Goal: Task Accomplishment & Management: Manage account settings

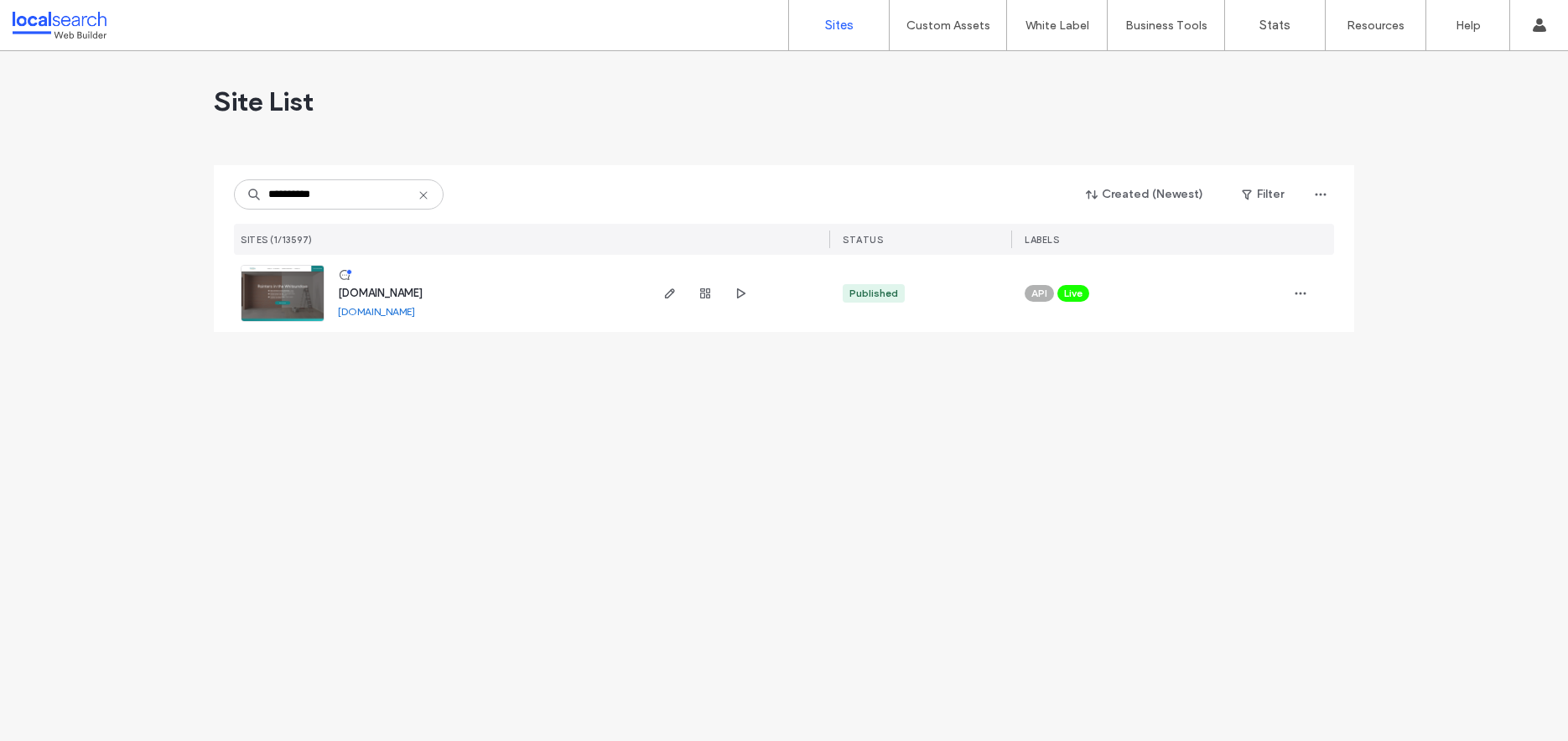
type input "**********"
click at [359, 291] on span "www.tropicalcoats.com.au" at bounding box center [380, 293] width 85 height 13
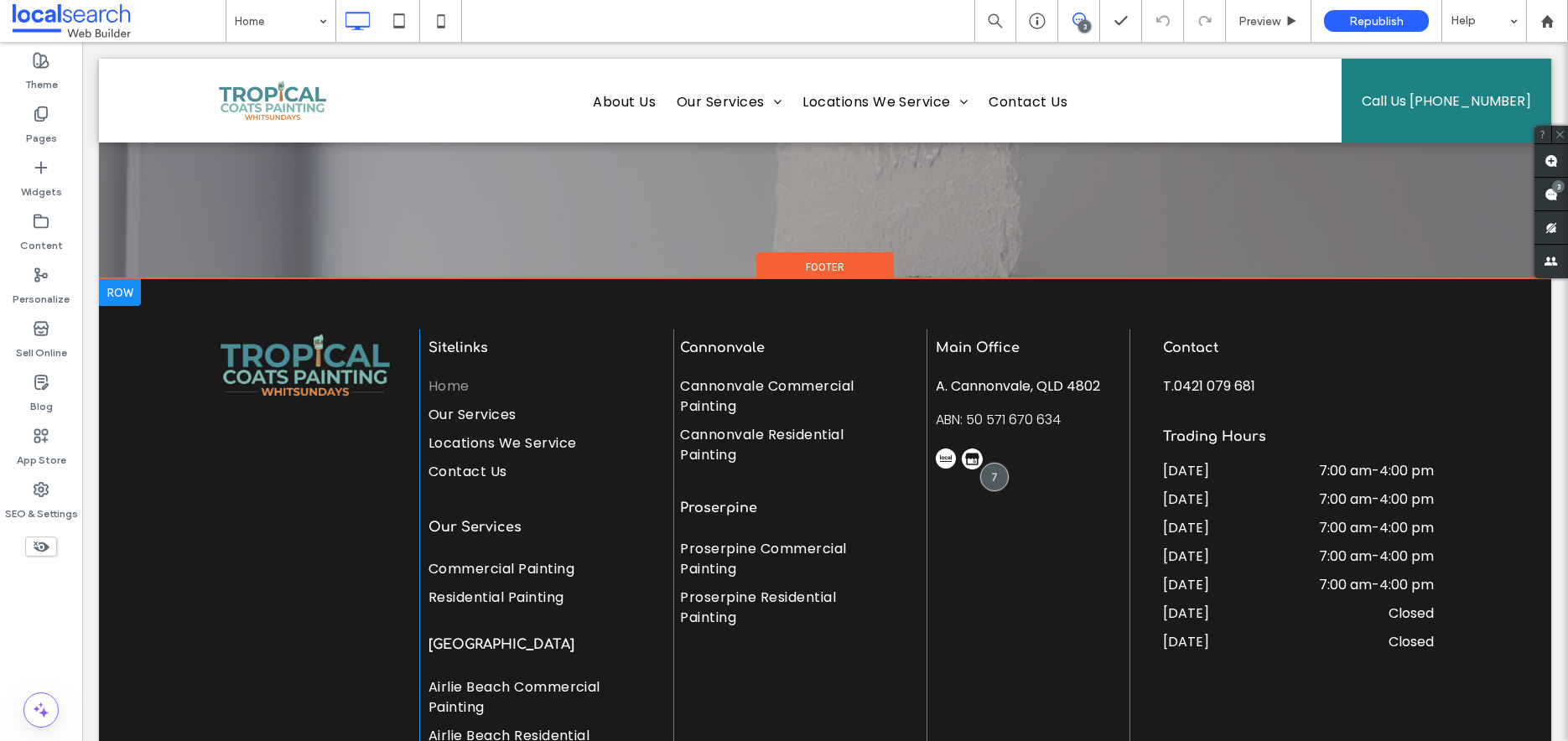
scroll to position [4045, 0]
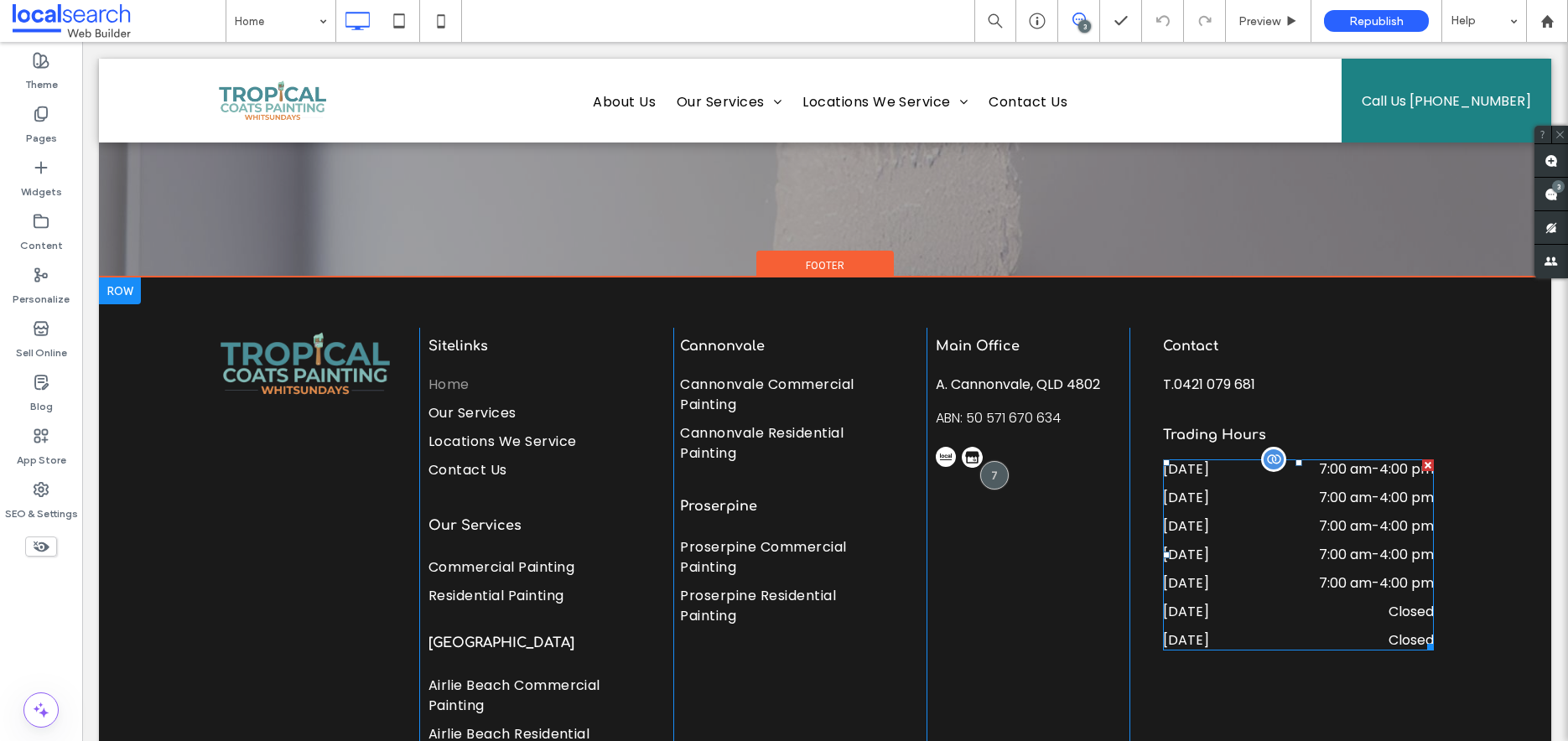
click at [1372, 595] on div "[DATE] 7:00 am - 4:00 pm" at bounding box center [1299, 588] width 271 height 29
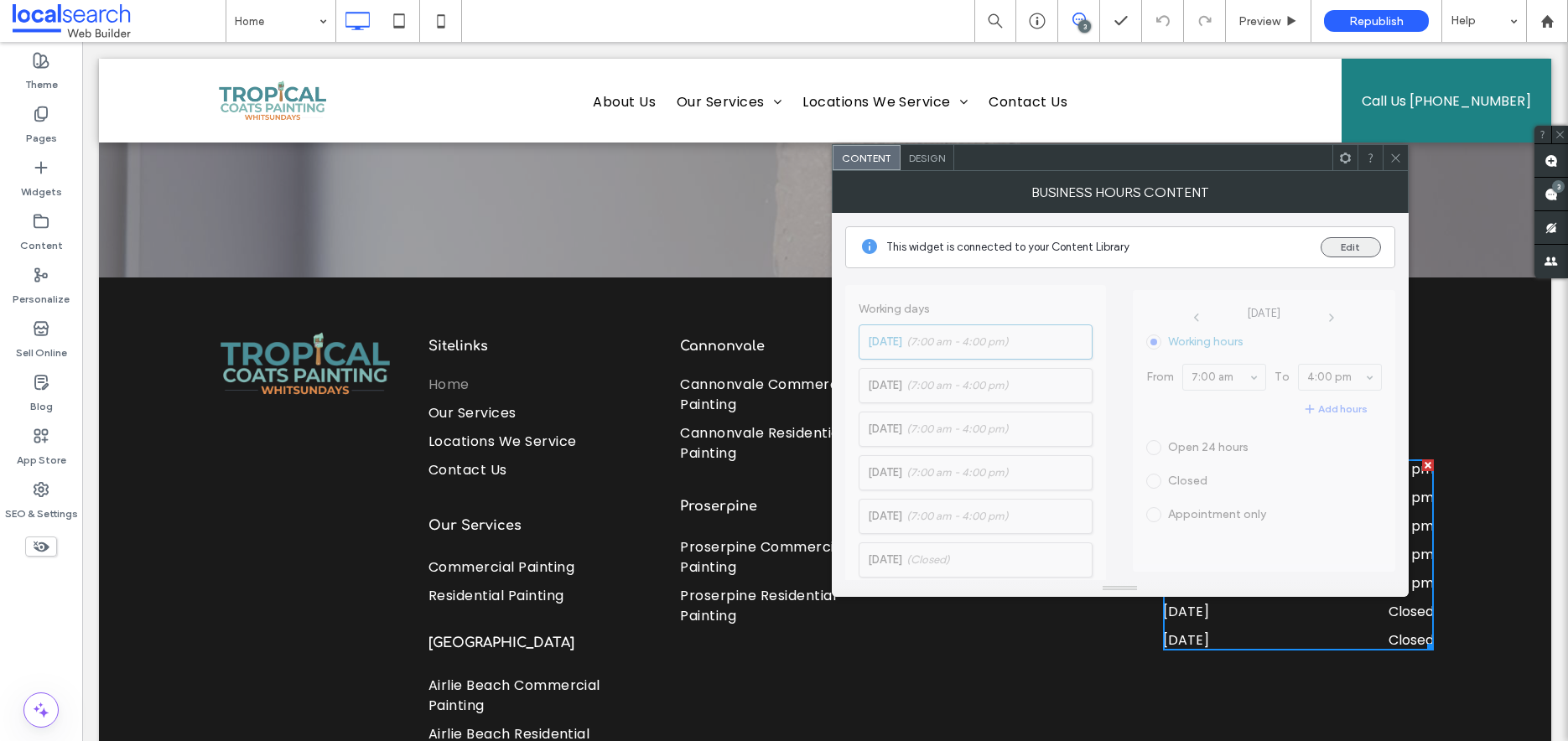
click at [1337, 246] on button "Edit" at bounding box center [1352, 247] width 61 height 20
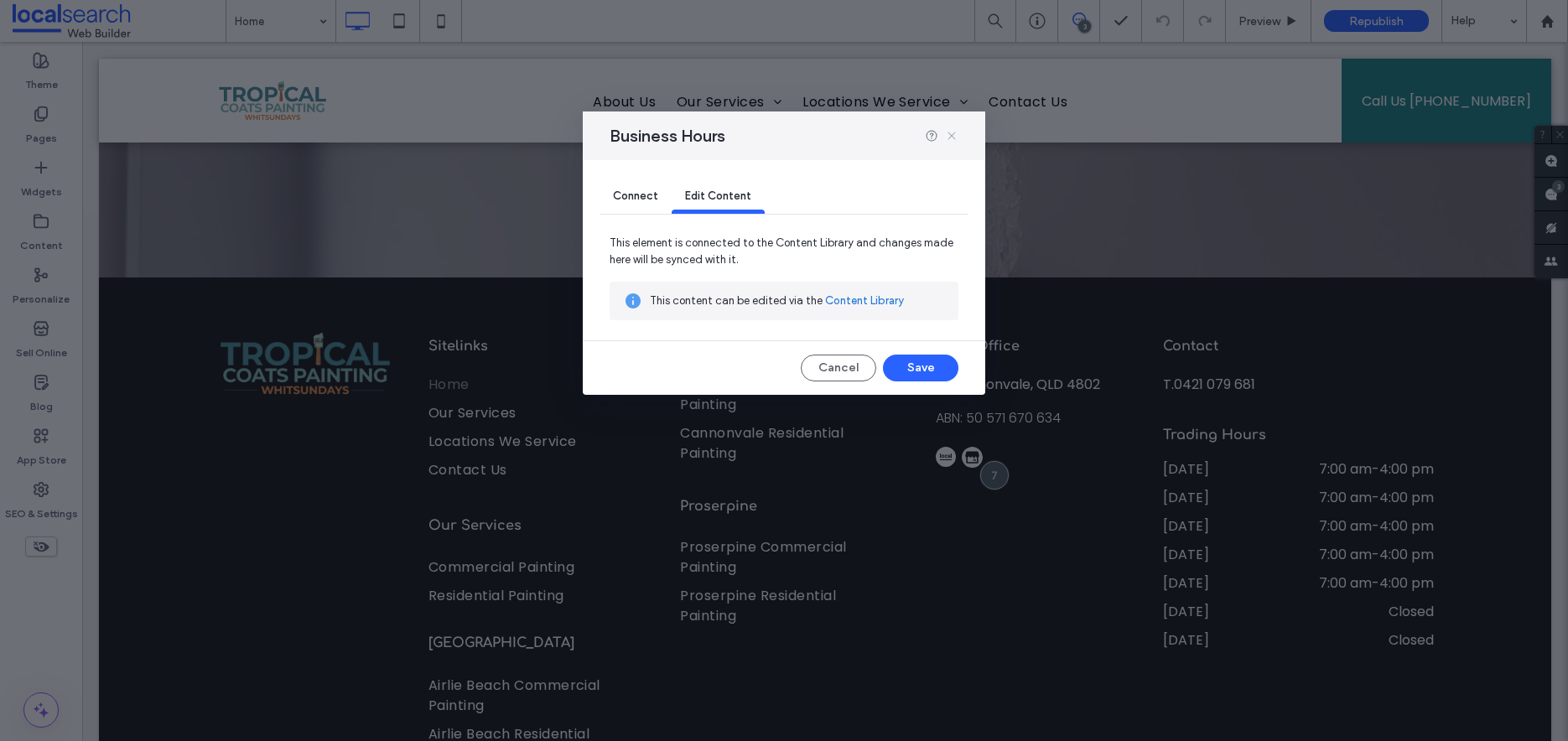
click at [952, 137] on use at bounding box center [952, 135] width 8 height 8
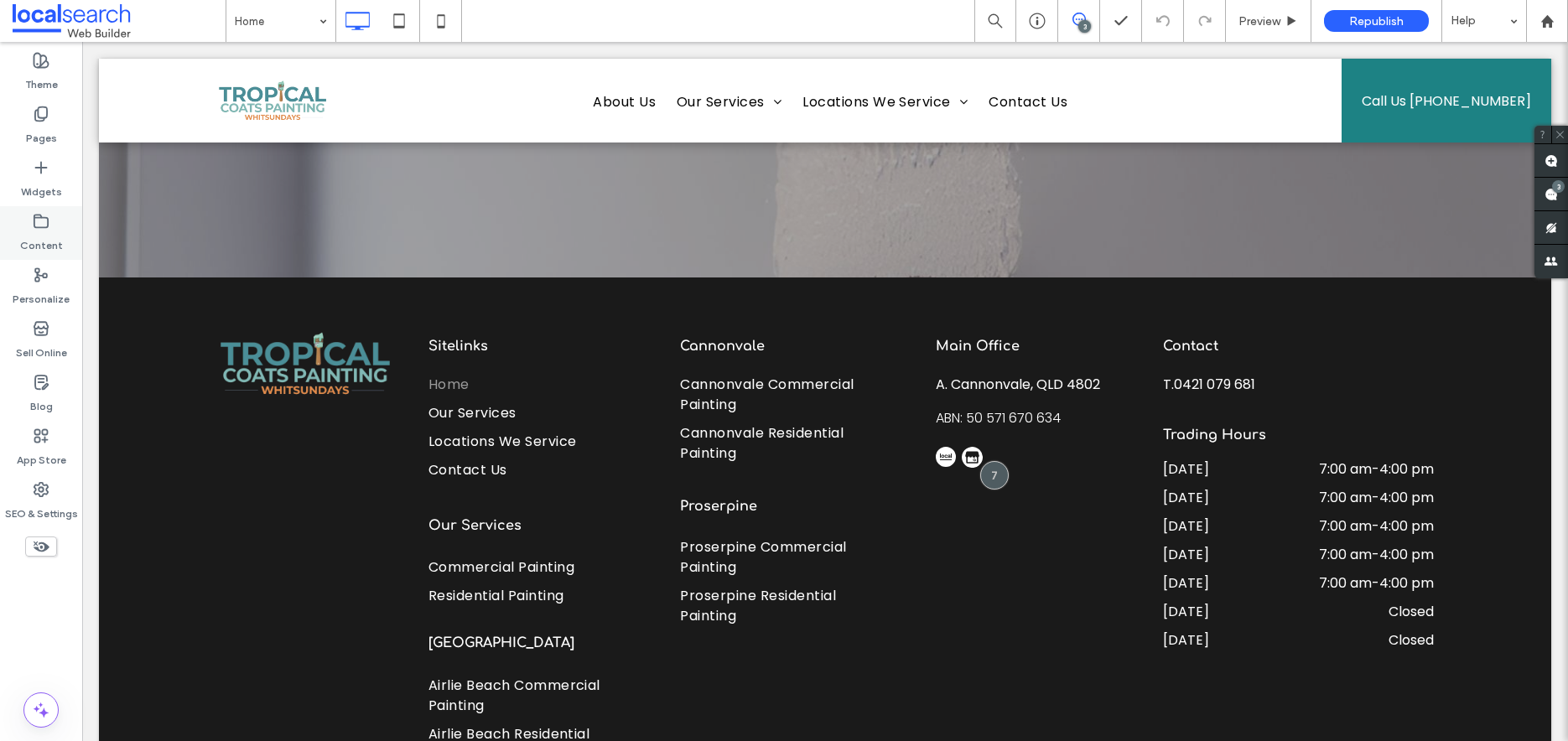
click at [54, 224] on div "Content" at bounding box center [41, 233] width 82 height 54
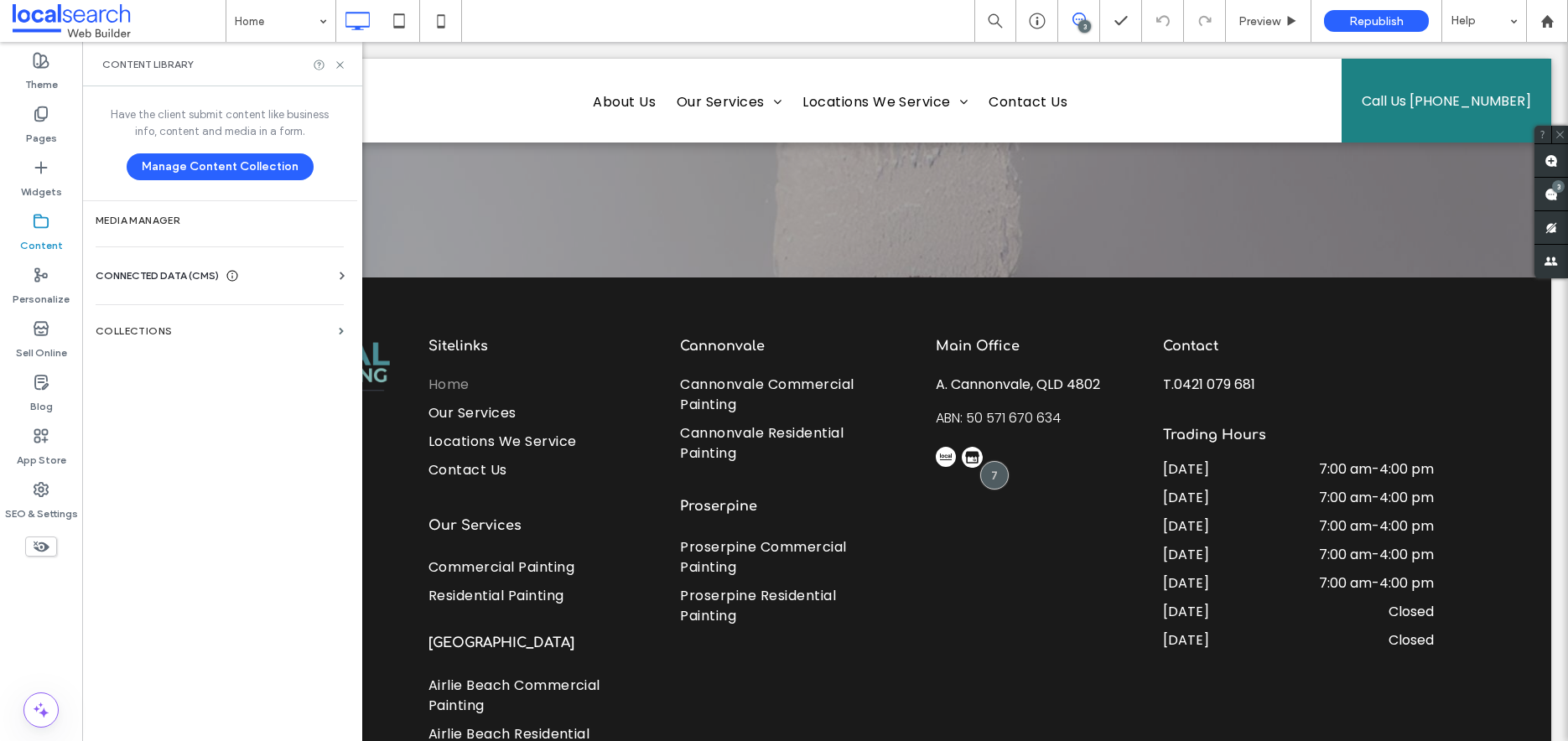
click at [150, 290] on div "Business Info Business Text Business Images Find and Replace" at bounding box center [223, 290] width 255 height 13
click at [181, 276] on span "CONNECTED DATA (CMS)" at bounding box center [157, 275] width 123 height 16
click at [173, 316] on label "Business Info" at bounding box center [223, 317] width 228 height 12
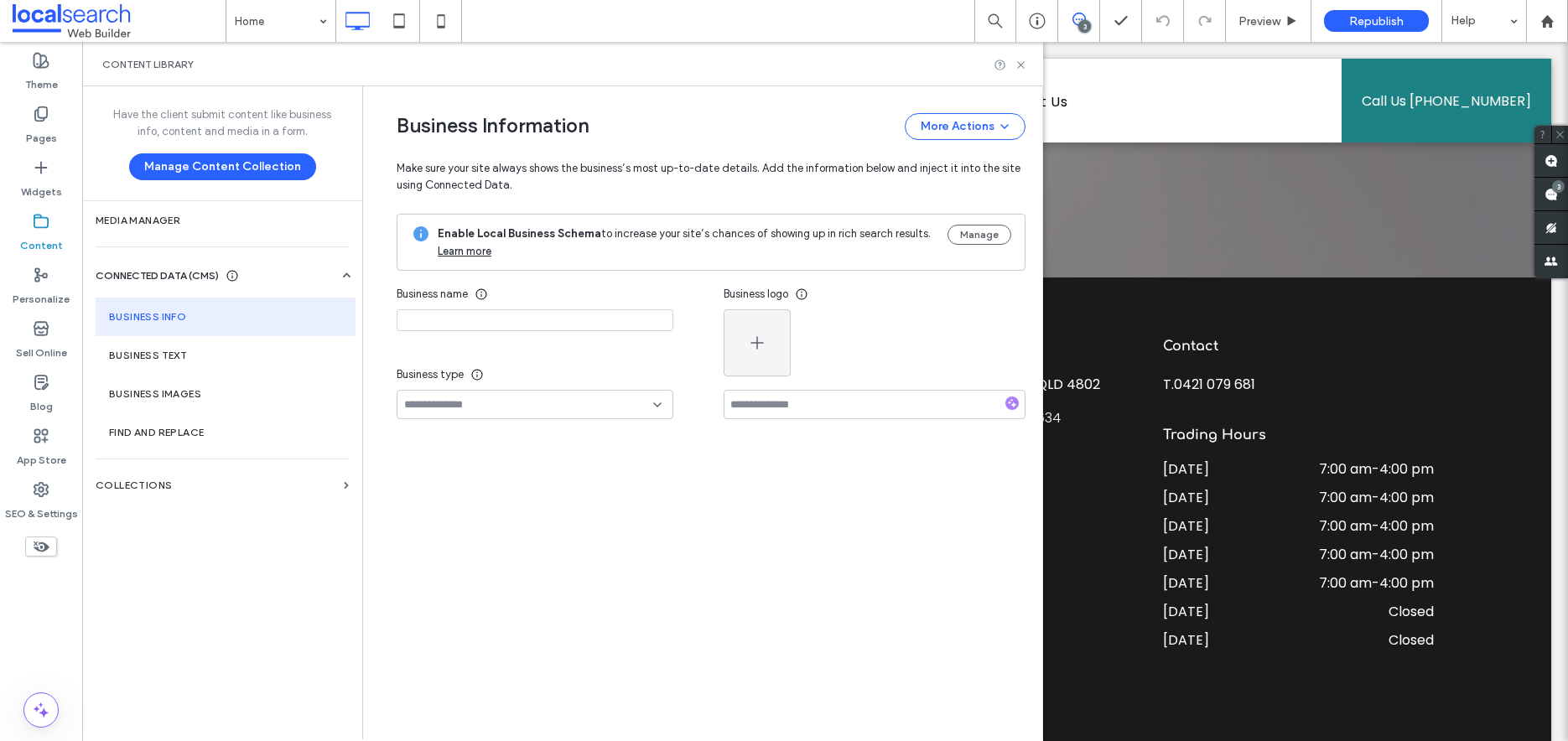
type input "**********"
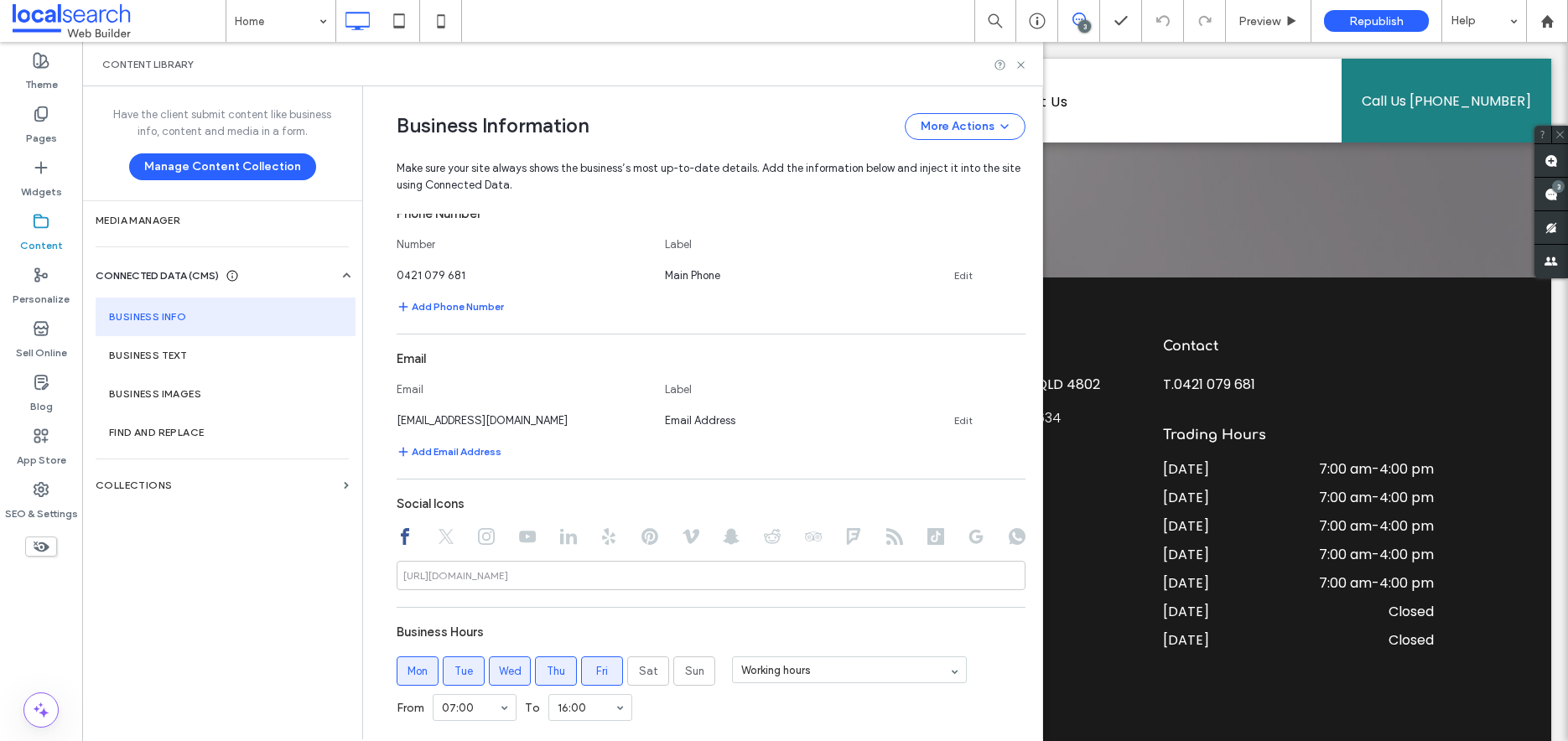
scroll to position [782, 0]
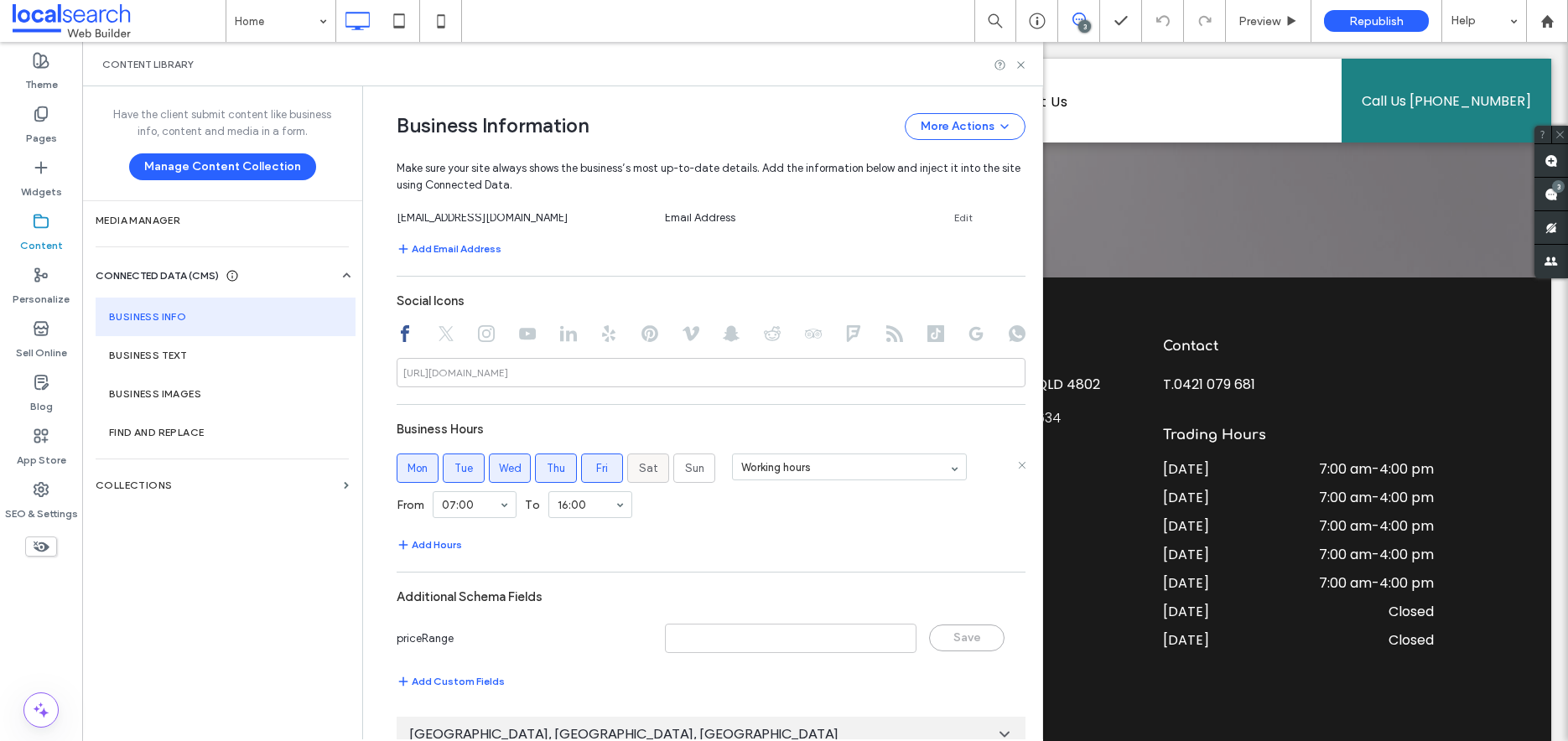
click at [639, 465] on span "Sat" at bounding box center [648, 468] width 19 height 16
click at [685, 469] on span "Sun" at bounding box center [694, 468] width 19 height 16
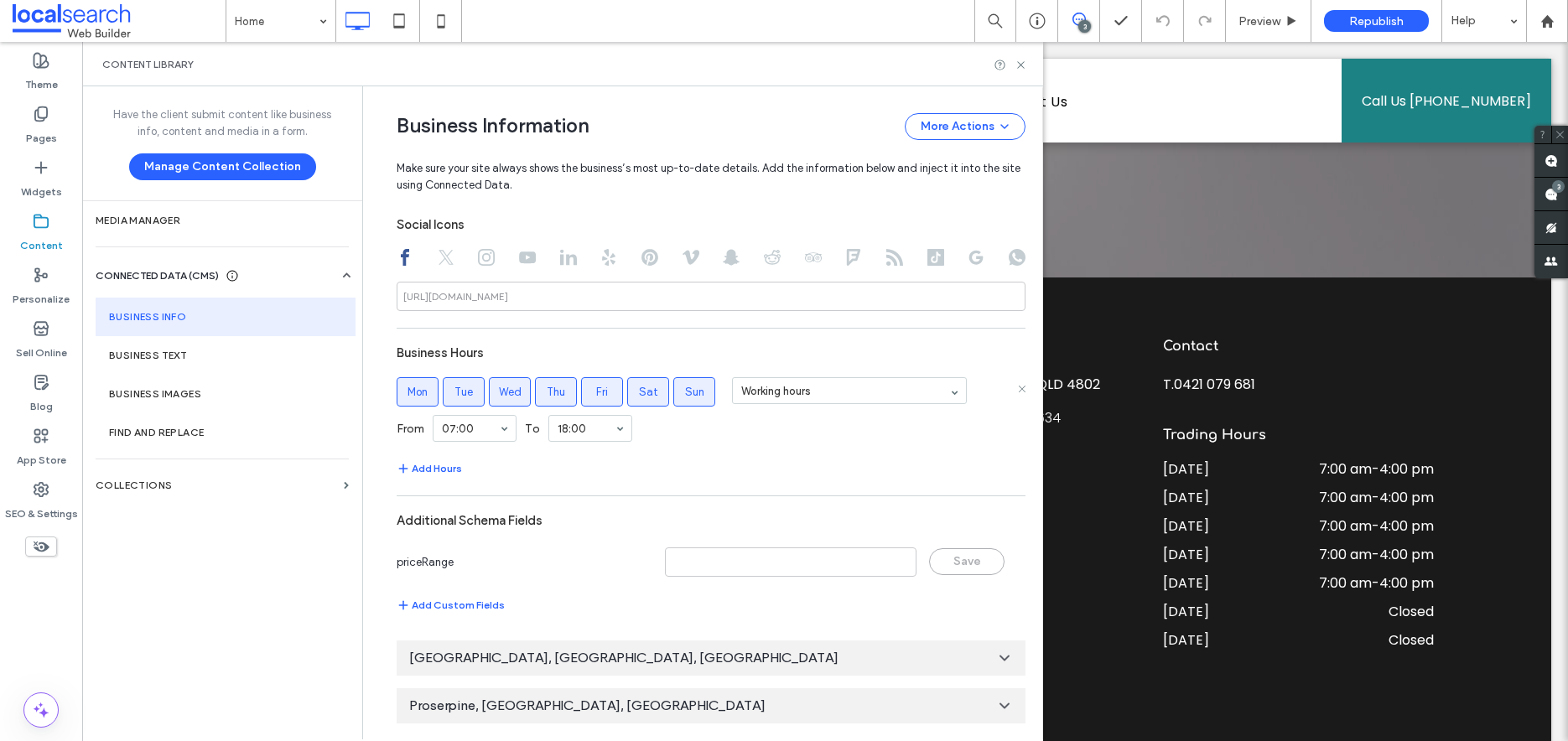
scroll to position [859, 0]
click at [1023, 59] on icon at bounding box center [1021, 65] width 13 height 13
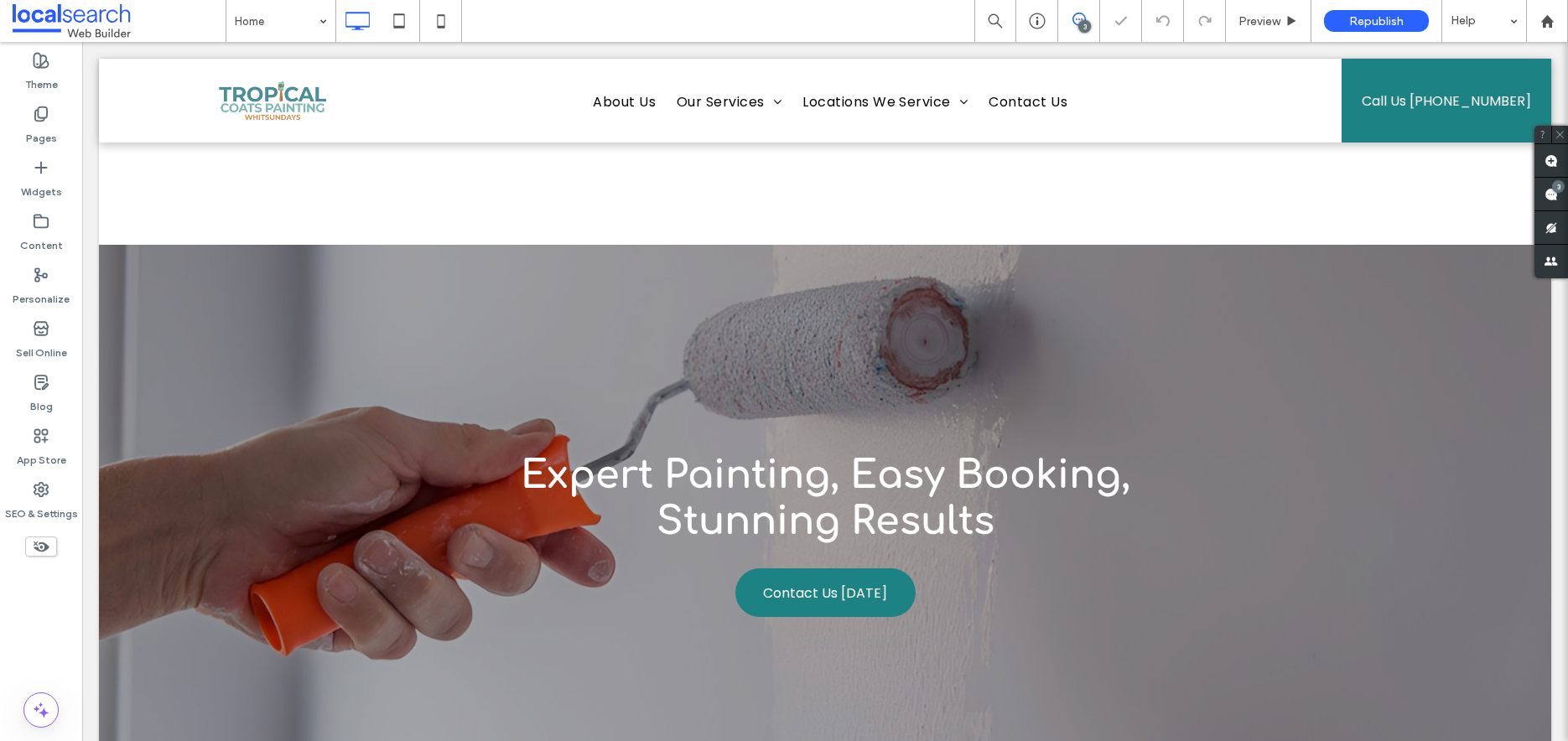
scroll to position [4106, 0]
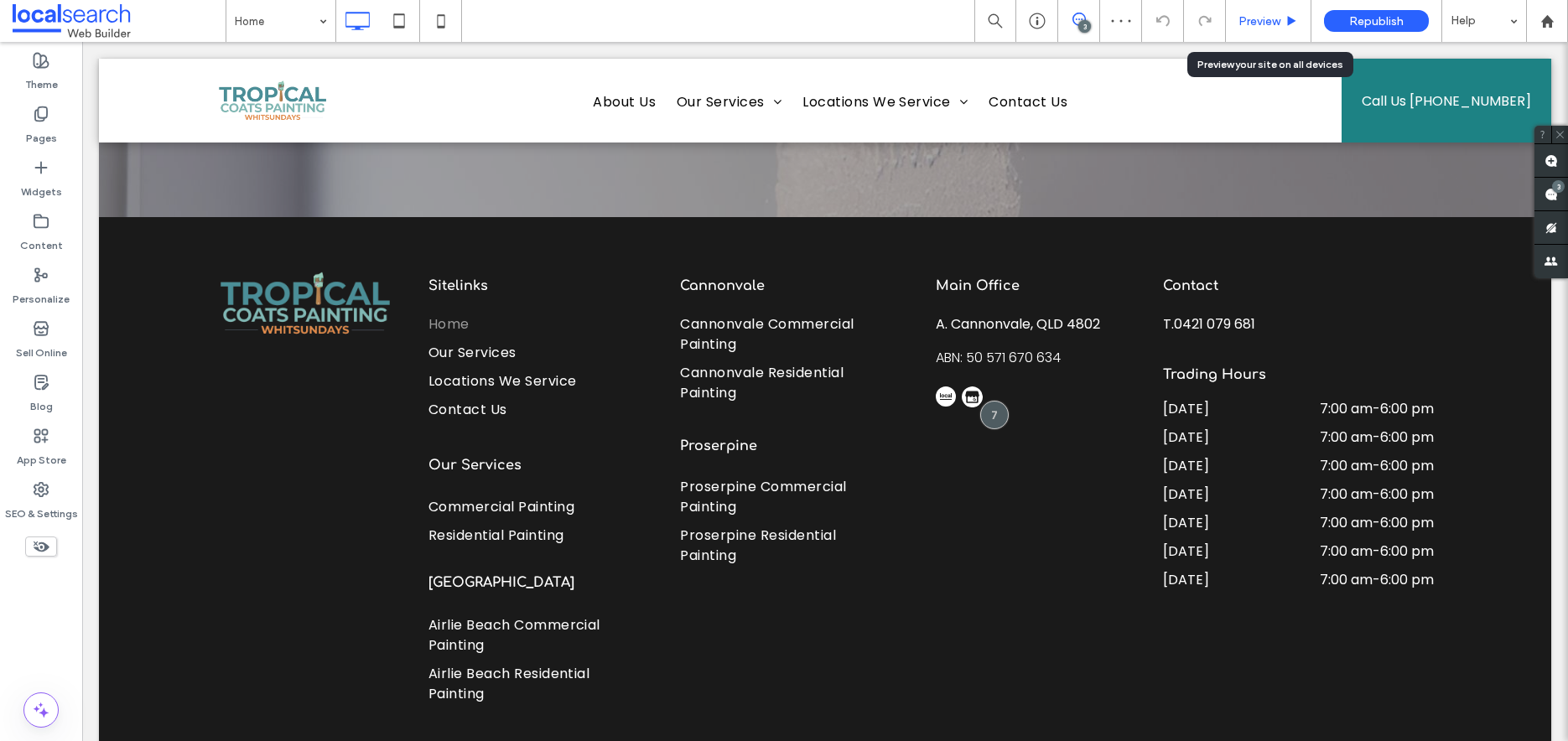
click at [1283, 16] on div "Preview" at bounding box center [1268, 21] width 85 height 14
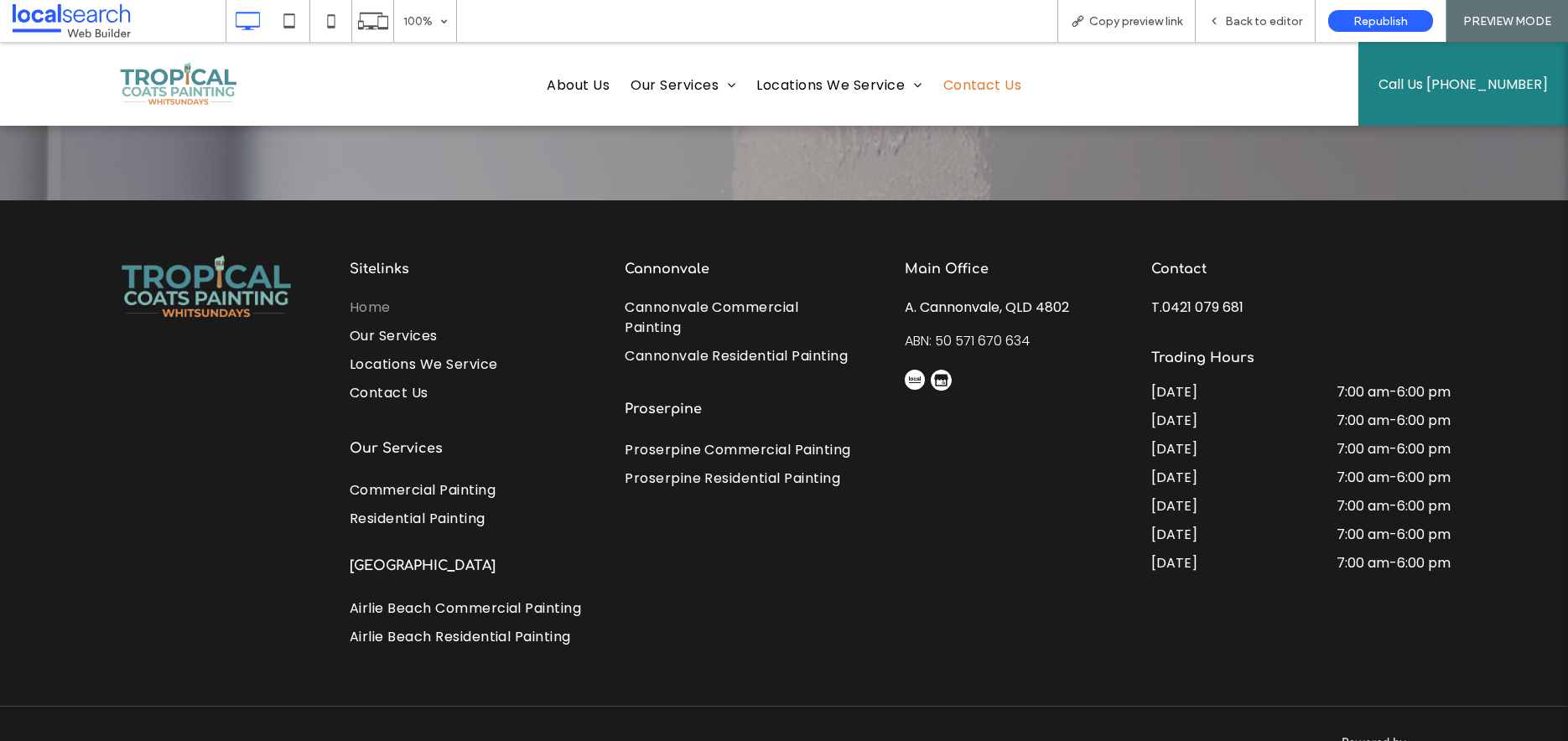
click at [1006, 82] on span "Contact Us" at bounding box center [983, 85] width 79 height 20
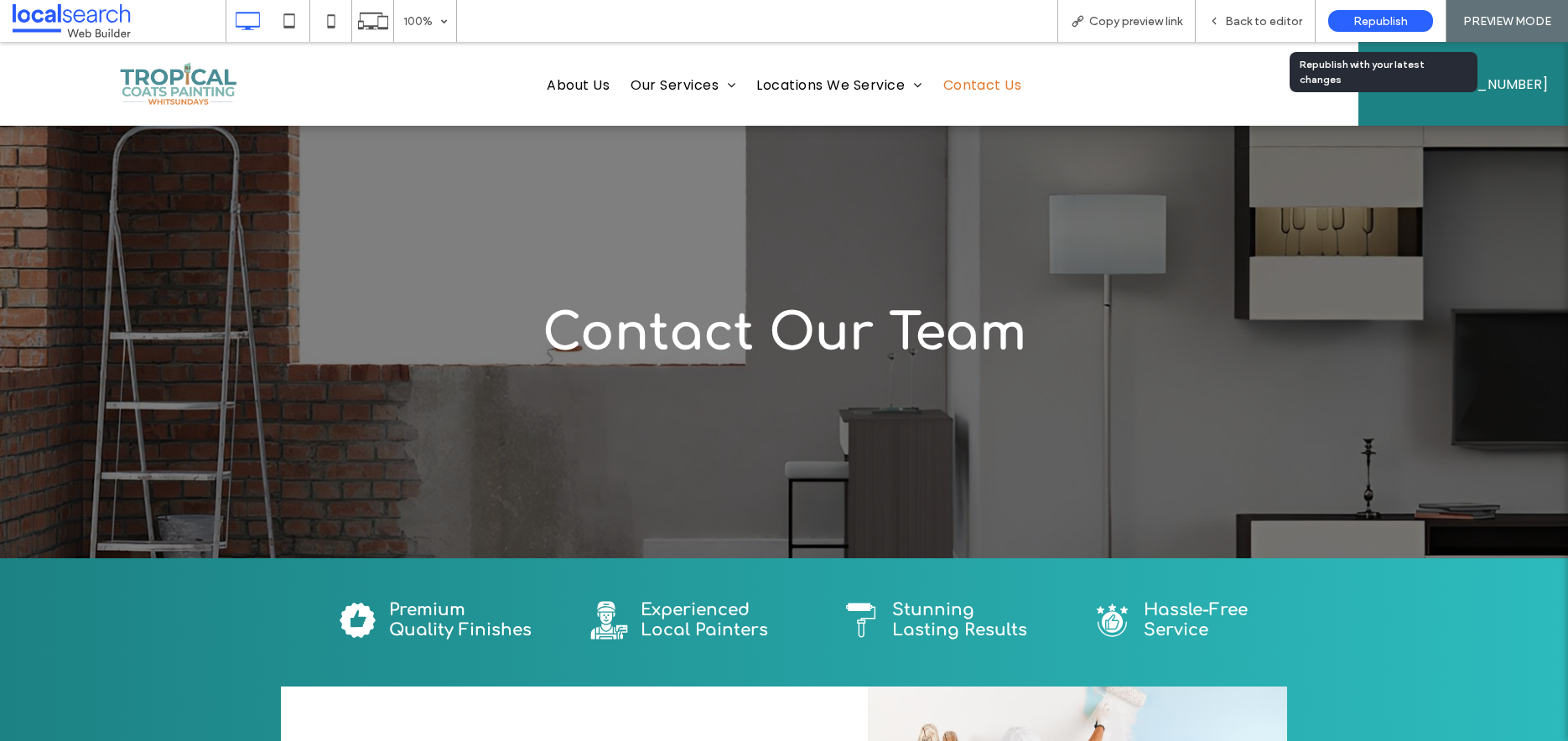
click at [1371, 14] on span "Republish" at bounding box center [1380, 21] width 55 height 14
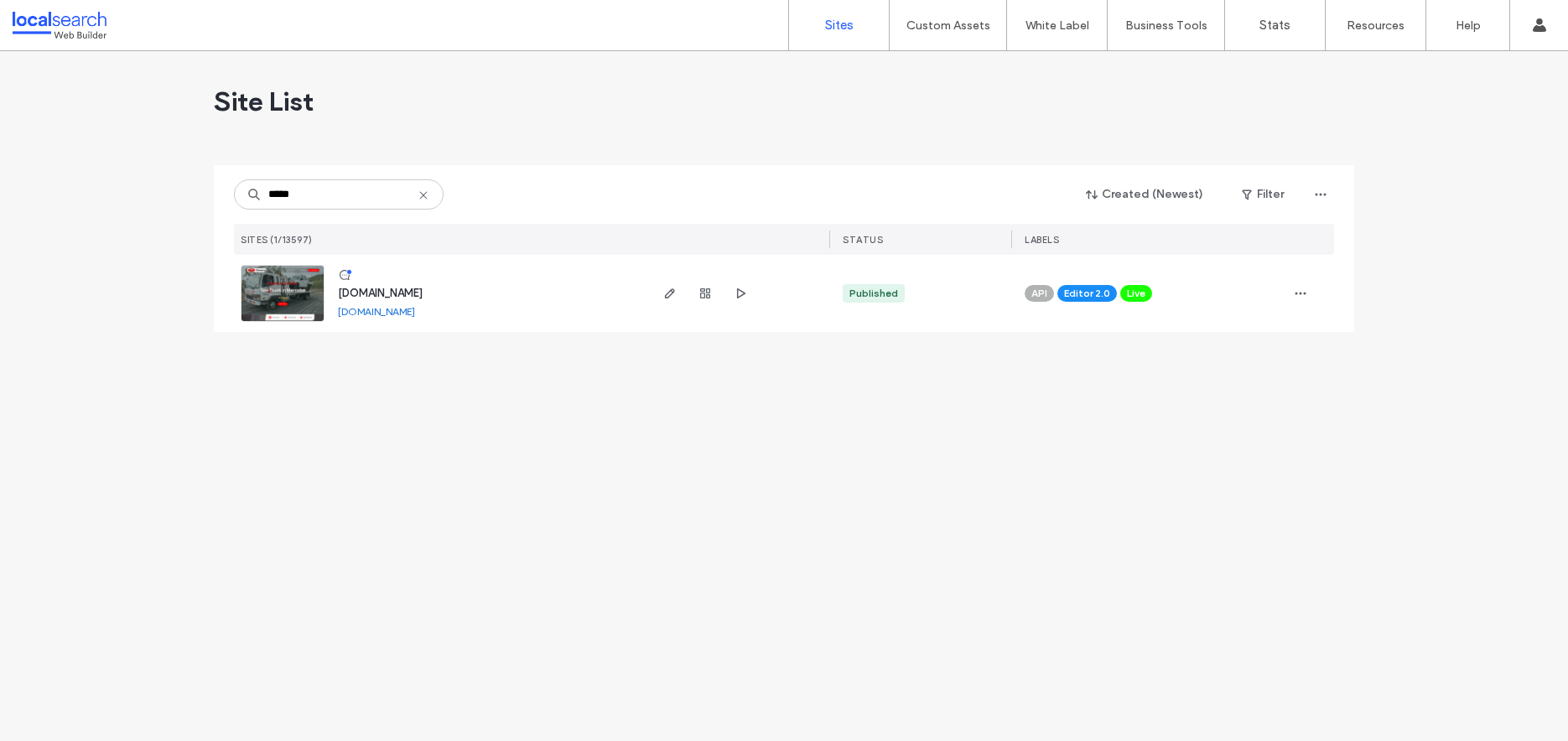
type input "*****"
click at [386, 294] on span "www.ringtailtowing.com.au" at bounding box center [380, 293] width 85 height 13
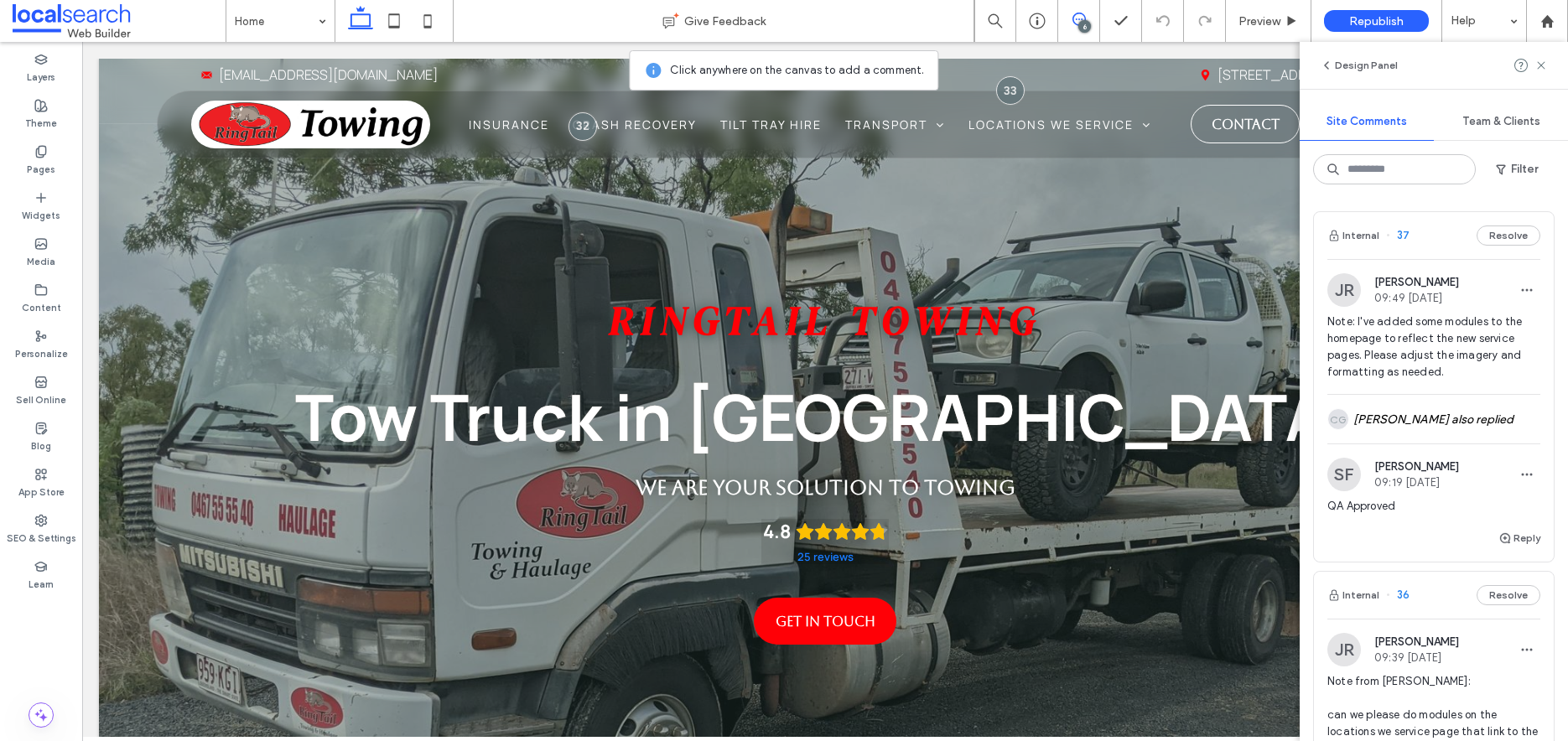
scroll to position [27, 0]
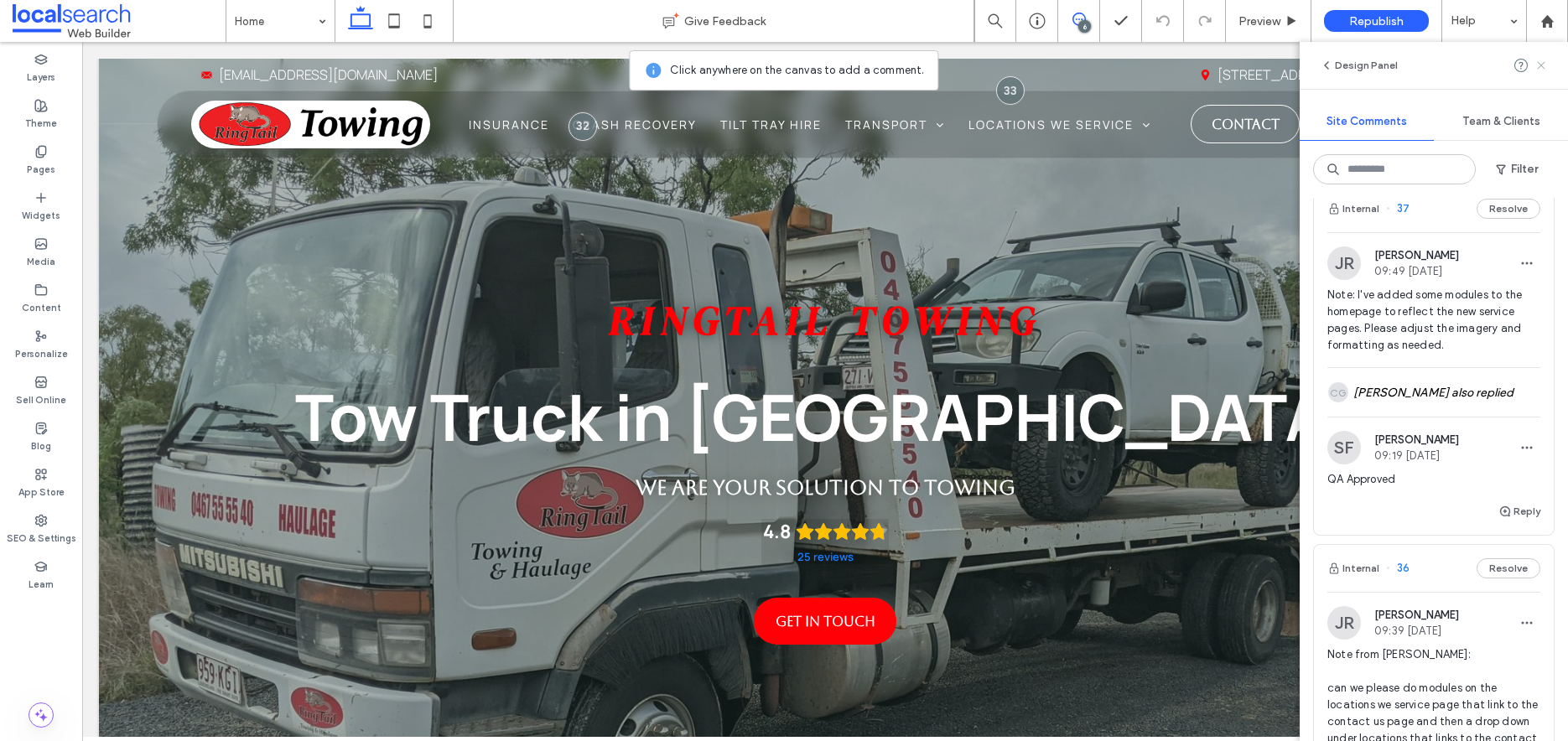
click at [1539, 64] on icon at bounding box center [1541, 65] width 13 height 13
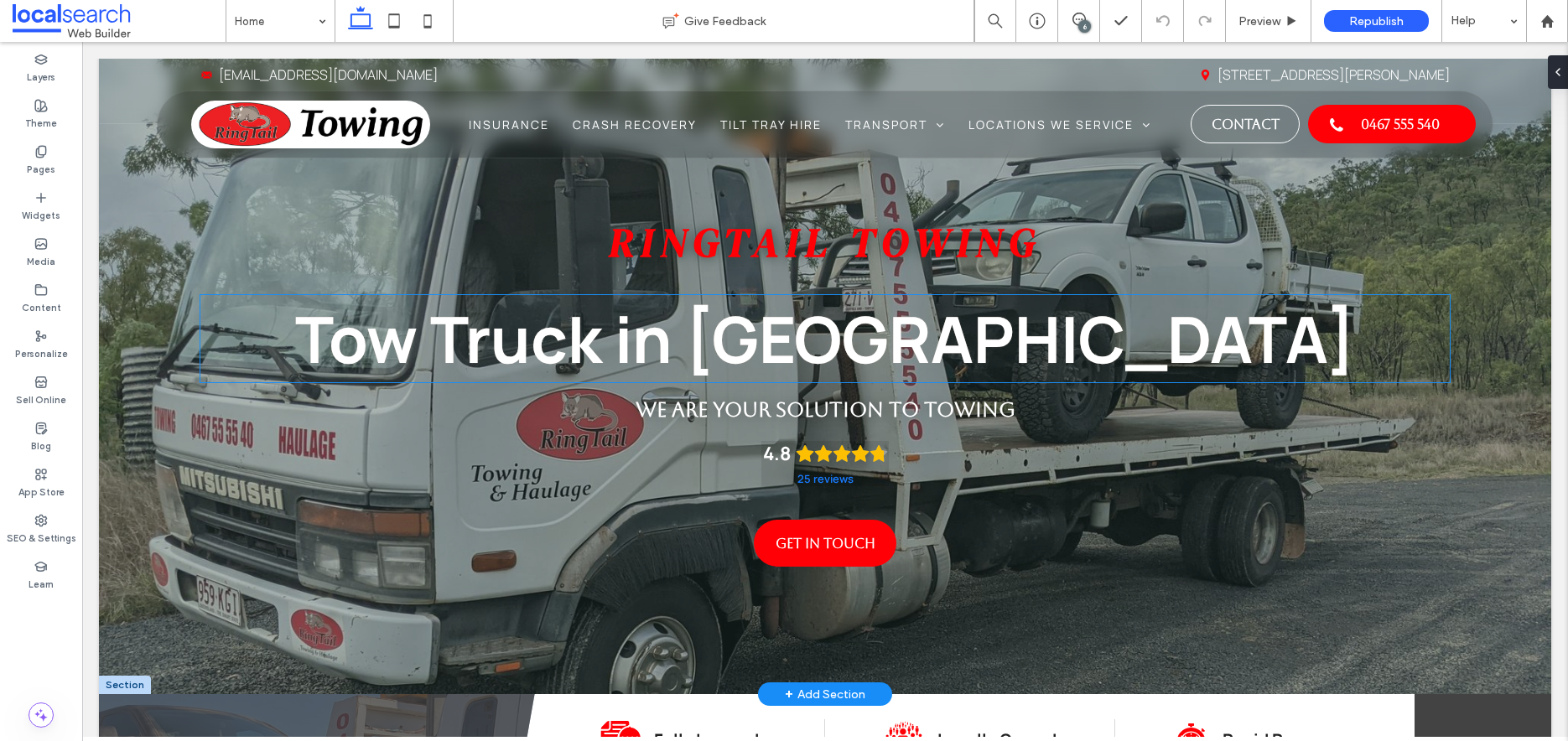
scroll to position [0, 0]
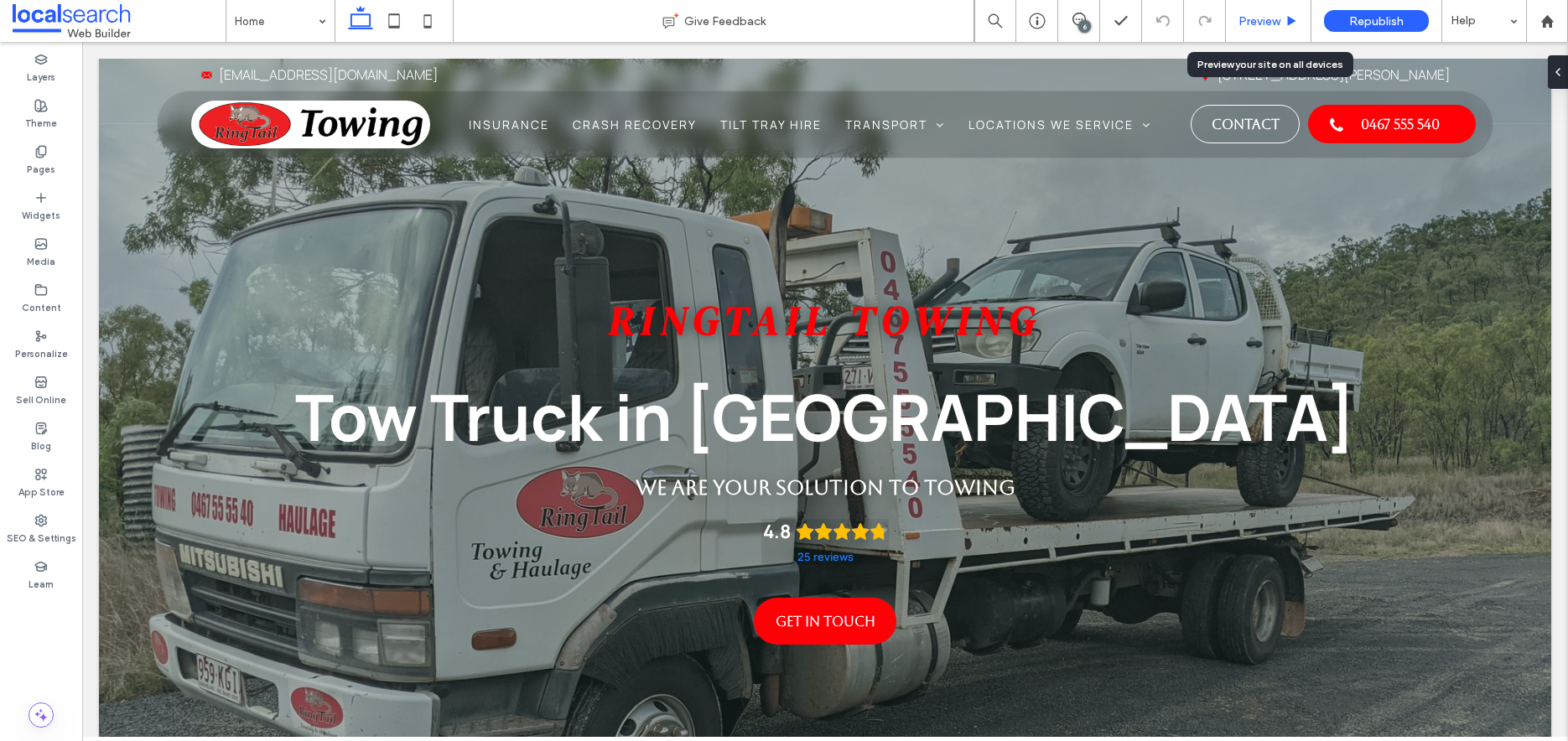
click at [1244, 24] on span "Preview" at bounding box center [1260, 21] width 42 height 14
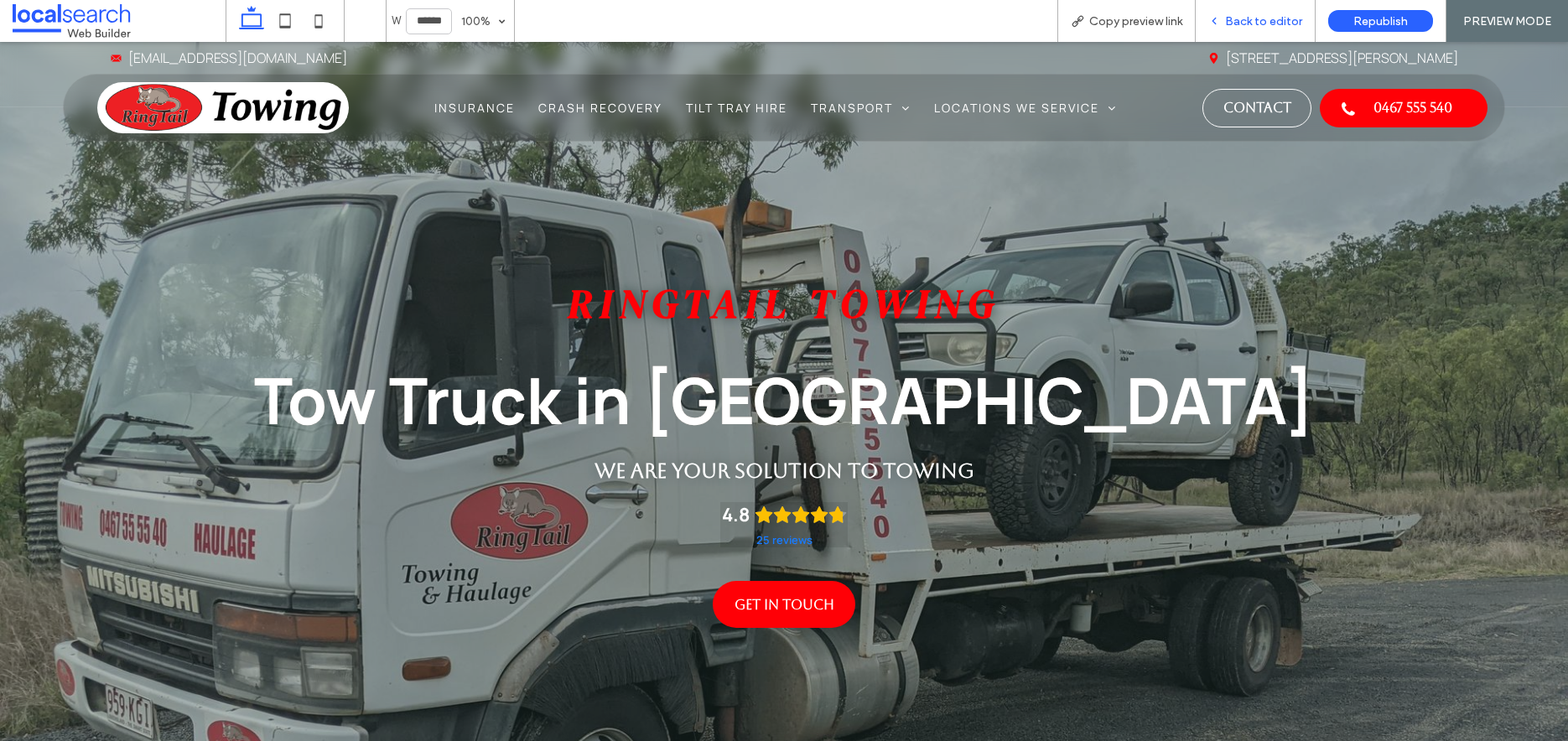
click at [1250, 22] on span "Back to editor" at bounding box center [1263, 21] width 77 height 14
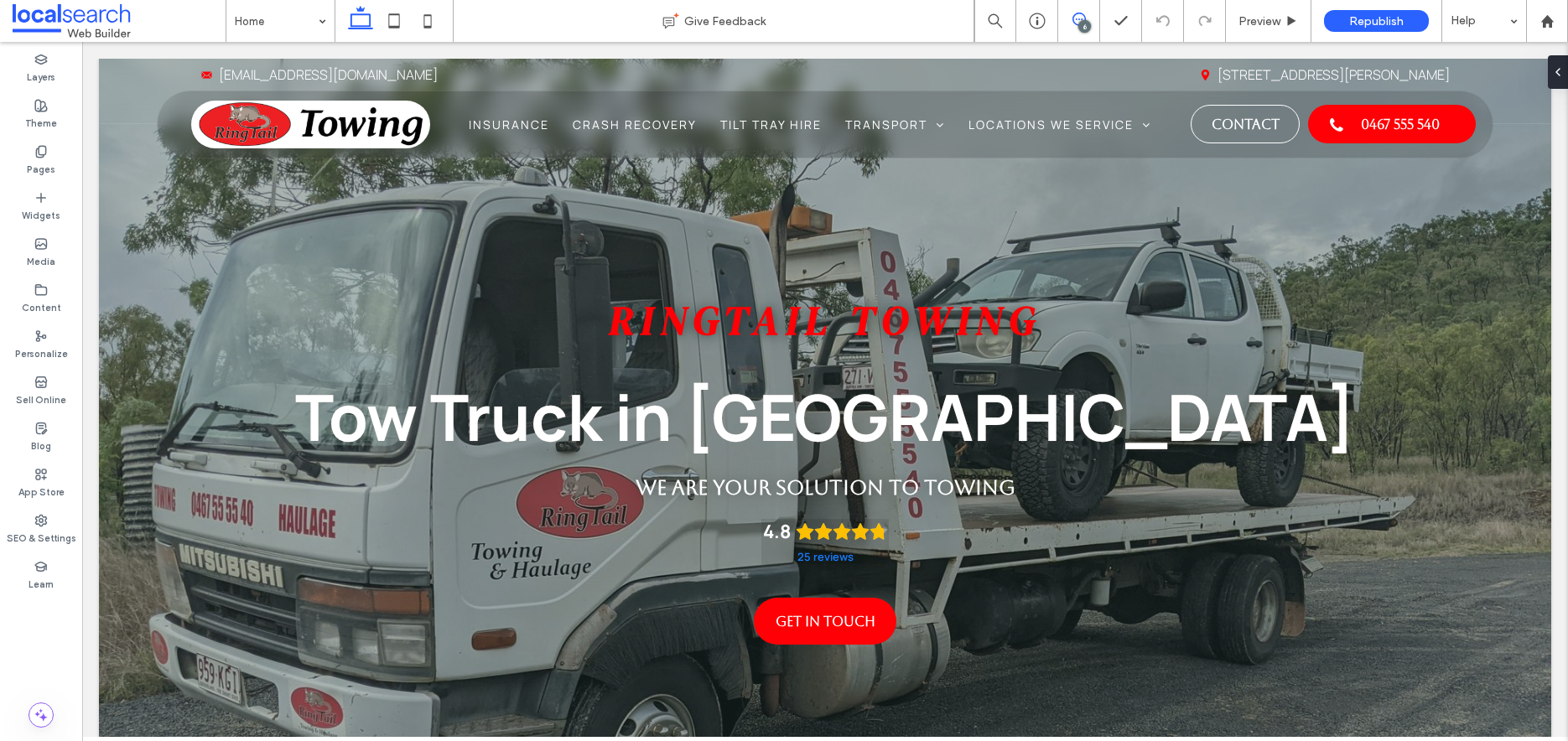
click at [1082, 17] on icon at bounding box center [1079, 19] width 13 height 13
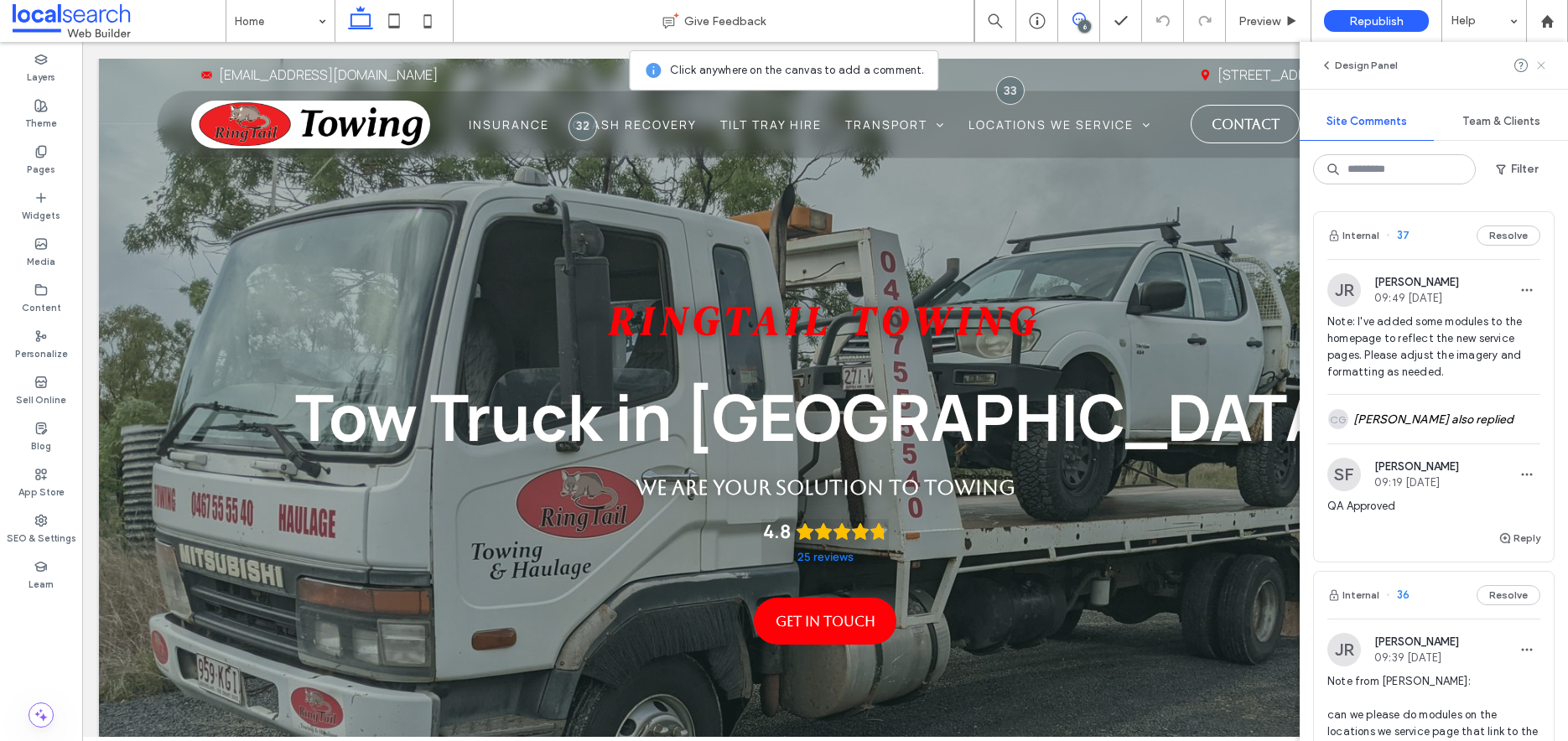
click at [1541, 65] on use at bounding box center [1541, 65] width 8 height 8
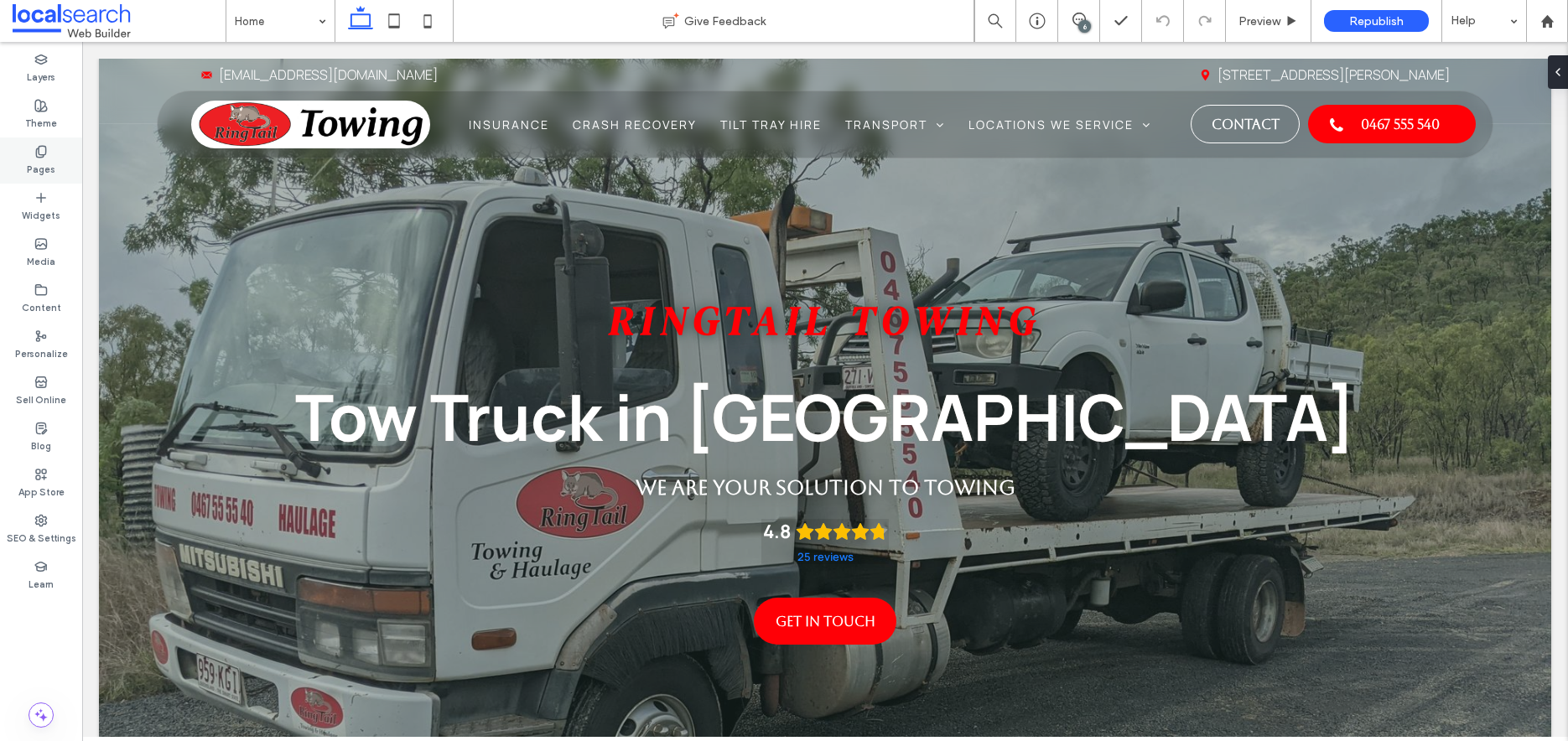
click at [35, 139] on div "Pages" at bounding box center [41, 160] width 82 height 46
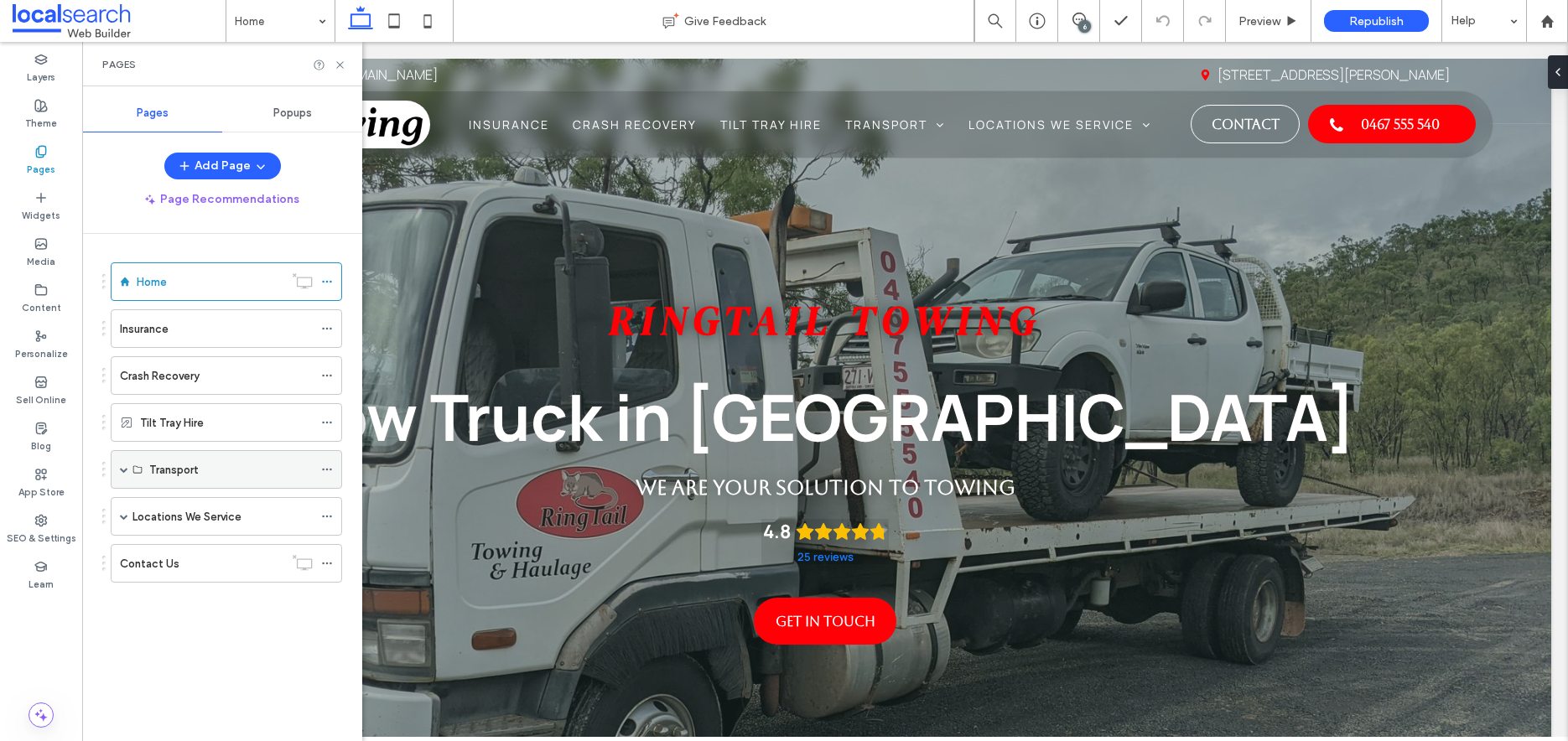
click at [206, 466] on div "Transport" at bounding box center [230, 470] width 164 height 17
click at [193, 472] on label "Transport" at bounding box center [173, 470] width 48 height 29
click at [123, 470] on span at bounding box center [125, 470] width 9 height 9
click at [326, 471] on icon at bounding box center [327, 470] width 12 height 12
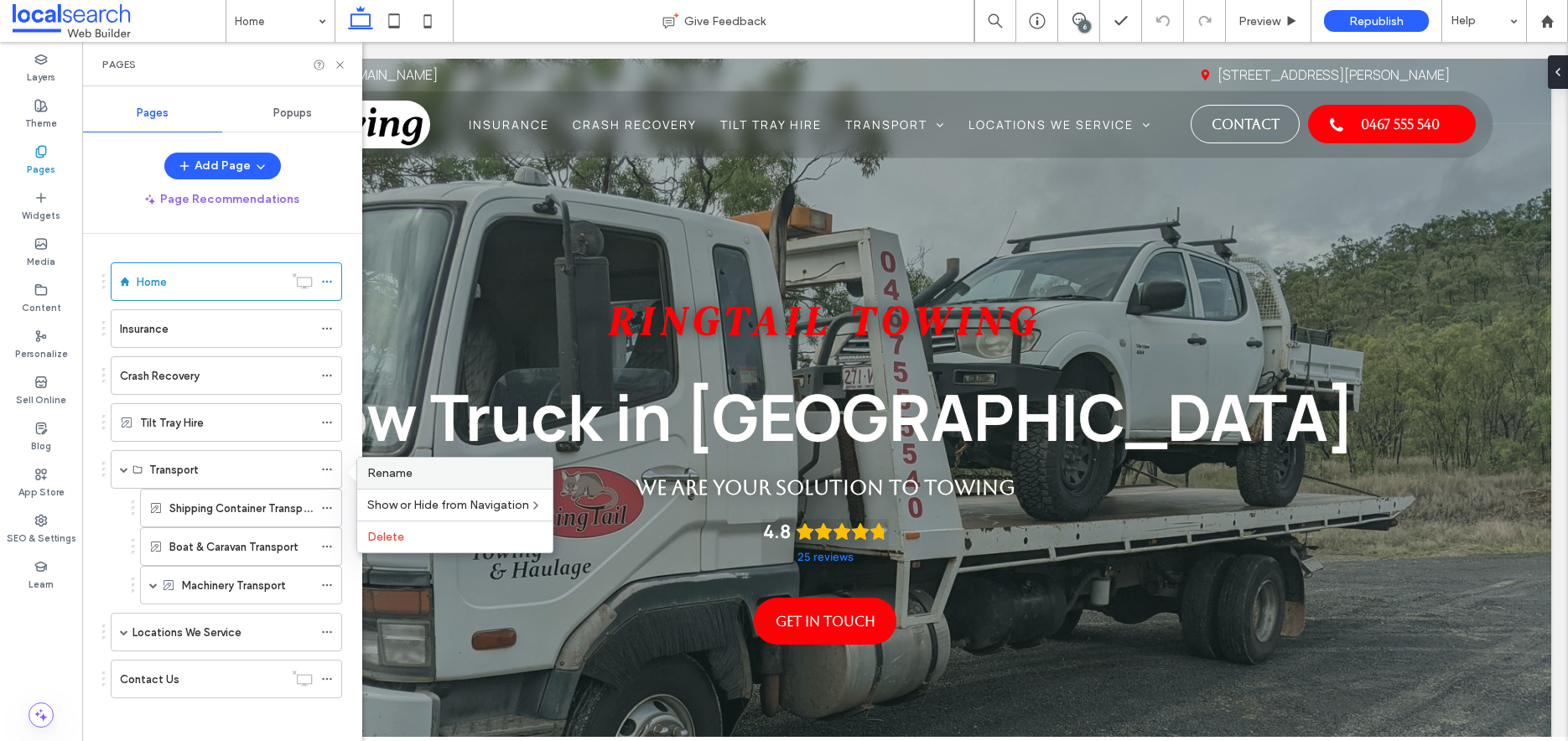
click at [378, 471] on span "Rename" at bounding box center [390, 474] width 45 height 14
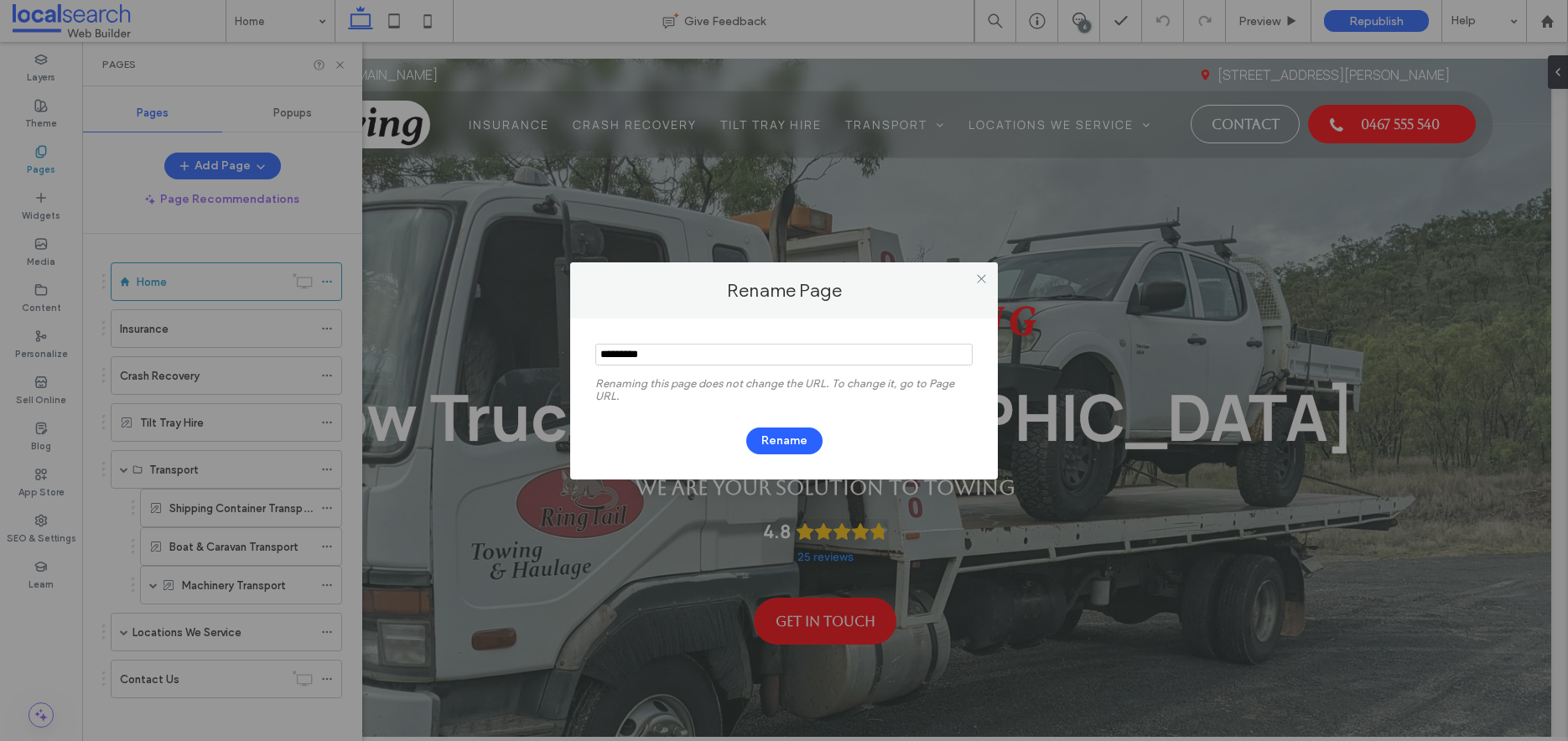
drag, startPoint x: 670, startPoint y: 362, endPoint x: 613, endPoint y: 358, distance: 57.1
click at [613, 358] on input "notEmpty" at bounding box center [784, 354] width 377 height 22
type input "**********"
click at [778, 436] on button "Rename" at bounding box center [784, 441] width 76 height 27
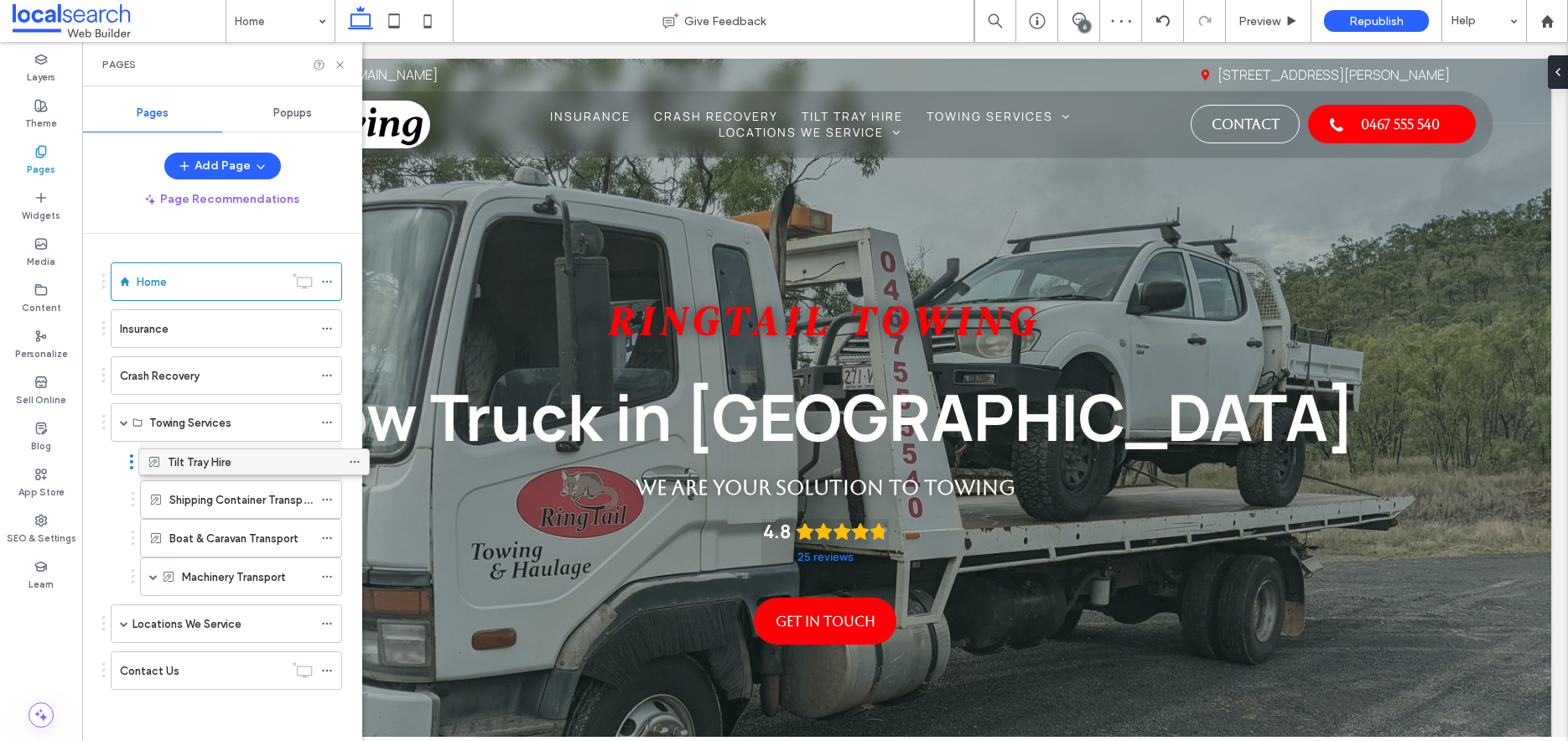
drag, startPoint x: 208, startPoint y: 418, endPoint x: 236, endPoint y: 463, distance: 53.0
click at [339, 61] on icon at bounding box center [340, 65] width 13 height 13
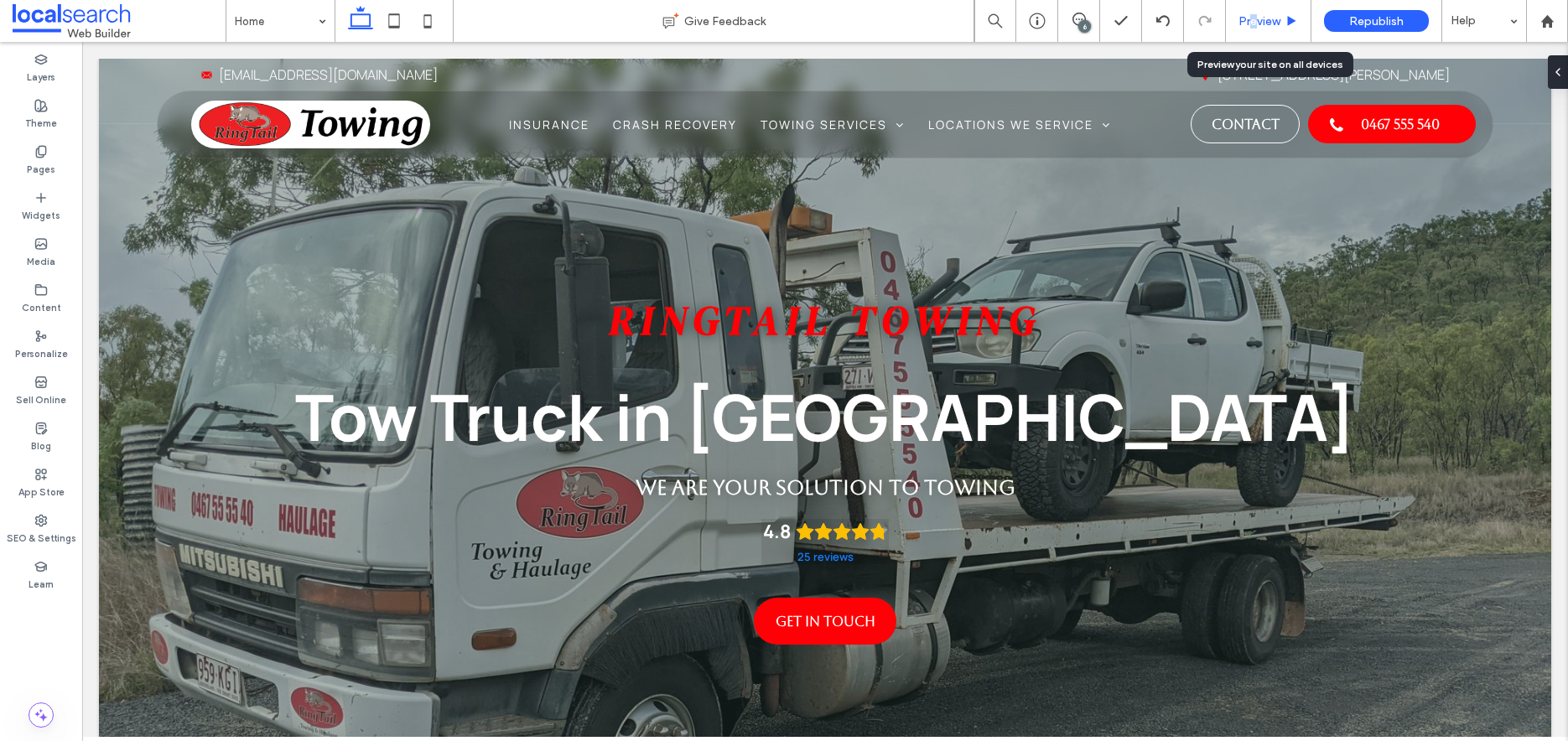
click at [1254, 23] on span "Preview" at bounding box center [1260, 21] width 42 height 14
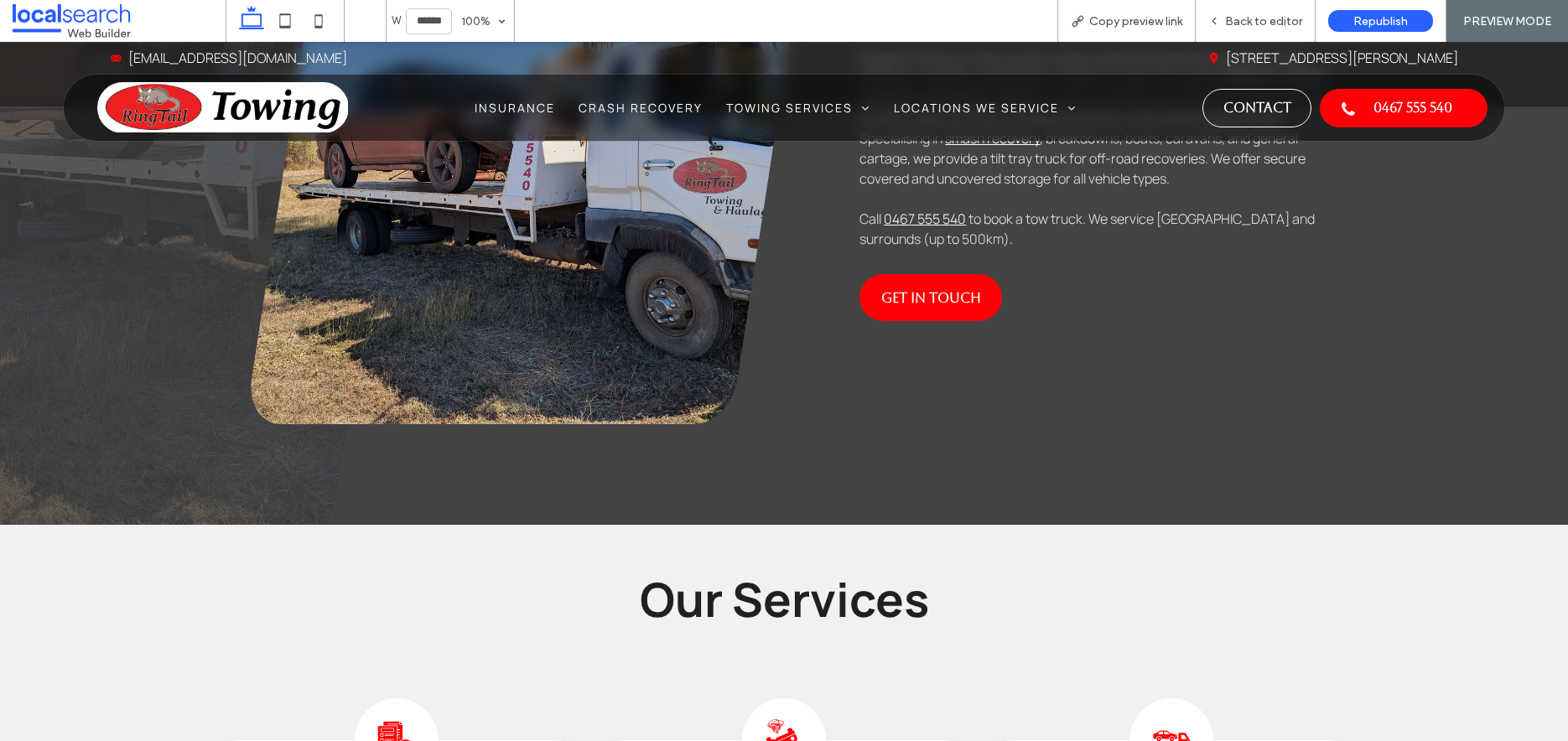
scroll to position [791, 0]
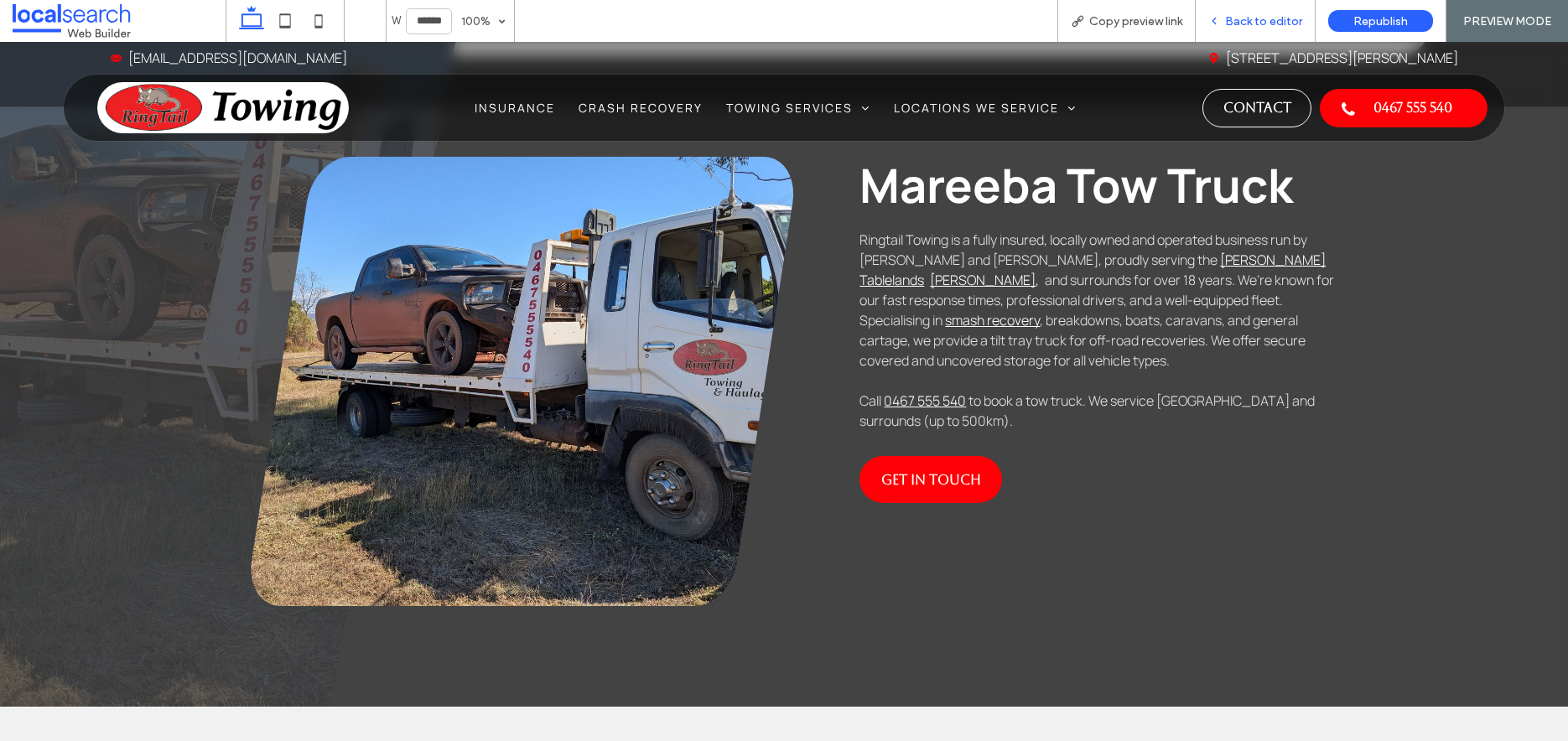
click at [1249, 3] on div "Back to editor" at bounding box center [1255, 21] width 120 height 42
click at [1250, 12] on div "Back to editor" at bounding box center [1255, 21] width 120 height 42
click at [1236, 26] on span "Back to editor" at bounding box center [1263, 21] width 77 height 14
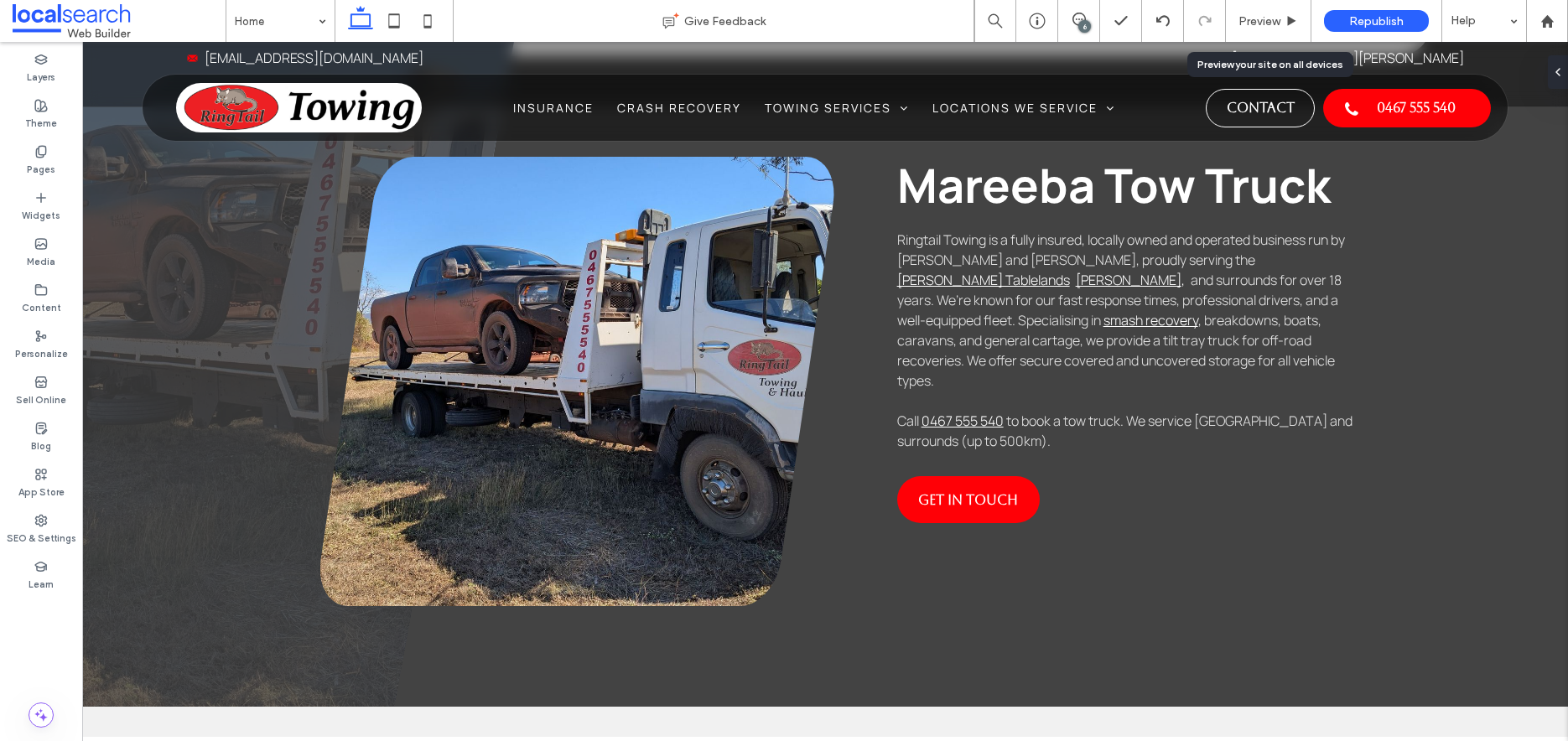
scroll to position [809, 0]
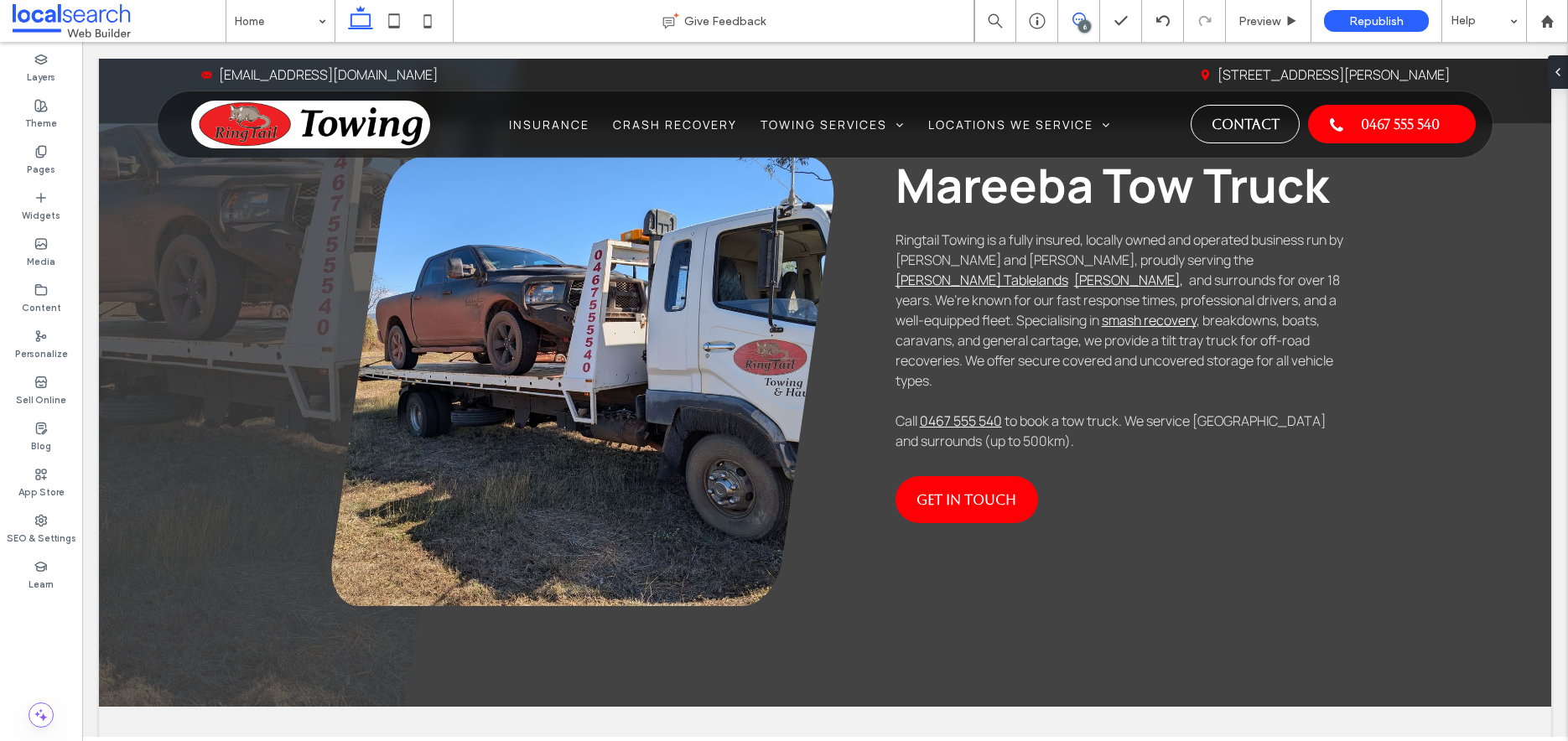
click at [1085, 17] on use at bounding box center [1079, 19] width 13 height 13
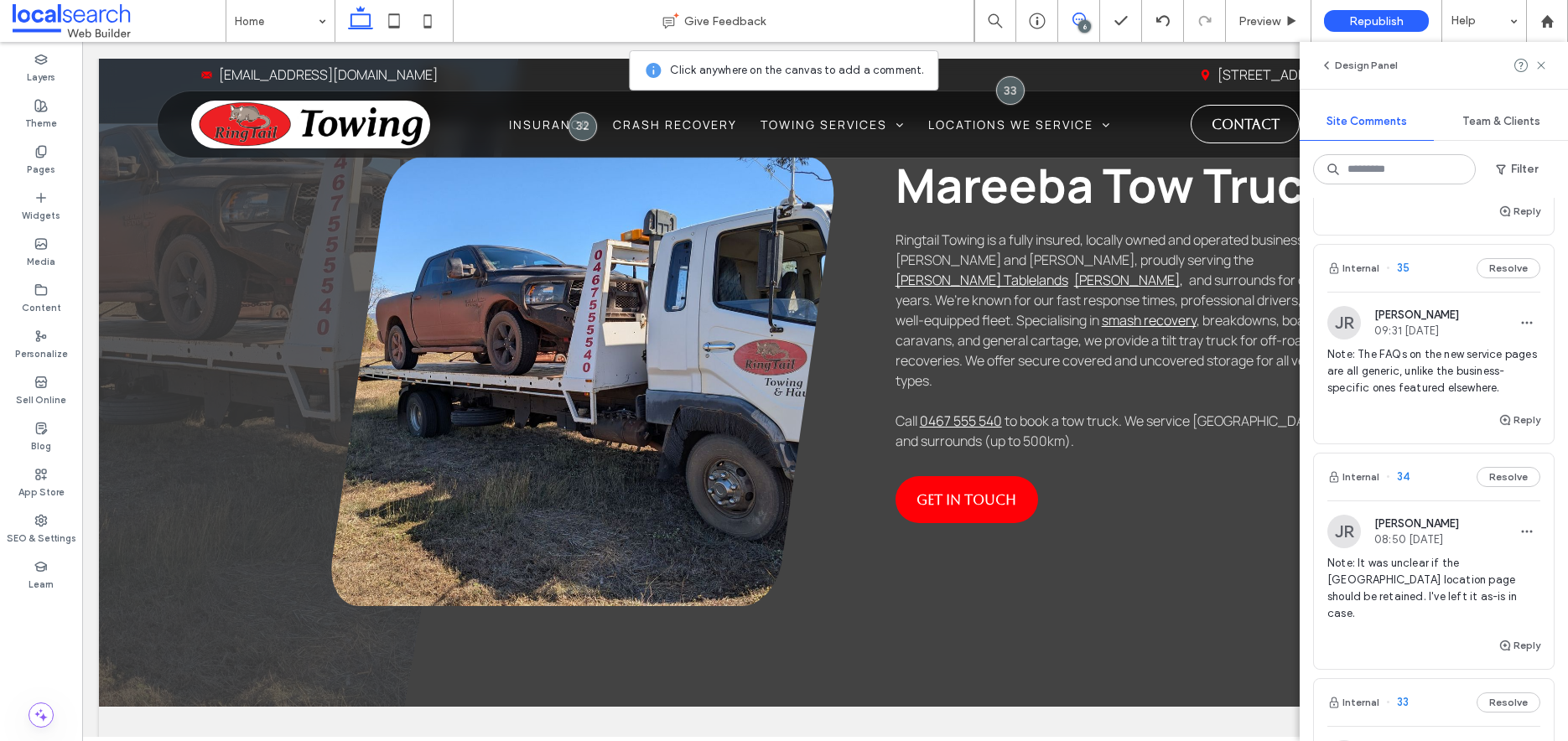
scroll to position [801, 0]
click at [1535, 67] on icon at bounding box center [1541, 65] width 13 height 13
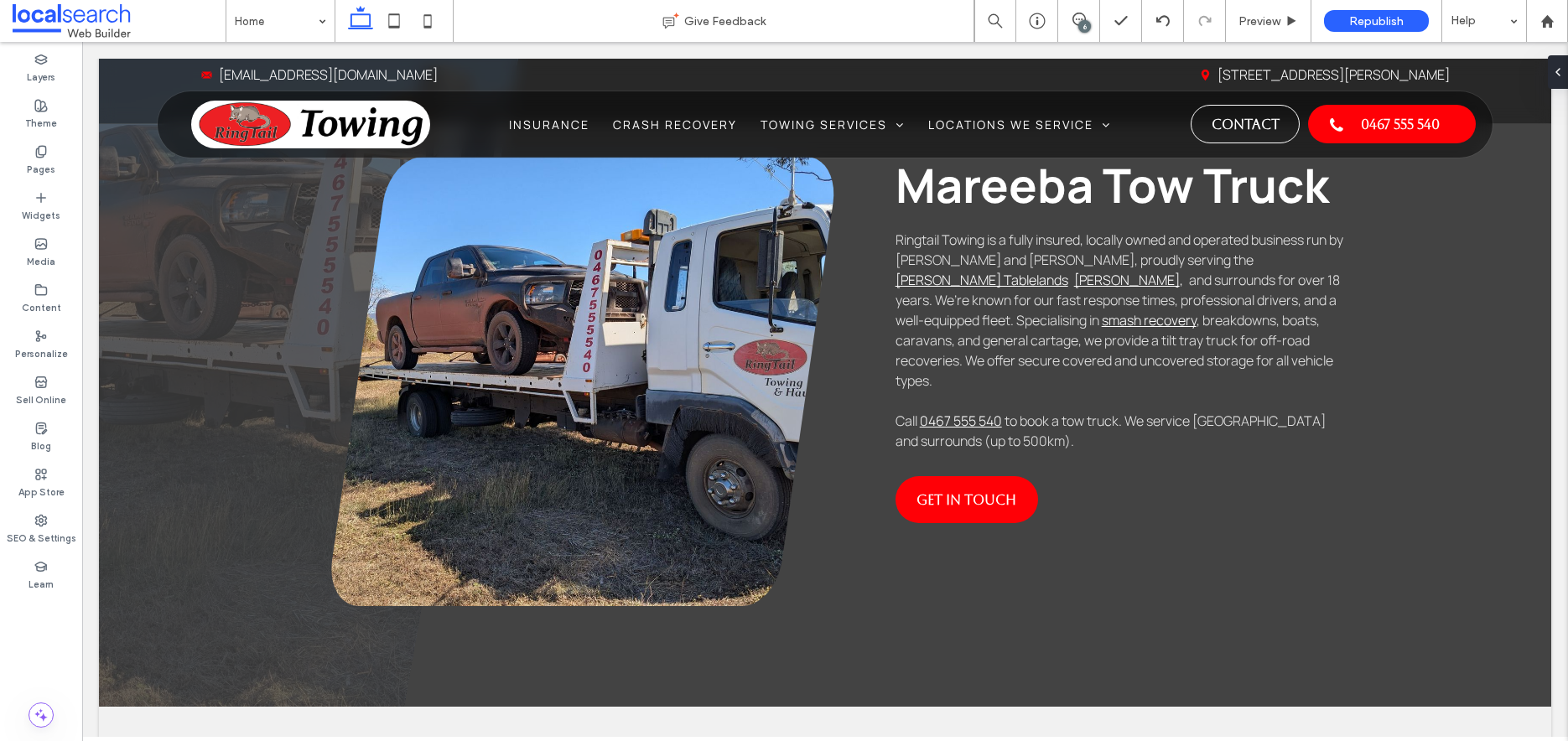
scroll to position [0, 0]
click at [1261, 29] on div "Preview" at bounding box center [1268, 21] width 86 height 42
click at [1272, 23] on span "Preview" at bounding box center [1260, 21] width 42 height 14
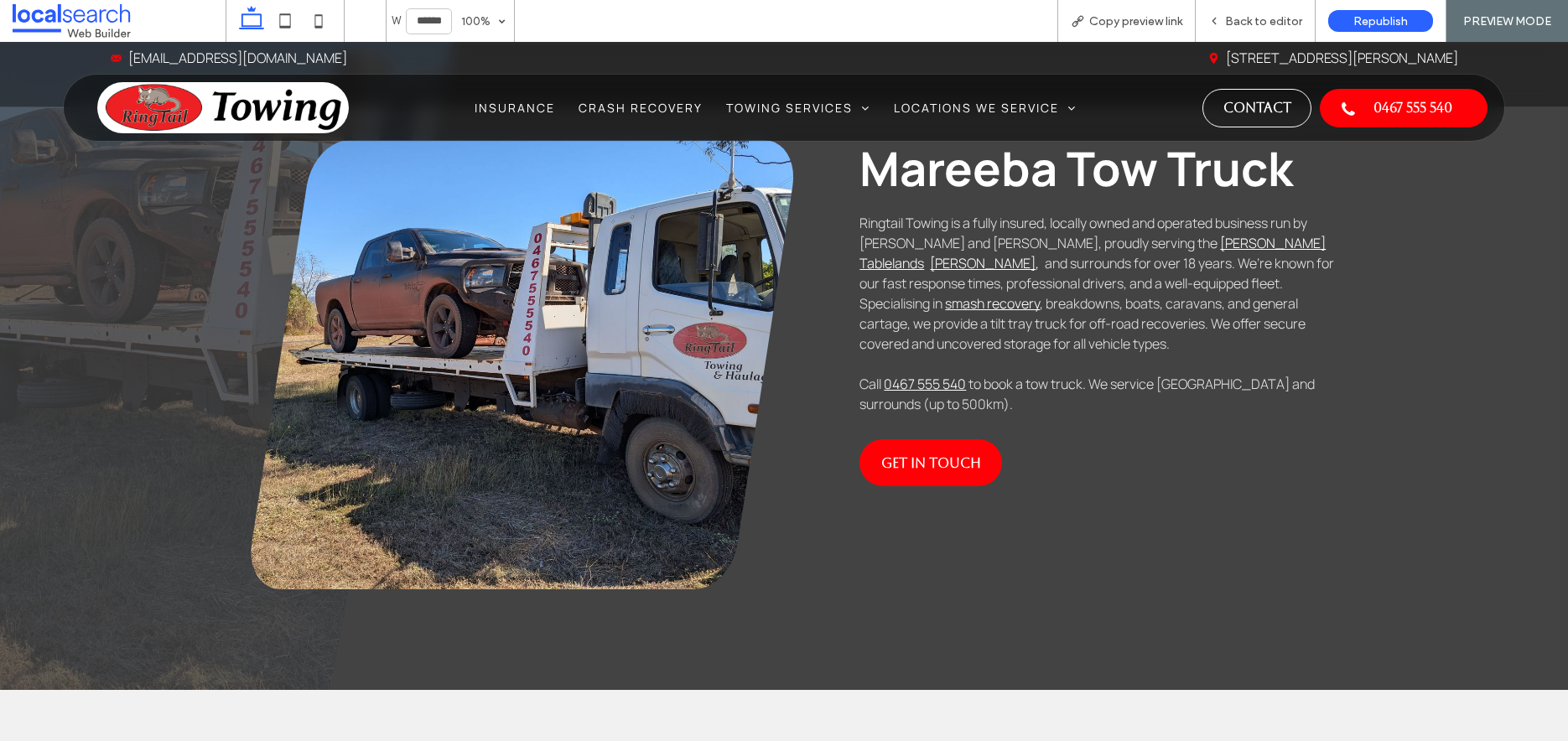
scroll to position [791, 0]
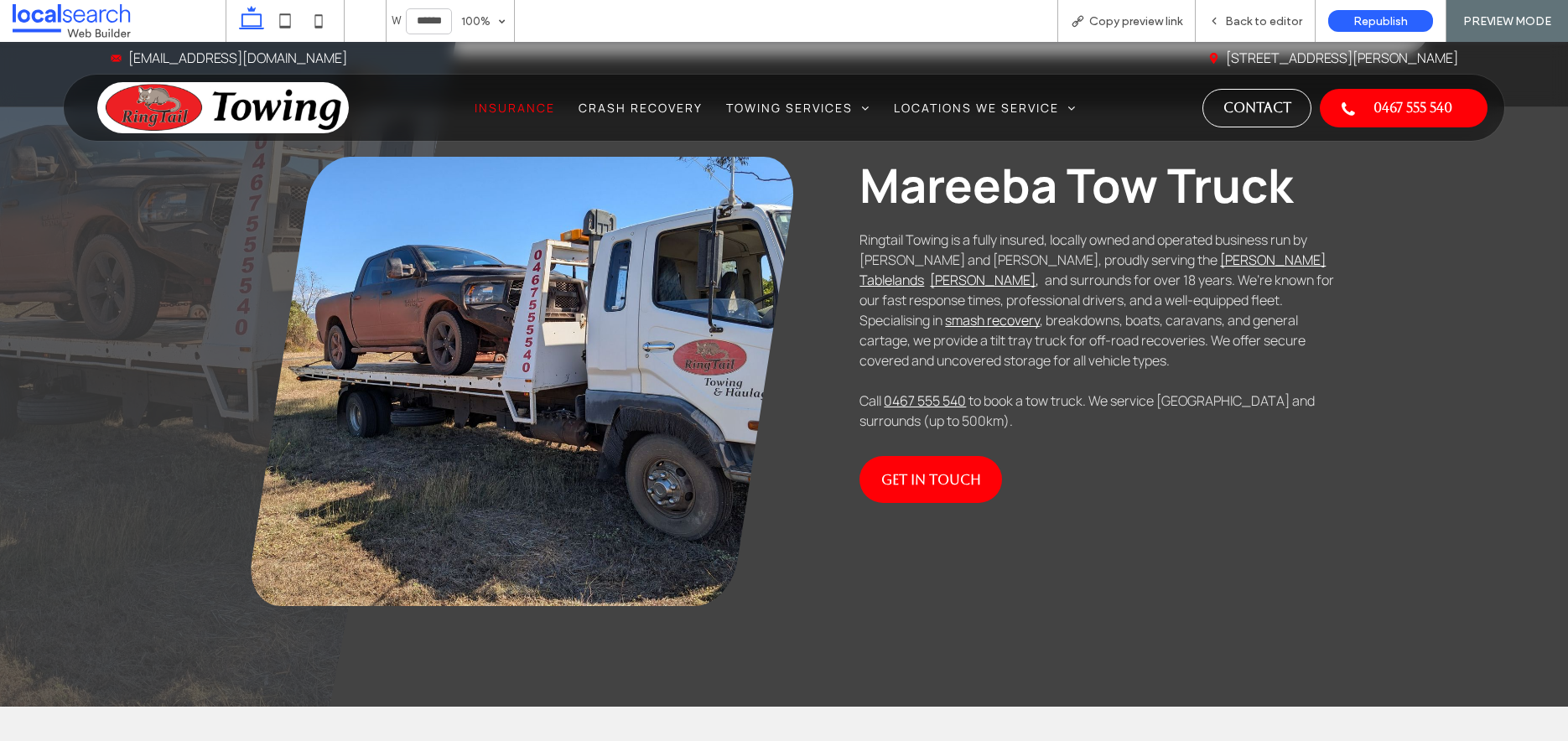
click at [510, 108] on span "Insurance" at bounding box center [514, 107] width 81 height 16
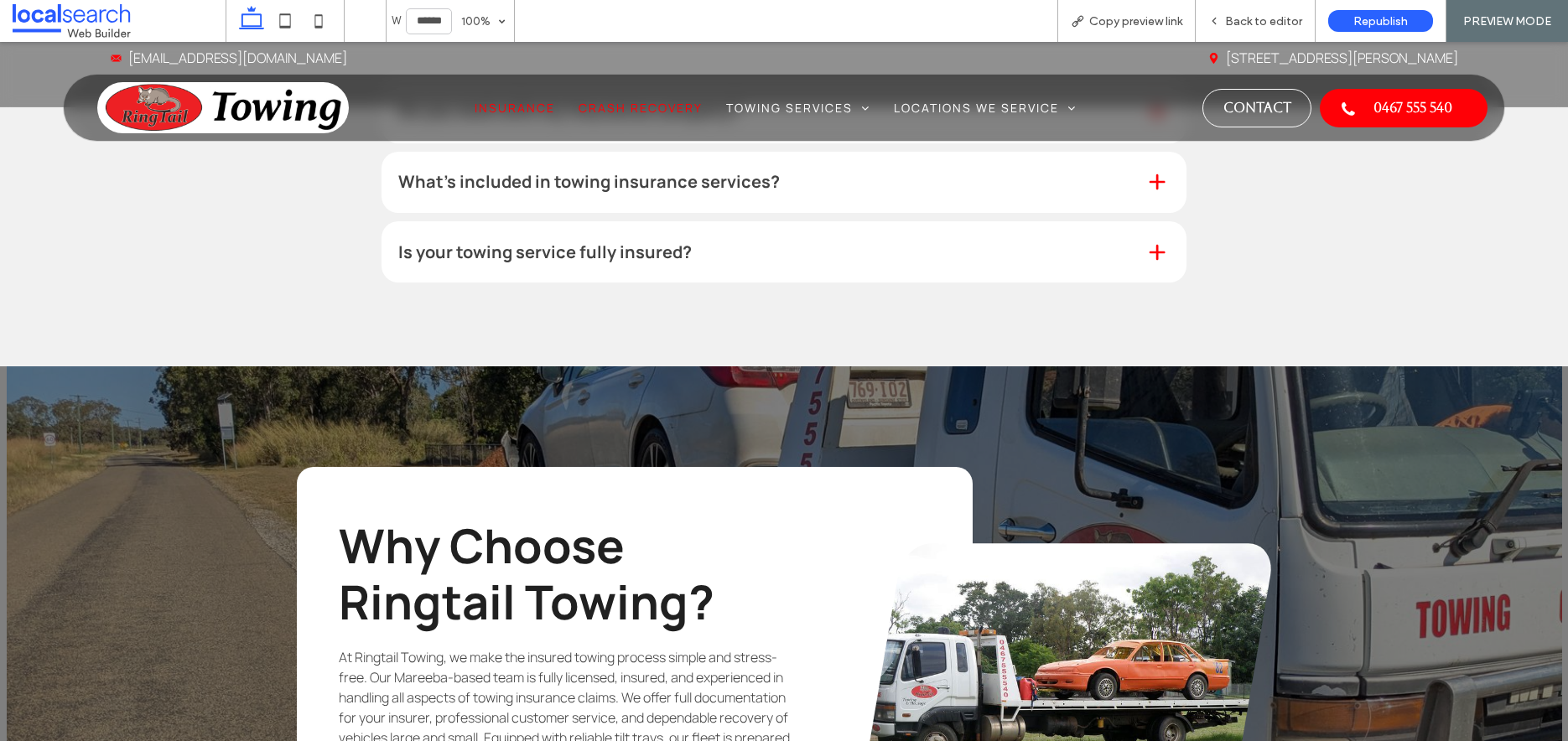
click at [661, 103] on span "Crash Recovery" at bounding box center [640, 107] width 124 height 16
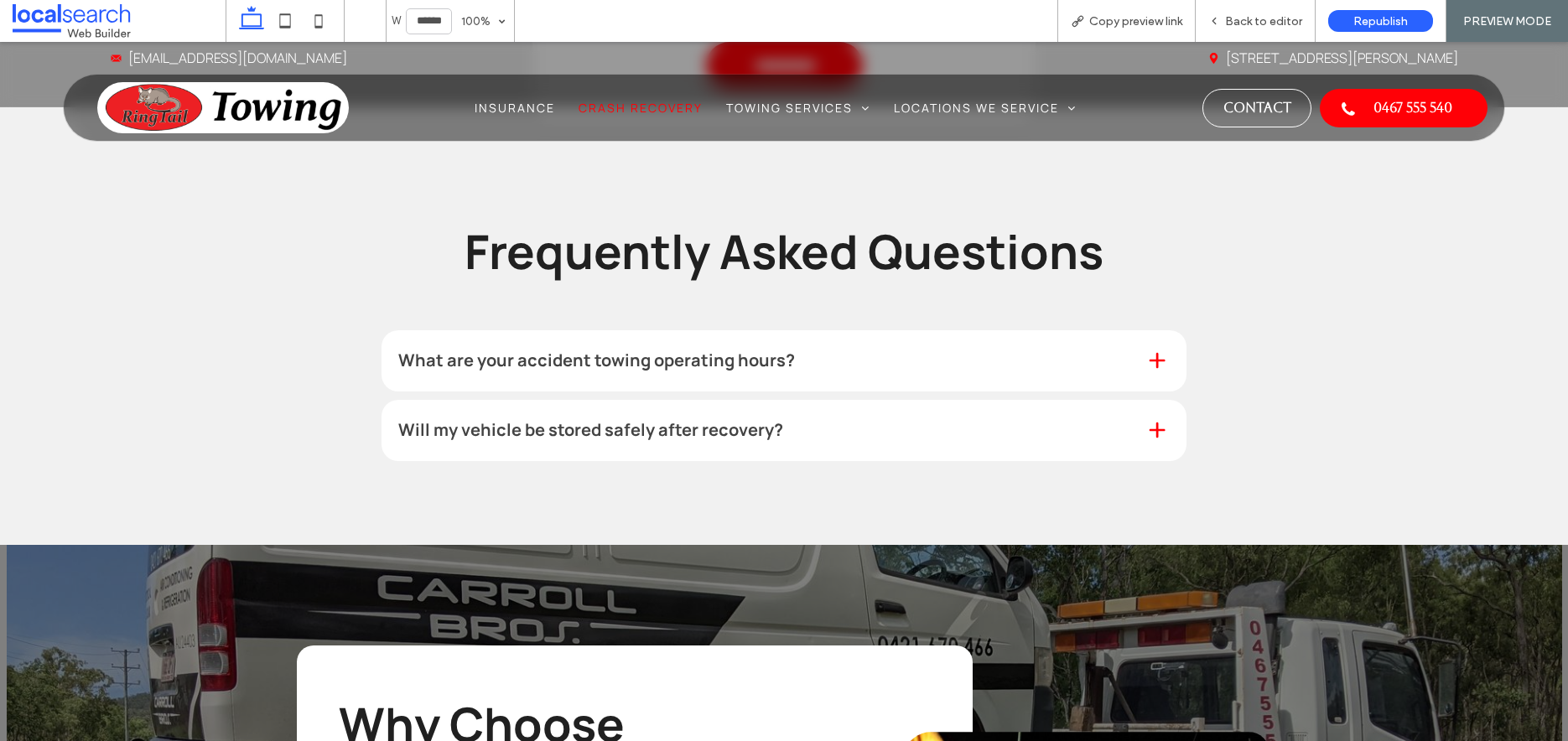
scroll to position [2010, 0]
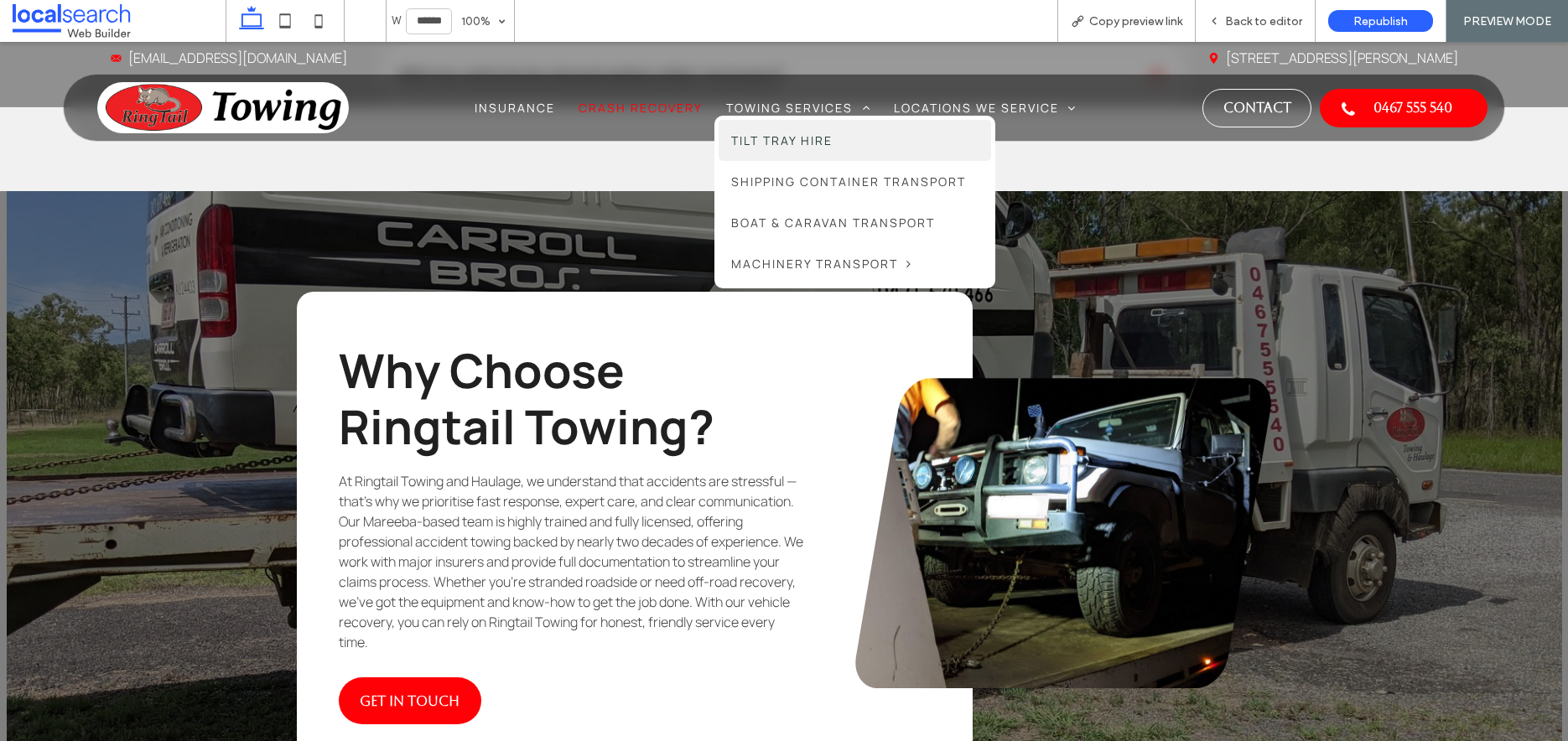
click at [778, 129] on link "Tilt Tray Hire" at bounding box center [855, 140] width 273 height 41
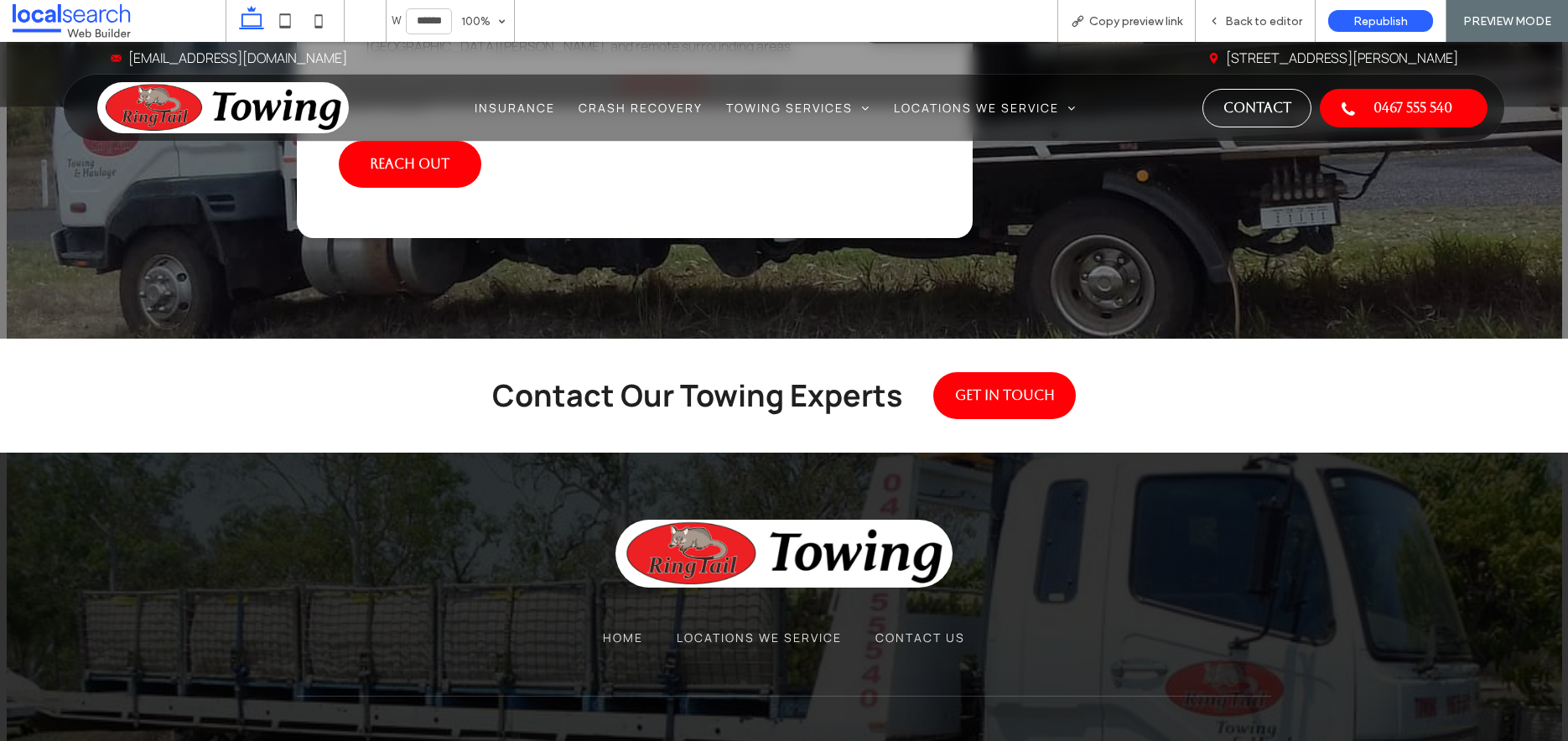
scroll to position [3254, 0]
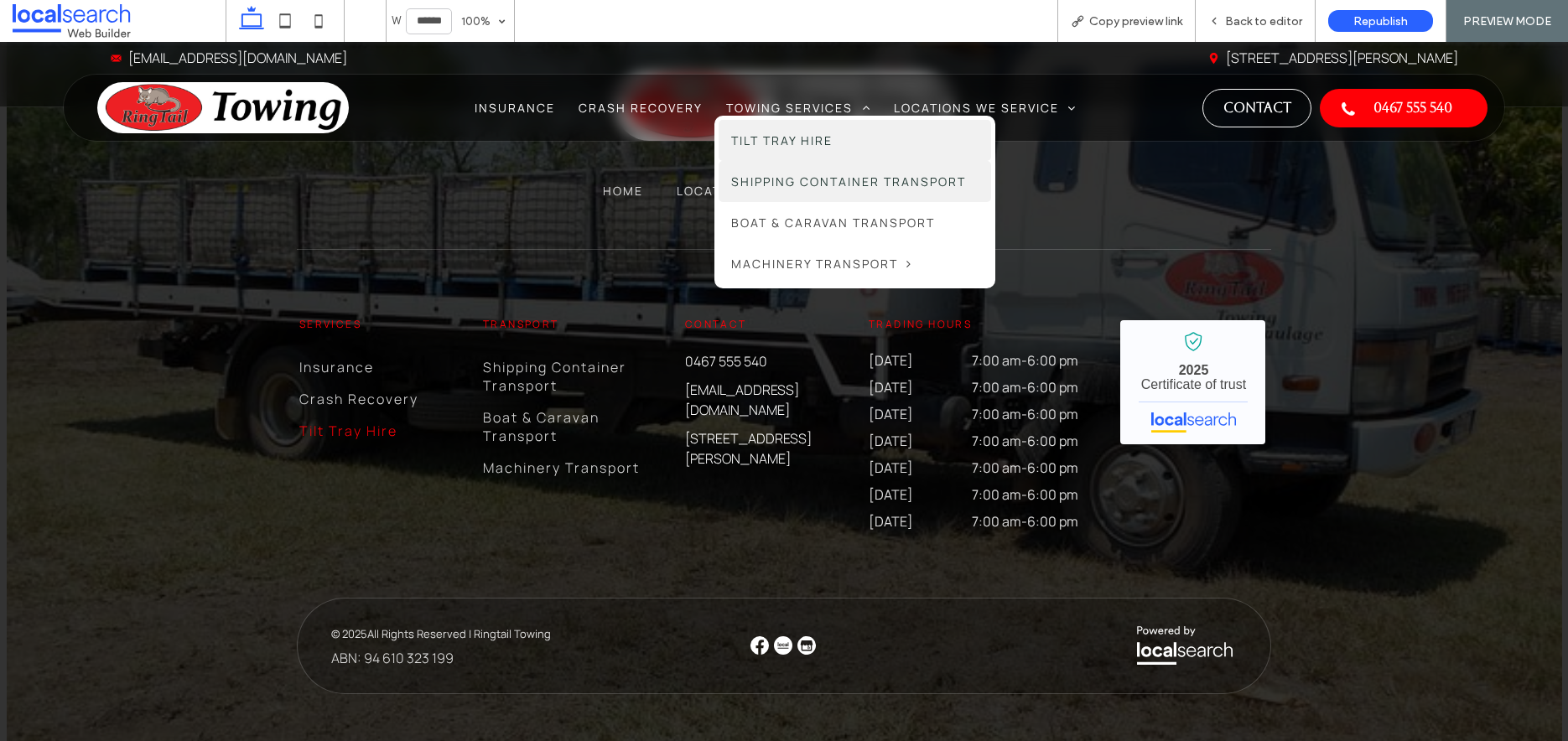
click at [821, 174] on span "Shipping Container Transport" at bounding box center [849, 182] width 235 height 16
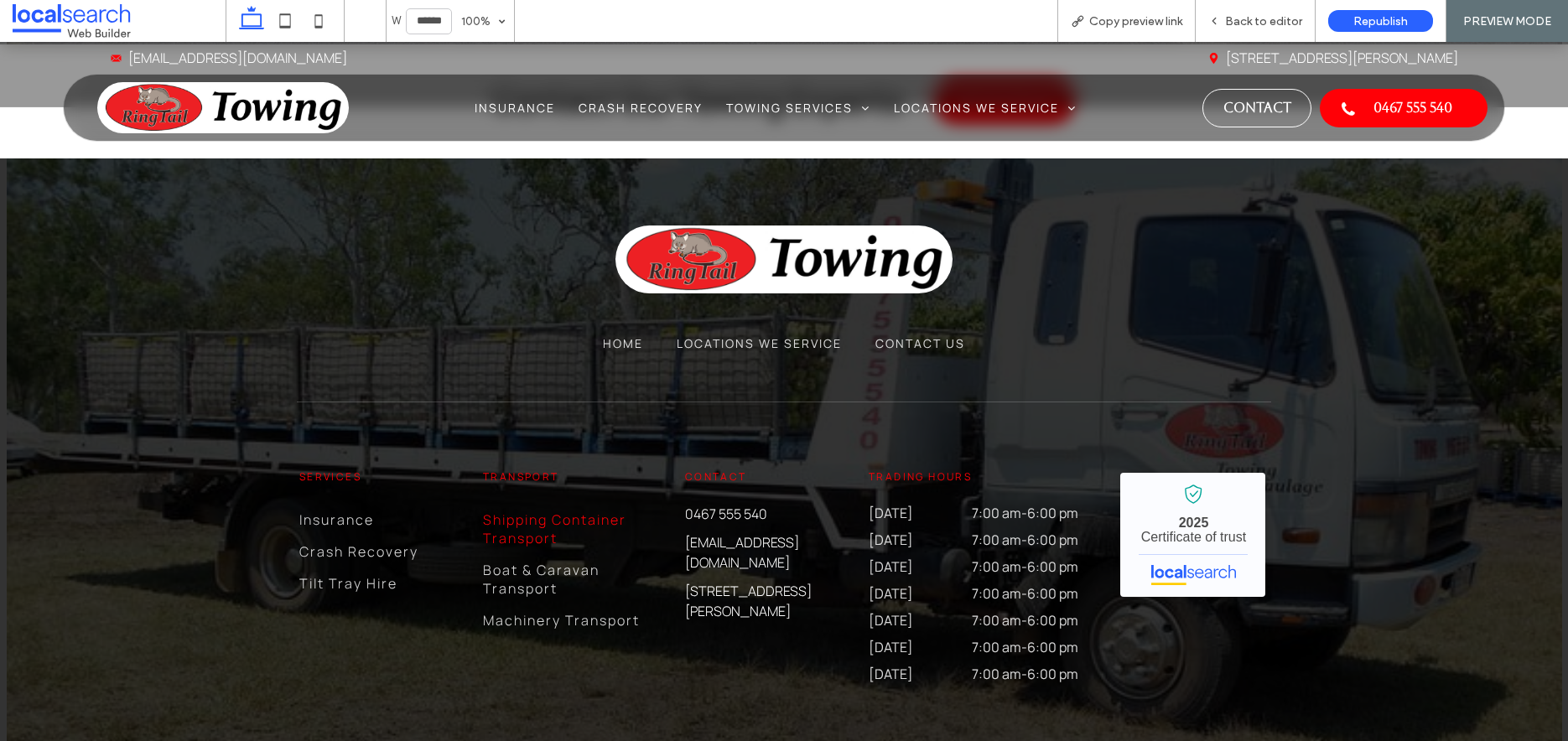
scroll to position [3367, 0]
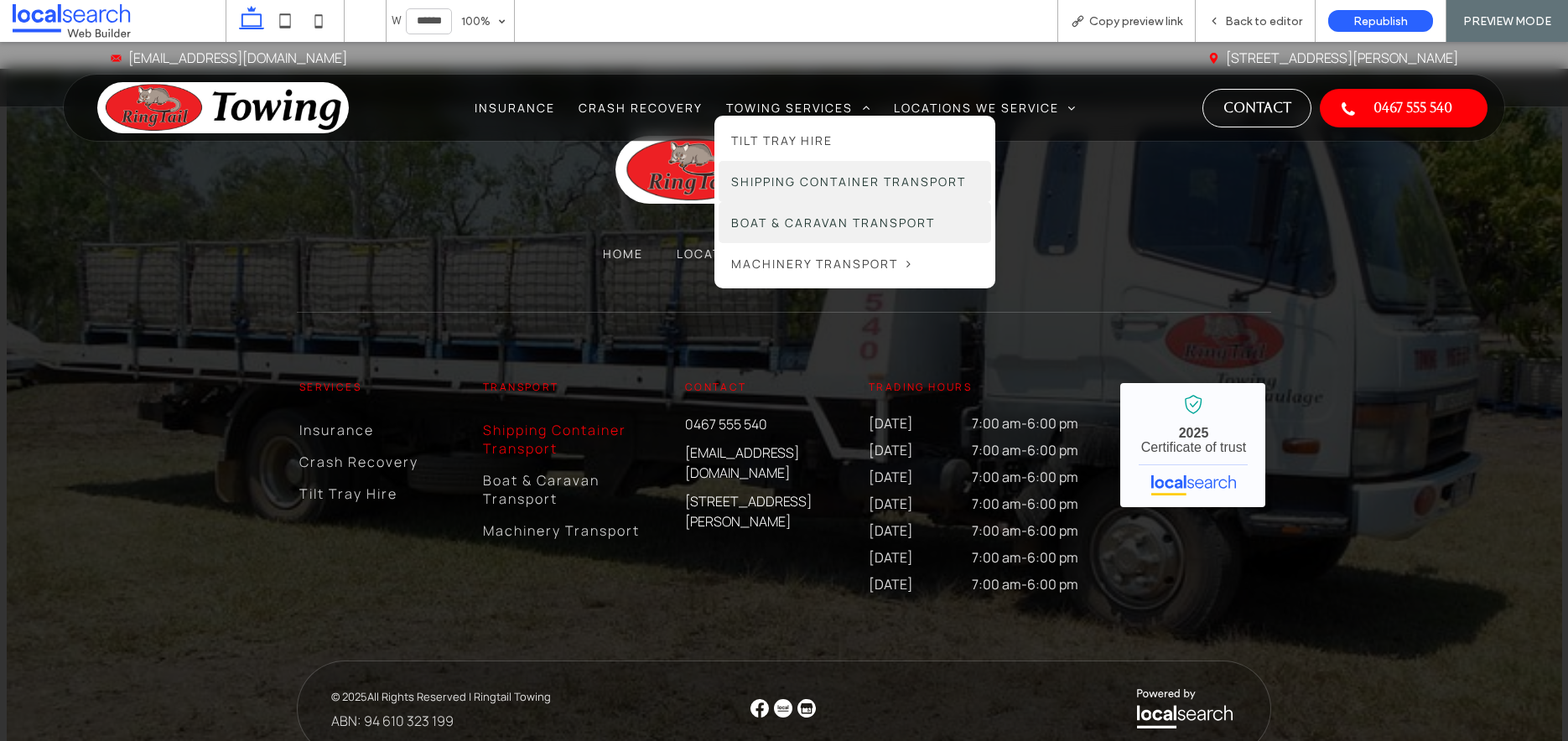
click at [847, 222] on span "Boat & Caravan Transport" at bounding box center [833, 222] width 203 height 16
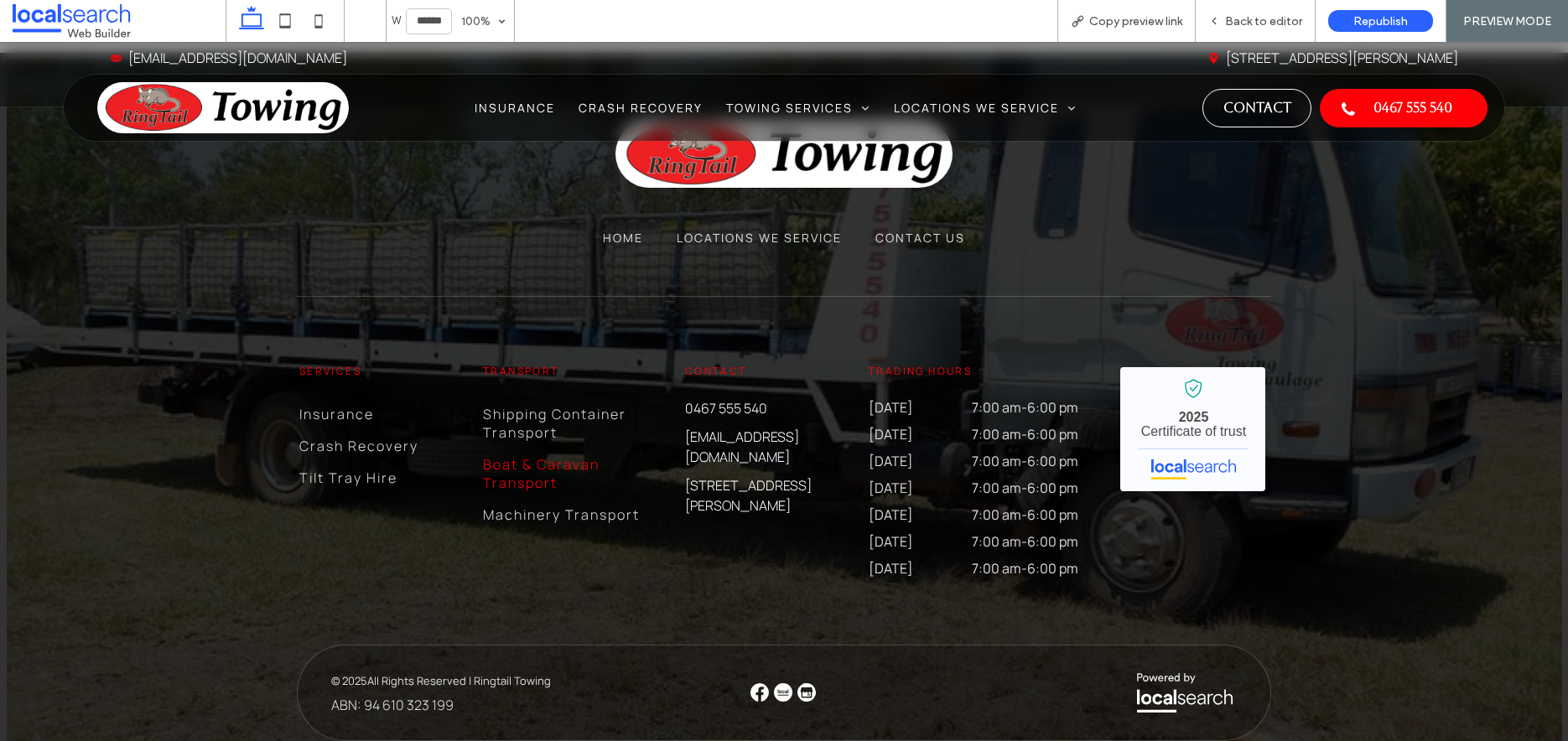
scroll to position [3327, 0]
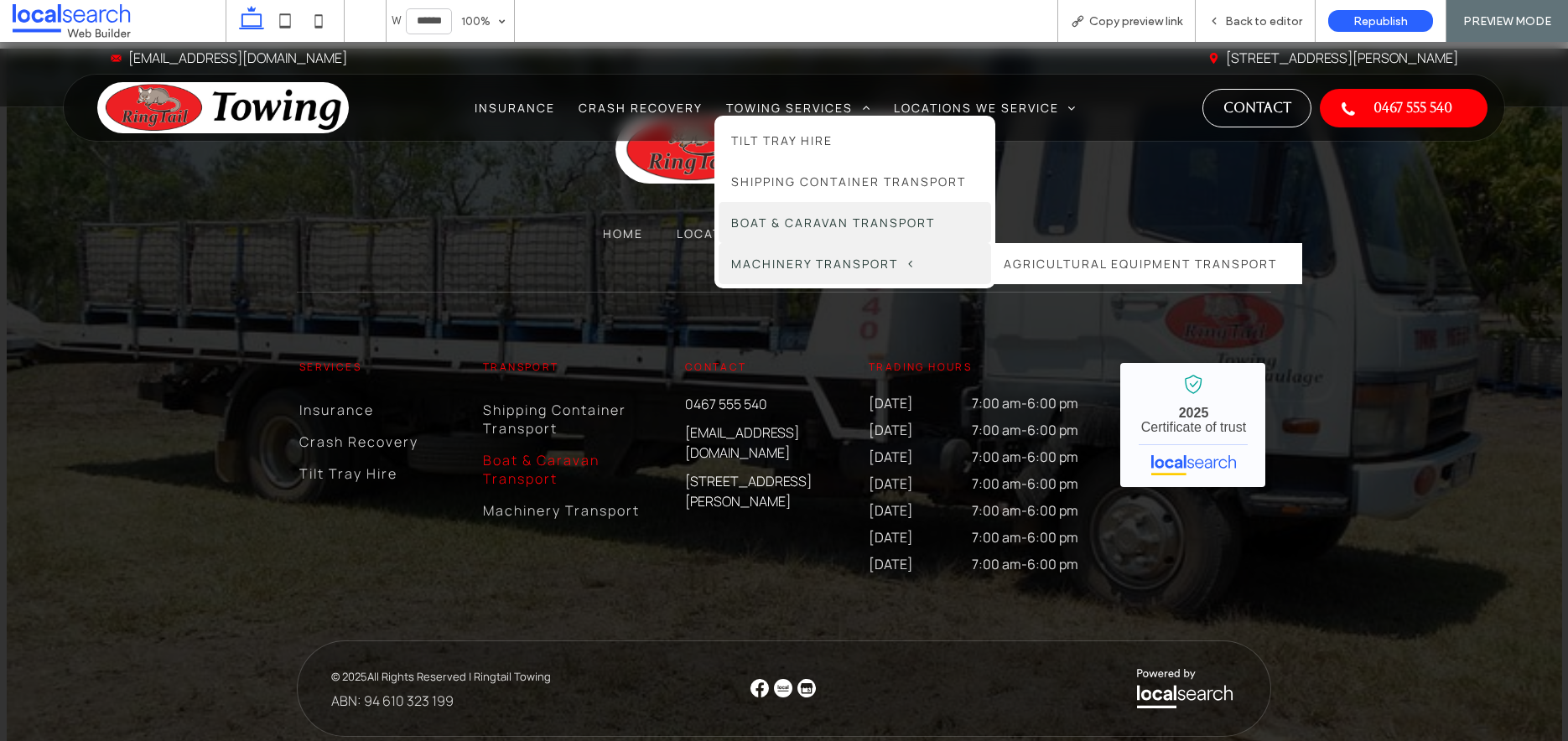
click at [821, 257] on span "Machinery Transport" at bounding box center [822, 263] width 181 height 16
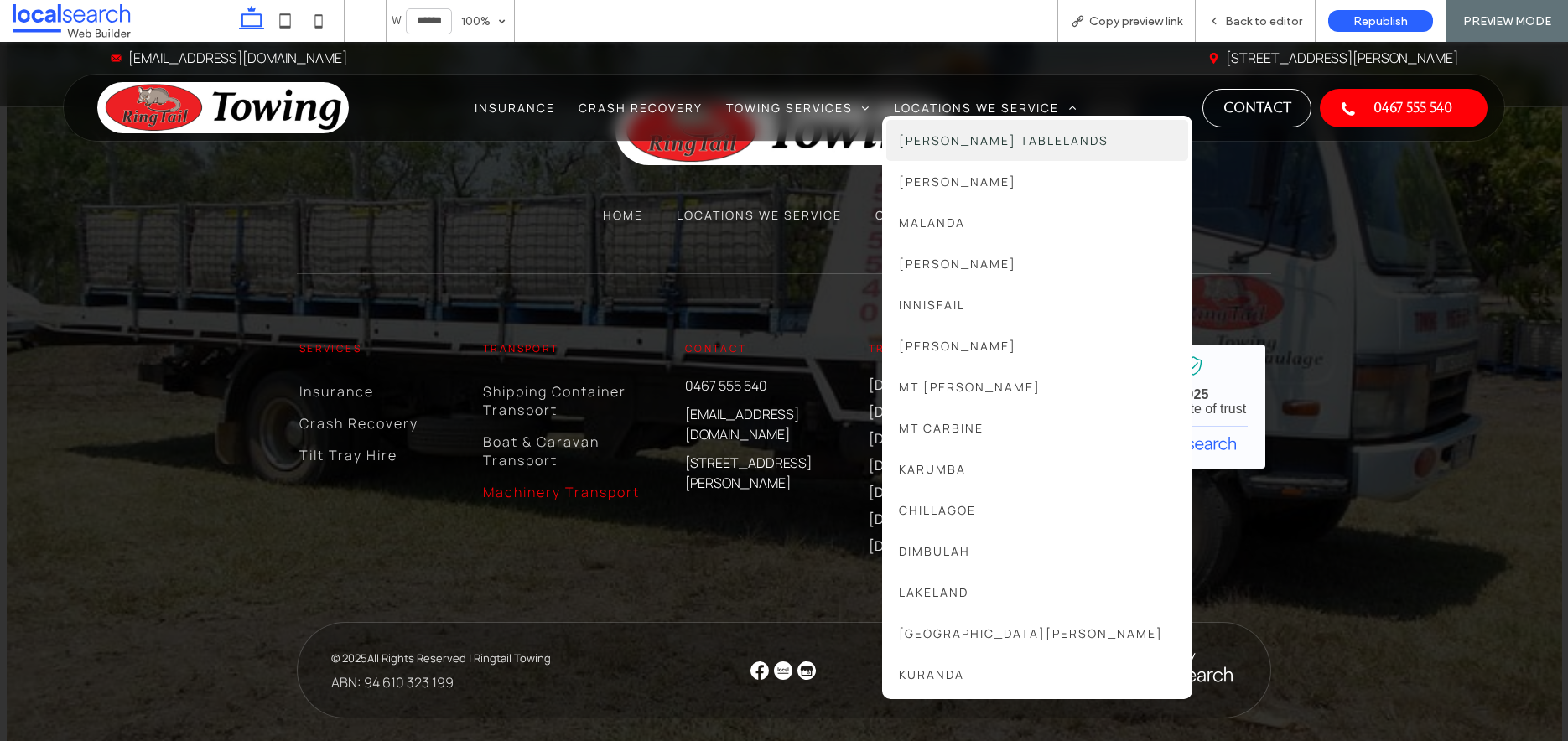
click at [994, 141] on span "[PERSON_NAME] Tablelands" at bounding box center [1003, 140] width 210 height 16
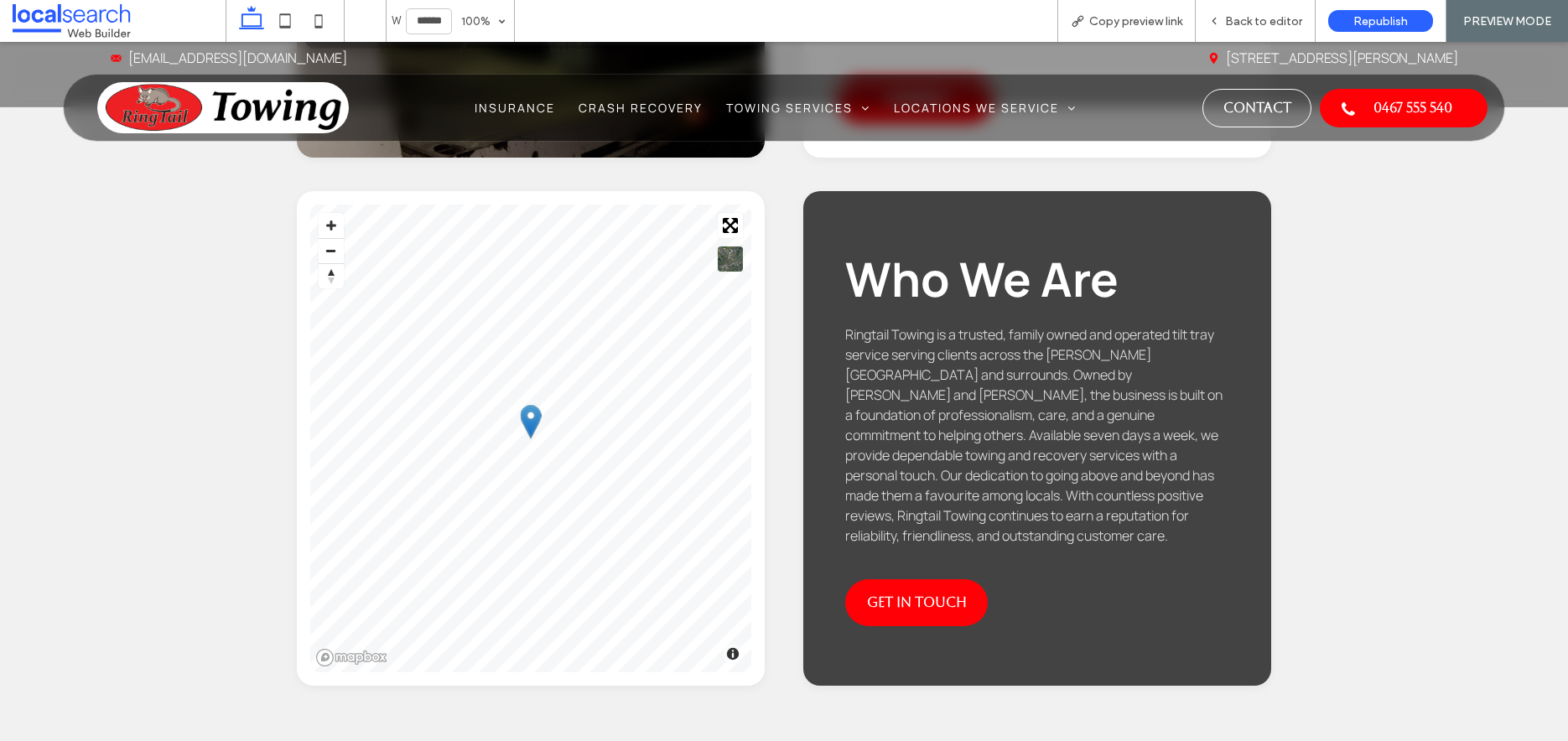
scroll to position [1810, 0]
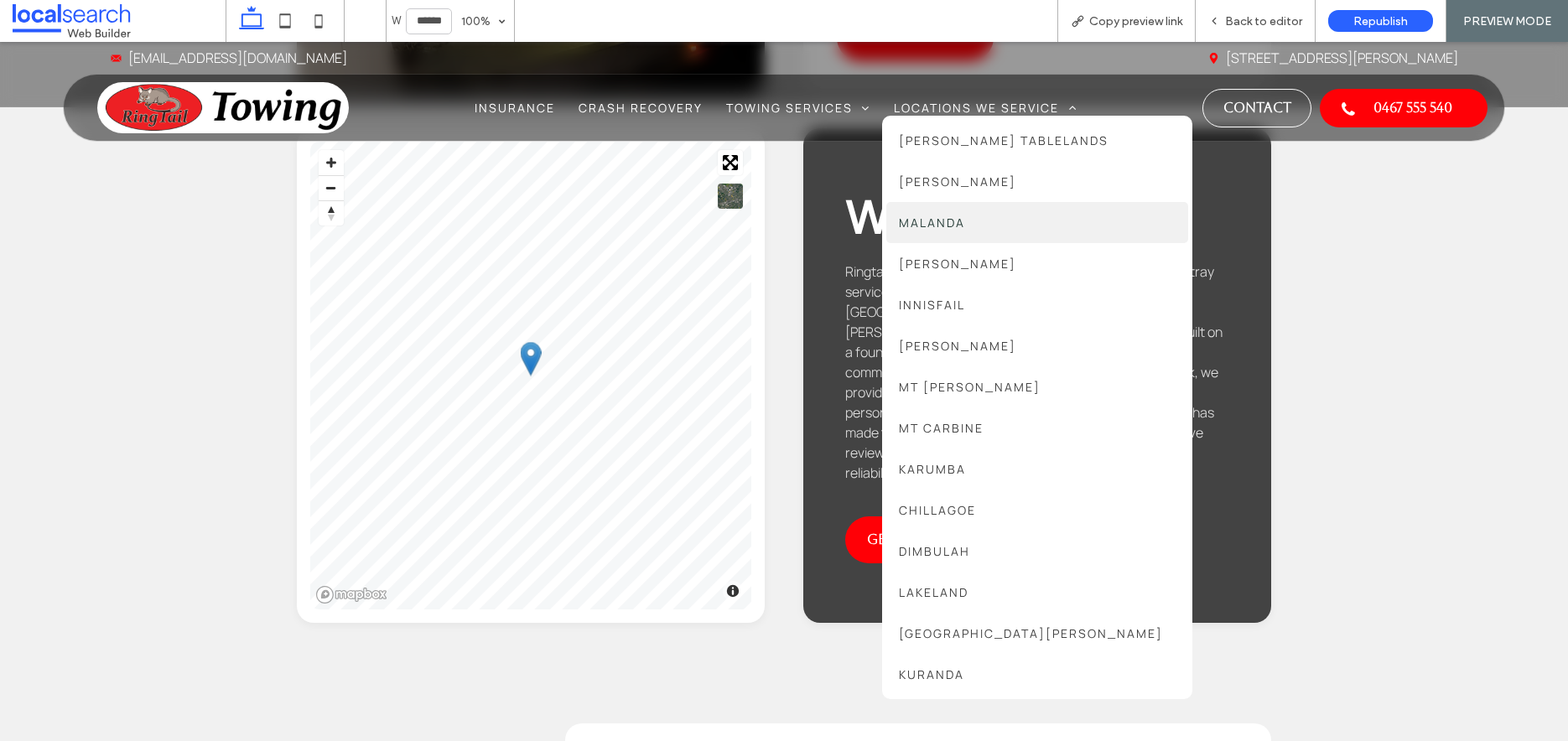
click at [978, 236] on link "Malanda" at bounding box center [1037, 222] width 302 height 41
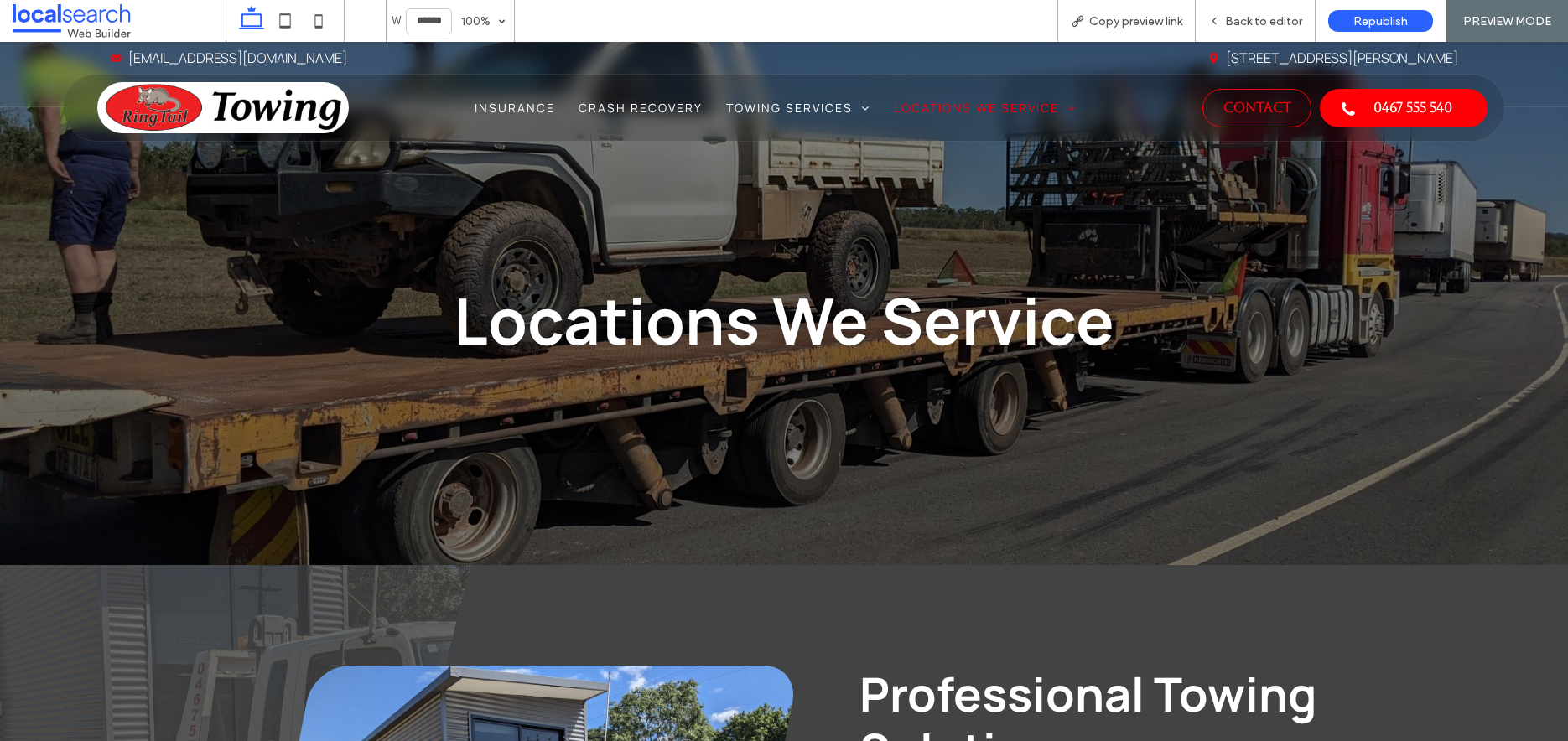
click at [1259, 106] on span "Contact" at bounding box center [1257, 108] width 68 height 33
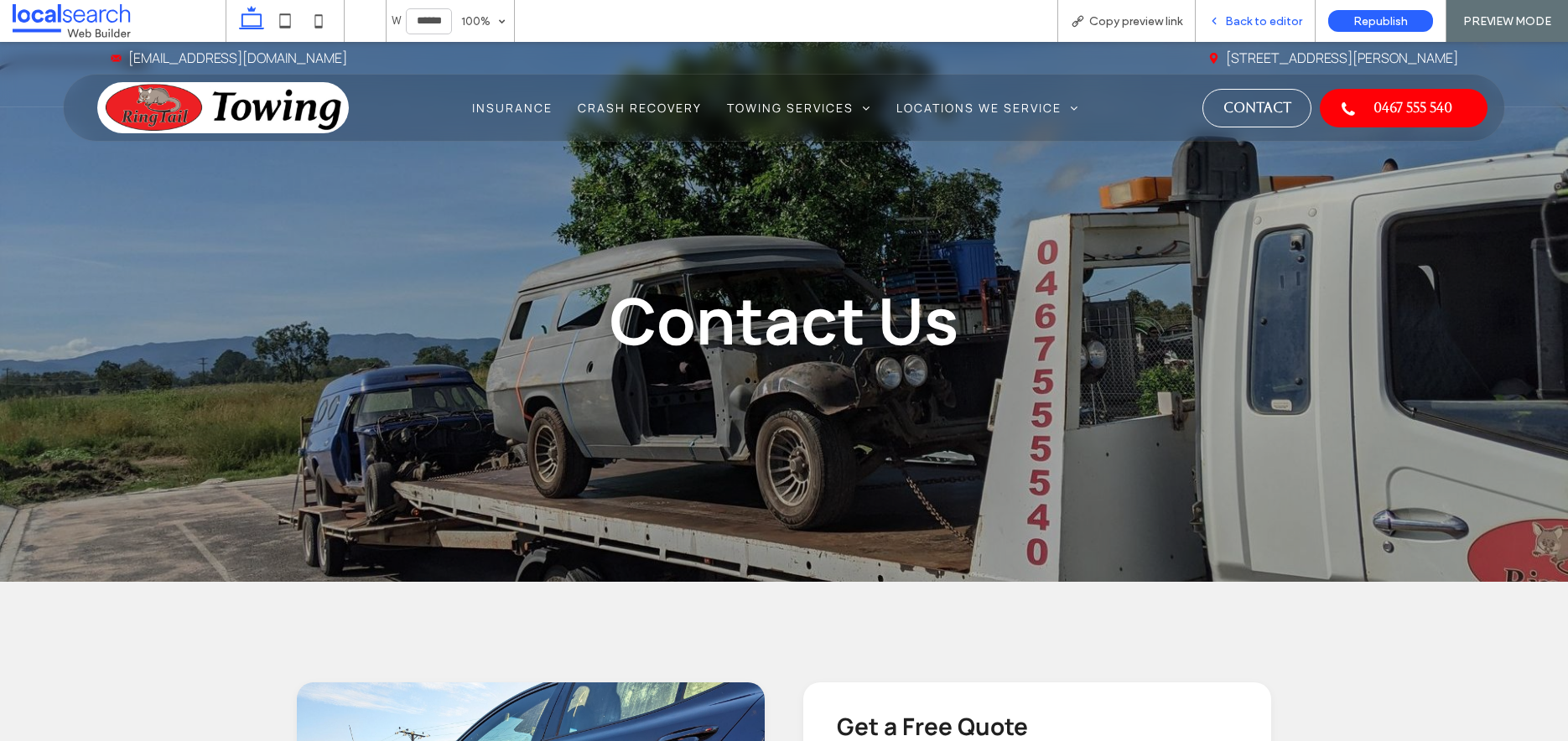
click at [1250, 22] on span "Back to editor" at bounding box center [1263, 21] width 77 height 14
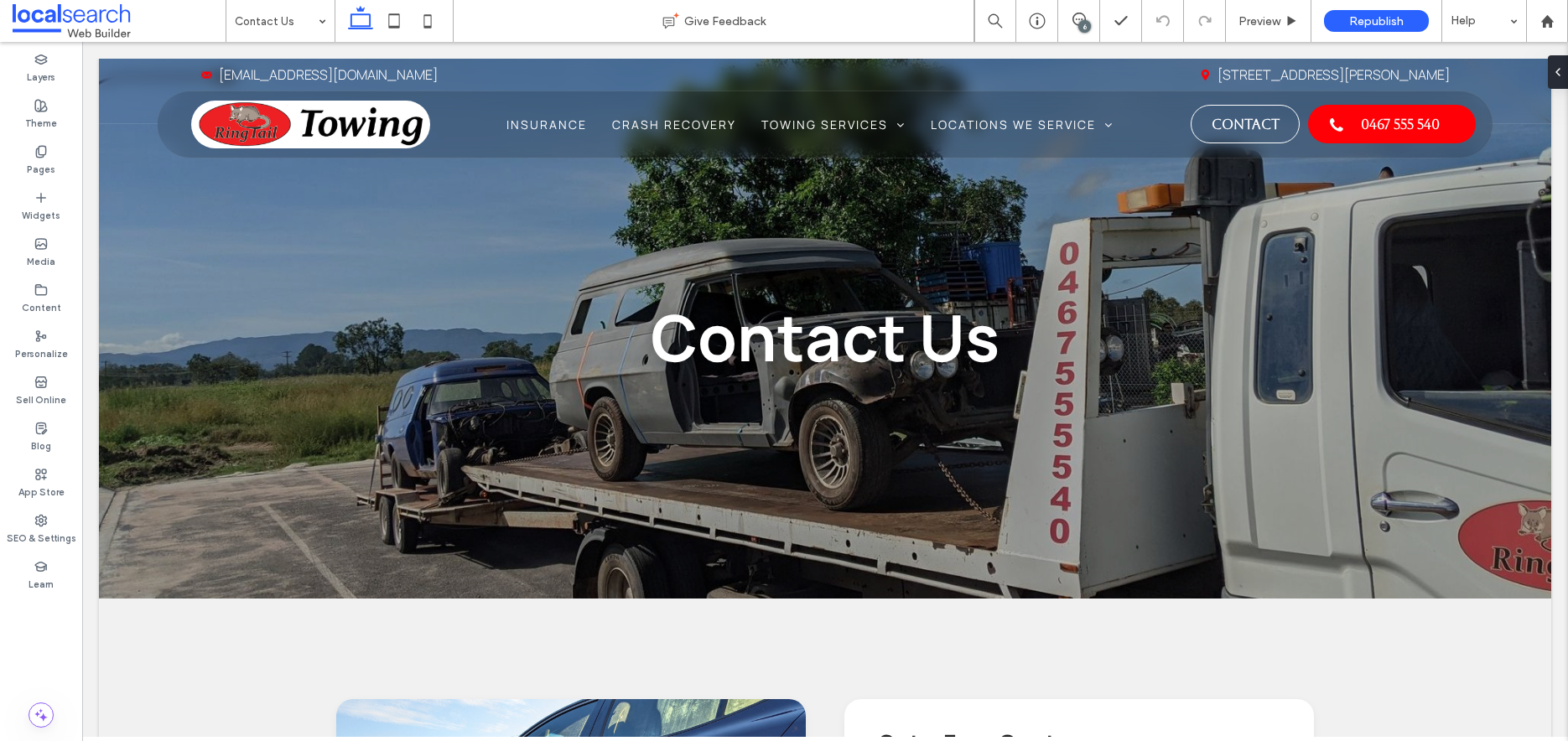
click at [1560, 78] on div at bounding box center [1561, 72] width 27 height 34
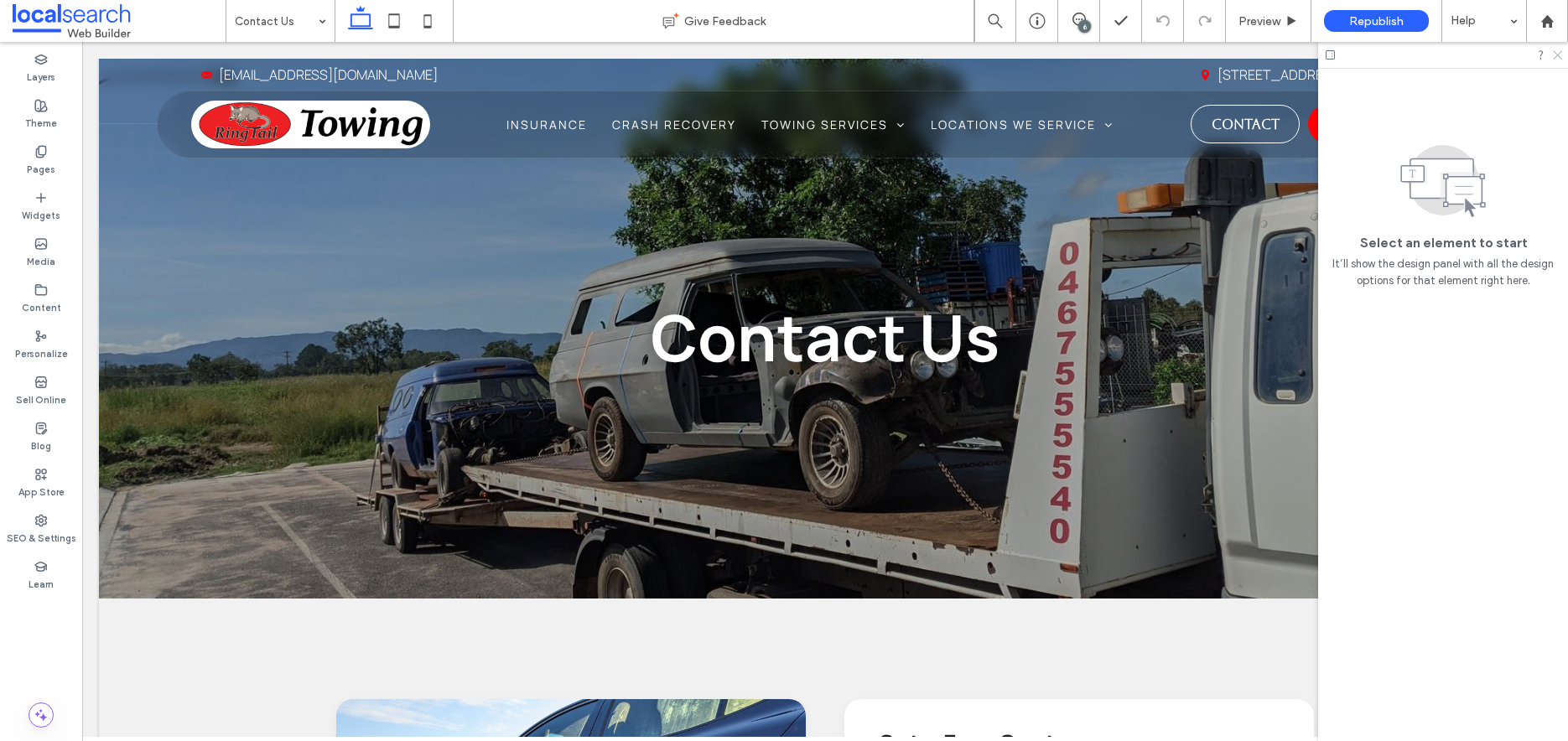
click at [1560, 55] on icon at bounding box center [1557, 54] width 11 height 11
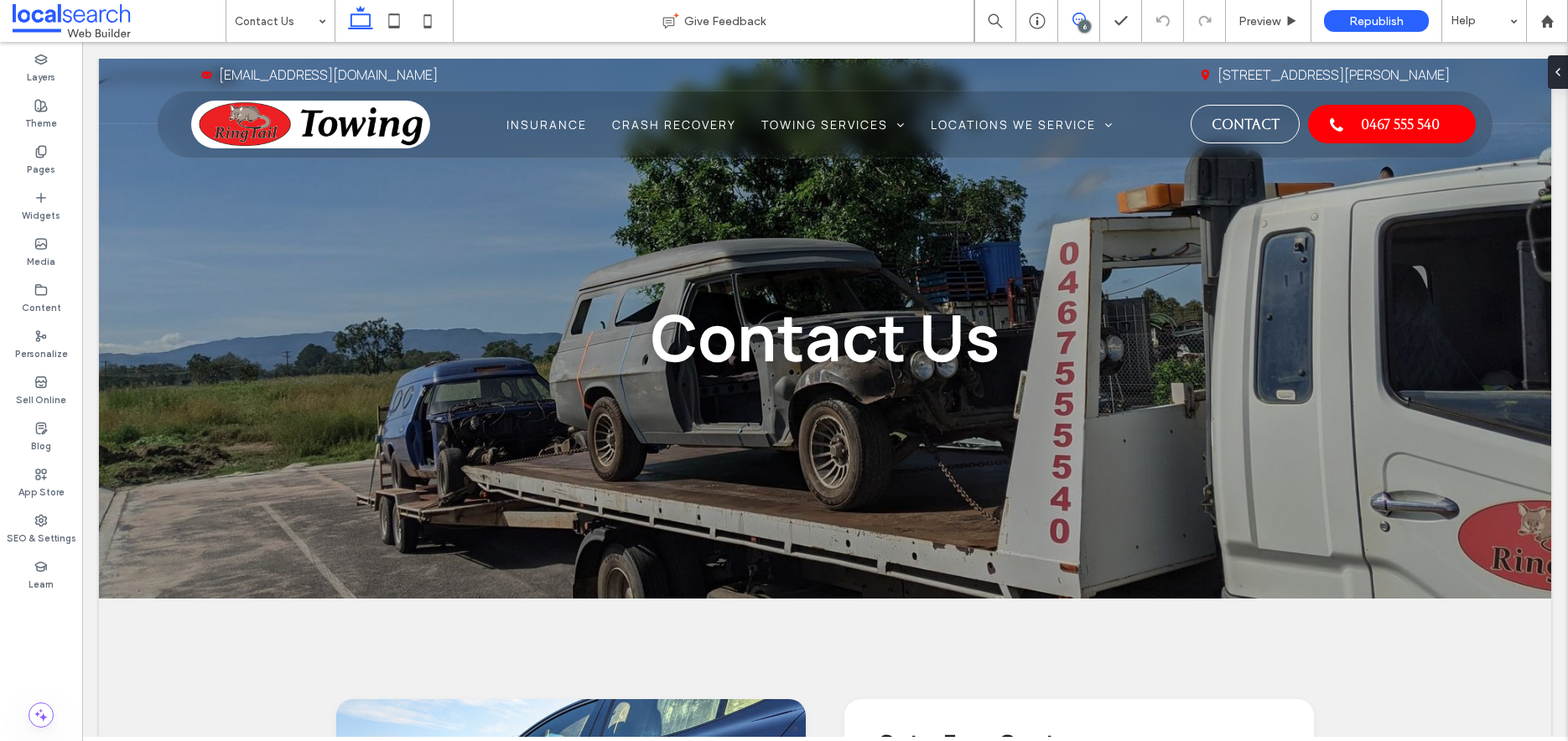
click at [1088, 20] on span at bounding box center [1079, 19] width 41 height 13
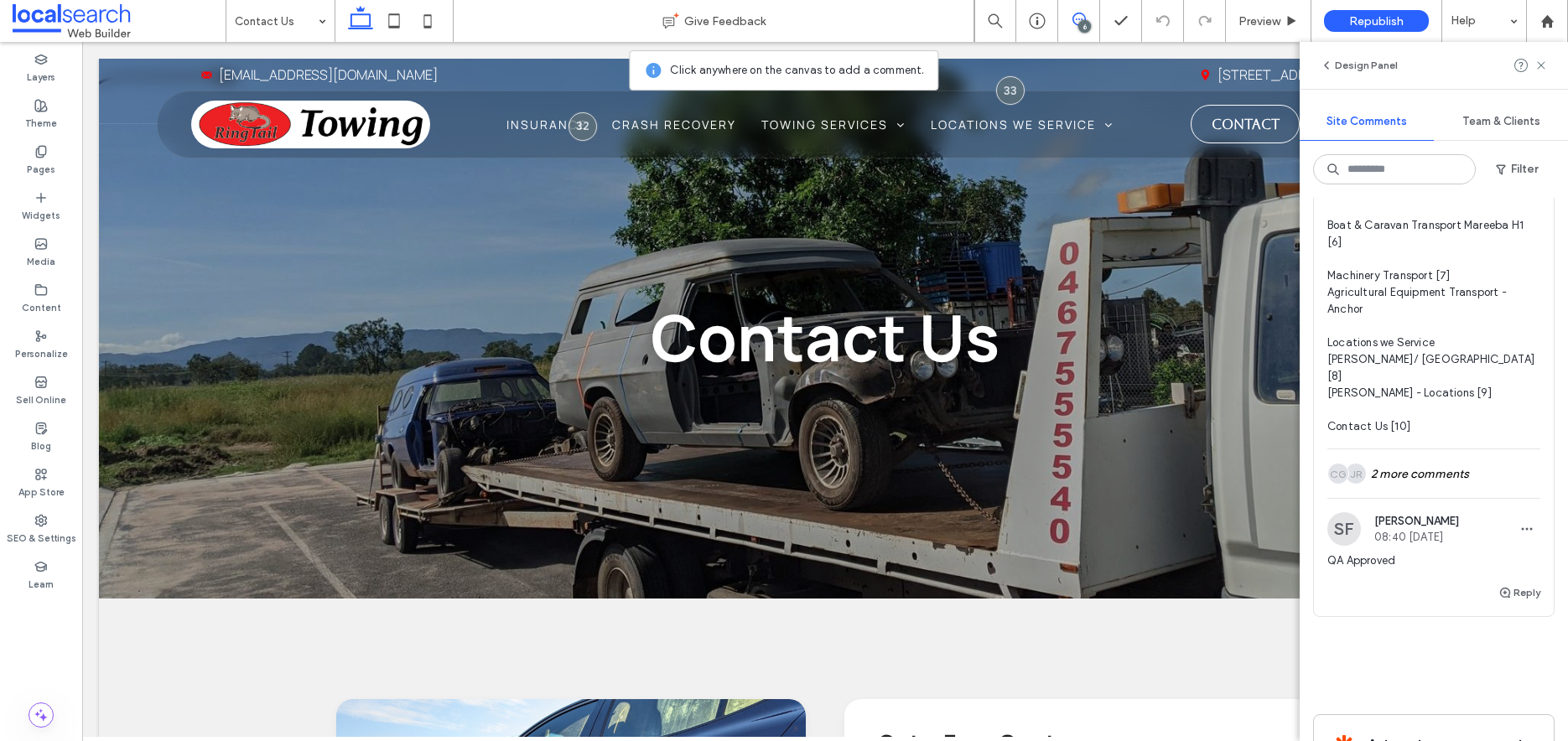
scroll to position [2083, 0]
click at [1537, 69] on icon at bounding box center [1541, 65] width 13 height 13
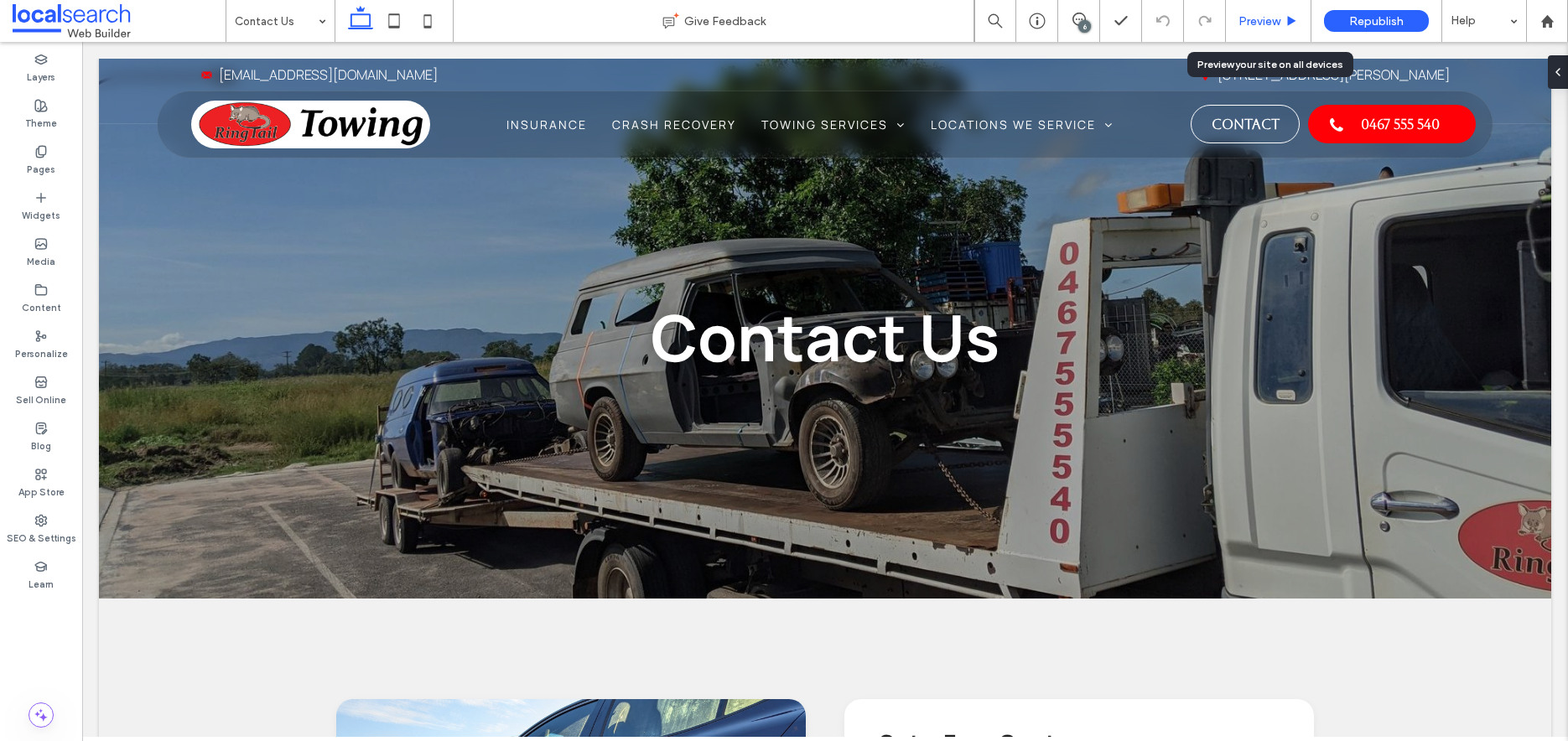
click at [1282, 10] on div "Preview" at bounding box center [1268, 21] width 86 height 42
click at [1283, 16] on div "Preview" at bounding box center [1268, 21] width 85 height 14
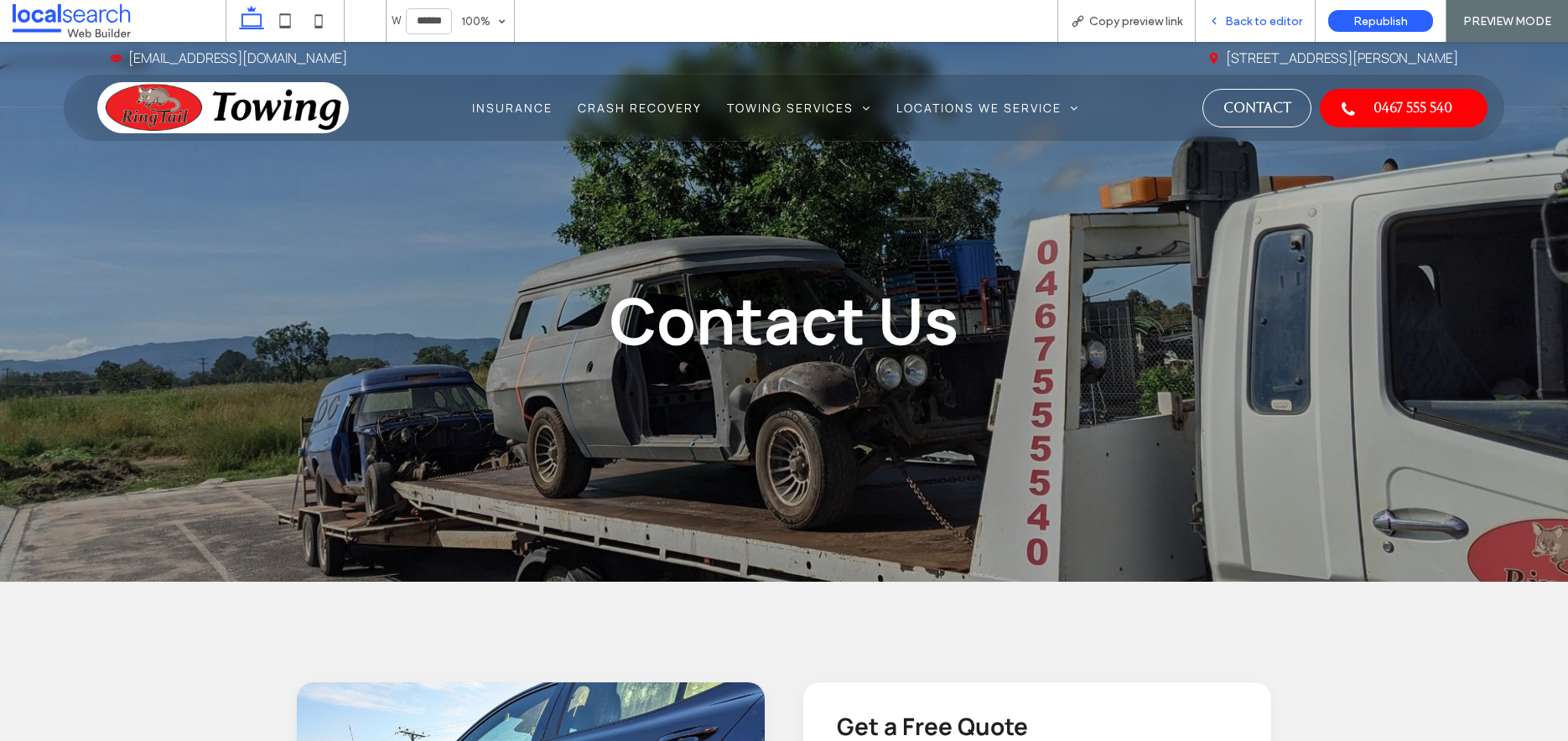
click at [1247, 16] on span "Back to editor" at bounding box center [1263, 21] width 77 height 14
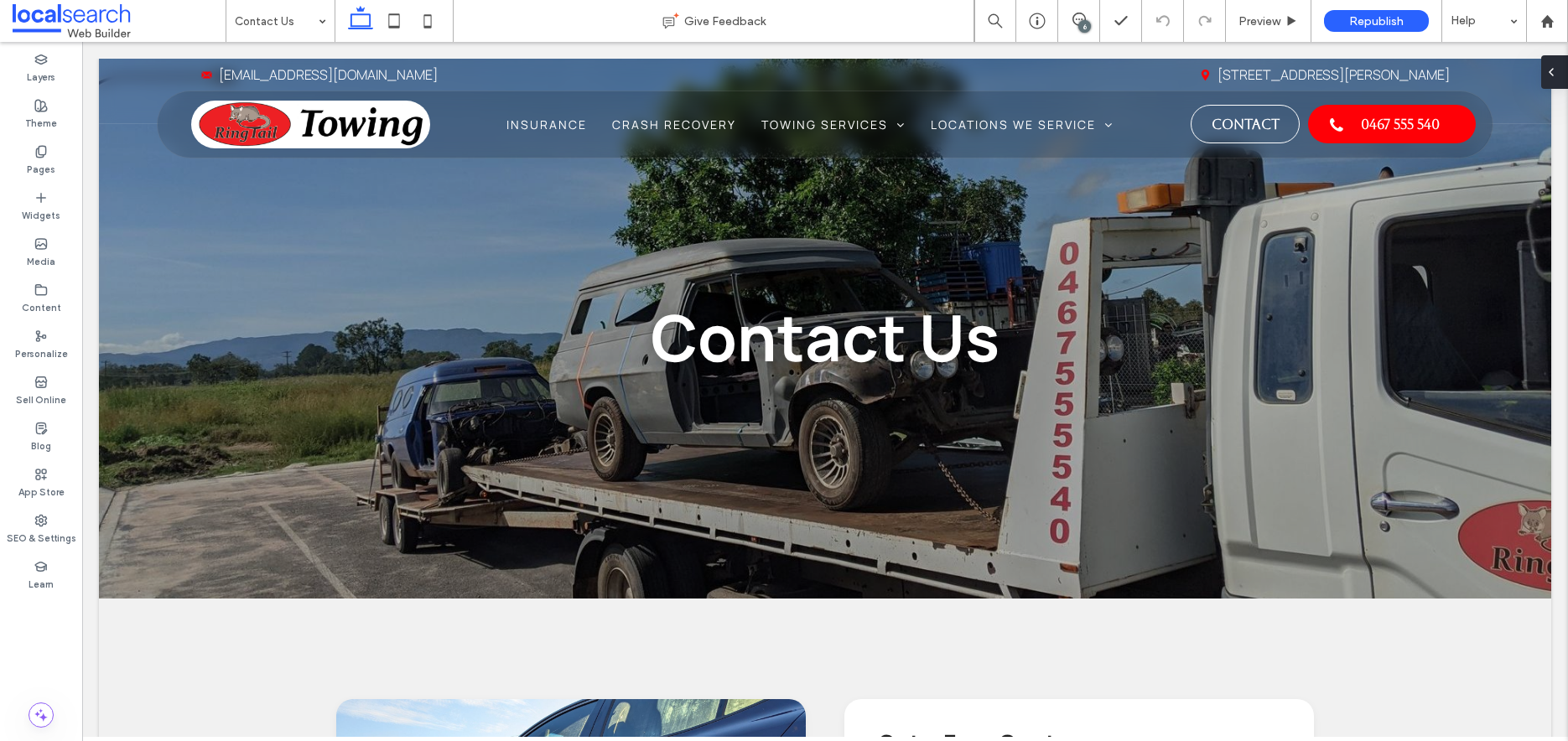
click at [1557, 74] on icon at bounding box center [1551, 72] width 13 height 13
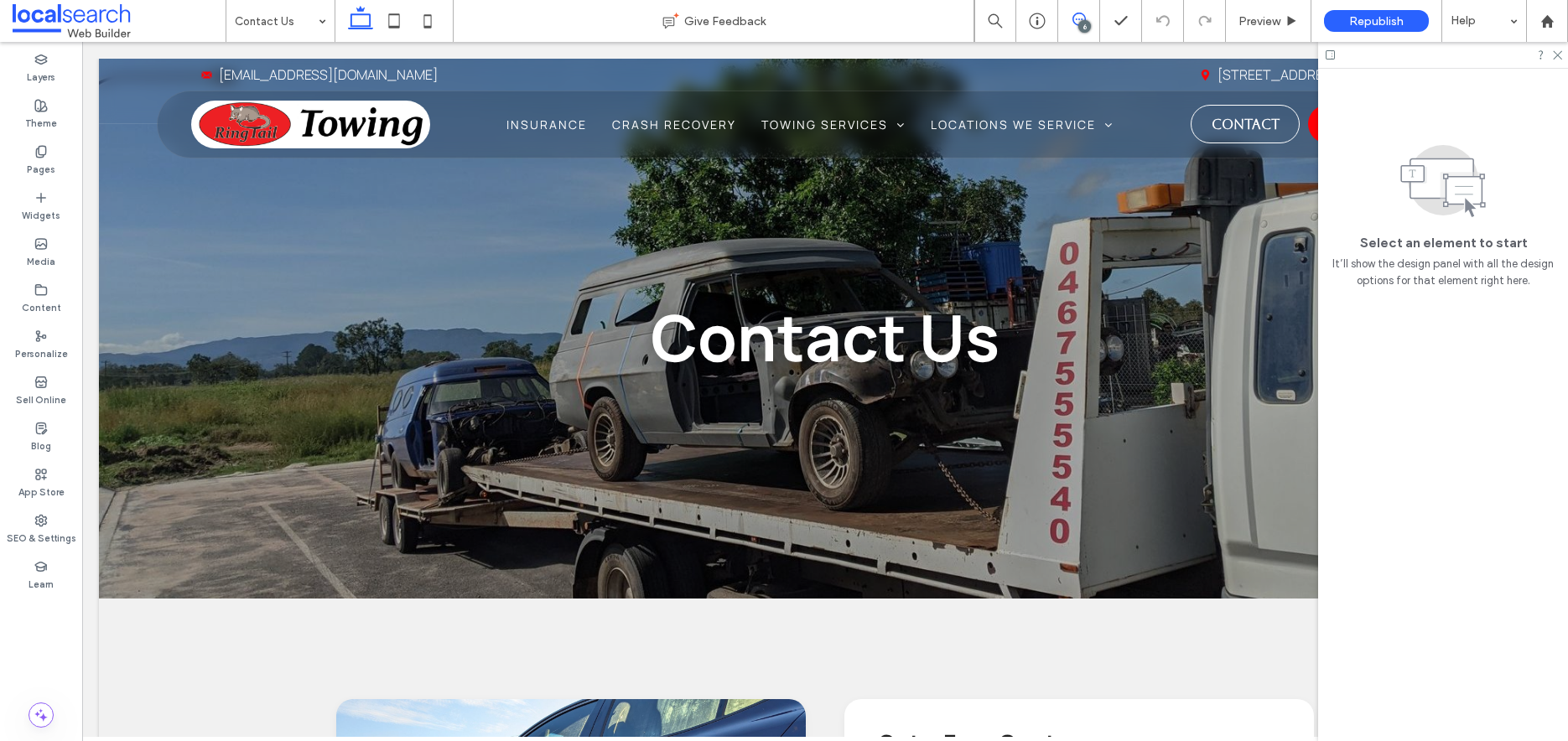
click at [1087, 19] on span at bounding box center [1079, 19] width 41 height 13
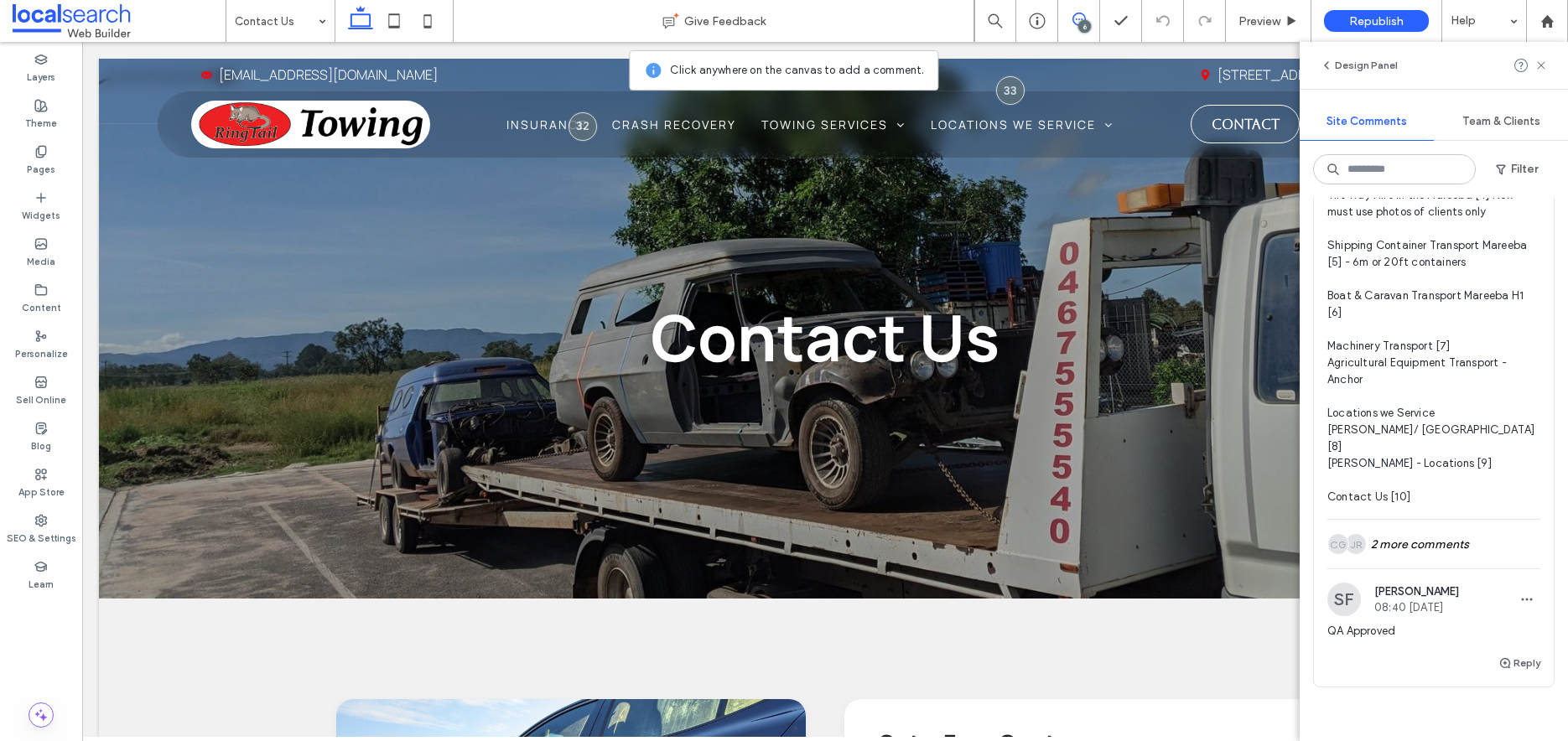
scroll to position [1995, 0]
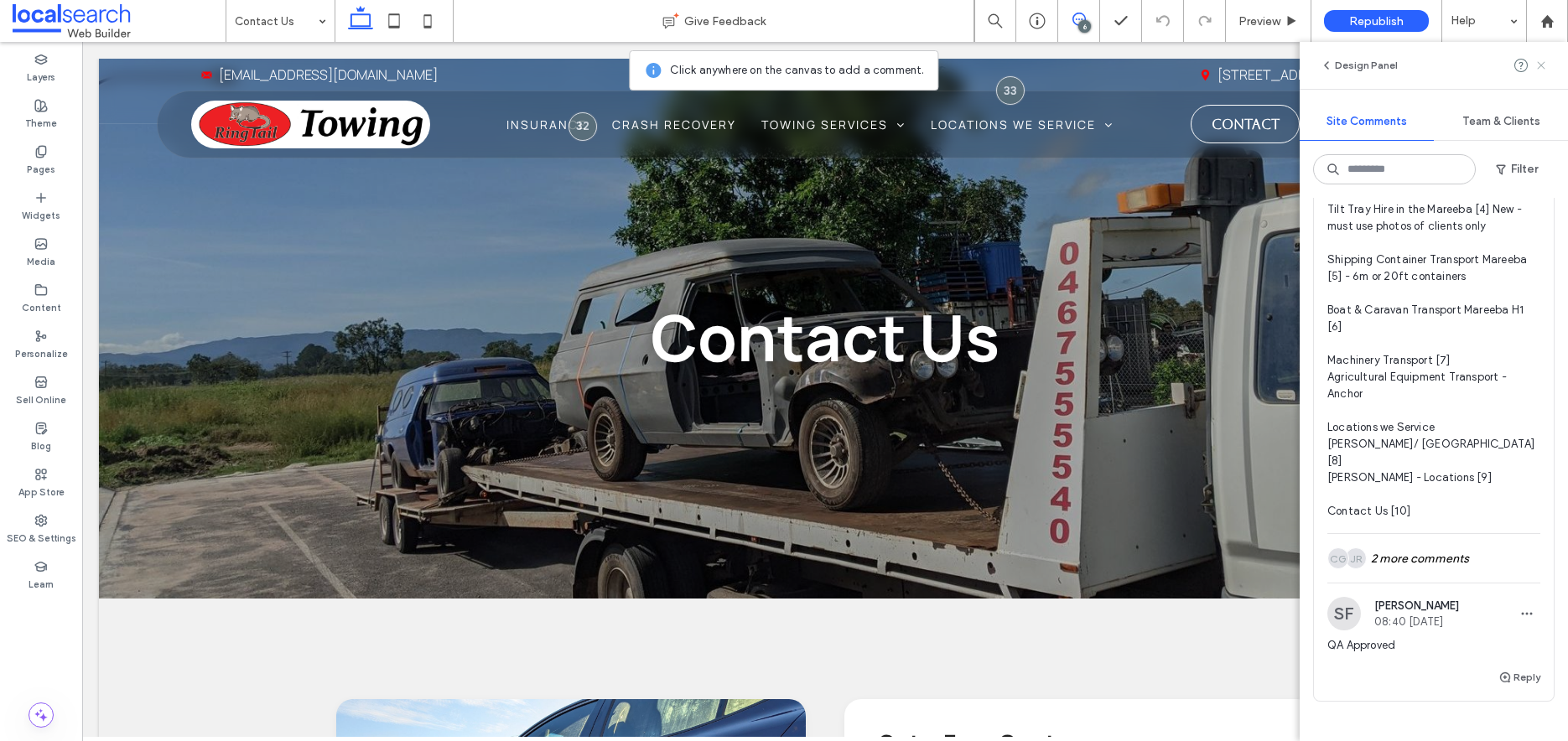
click at [1542, 61] on icon at bounding box center [1541, 65] width 13 height 13
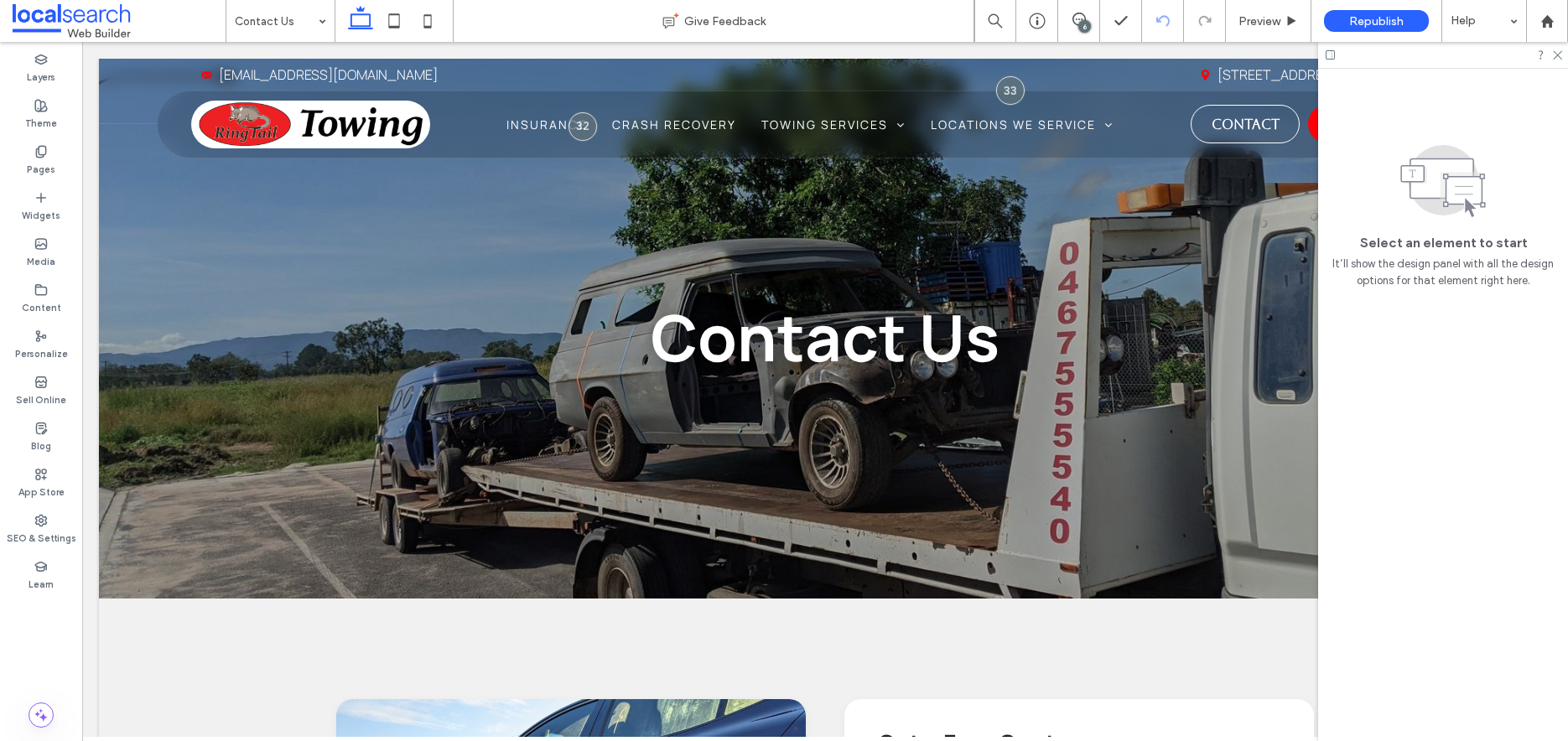
scroll to position [0, 0]
click at [1081, 20] on div "6" at bounding box center [1085, 26] width 13 height 13
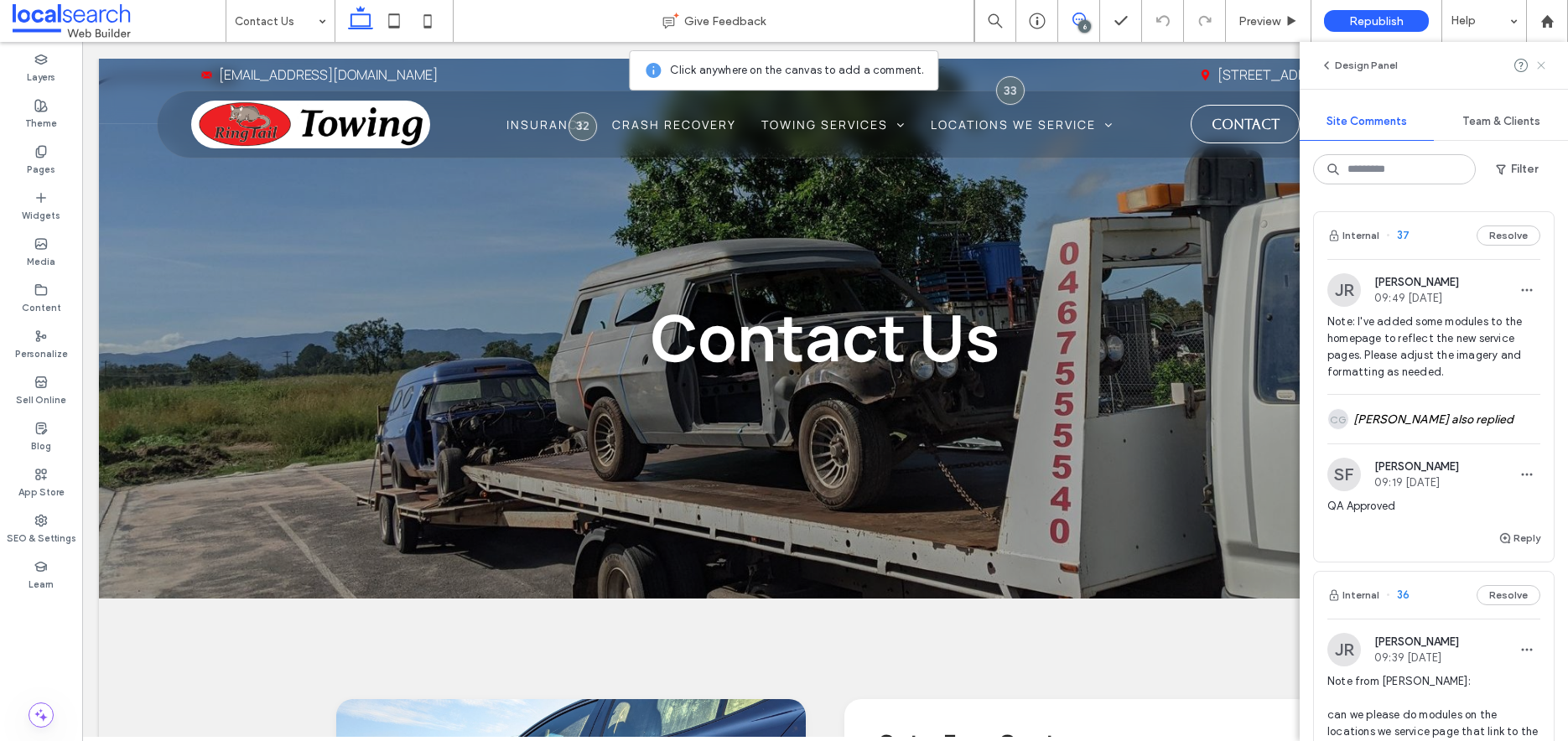
click at [1541, 63] on icon at bounding box center [1541, 65] width 13 height 13
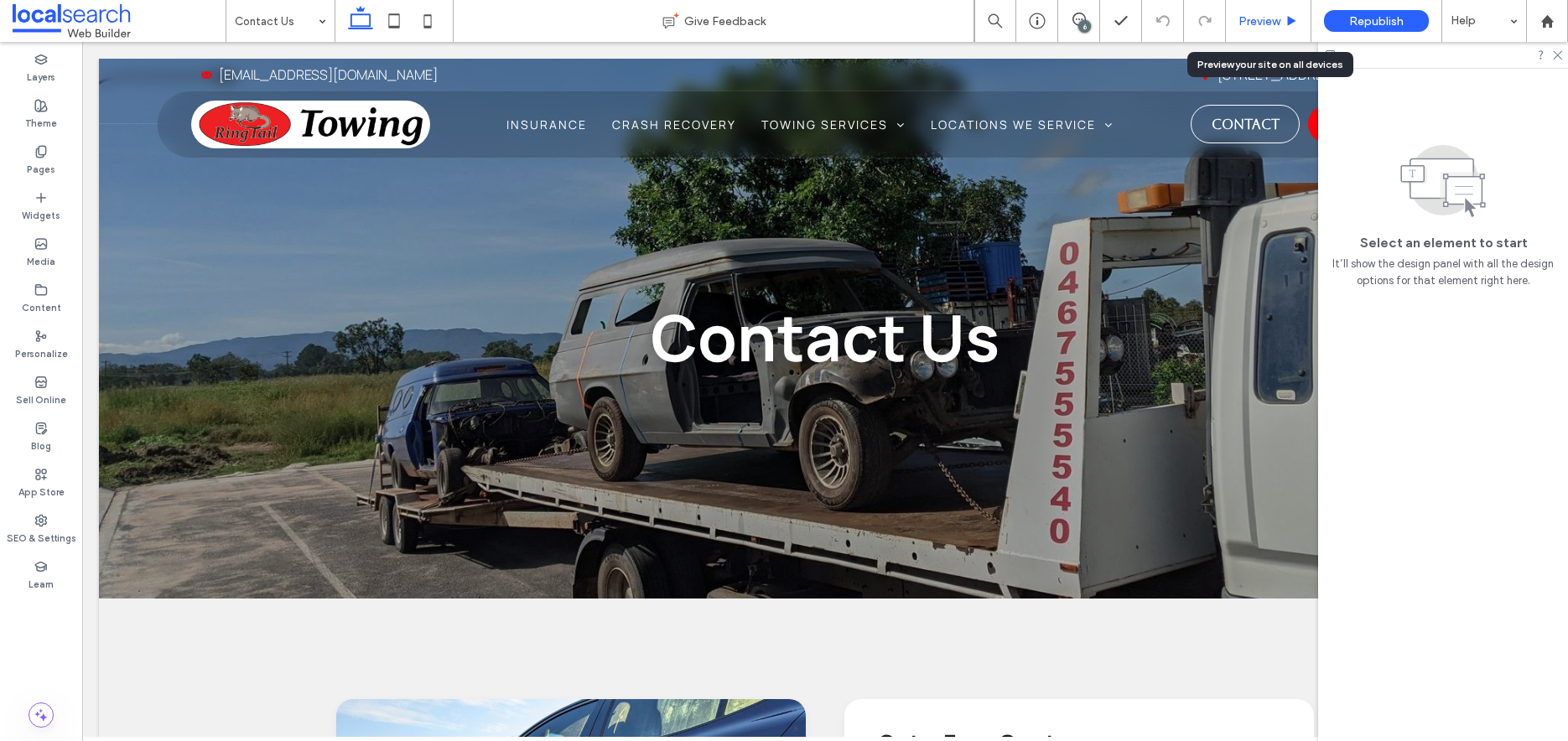
click at [1269, 21] on span "Preview" at bounding box center [1260, 21] width 42 height 14
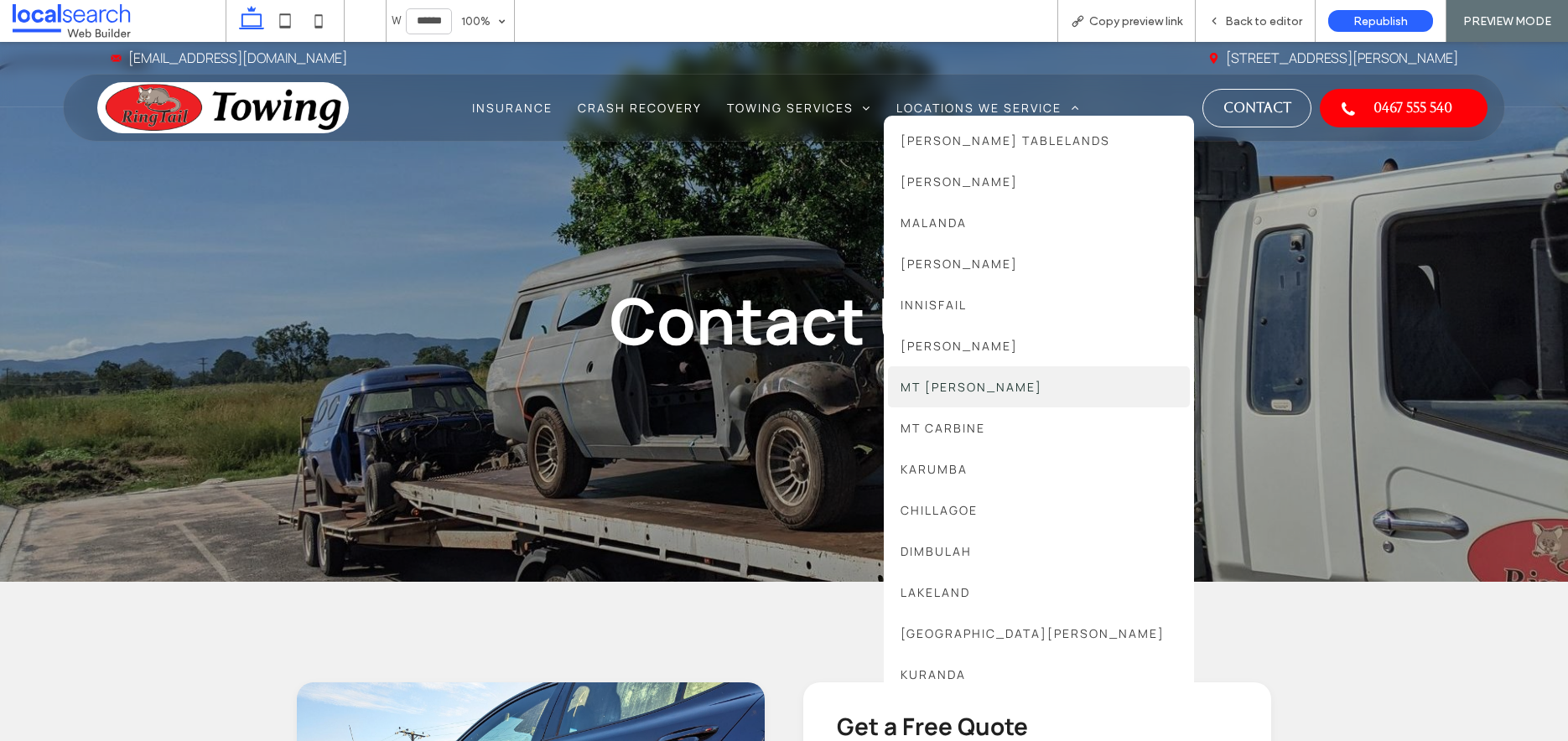
click at [952, 377] on link "Mt Molloy" at bounding box center [1039, 386] width 302 height 41
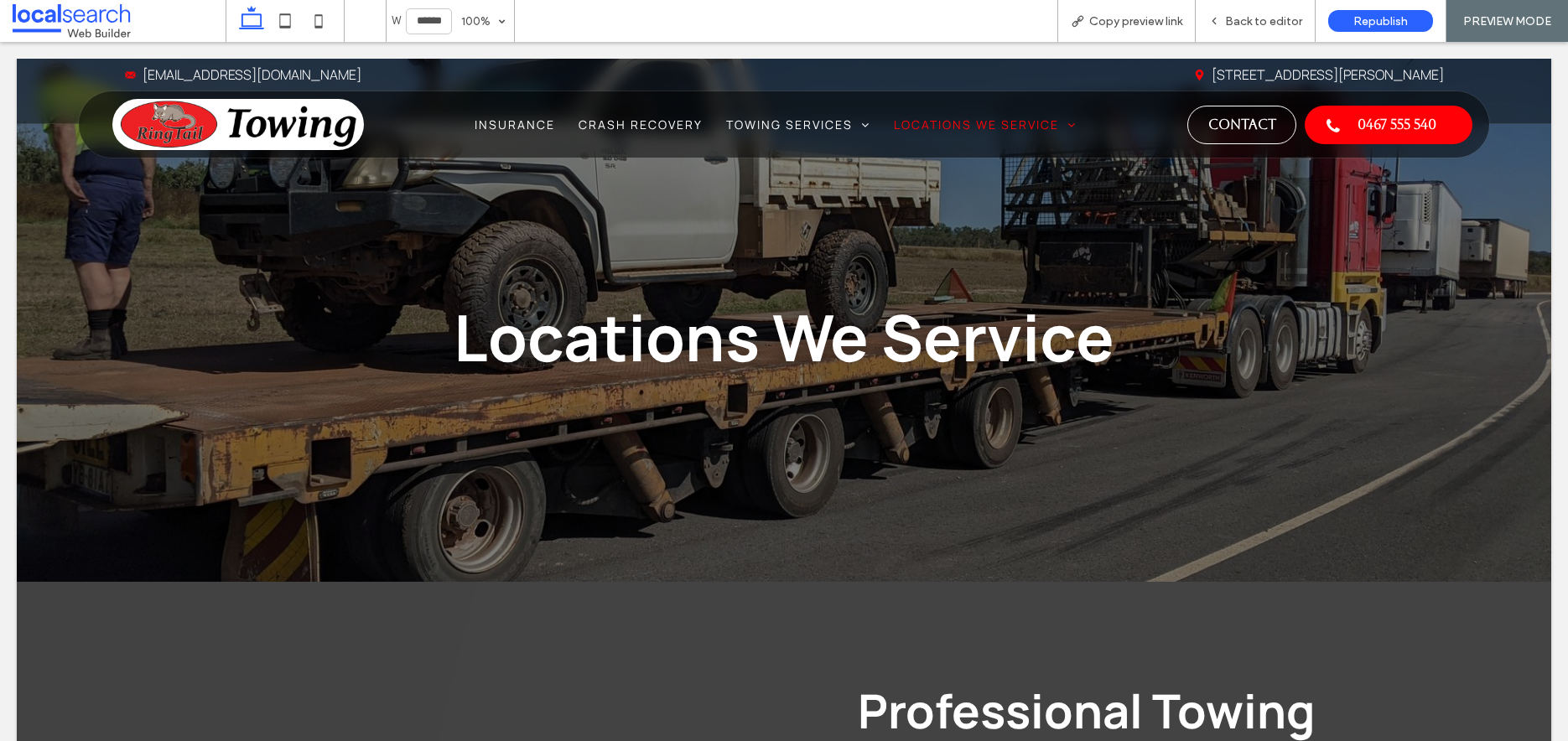
scroll to position [1936, 0]
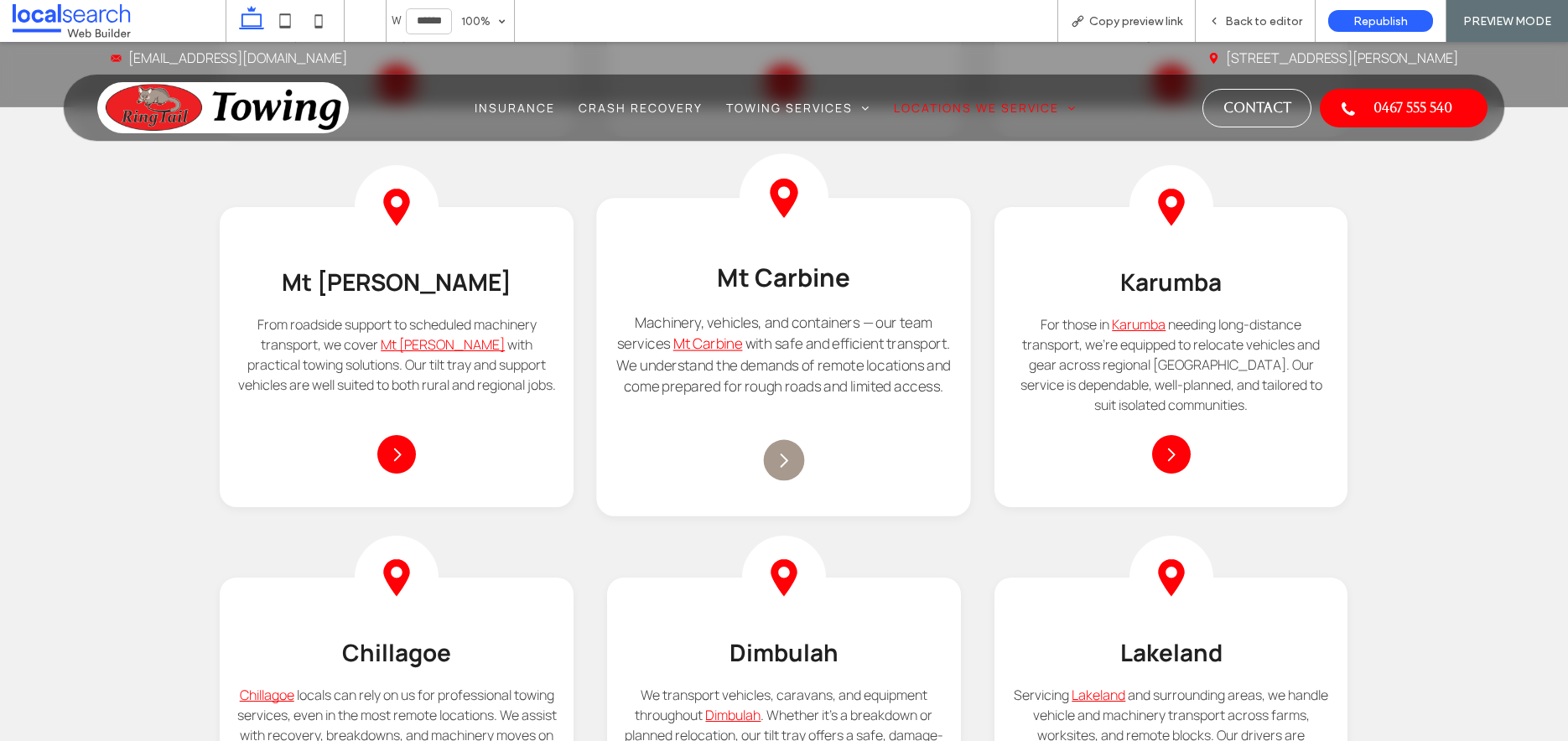
click at [775, 441] on div "Arrow Icon" at bounding box center [784, 461] width 41 height 41
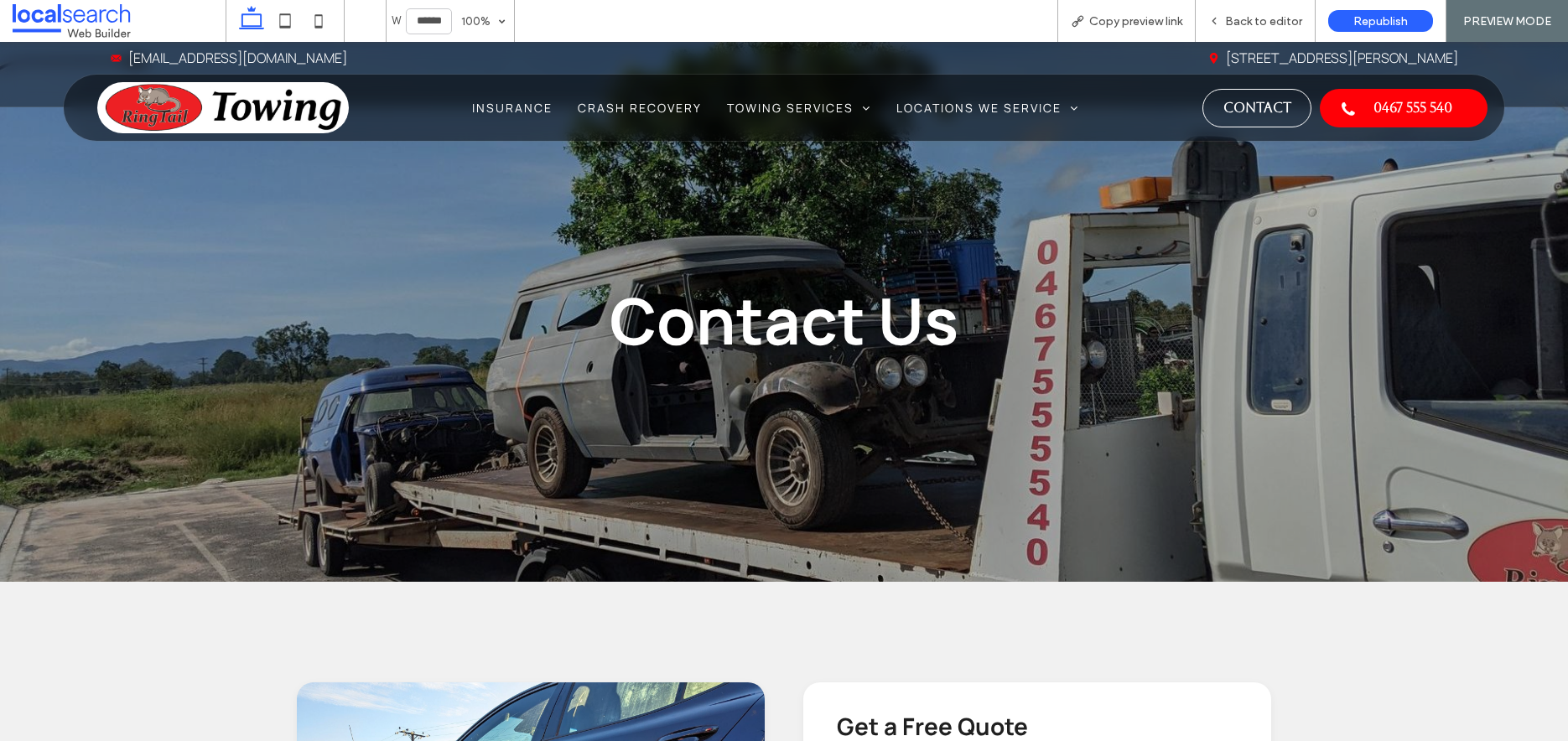
scroll to position [830, 0]
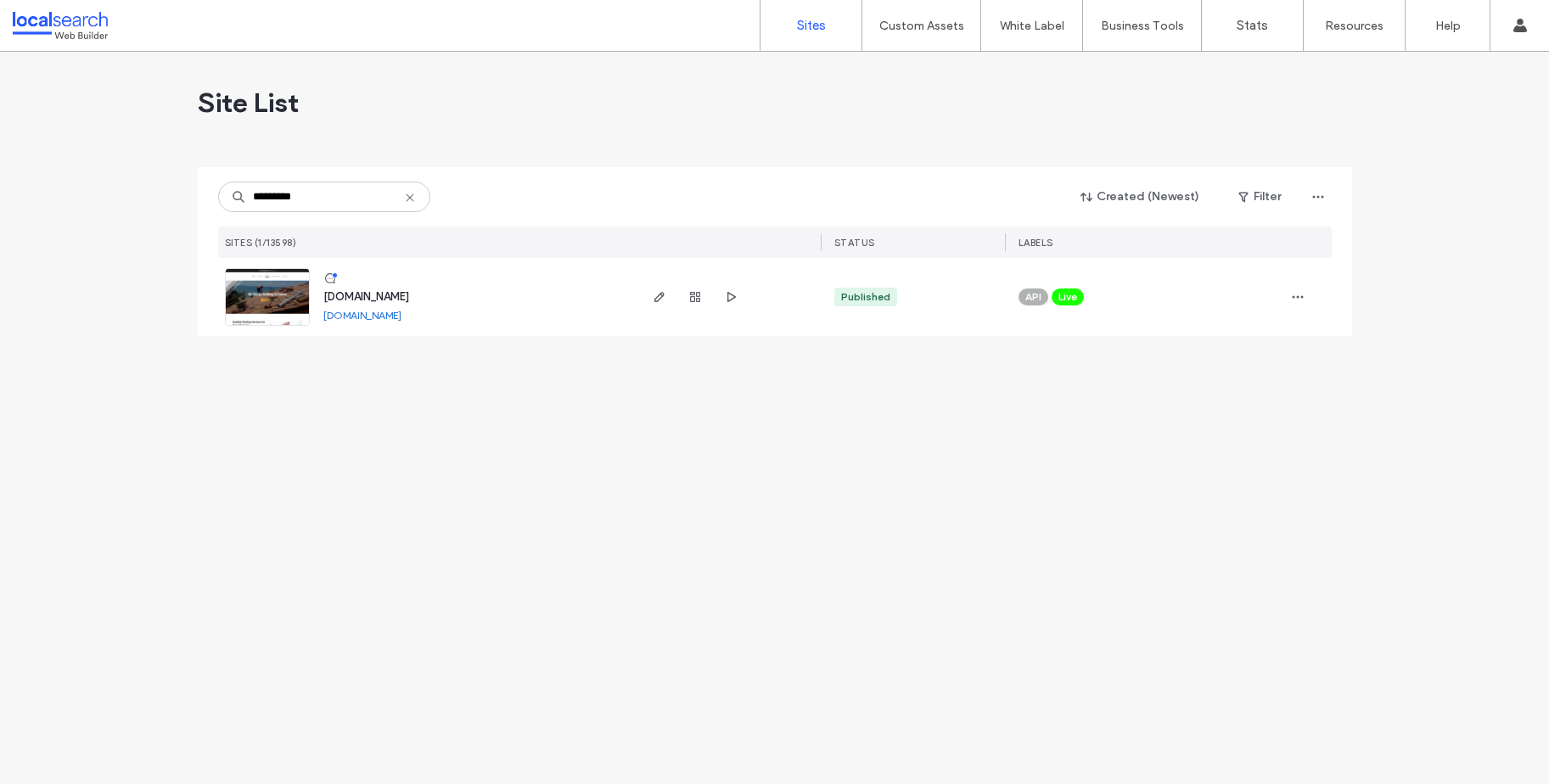
type input "*********"
click at [386, 291] on span "[DOMAIN_NAME]" at bounding box center [366, 296] width 86 height 13
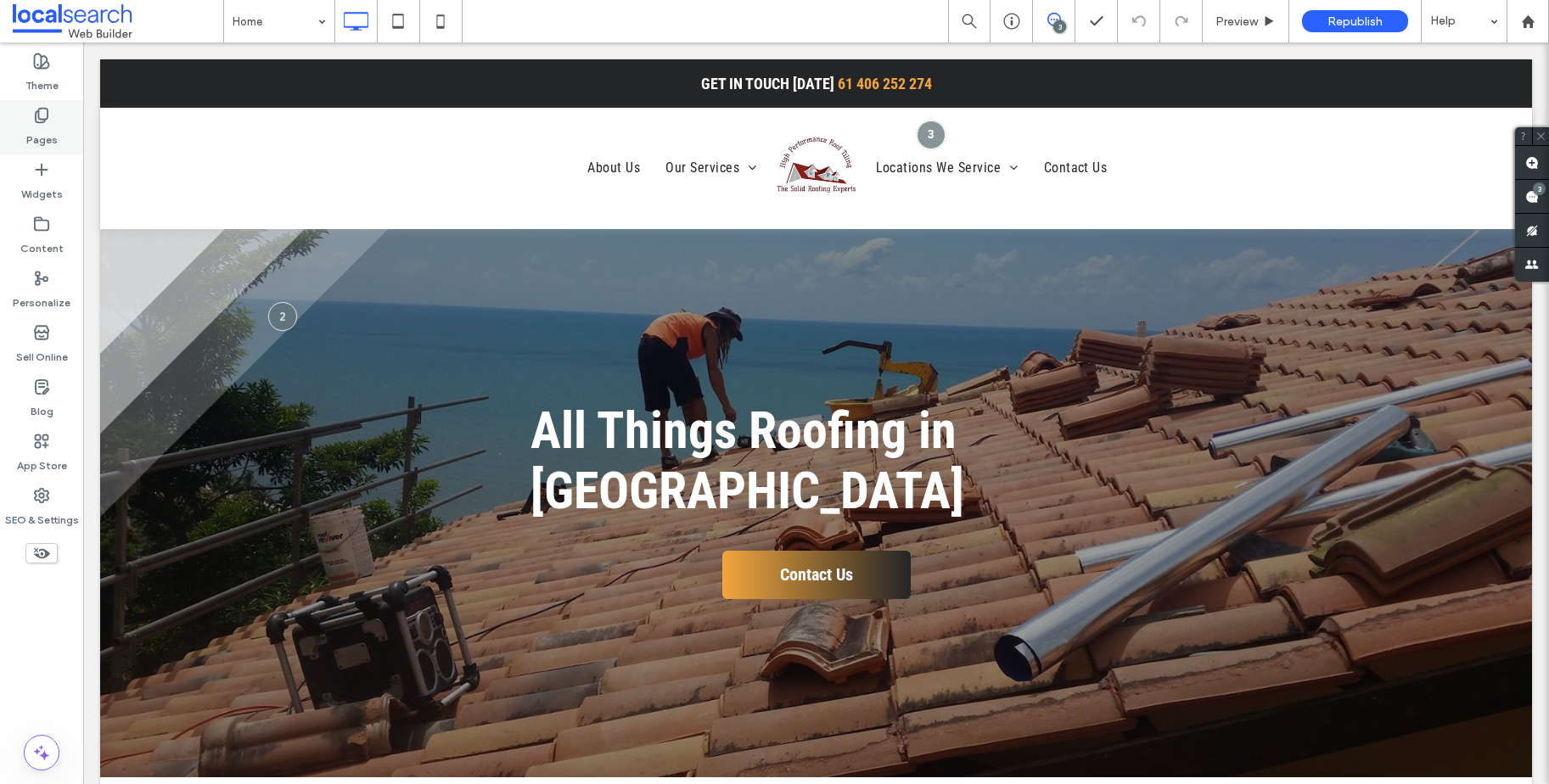
click at [51, 134] on label "Pages" at bounding box center [42, 135] width 32 height 24
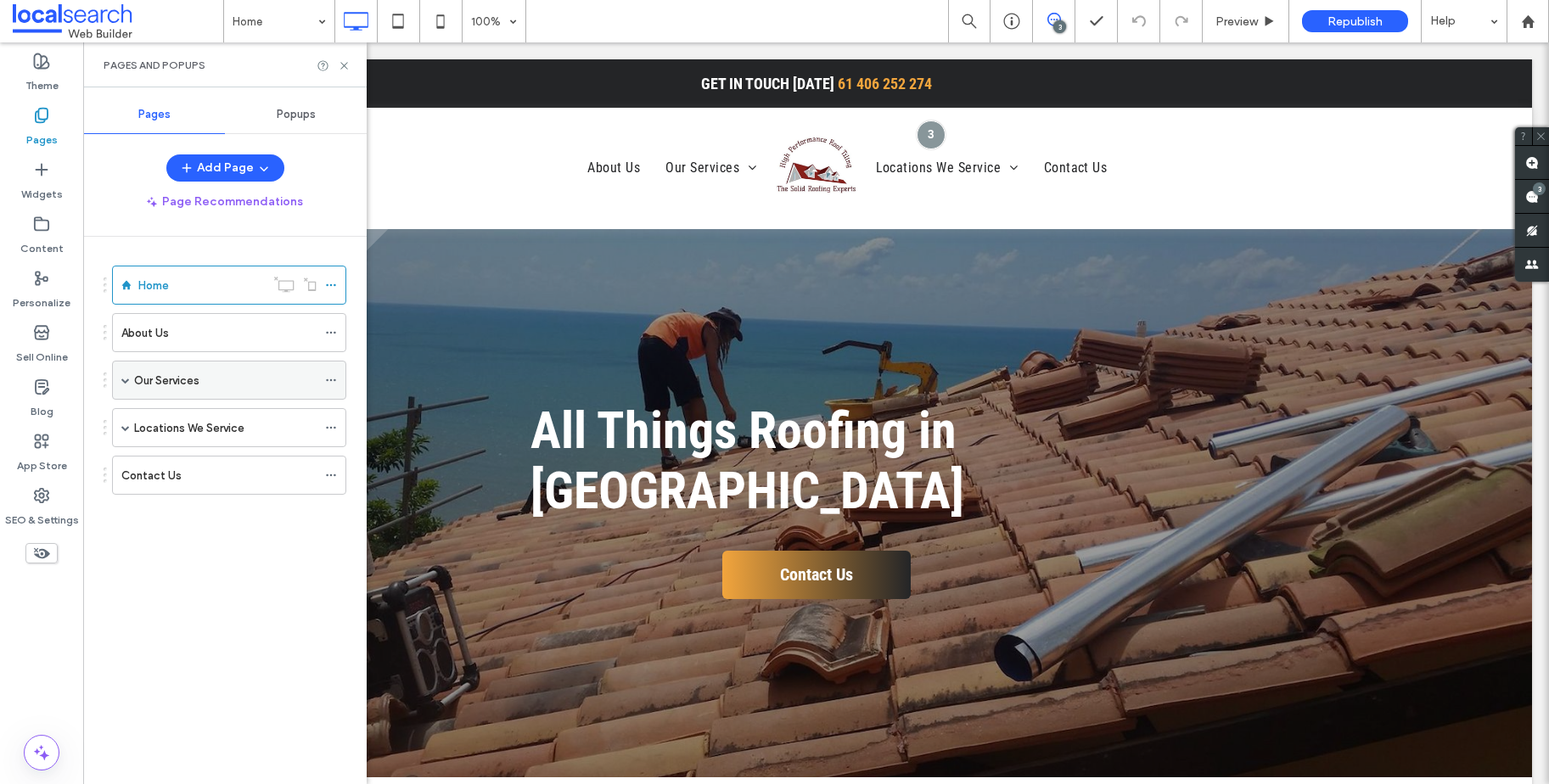
click at [166, 376] on label "Our Services" at bounding box center [166, 381] width 66 height 30
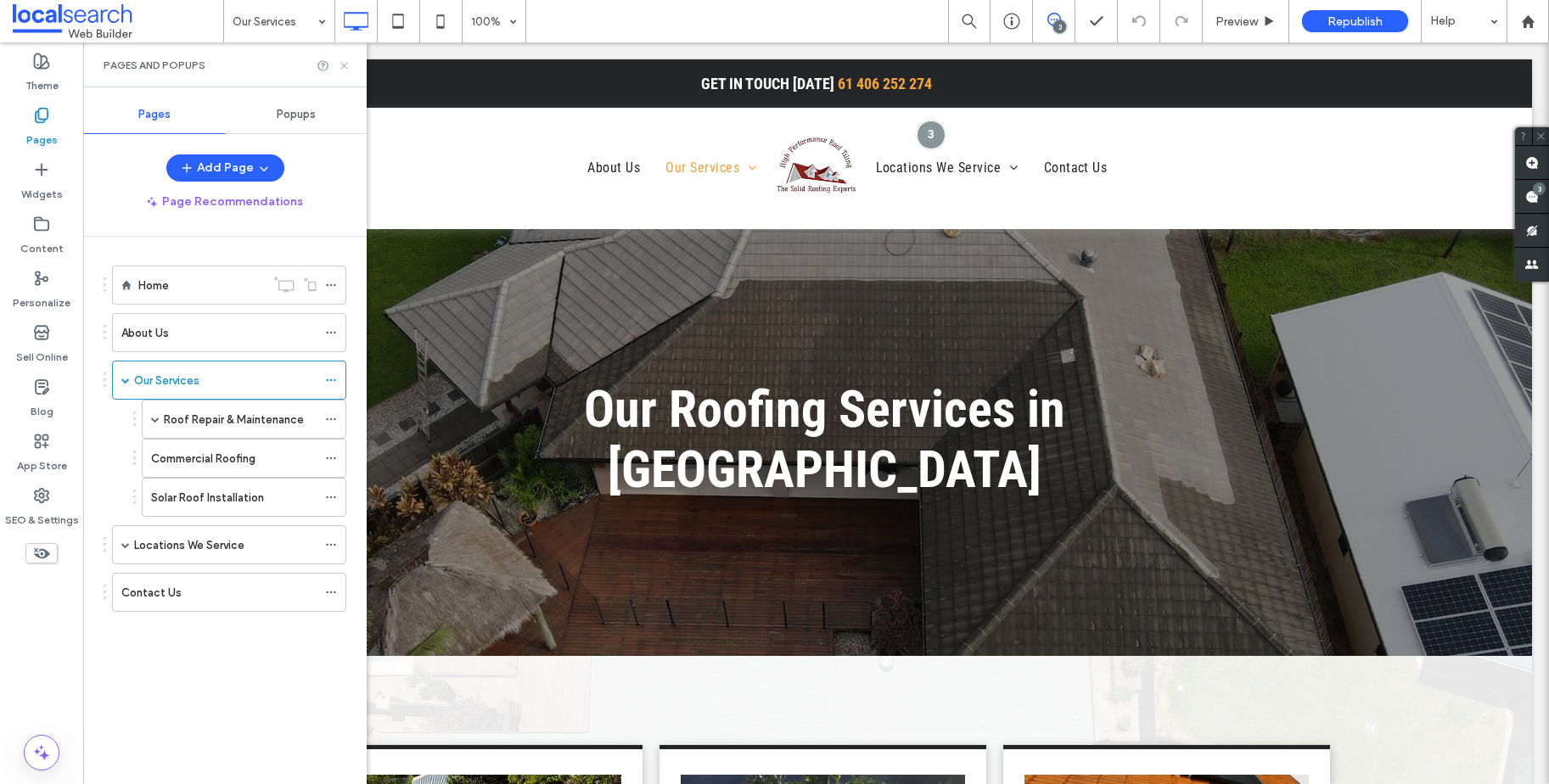
drag, startPoint x: 339, startPoint y: 71, endPoint x: 893, endPoint y: 6, distance: 557.8
click at [339, 71] on icon at bounding box center [344, 66] width 13 height 13
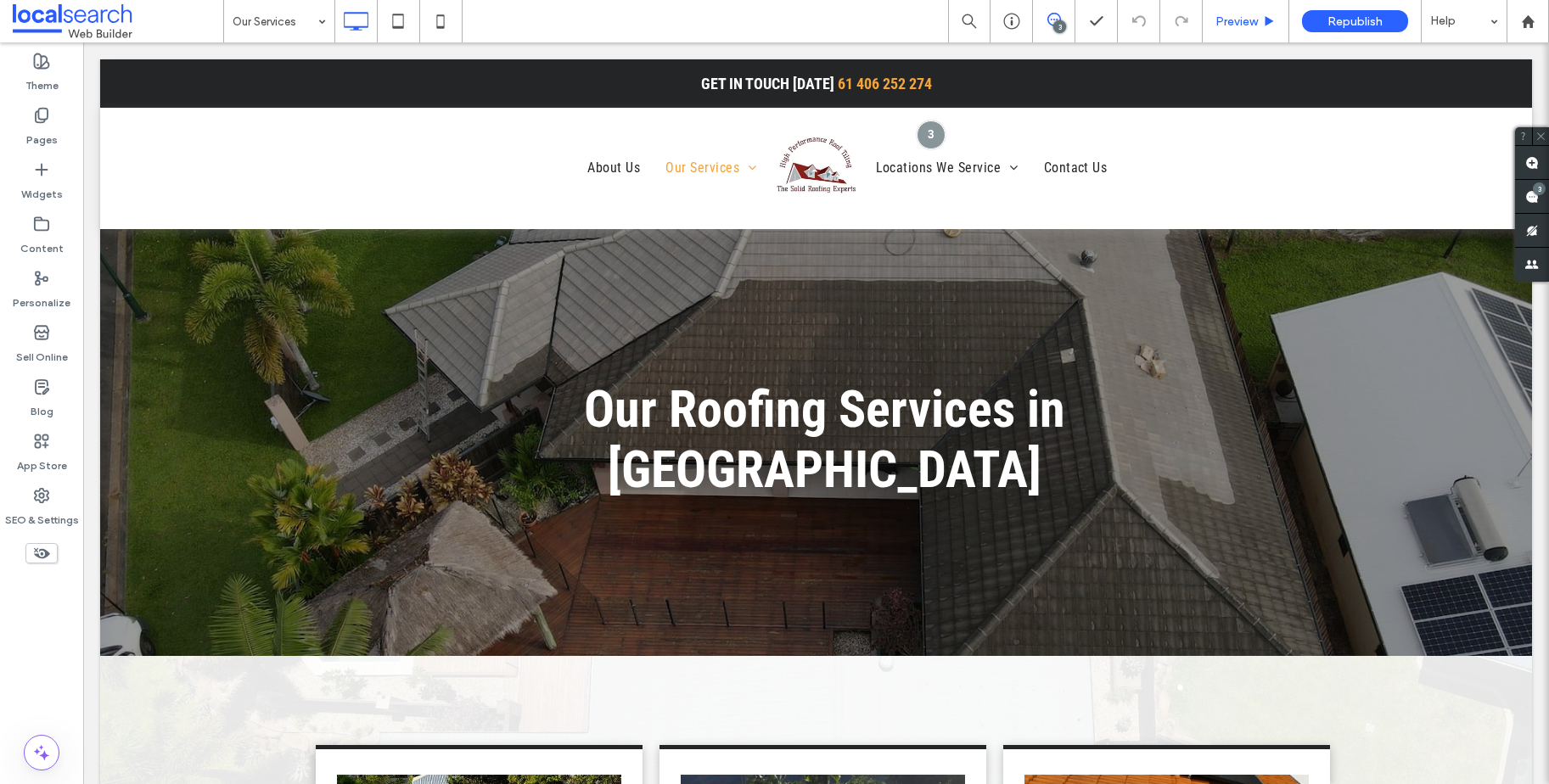
click at [1248, 21] on span "Preview" at bounding box center [1236, 21] width 42 height 14
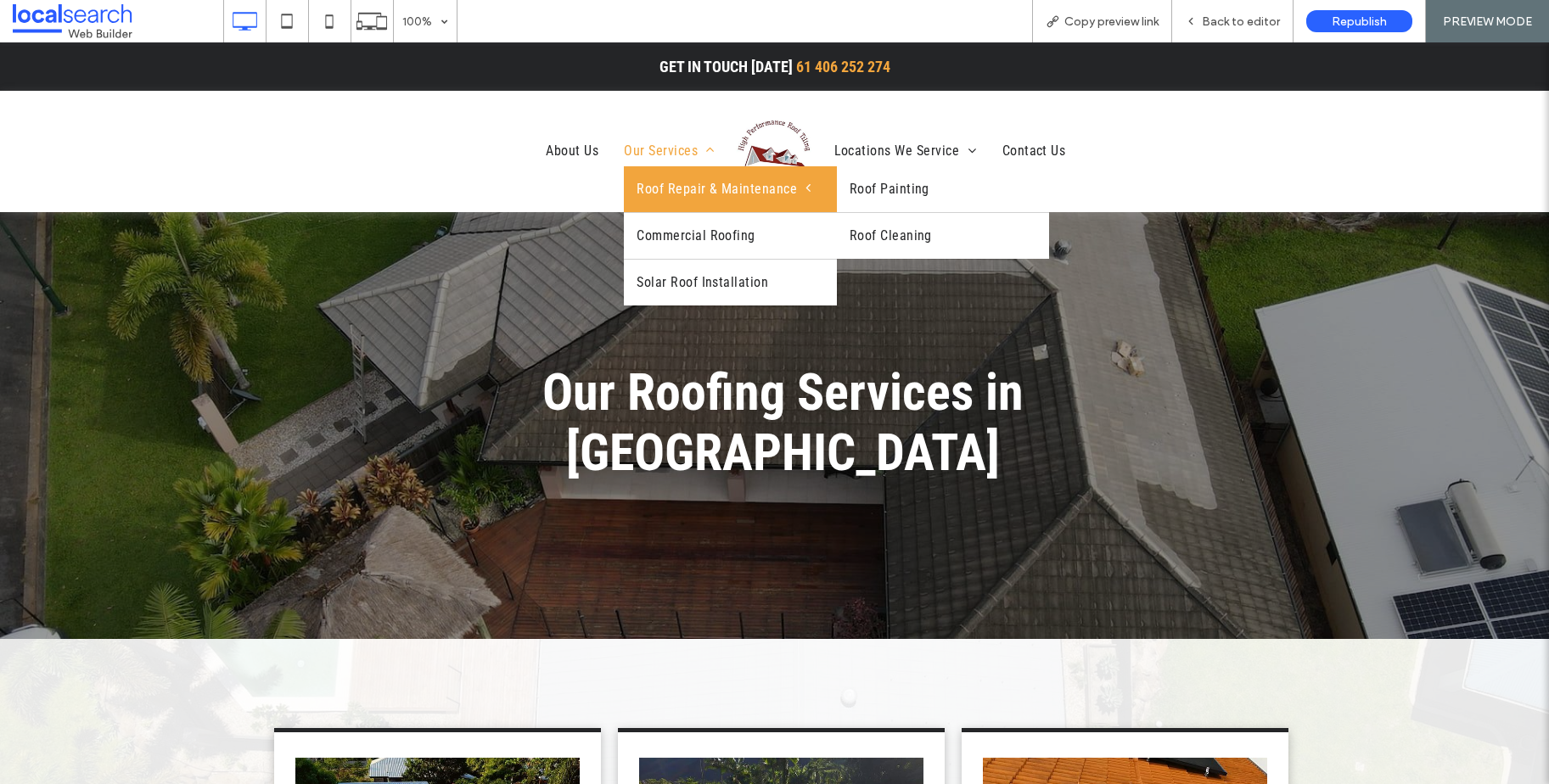
click at [664, 186] on span "Roof Repair & Maintenance" at bounding box center [724, 188] width 174 height 20
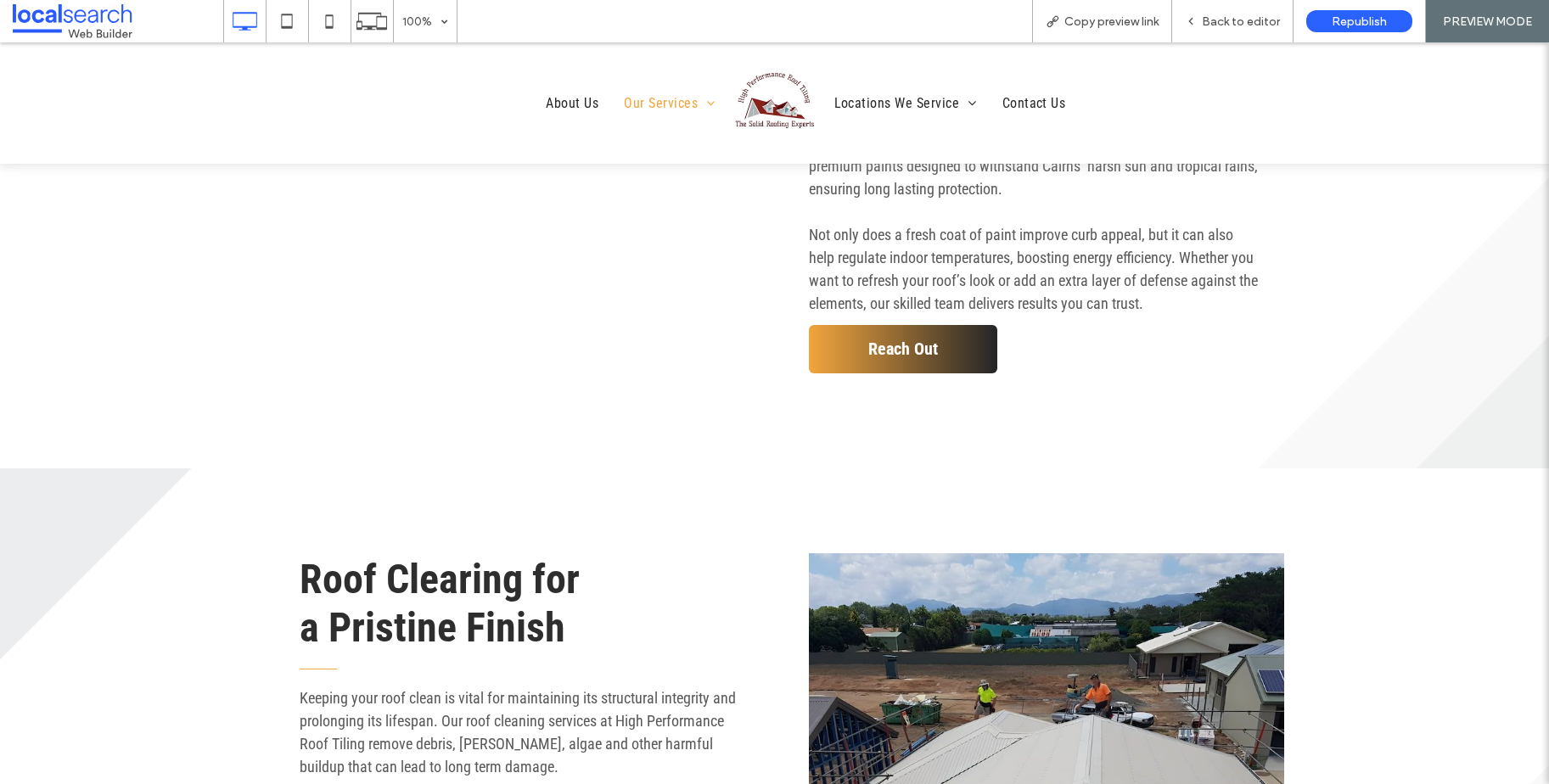
scroll to position [541, 0]
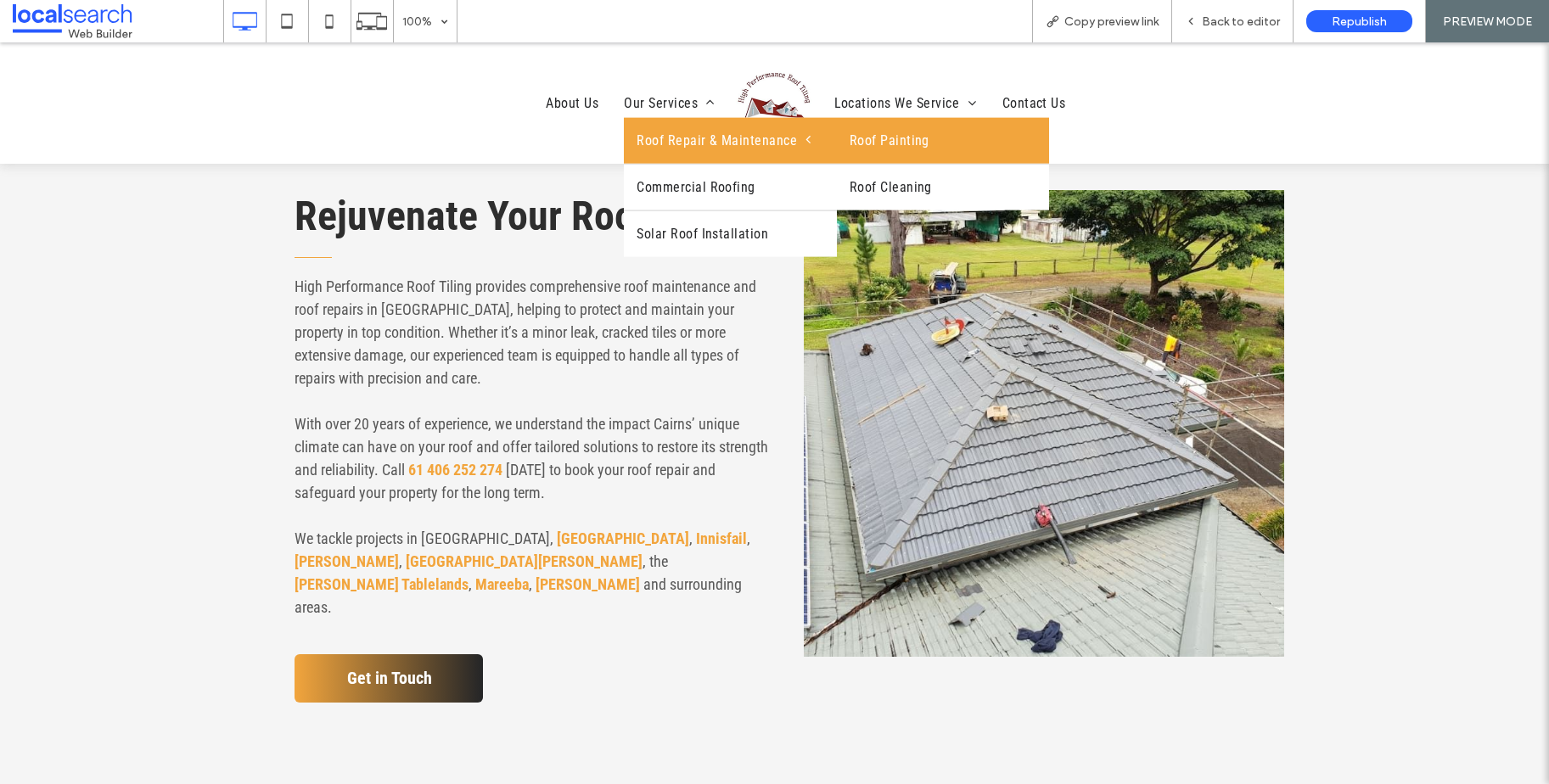
click at [869, 127] on link "Roof Painting" at bounding box center [943, 141] width 212 height 46
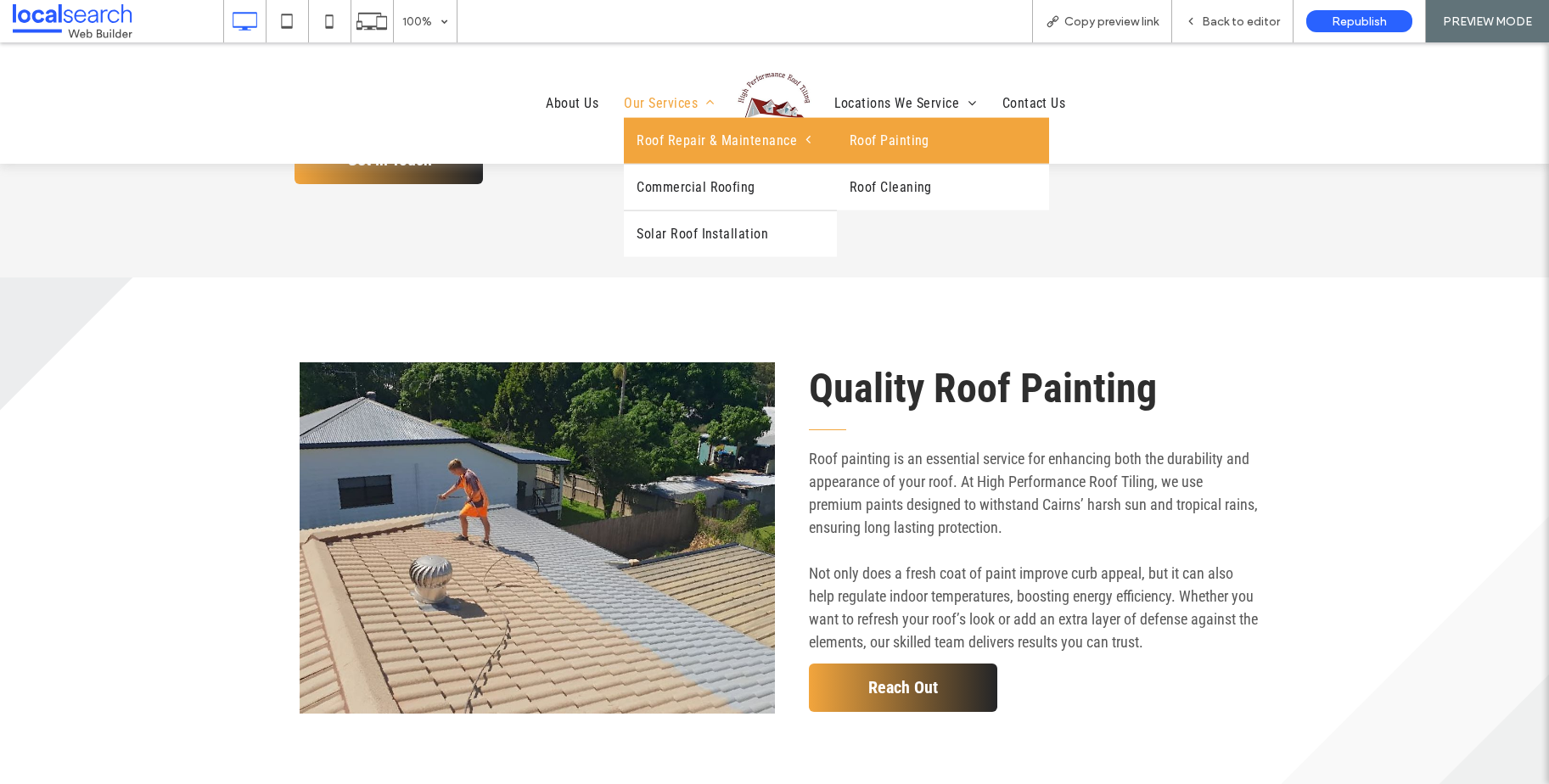
scroll to position [1127, 0]
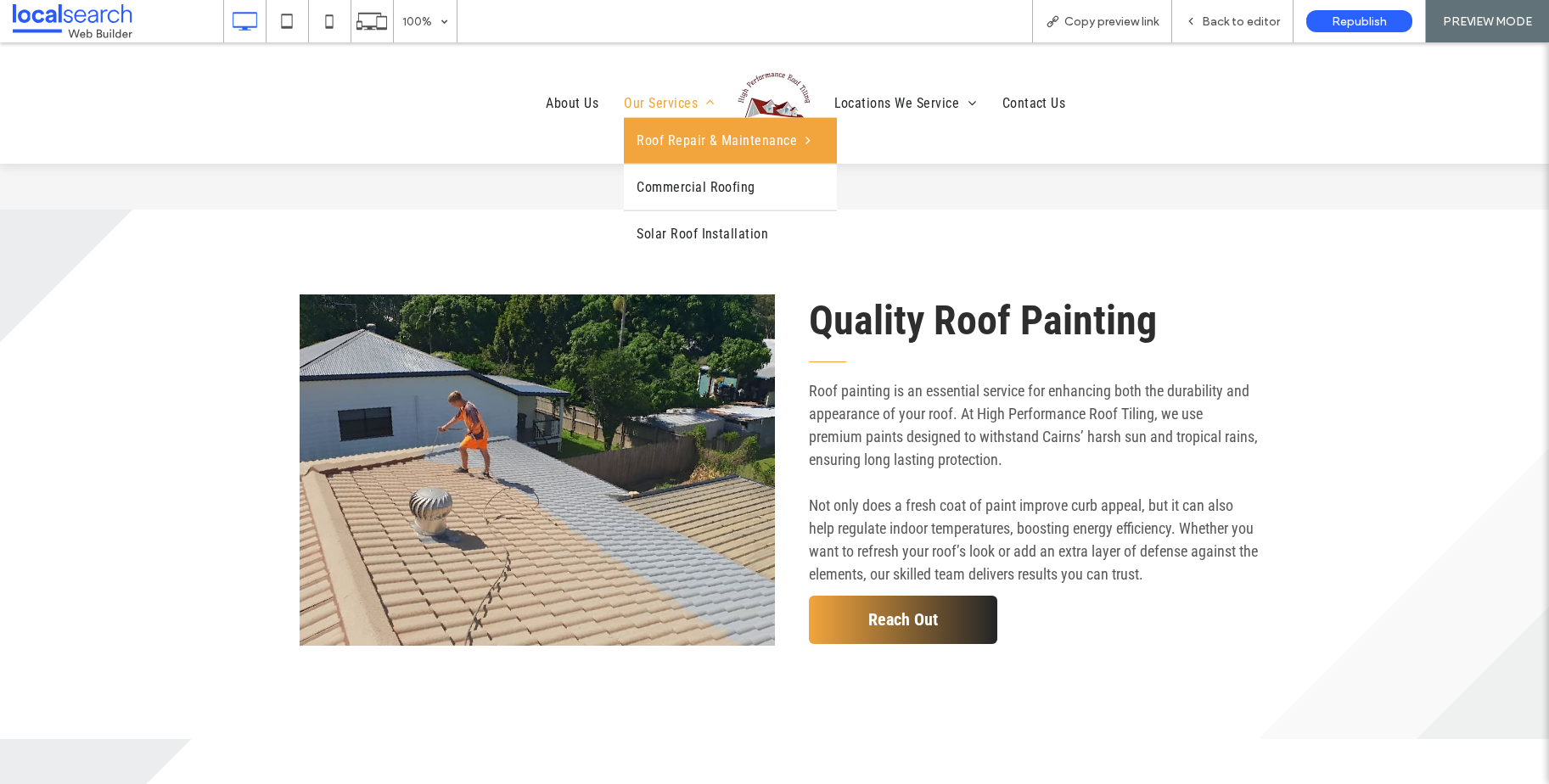
click at [661, 95] on span "Our Services" at bounding box center [669, 102] width 91 height 29
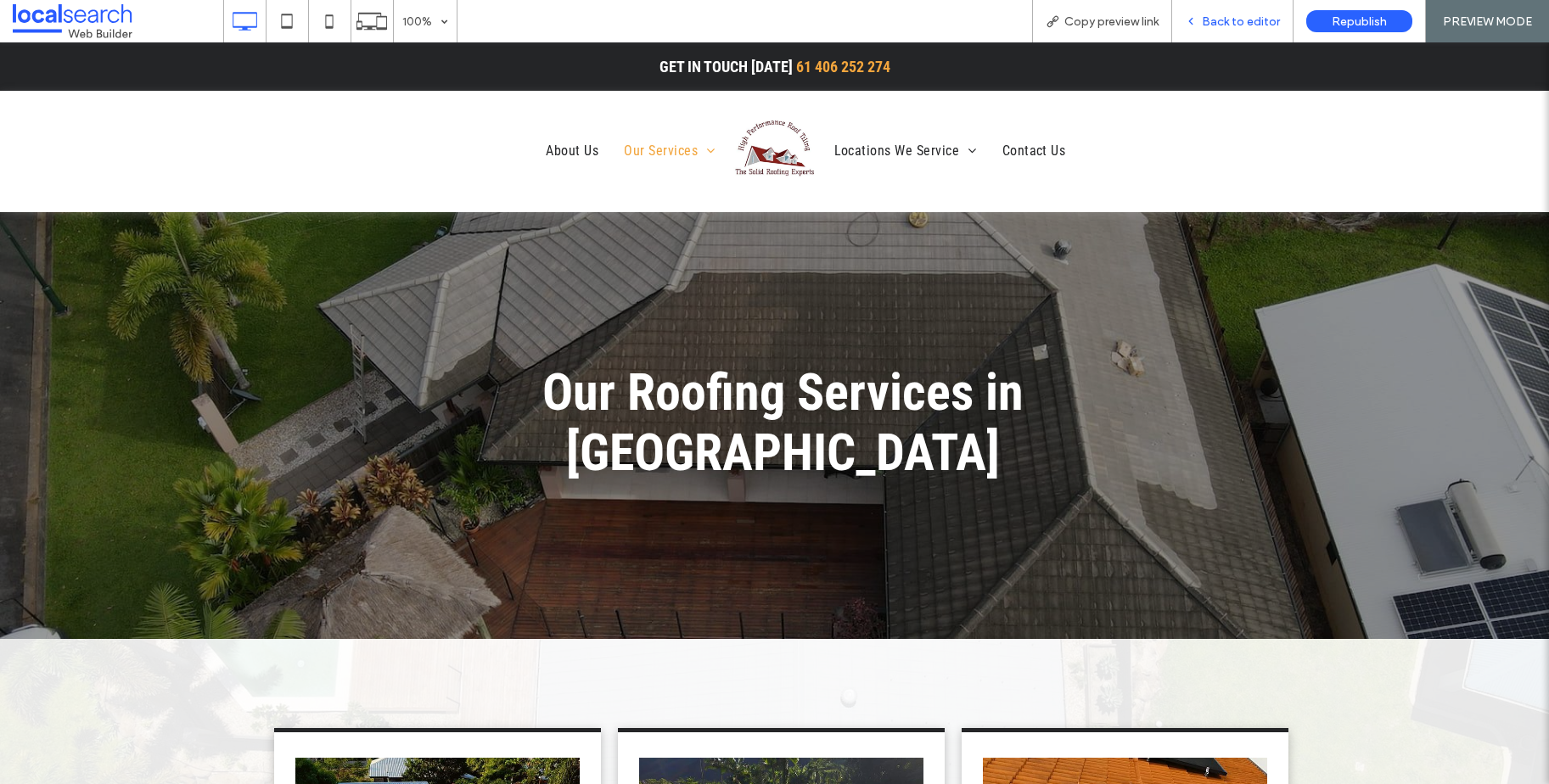
click at [1206, 27] on span "Back to editor" at bounding box center [1241, 21] width 78 height 14
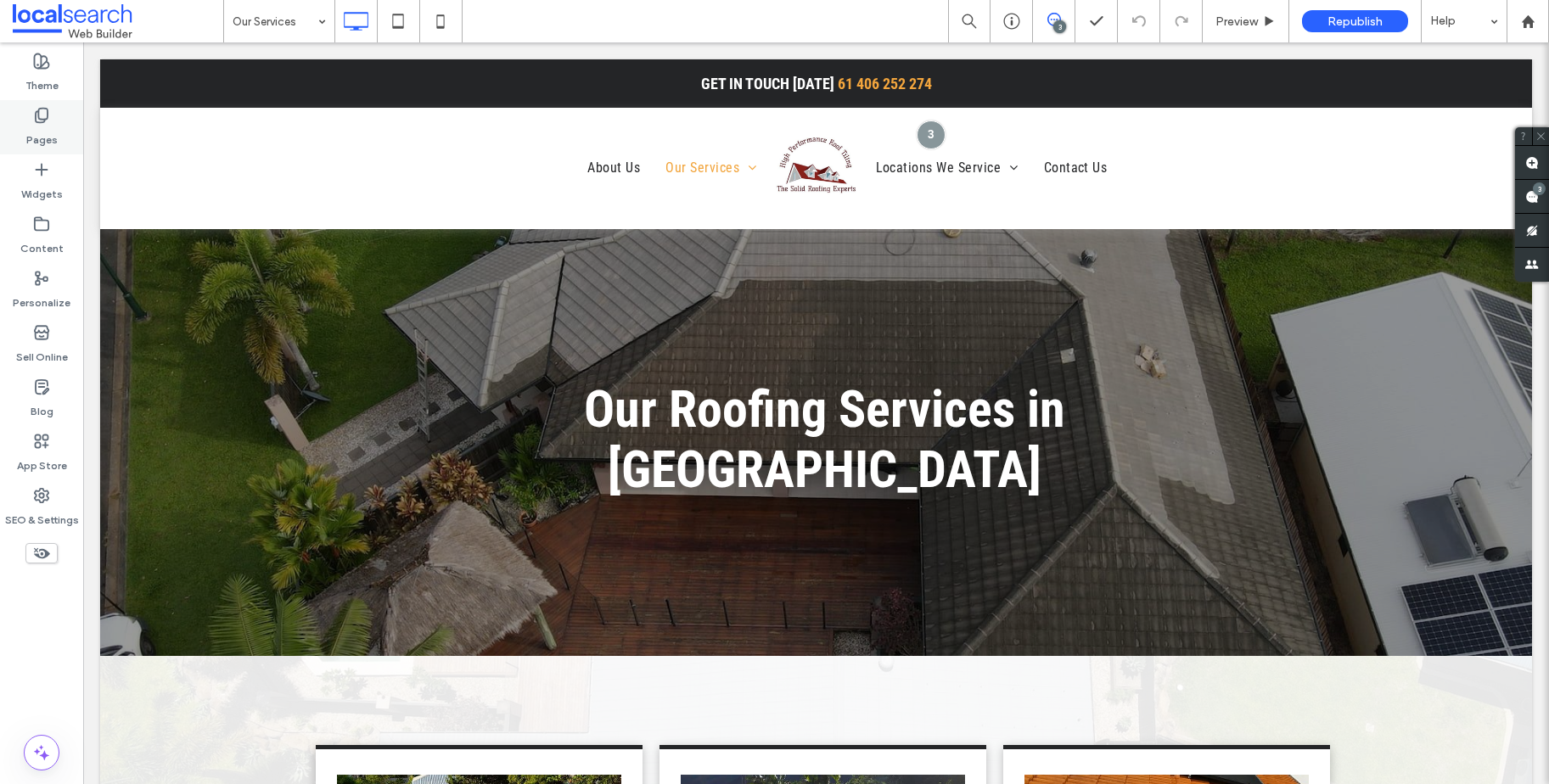
click at [42, 122] on use at bounding box center [42, 116] width 12 height 14
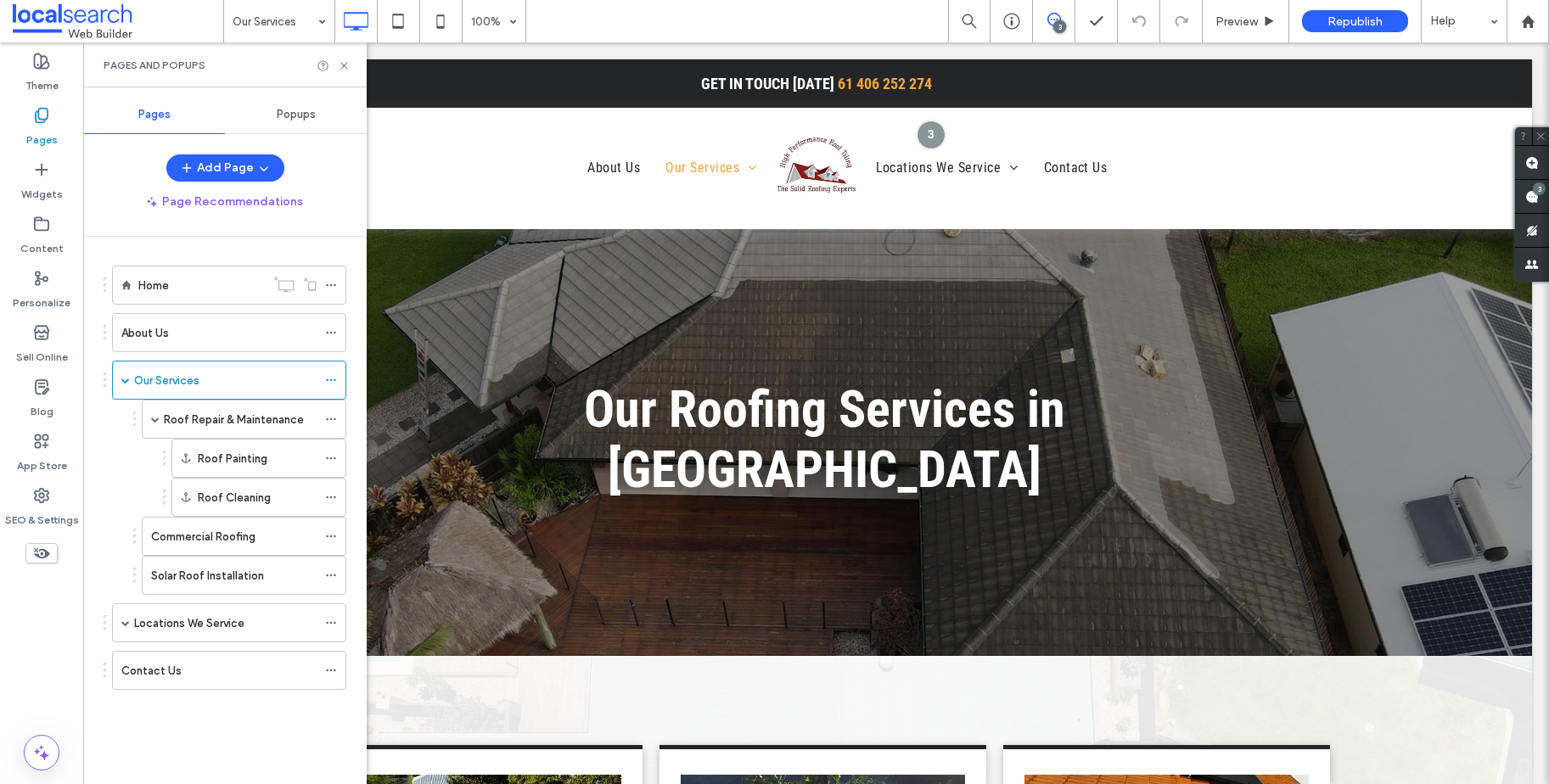
click at [218, 612] on div "Locations We Service" at bounding box center [225, 623] width 182 height 38
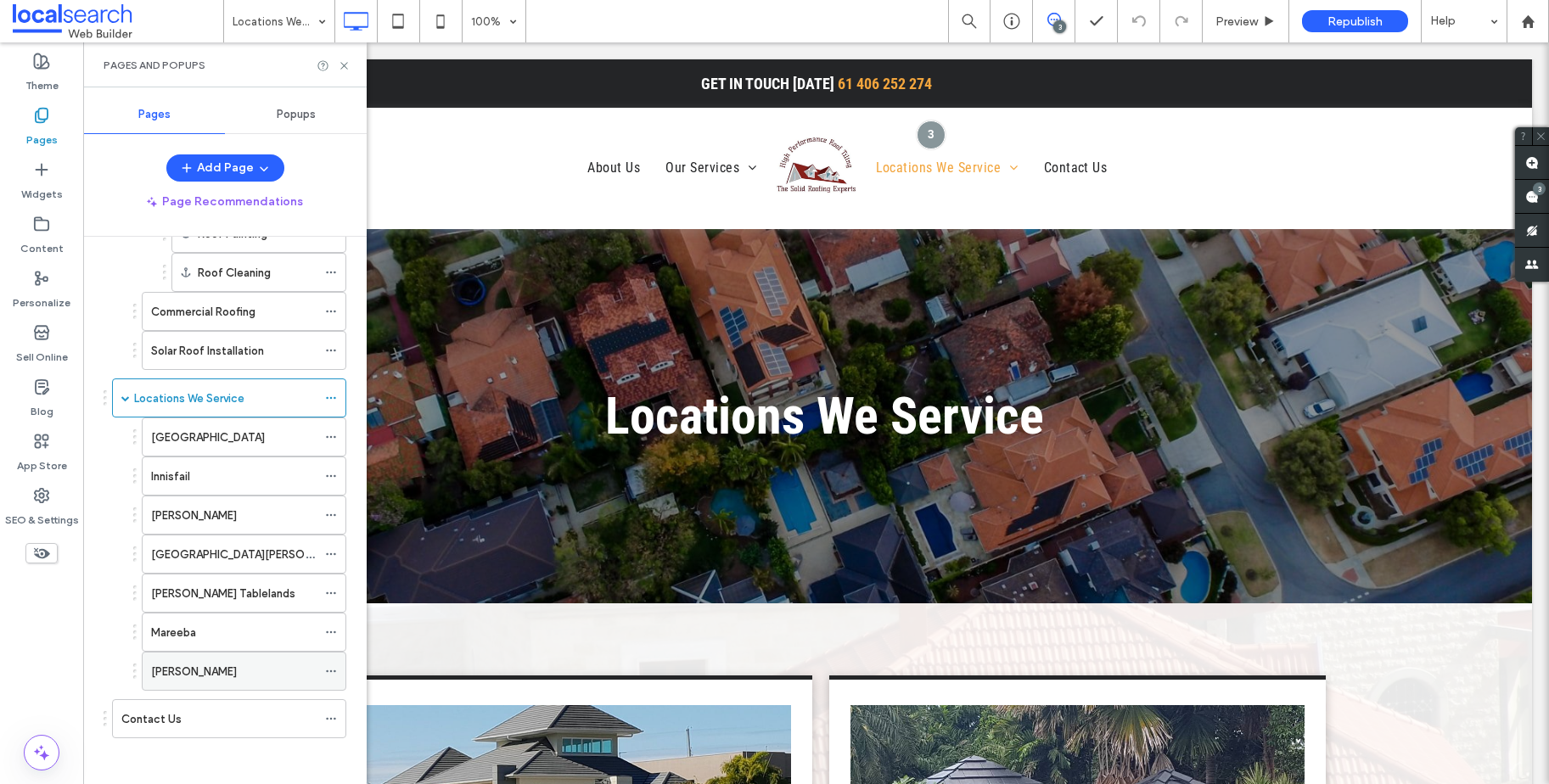
scroll to position [230, 0]
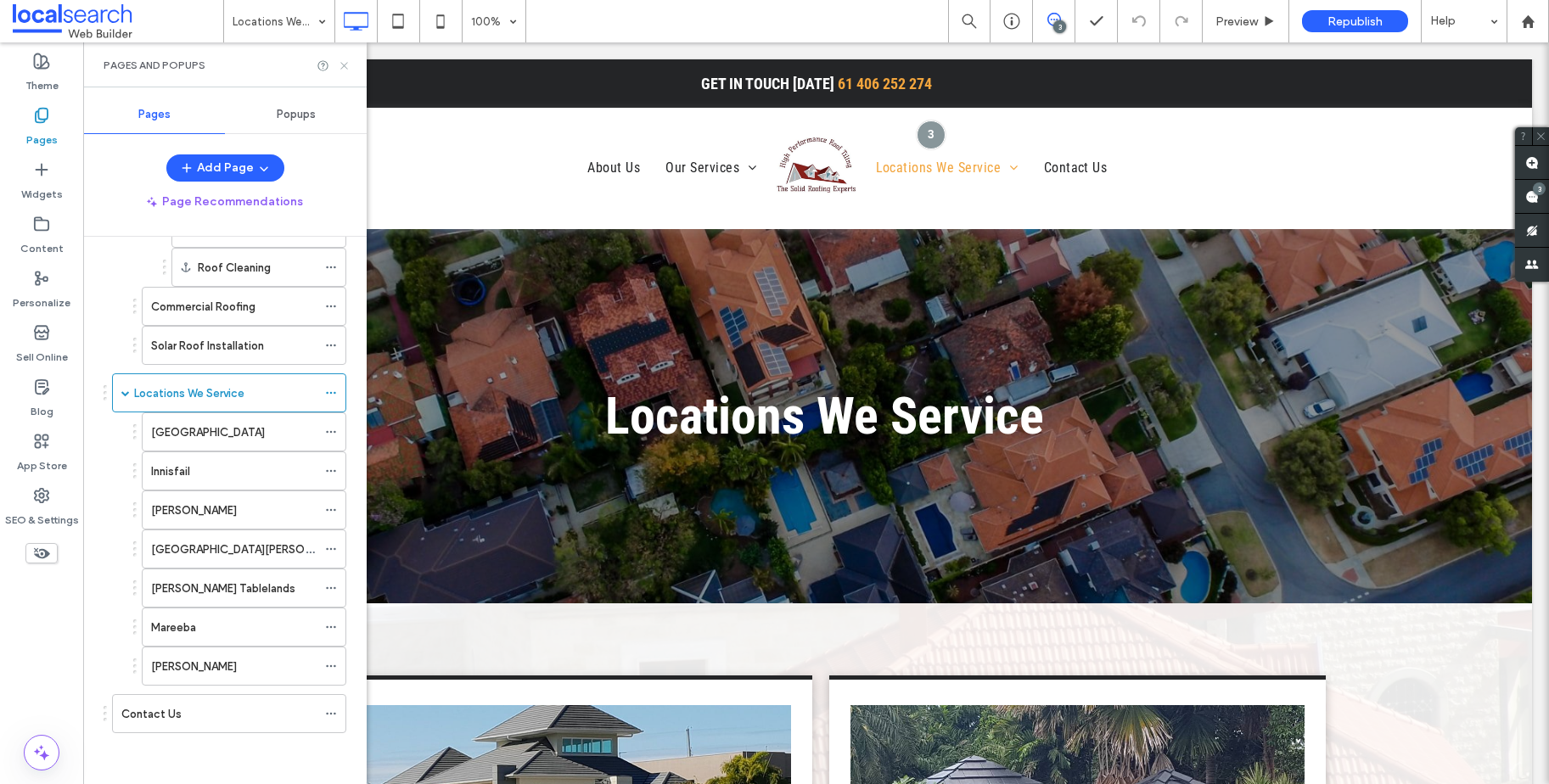
click at [342, 62] on icon at bounding box center [344, 66] width 13 height 13
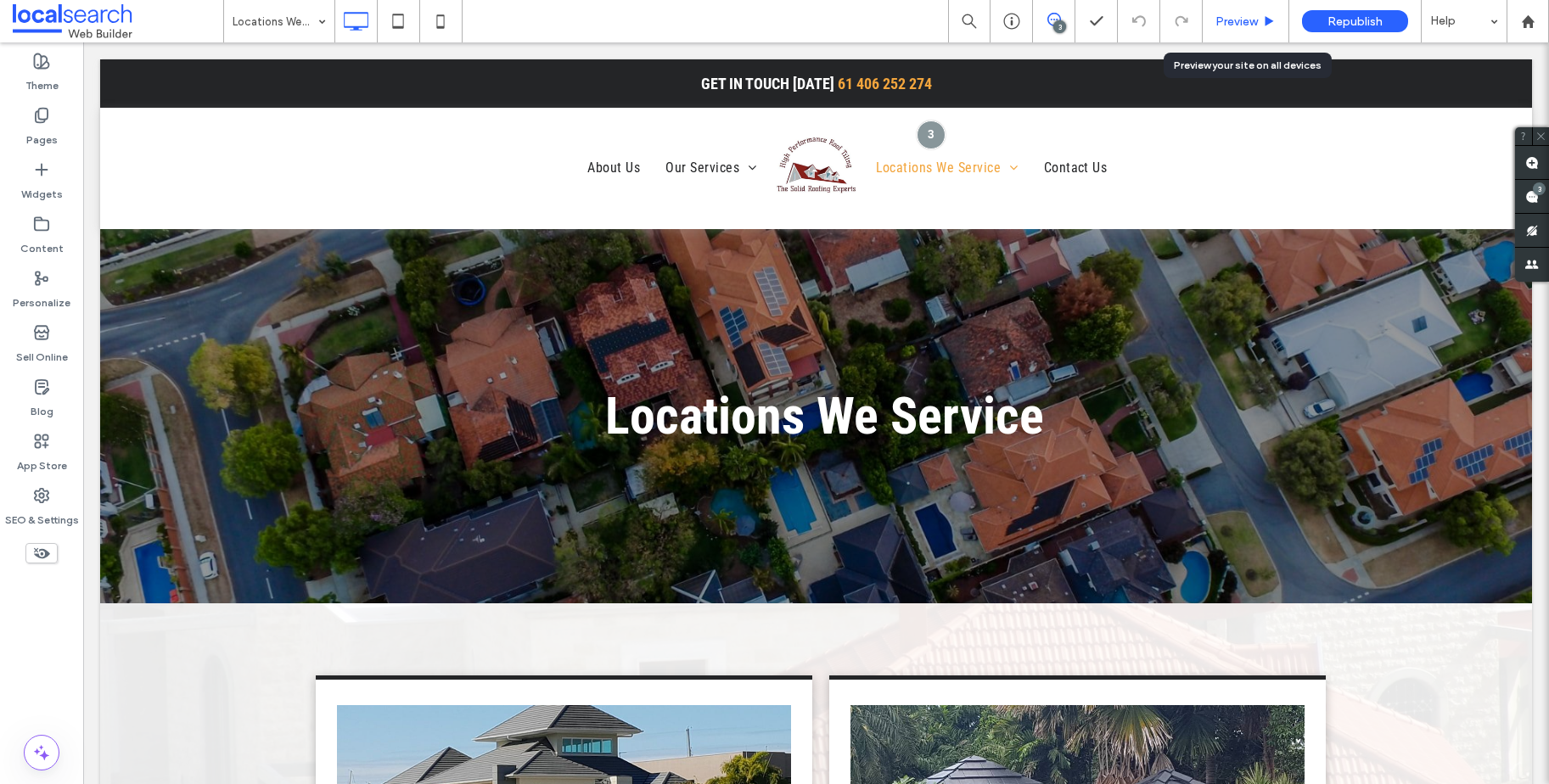
click at [1242, 18] on span "Preview" at bounding box center [1236, 21] width 42 height 14
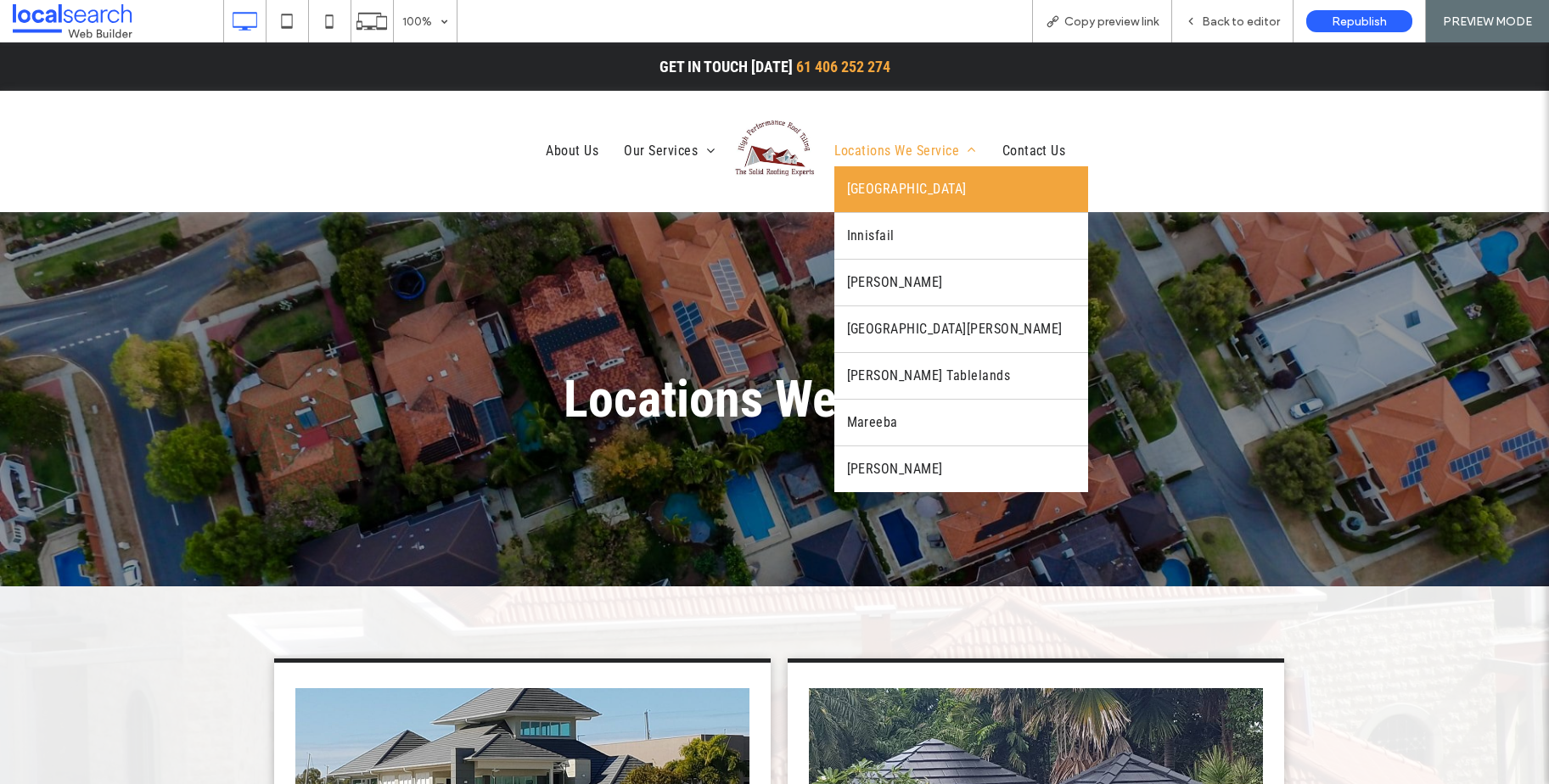
click at [882, 200] on link "[GEOGRAPHIC_DATA]" at bounding box center [961, 189] width 254 height 46
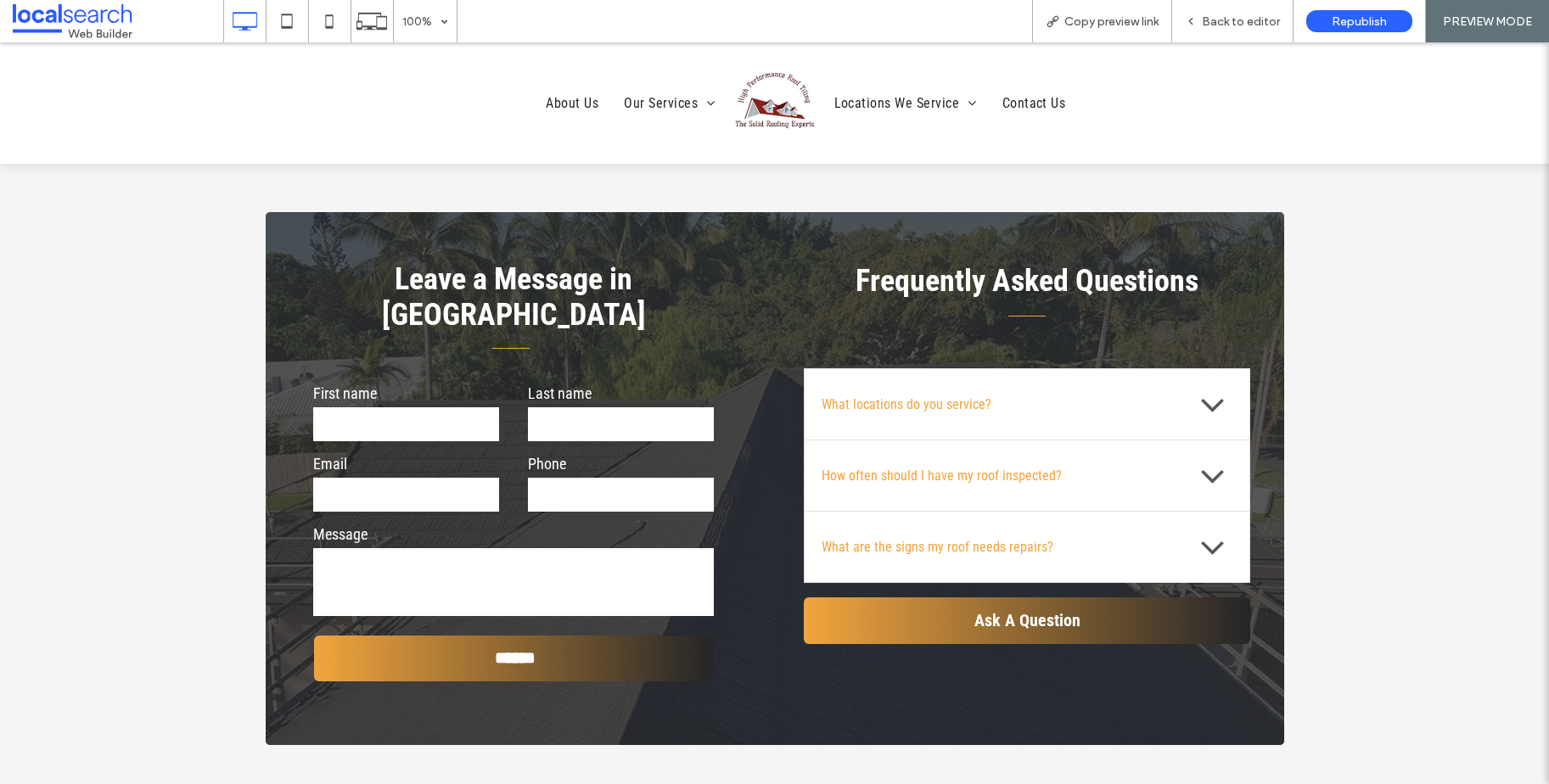
scroll to position [2723, 0]
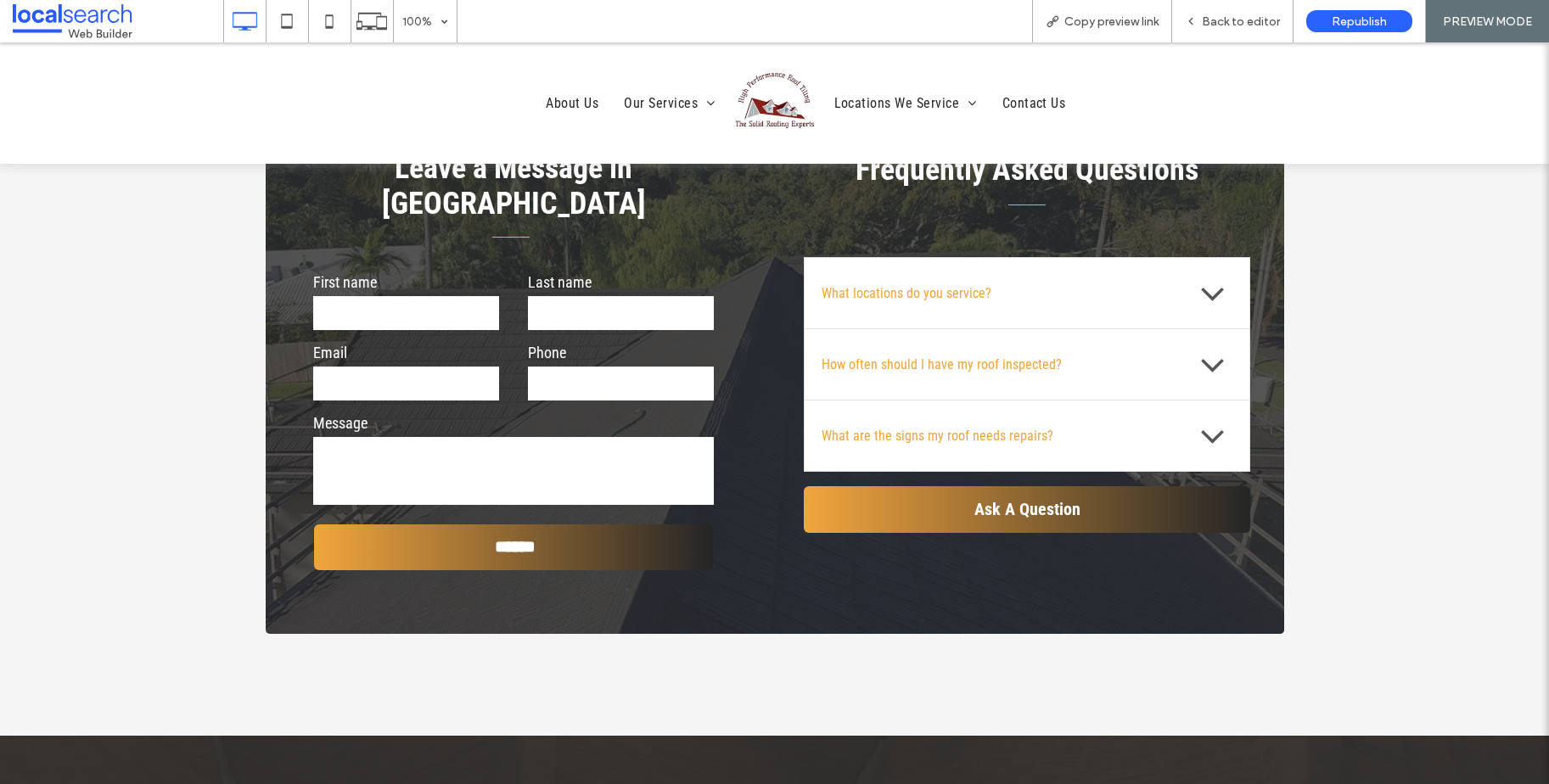
click at [765, 99] on img at bounding box center [774, 102] width 85 height 85
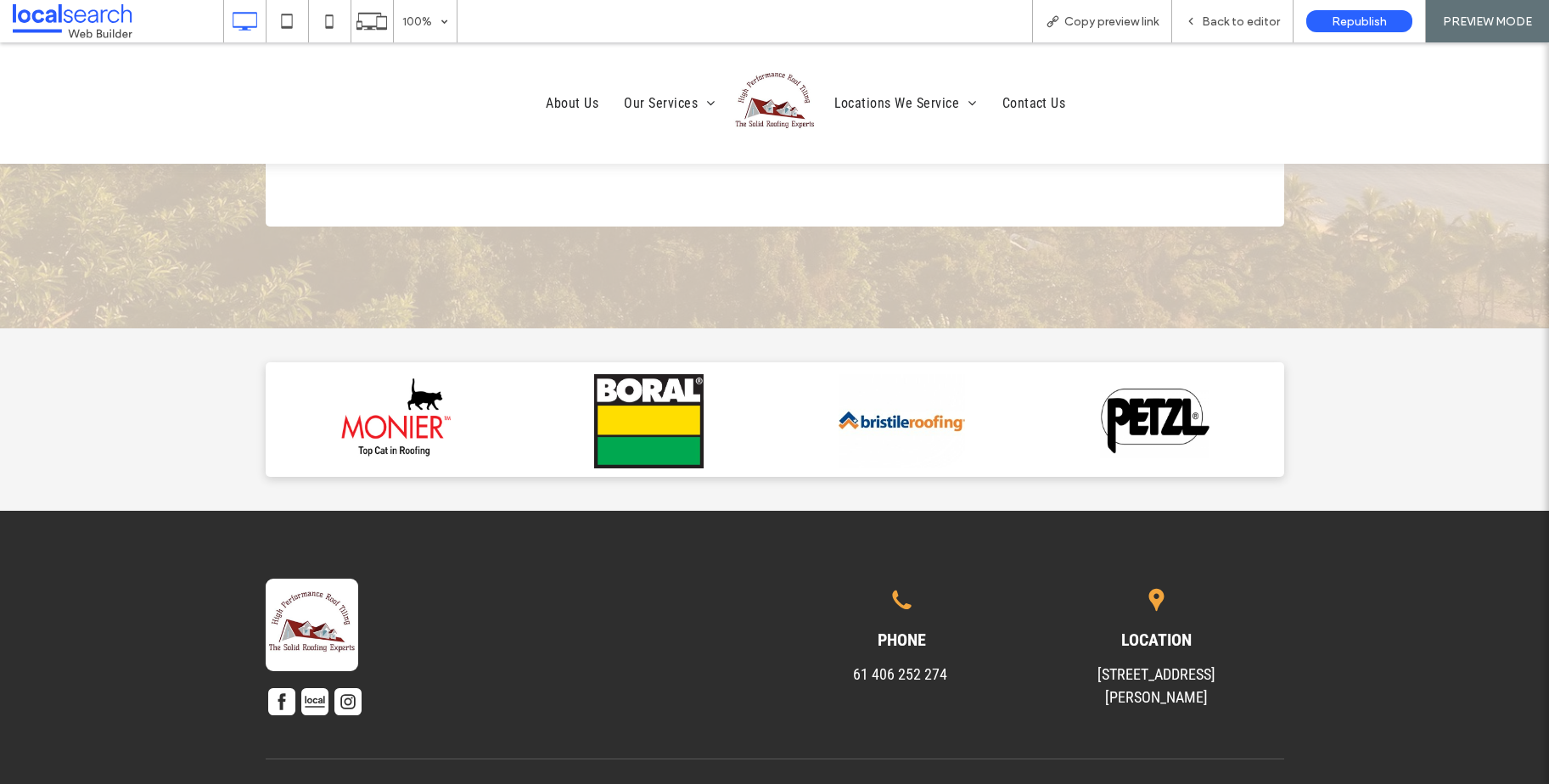
scroll to position [3046, 0]
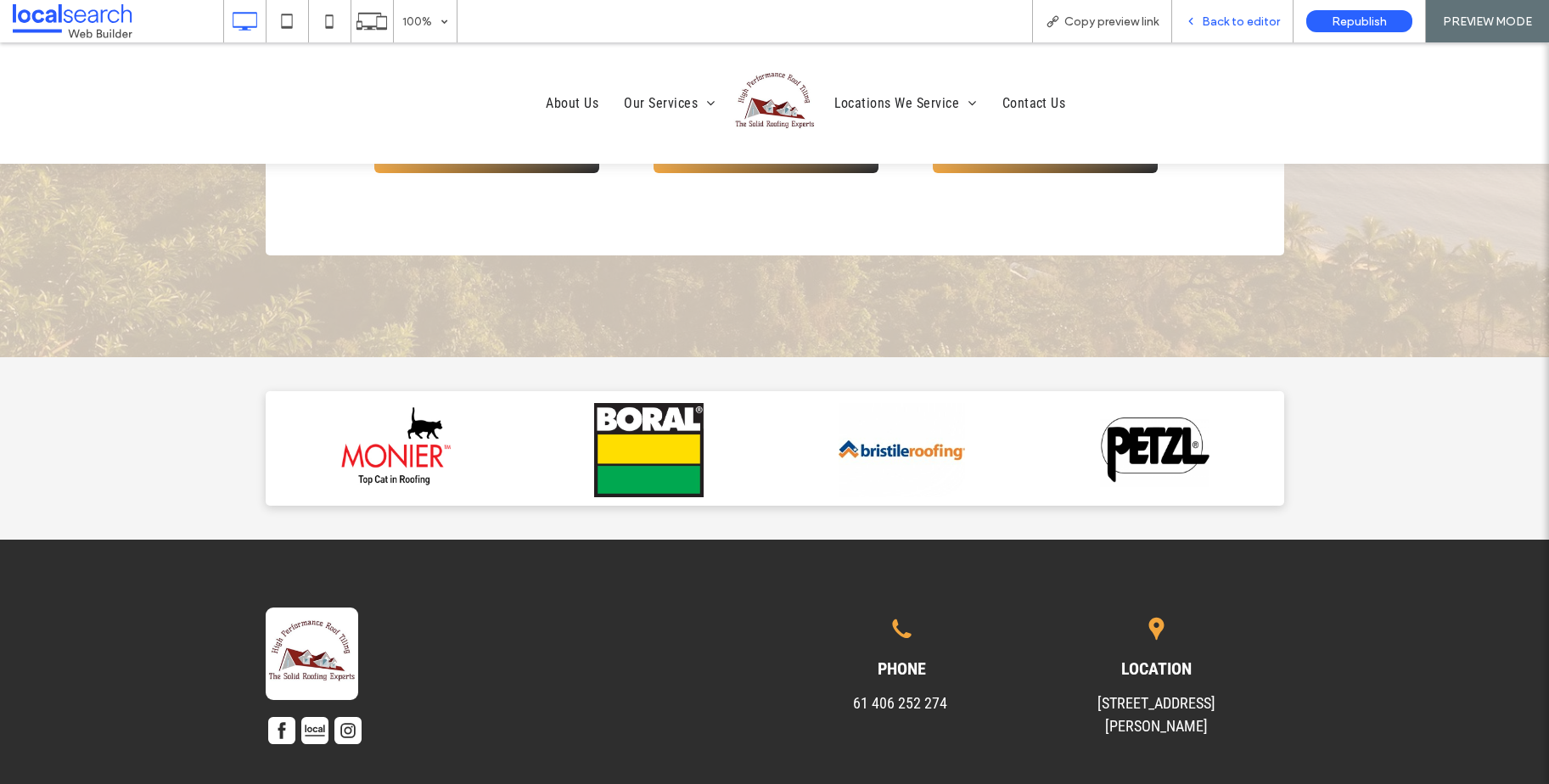
click at [1260, 14] on span "Back to editor" at bounding box center [1241, 21] width 78 height 14
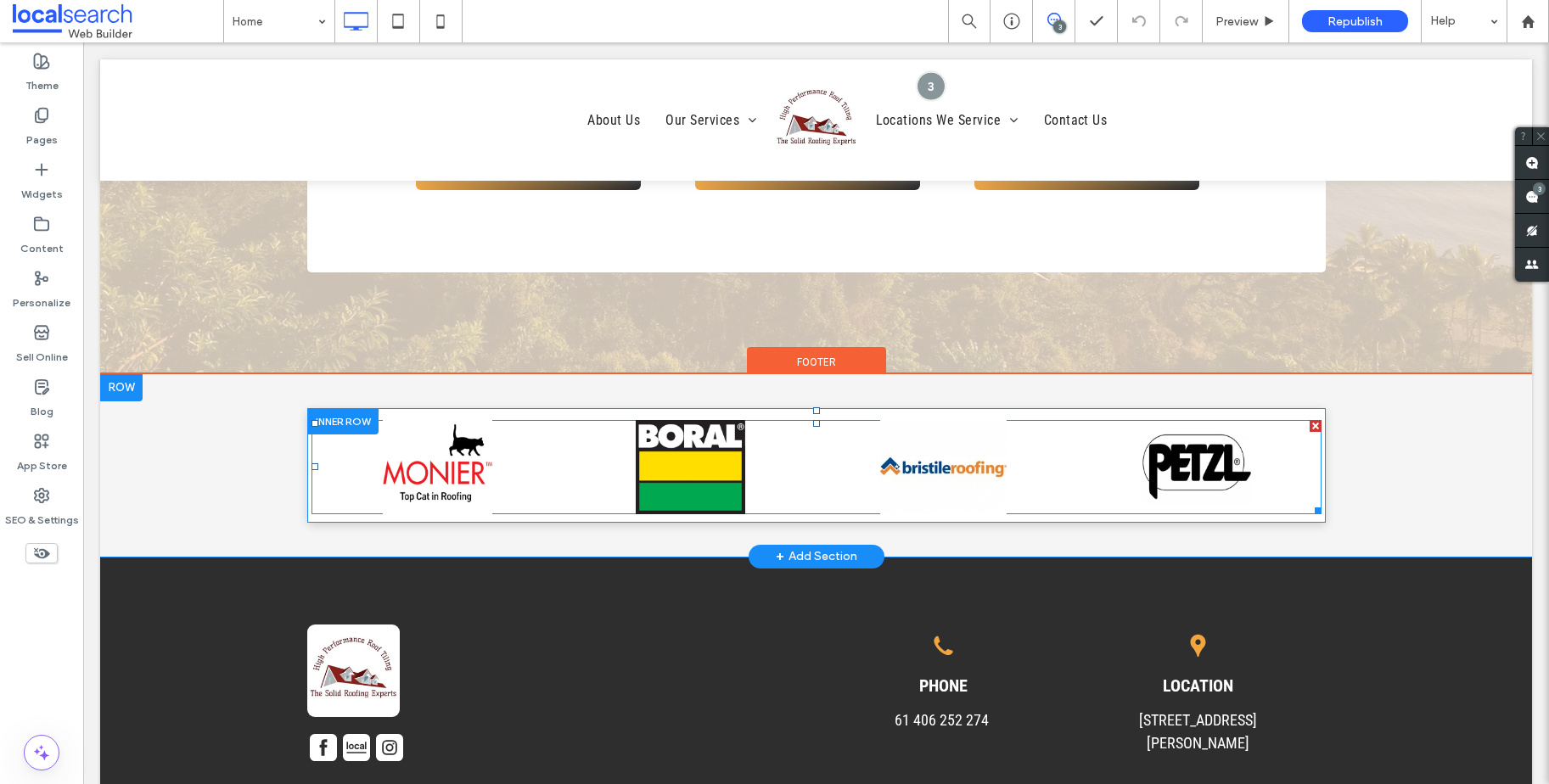
click at [1043, 420] on span at bounding box center [817, 468] width 1010 height 95
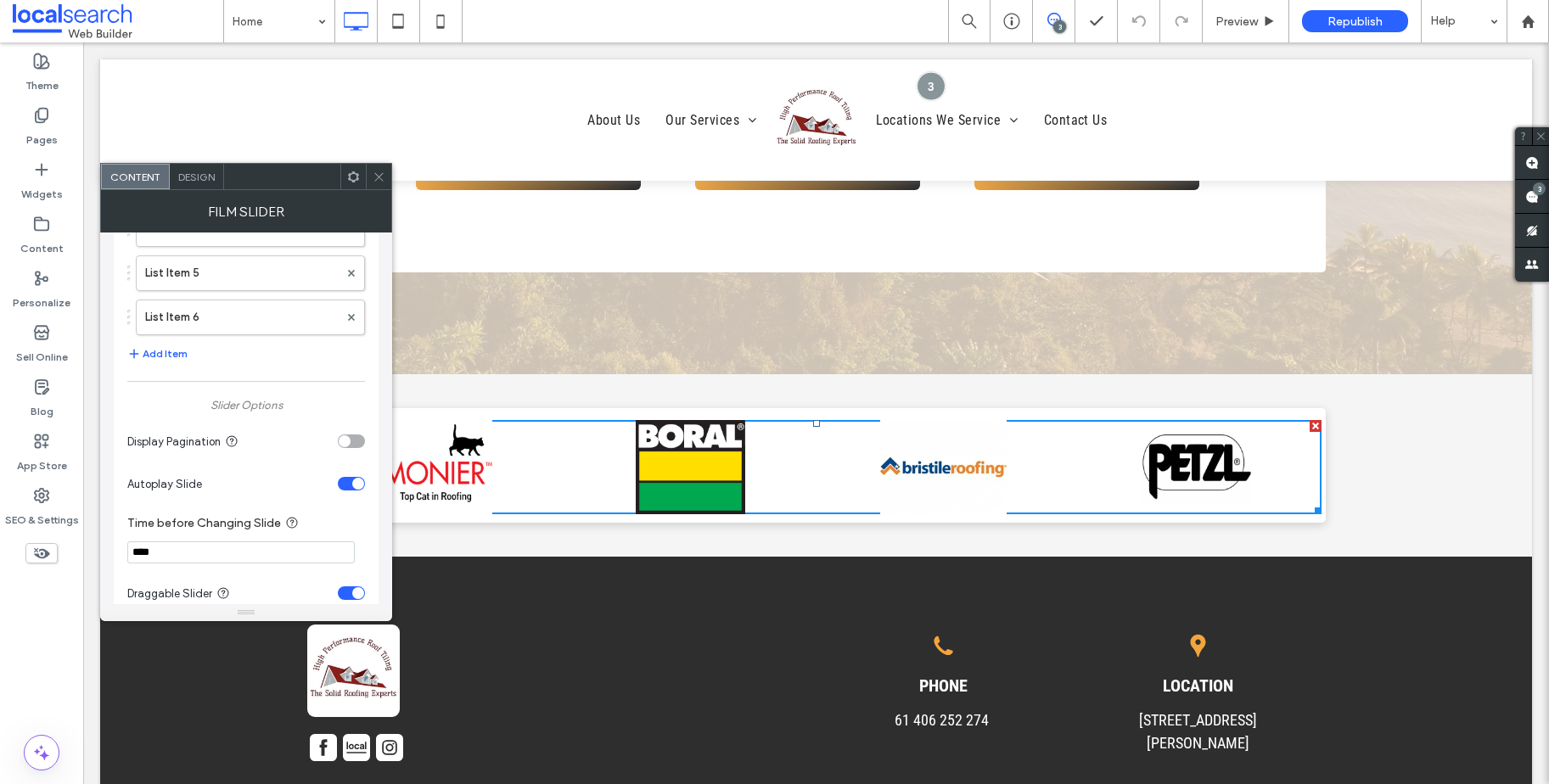
scroll to position [323, 0]
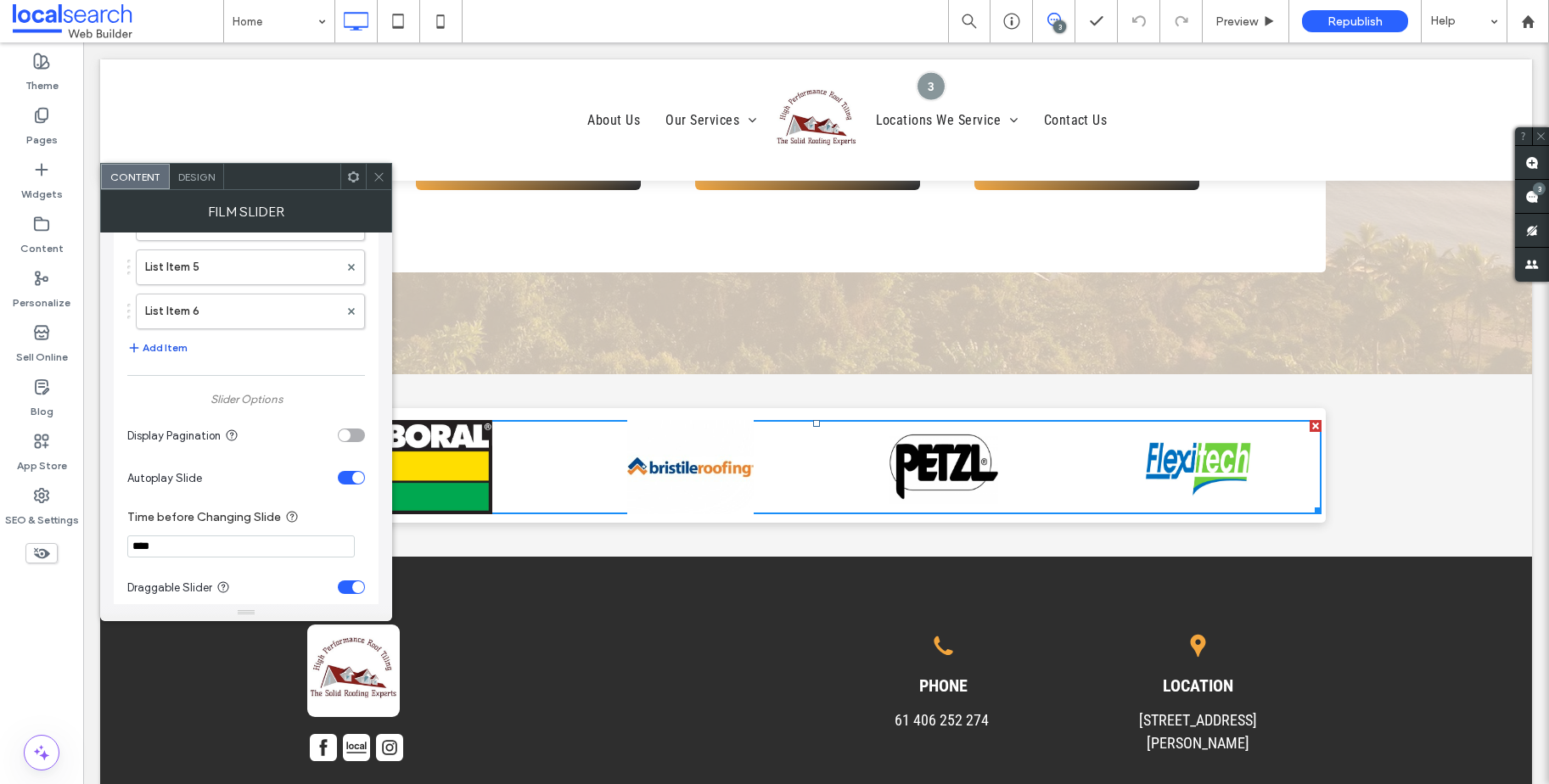
click at [136, 344] on icon "button" at bounding box center [133, 347] width 13 height 13
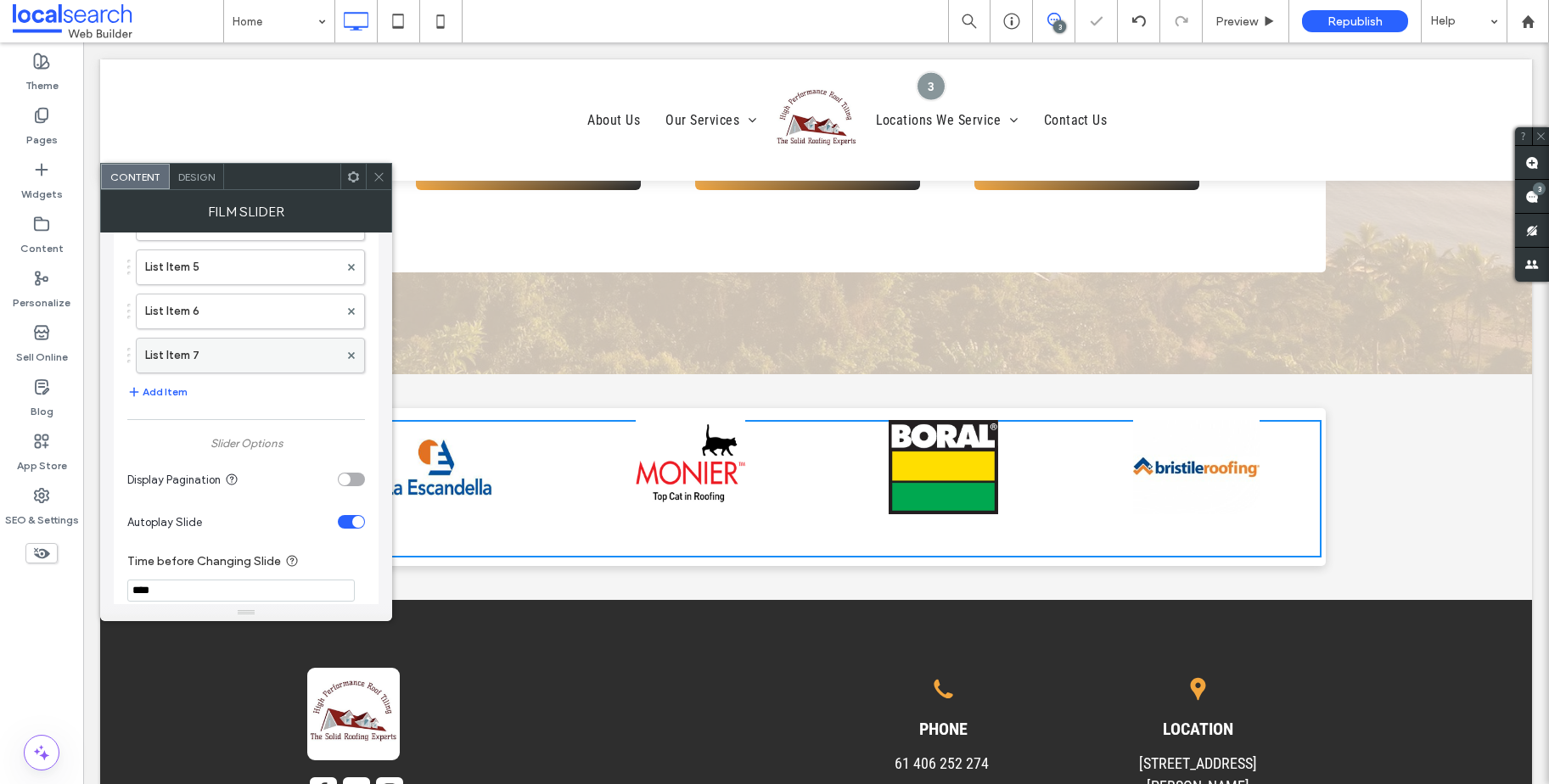
click at [195, 347] on label "List Item 7" at bounding box center [242, 356] width 194 height 34
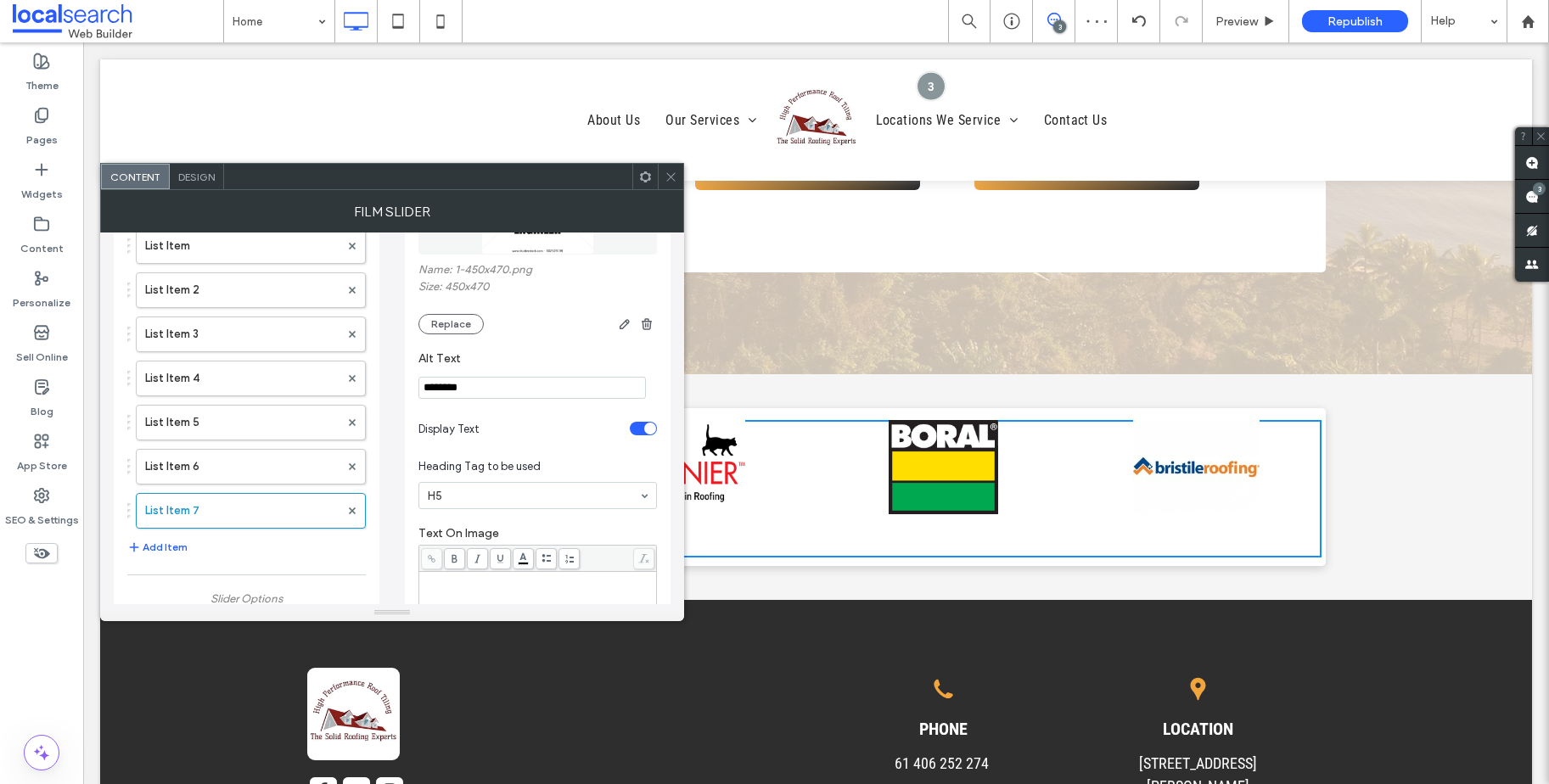
scroll to position [0, 0]
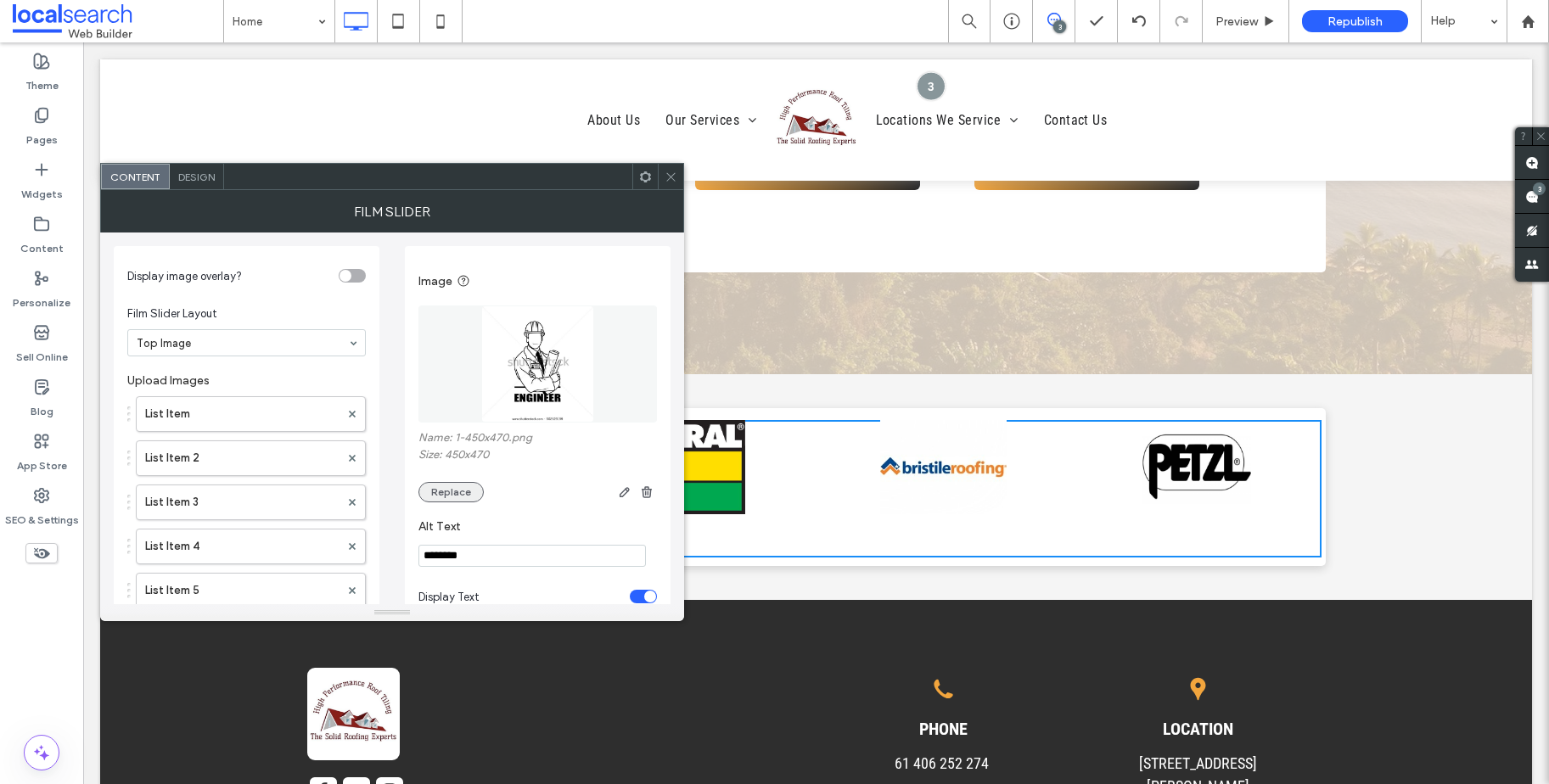
click at [444, 491] on button "Replace" at bounding box center [451, 491] width 66 height 20
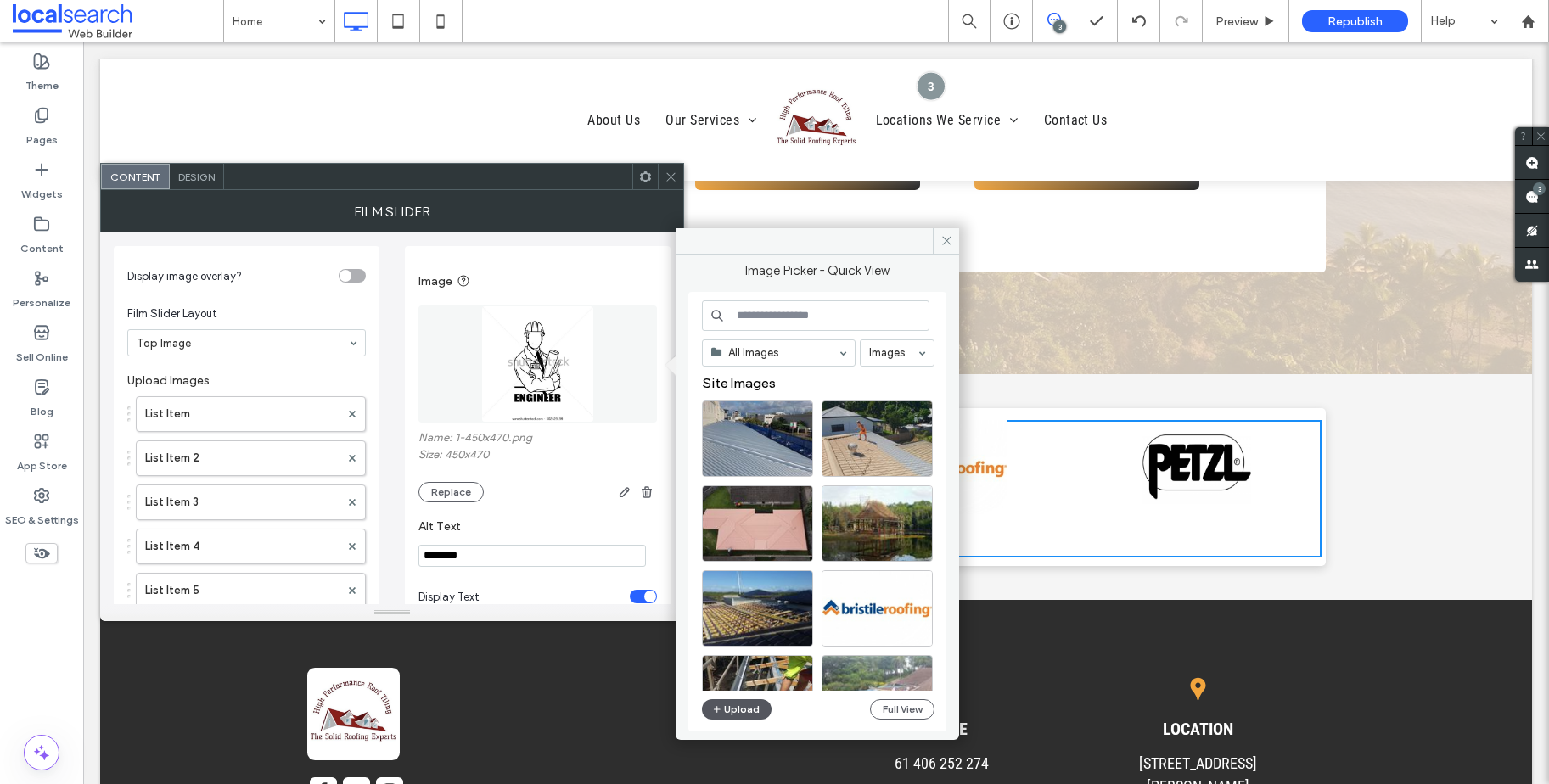
click at [746, 713] on button "Upload" at bounding box center [736, 709] width 69 height 20
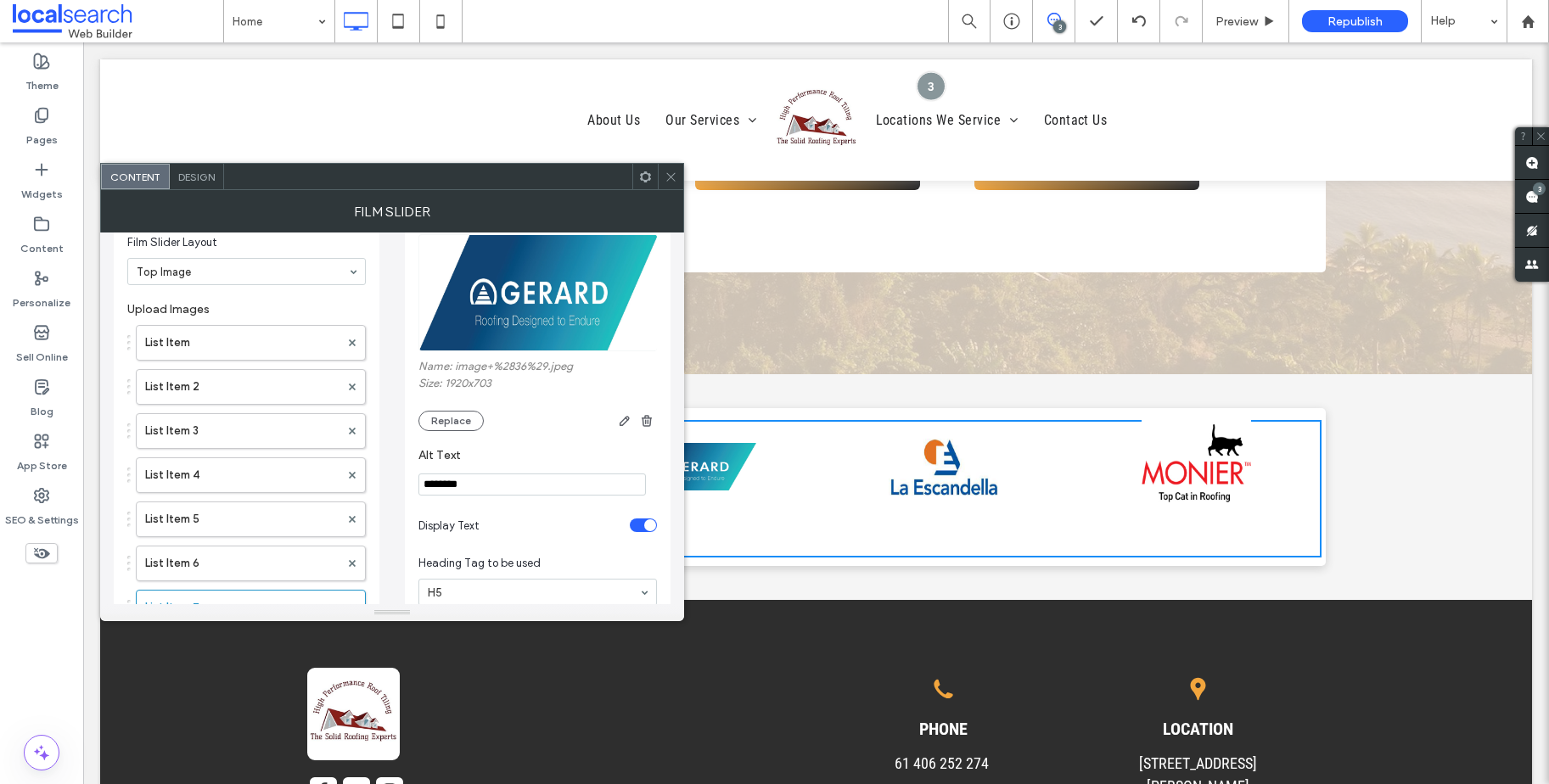
scroll to position [89, 0]
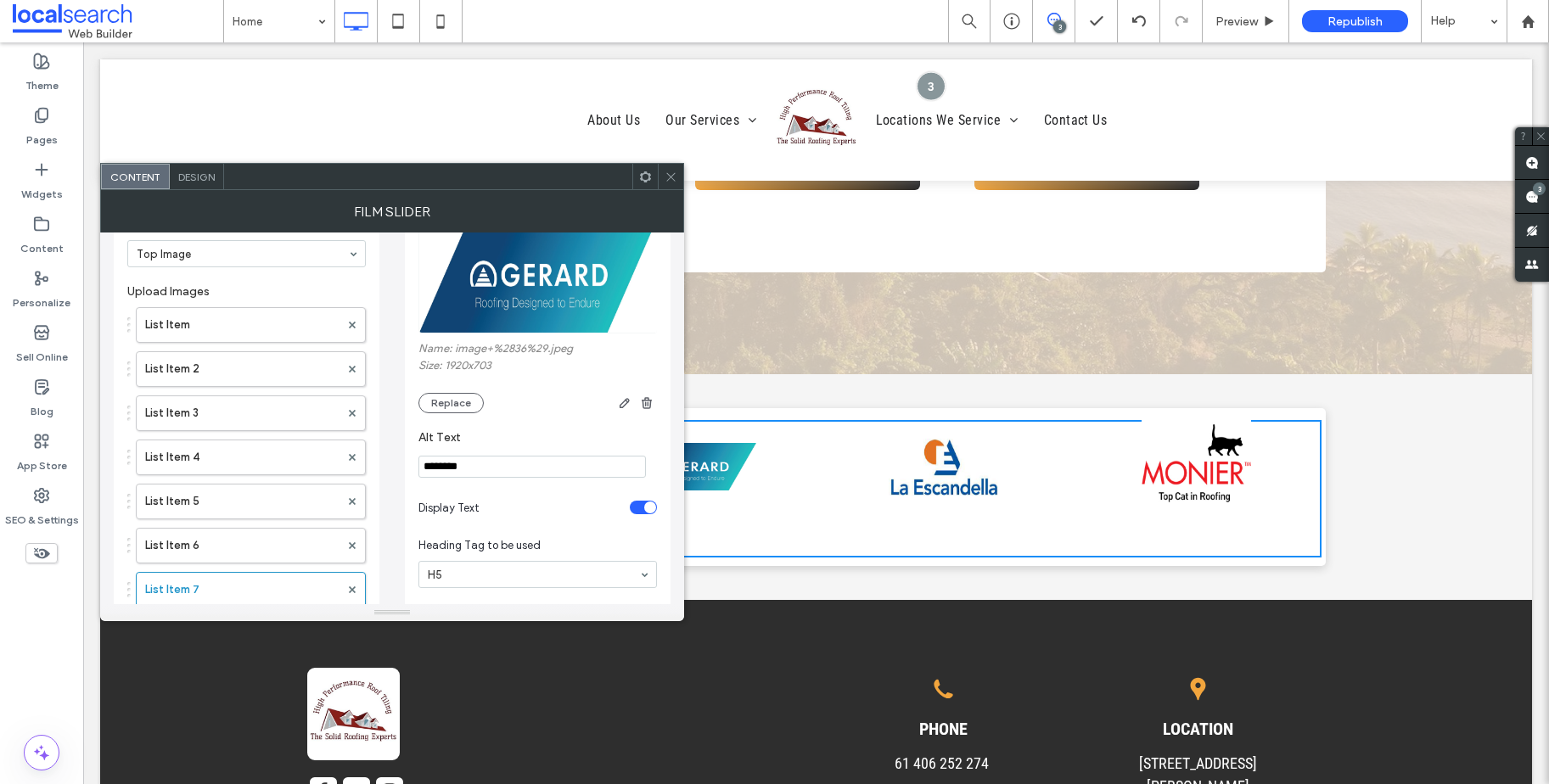
click at [490, 462] on input "********" at bounding box center [533, 466] width 228 height 22
drag, startPoint x: 442, startPoint y: 466, endPoint x: 402, endPoint y: 465, distance: 40.0
click at [402, 465] on div "Display image overlay? Film Slider Layout Top Image Upload Images List Item Lis…" at bounding box center [392, 766] width 556 height 1244
click at [520, 477] on input "********" at bounding box center [533, 466] width 228 height 22
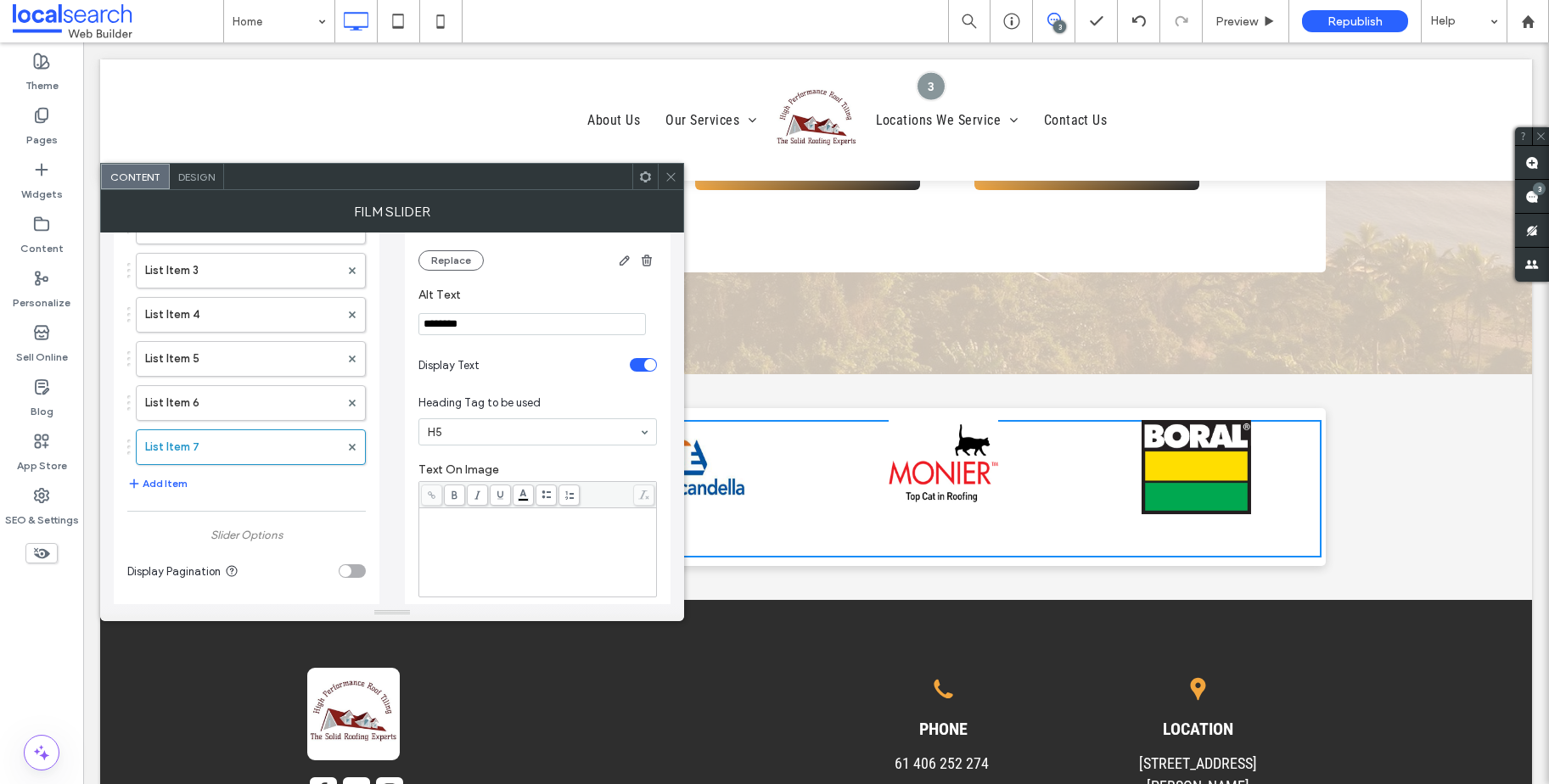
scroll to position [212, 0]
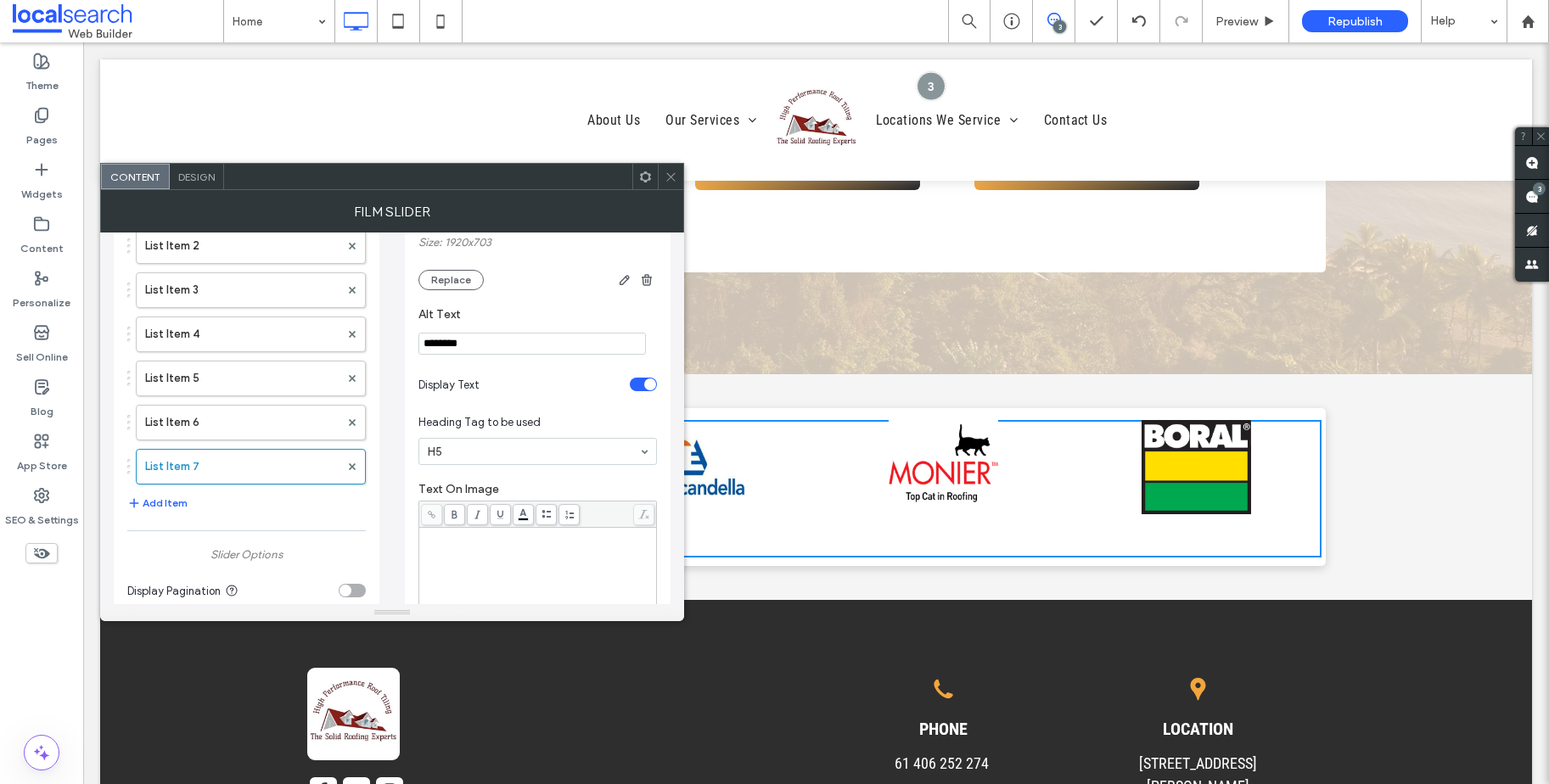
drag, startPoint x: 475, startPoint y: 339, endPoint x: 390, endPoint y: 339, distance: 85.0
click at [390, 339] on div "Display image overlay? Film Slider Layout Top Image Upload Images List Item Lis…" at bounding box center [392, 642] width 556 height 1244
click at [485, 348] on input "********" at bounding box center [533, 343] width 228 height 22
click at [426, 343] on input "********" at bounding box center [533, 343] width 228 height 22
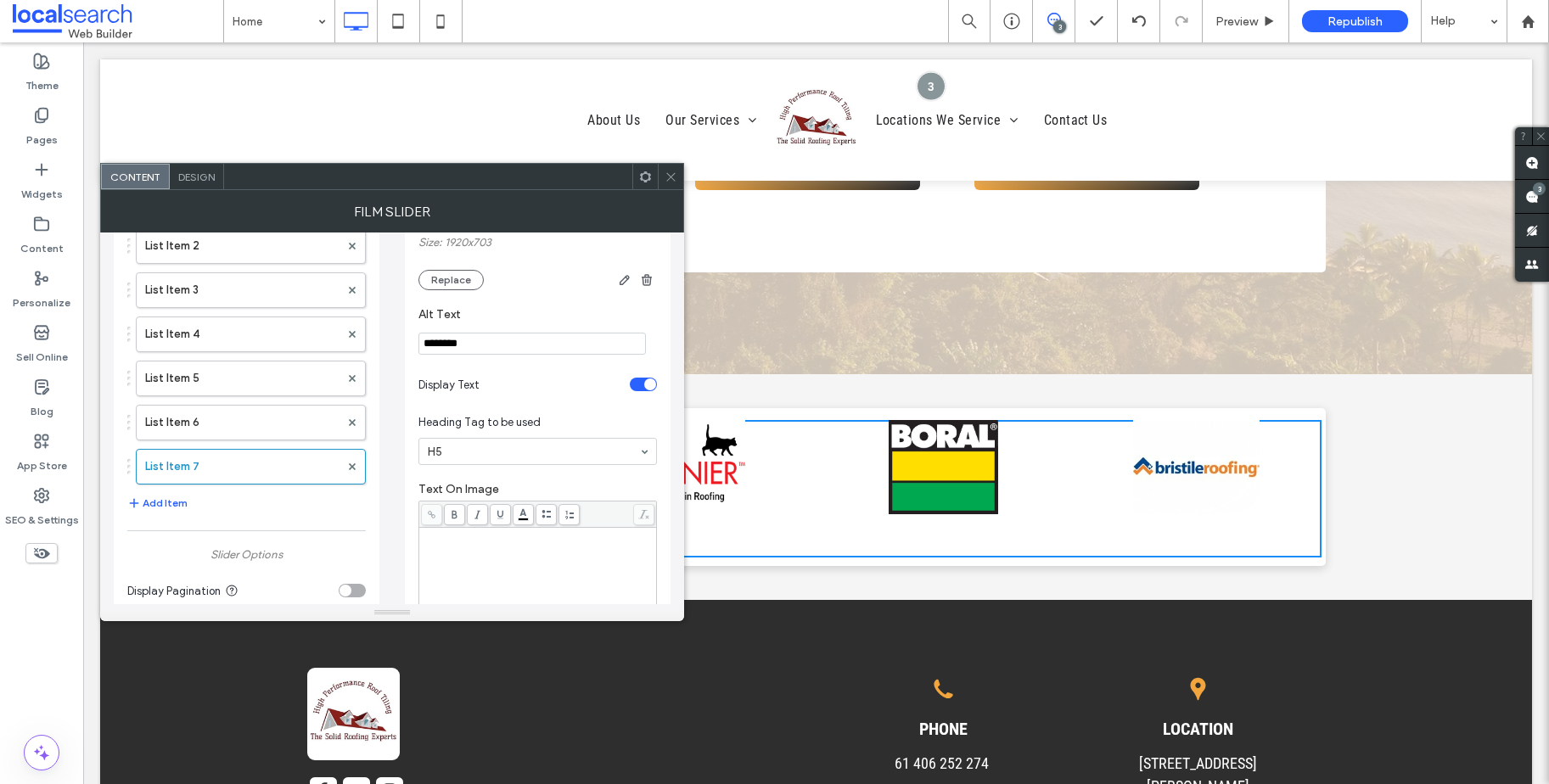
drag, startPoint x: 456, startPoint y: 345, endPoint x: 395, endPoint y: 346, distance: 61.0
click at [395, 346] on div "Display image overlay? Film Slider Layout Top Image Upload Images List Item Lis…" at bounding box center [392, 642] width 556 height 1244
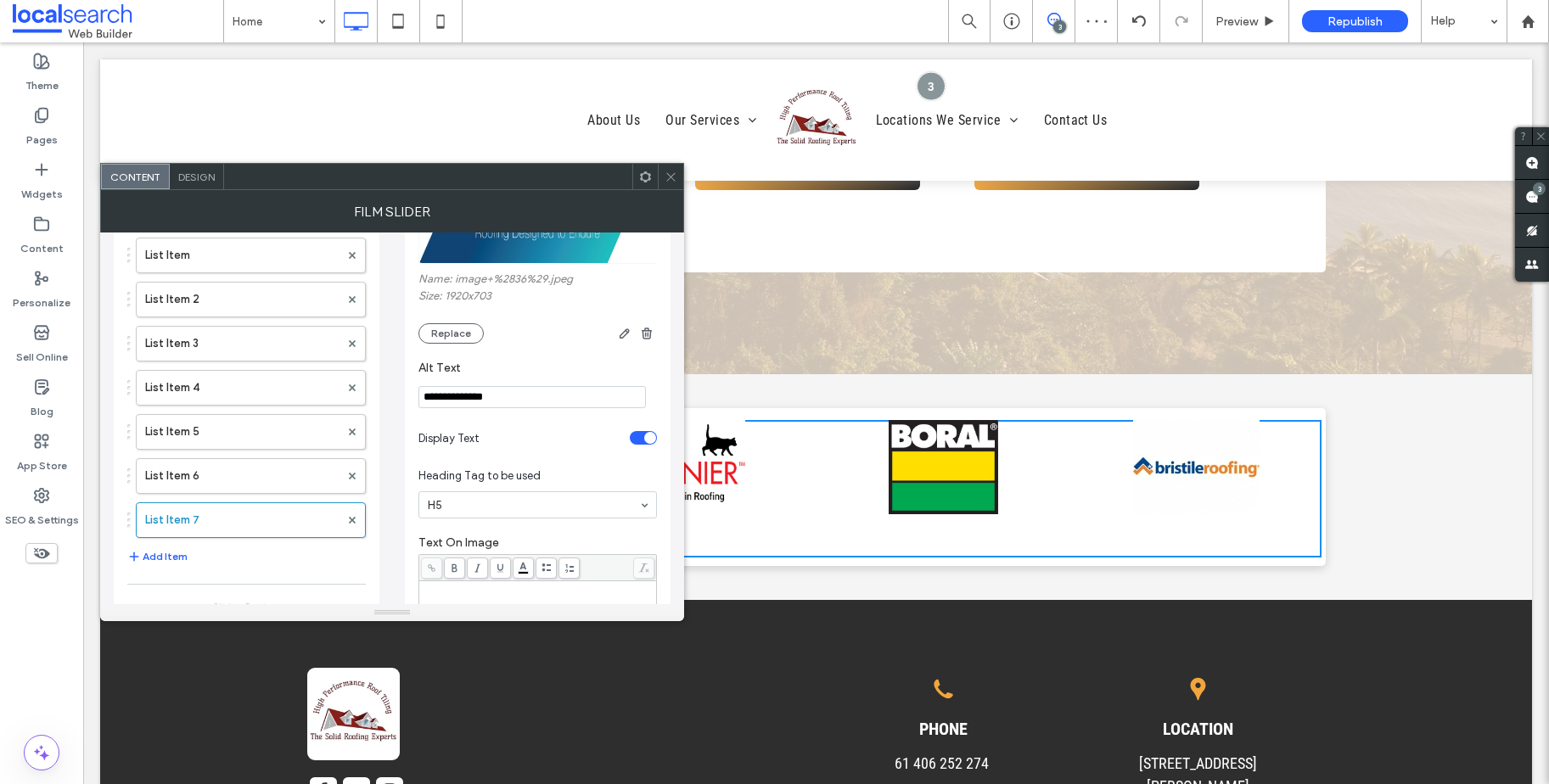
scroll to position [159, 0]
type input "**********"
click at [638, 441] on div "toggle" at bounding box center [643, 436] width 27 height 13
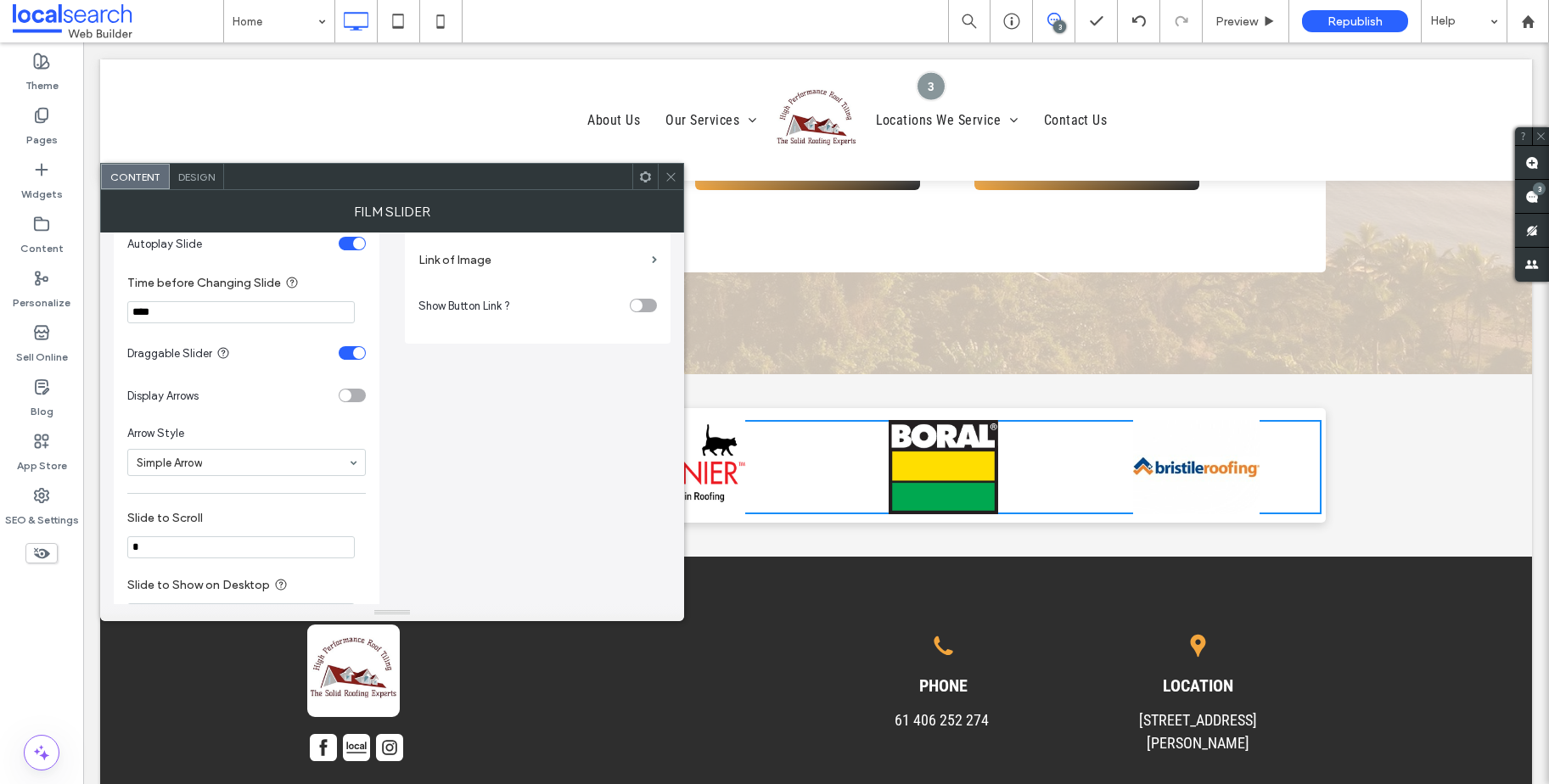
scroll to position [598, 0]
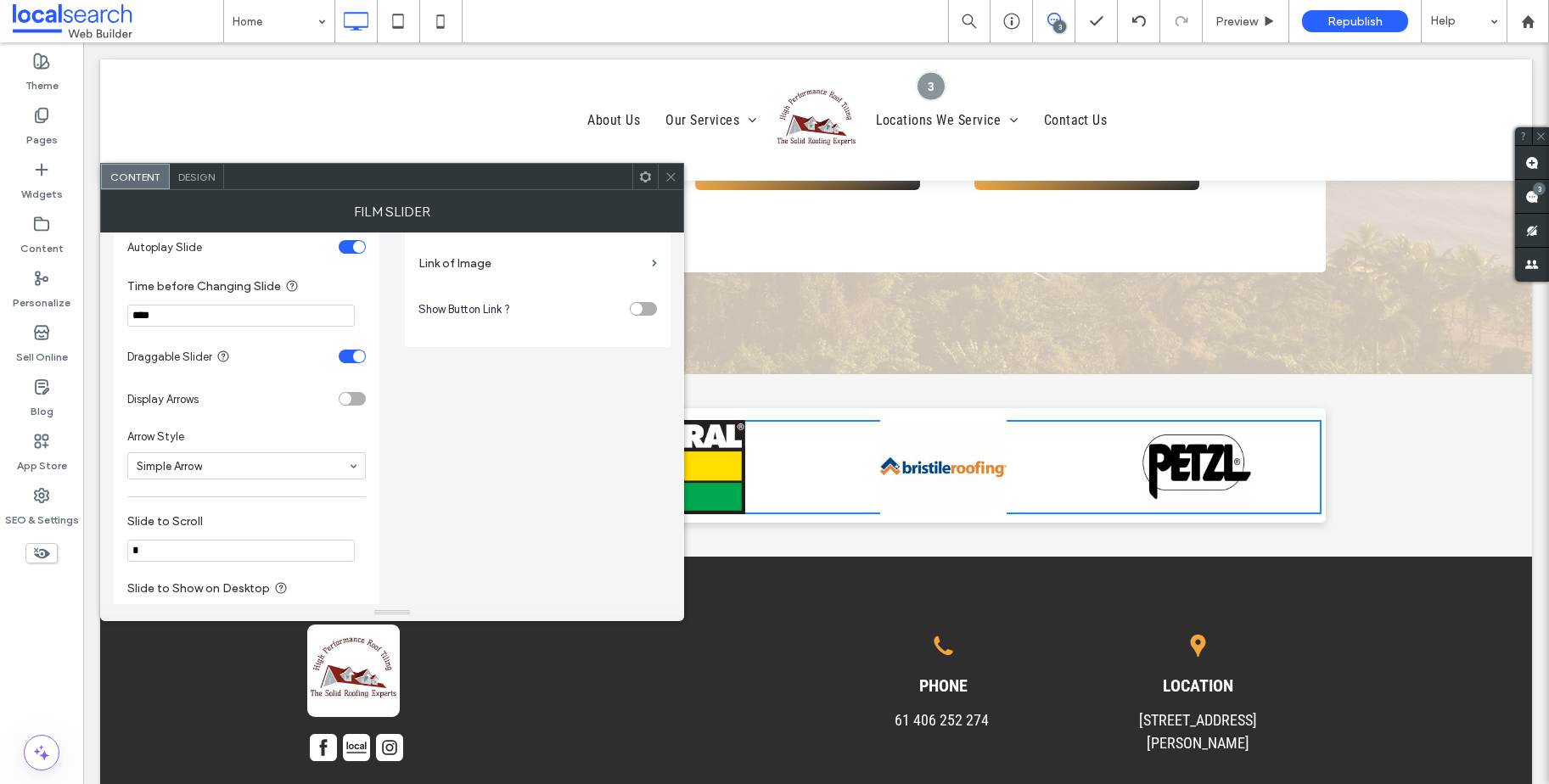
click at [671, 180] on icon at bounding box center [670, 177] width 13 height 13
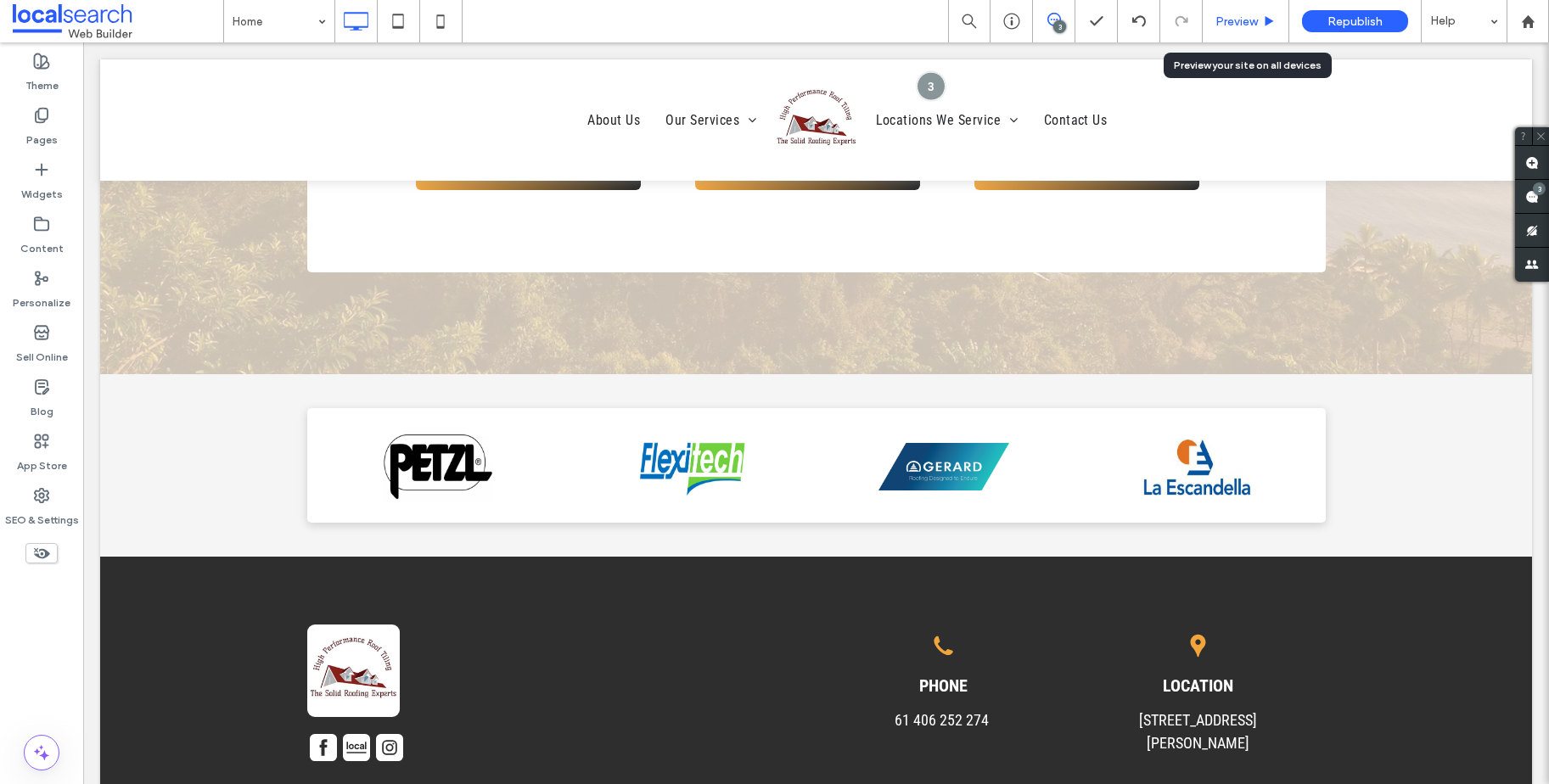
click at [1252, 19] on span "Preview" at bounding box center [1236, 21] width 42 height 14
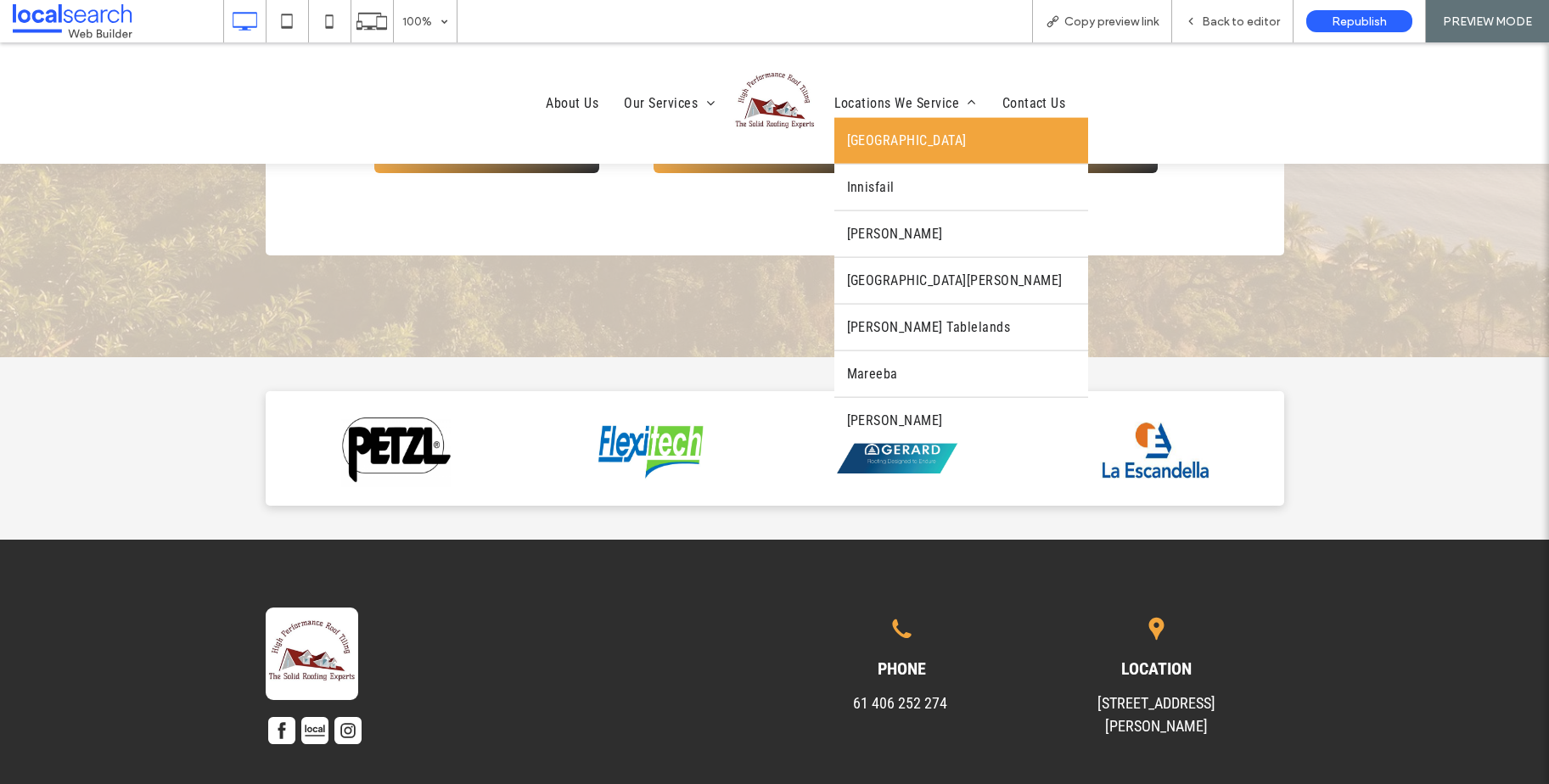
click at [875, 150] on link "[GEOGRAPHIC_DATA]" at bounding box center [961, 141] width 254 height 46
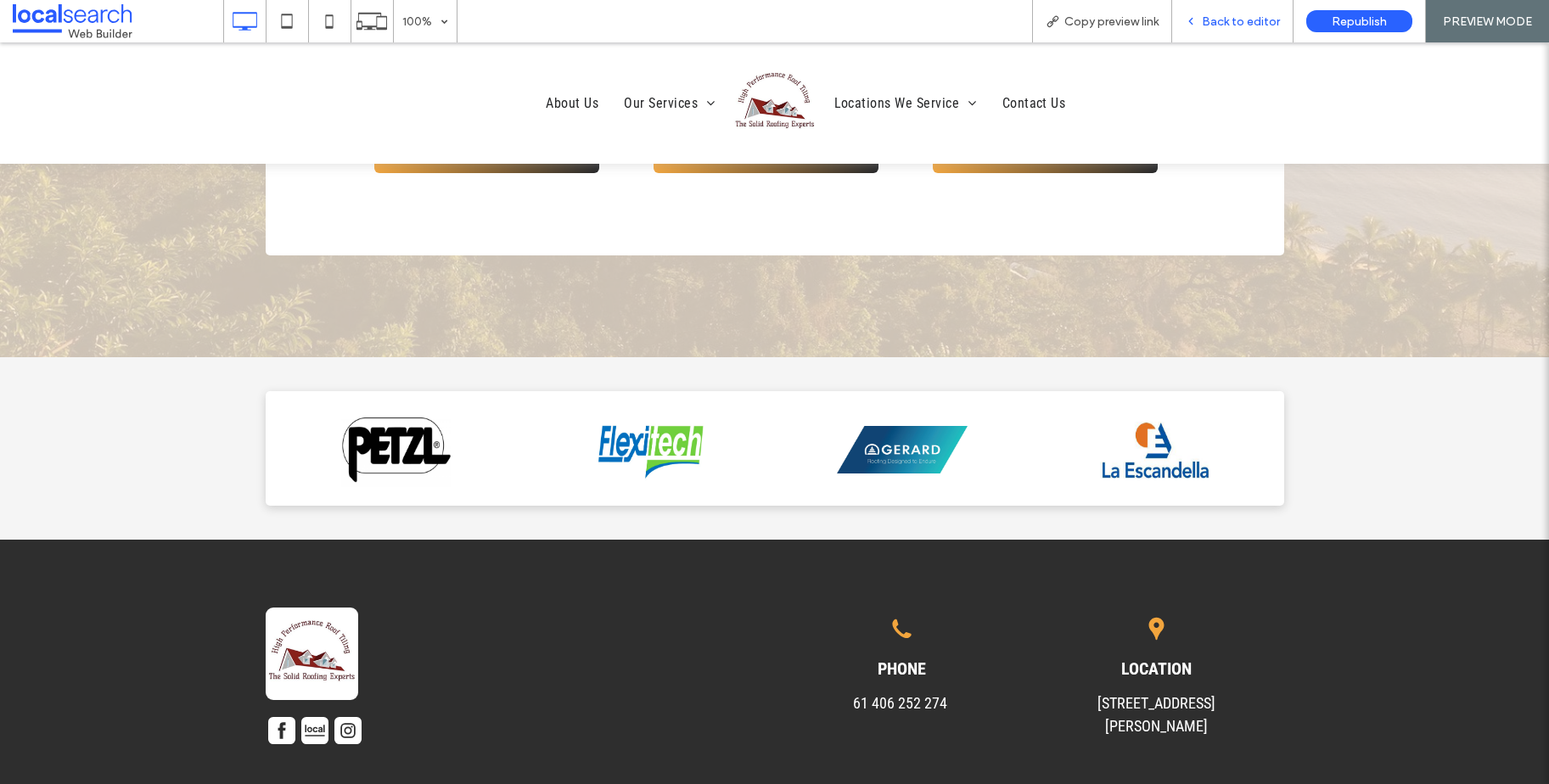
click at [1214, 21] on span "Back to editor" at bounding box center [1241, 21] width 78 height 14
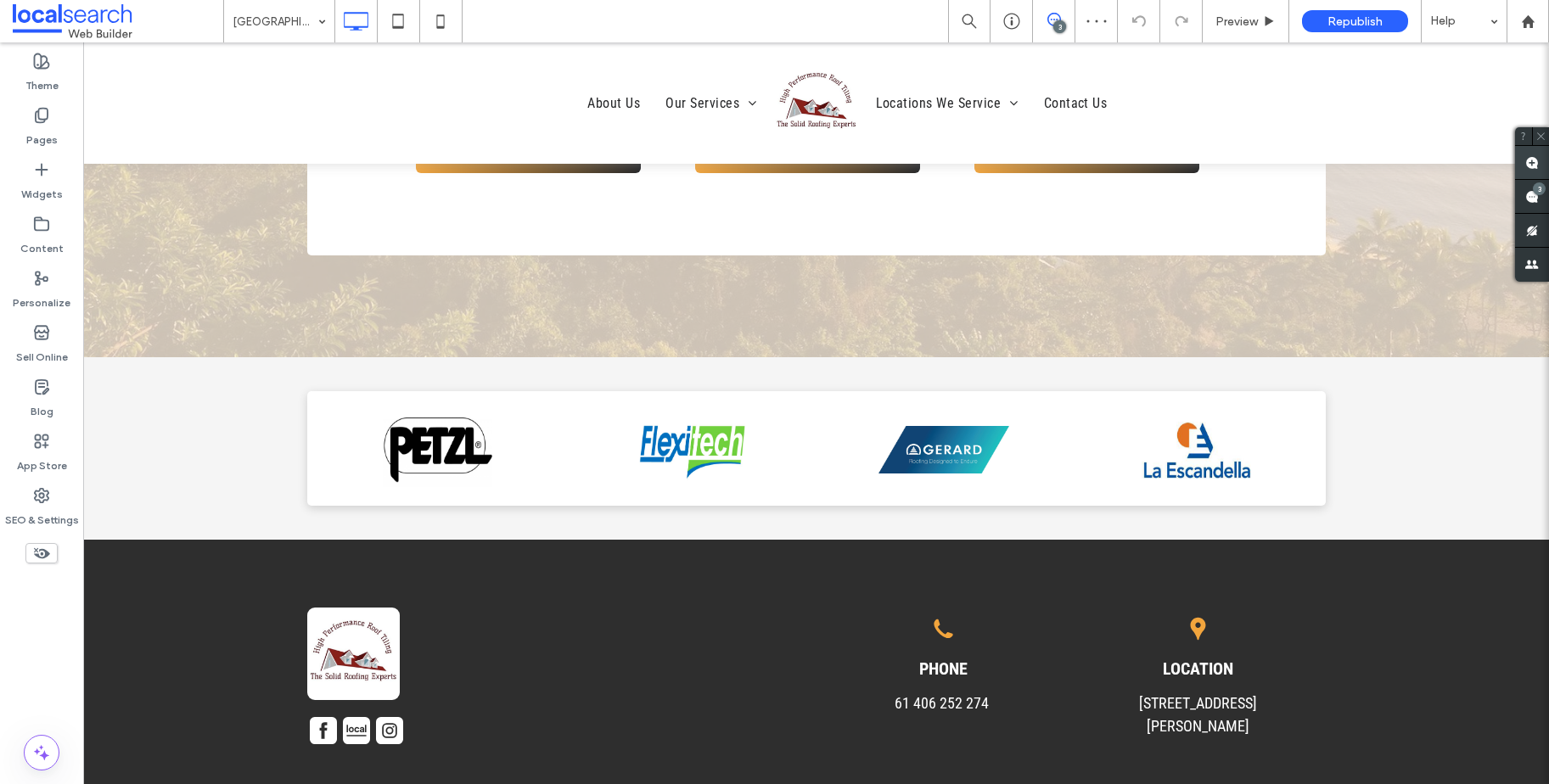
click at [1532, 165] on use at bounding box center [1531, 162] width 13 height 13
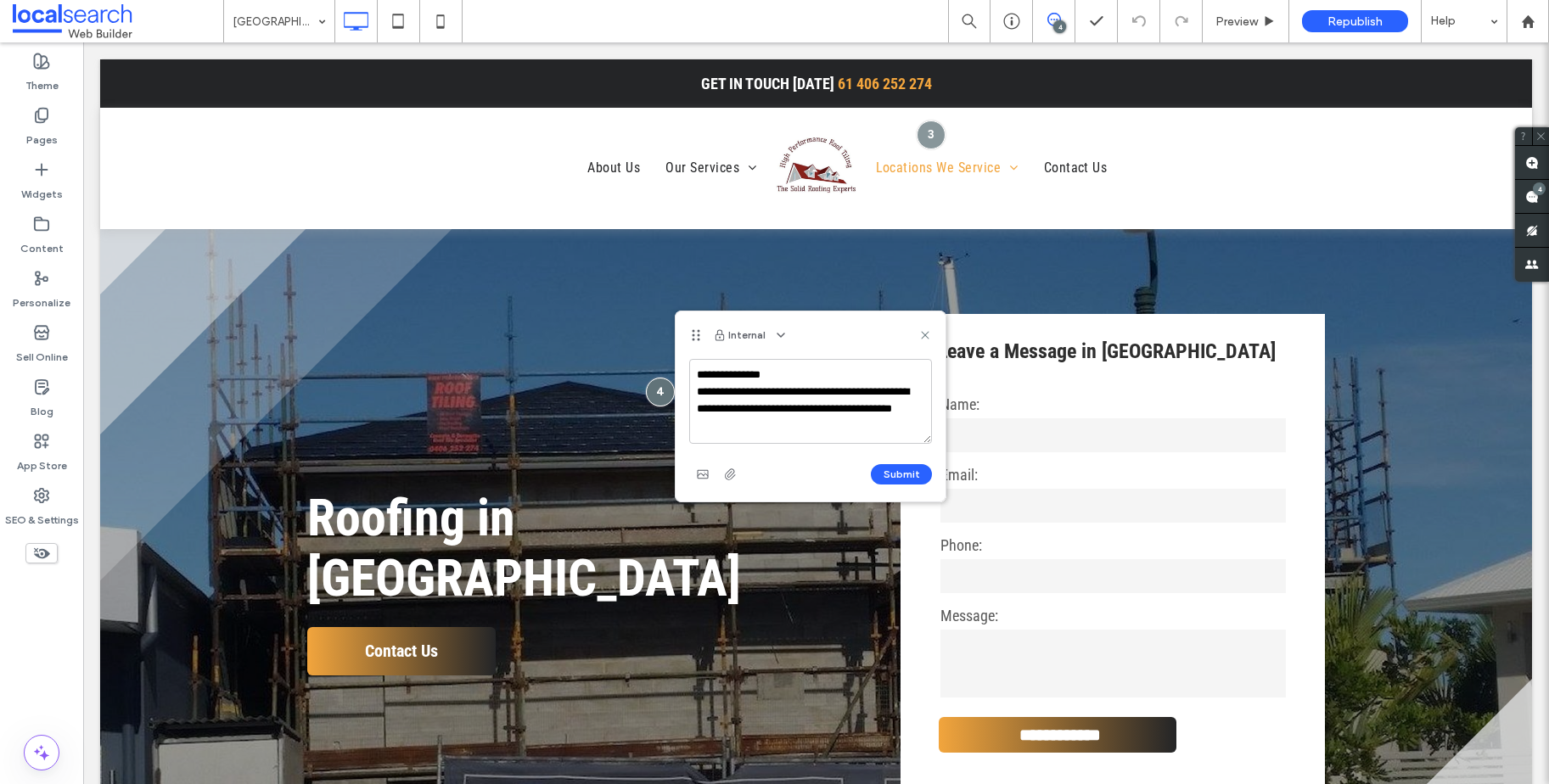
click at [810, 423] on textarea "**********" at bounding box center [810, 401] width 243 height 85
type textarea "**********"
click at [891, 475] on button "Submit" at bounding box center [902, 474] width 61 height 20
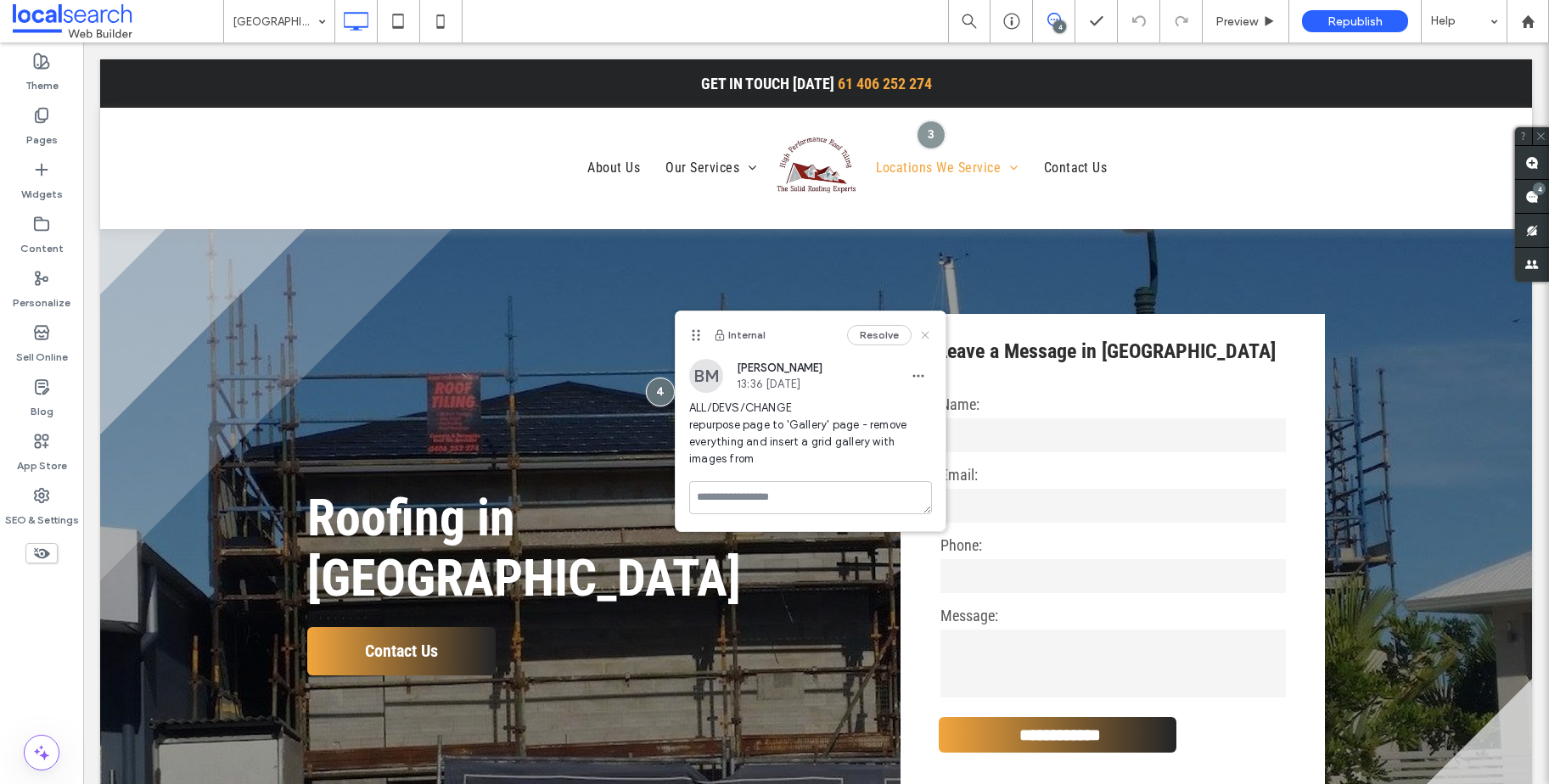
click at [931, 336] on icon at bounding box center [924, 335] width 13 height 13
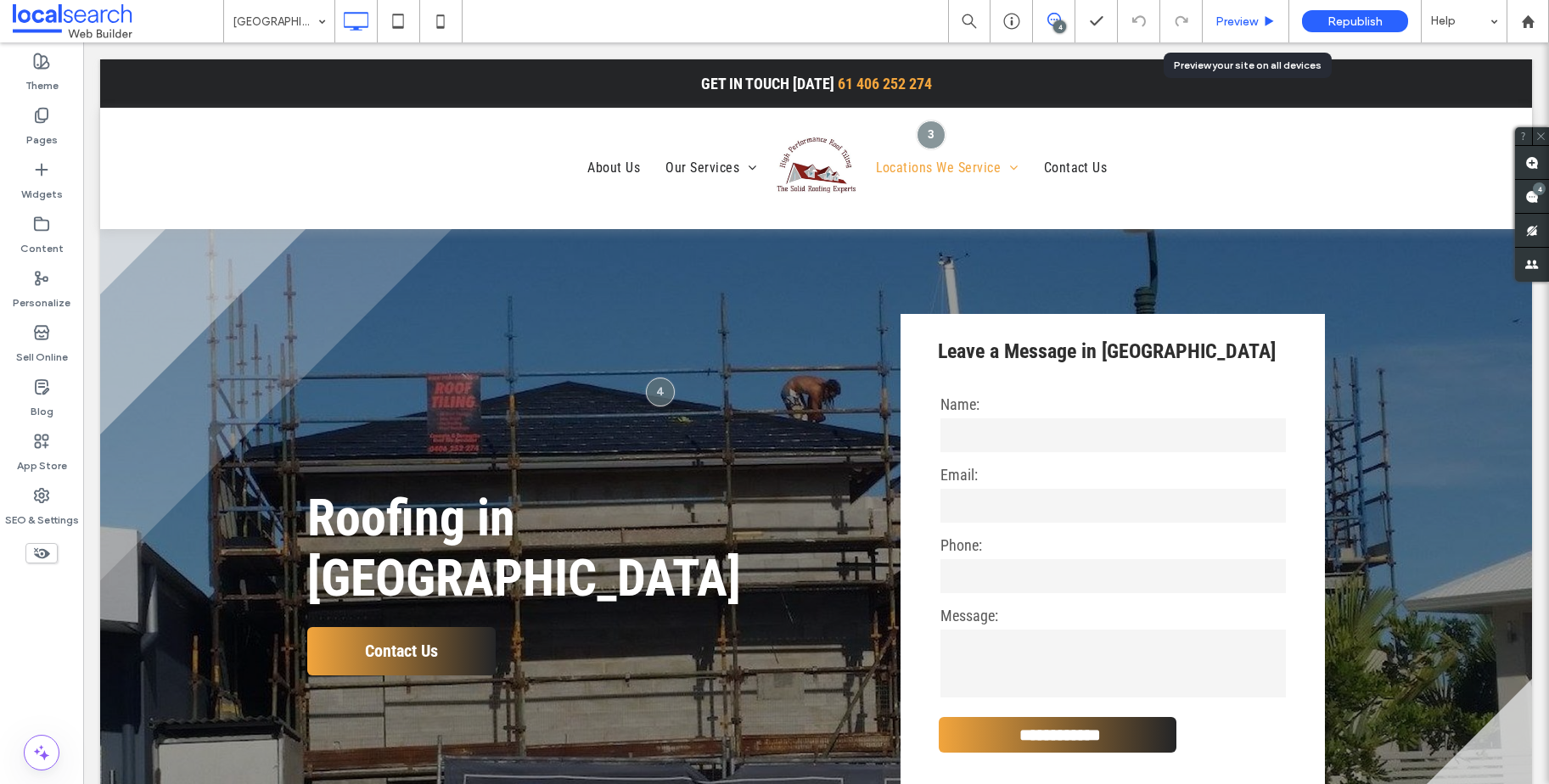
click at [1245, 25] on span "Preview" at bounding box center [1236, 21] width 42 height 14
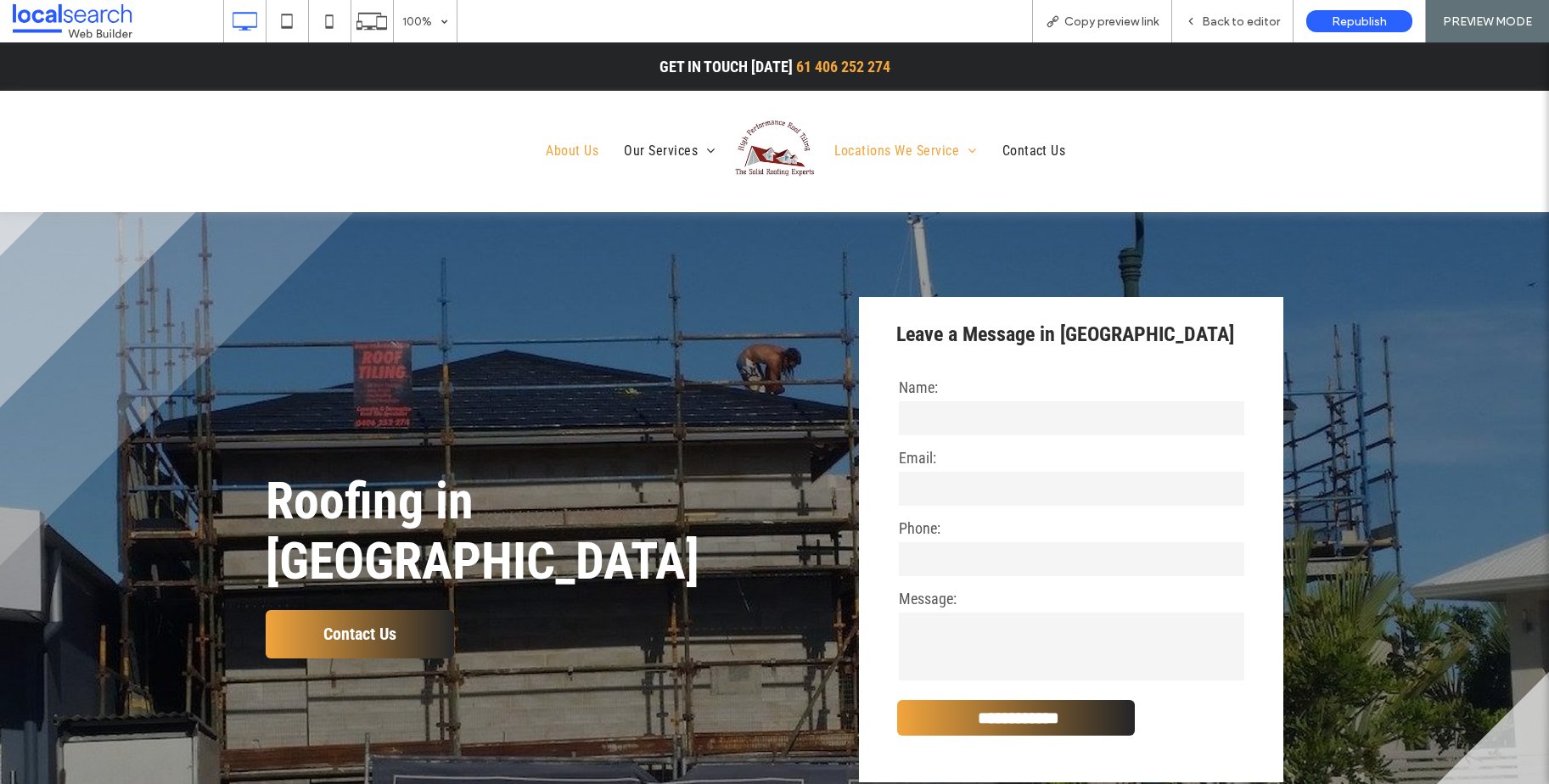
click at [550, 148] on span "About Us" at bounding box center [572, 151] width 53 height 29
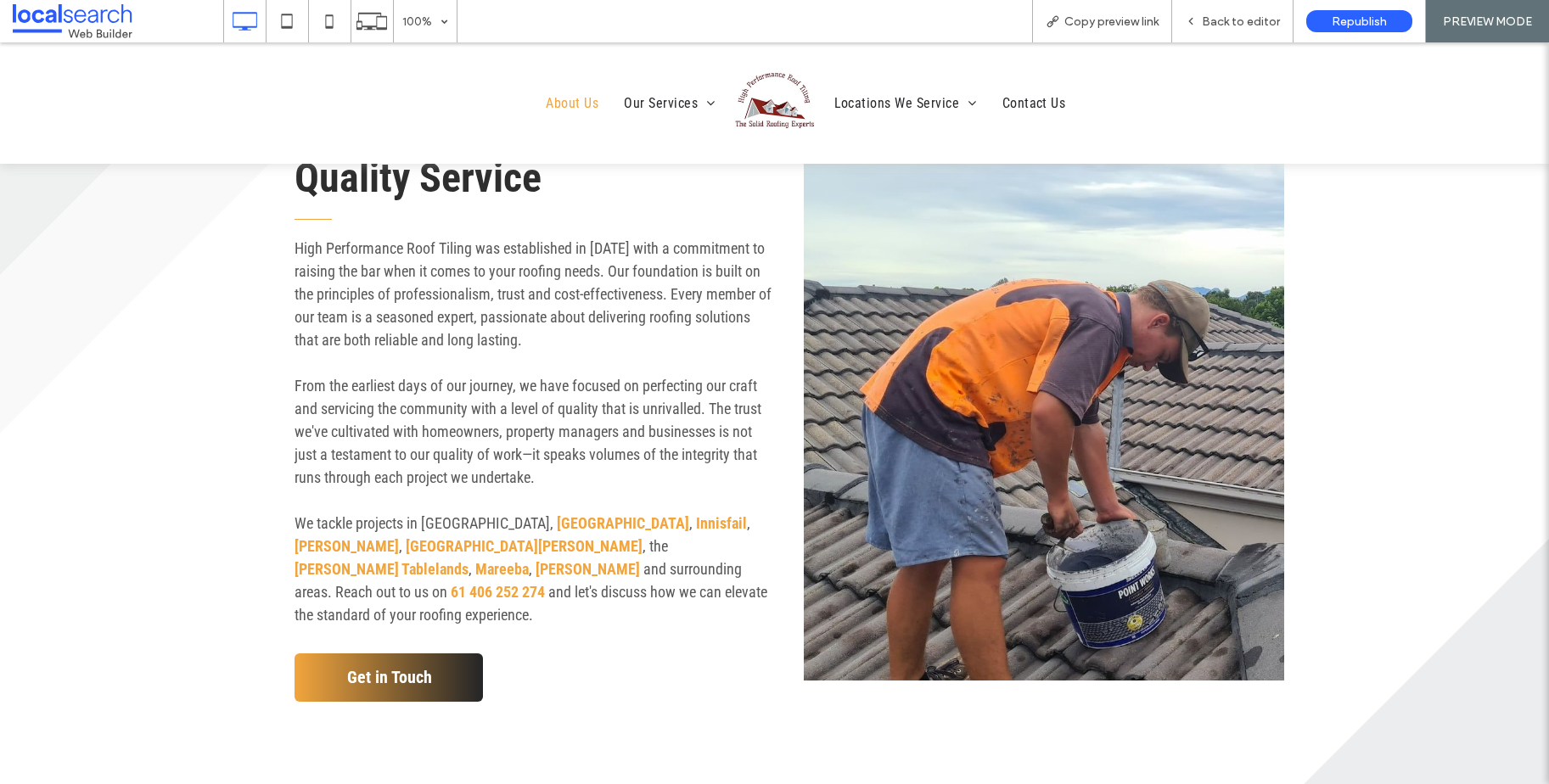
scroll to position [565, 0]
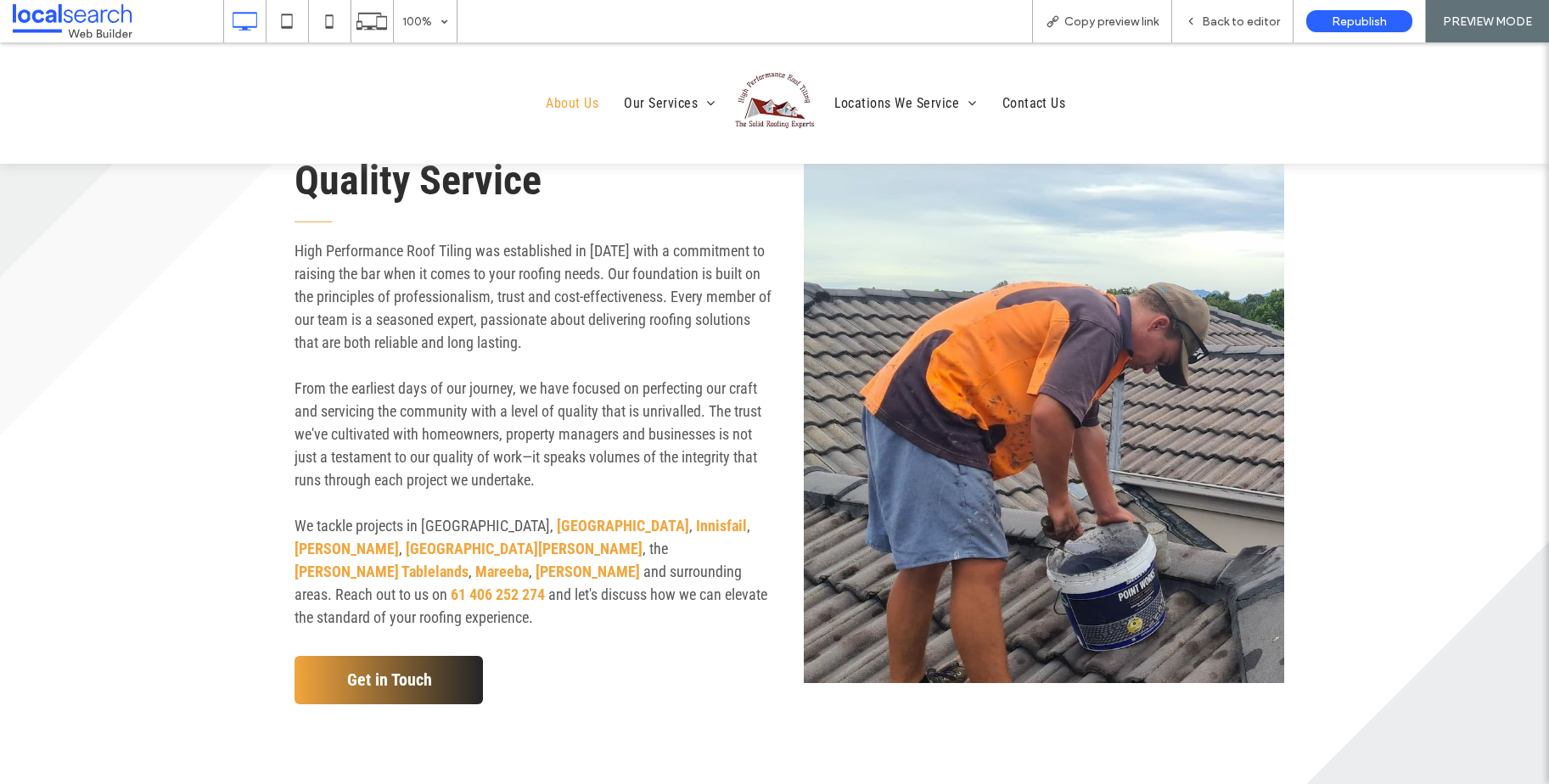
click at [762, 107] on img at bounding box center [774, 102] width 85 height 85
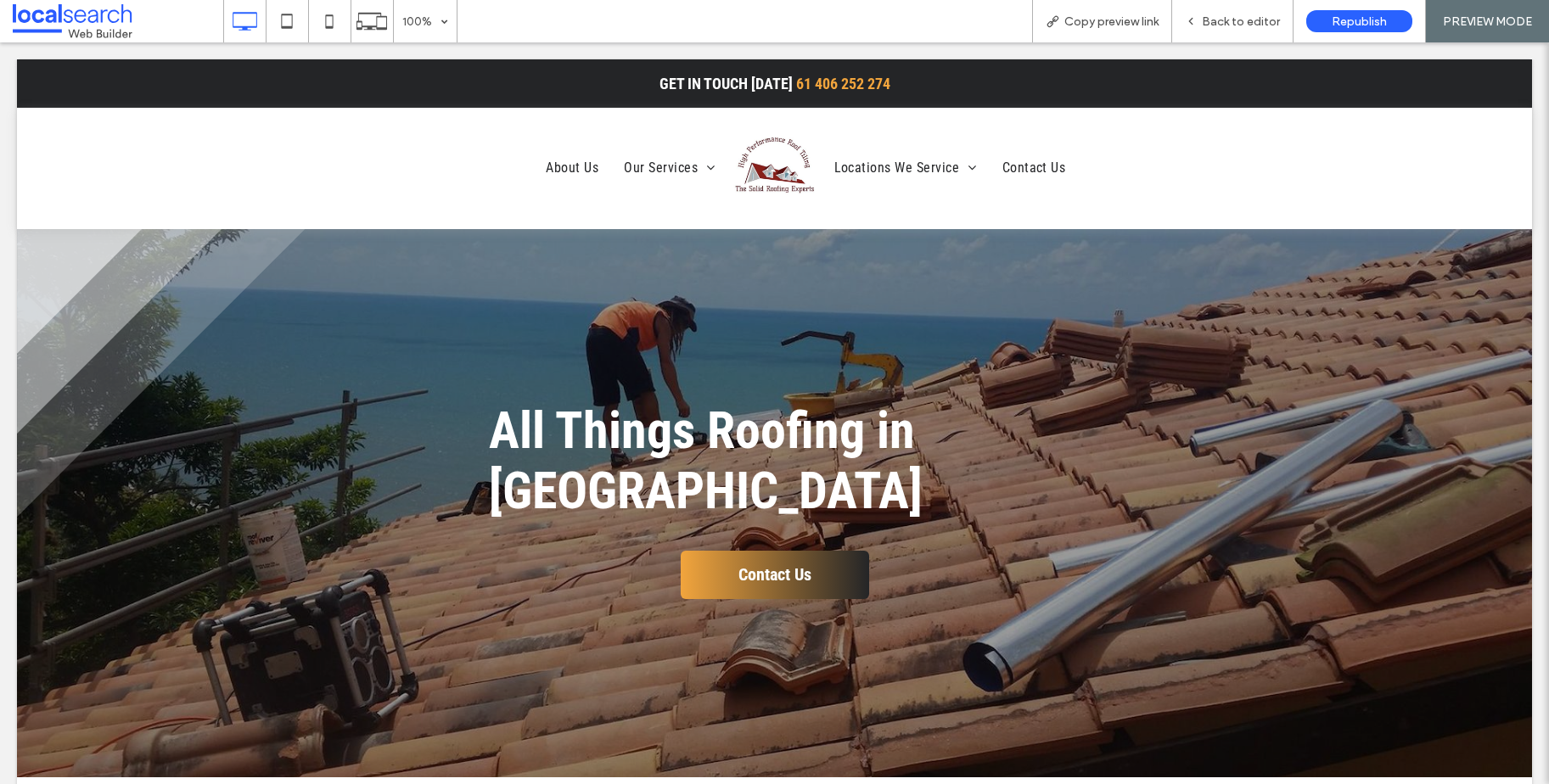
scroll to position [0, 0]
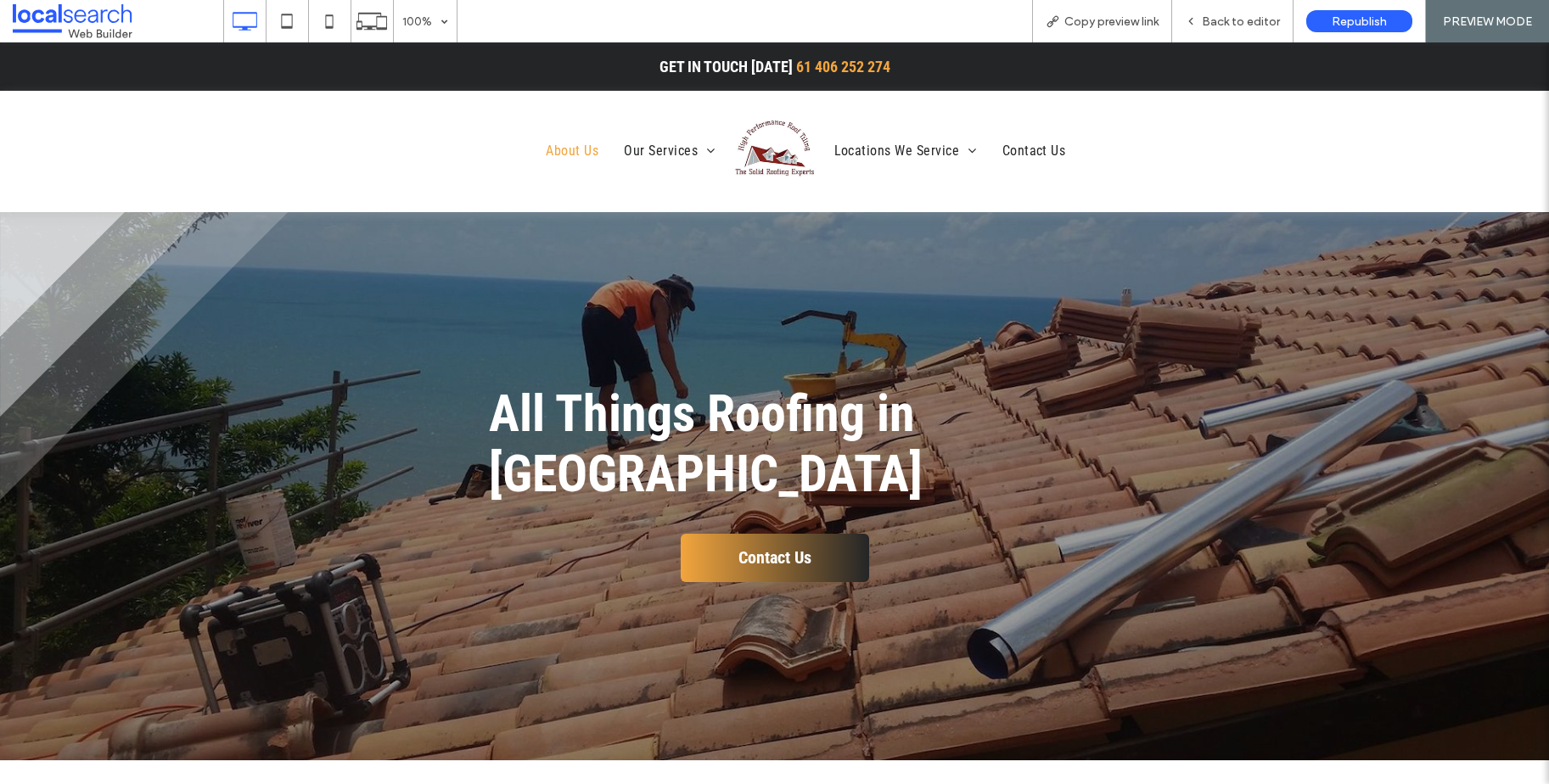
drag, startPoint x: 571, startPoint y: 149, endPoint x: 640, endPoint y: 187, distance: 78.8
click at [571, 149] on span "About Us" at bounding box center [572, 151] width 53 height 29
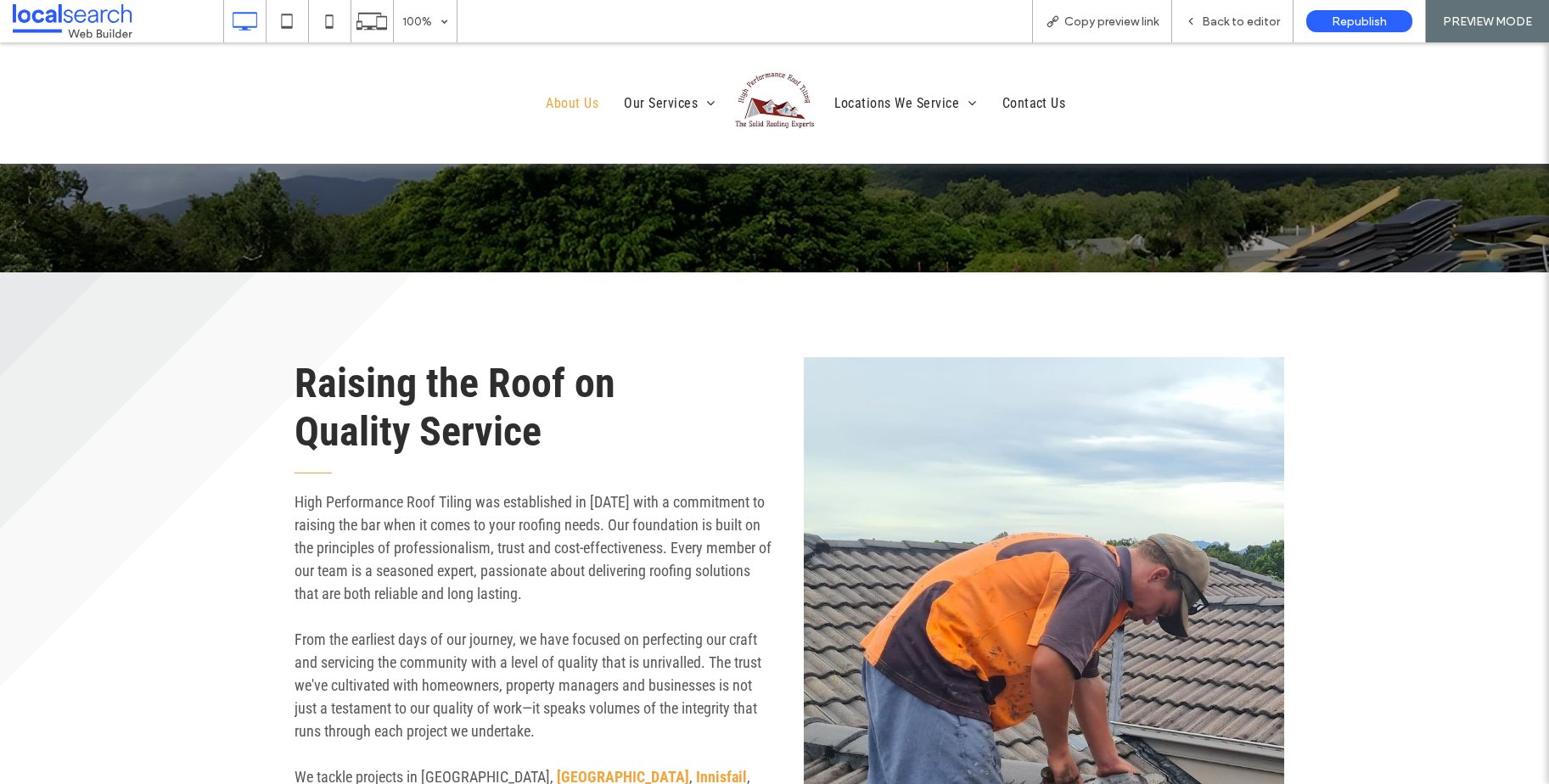
scroll to position [314, 0]
click at [1228, 25] on span "Back to editor" at bounding box center [1241, 21] width 78 height 14
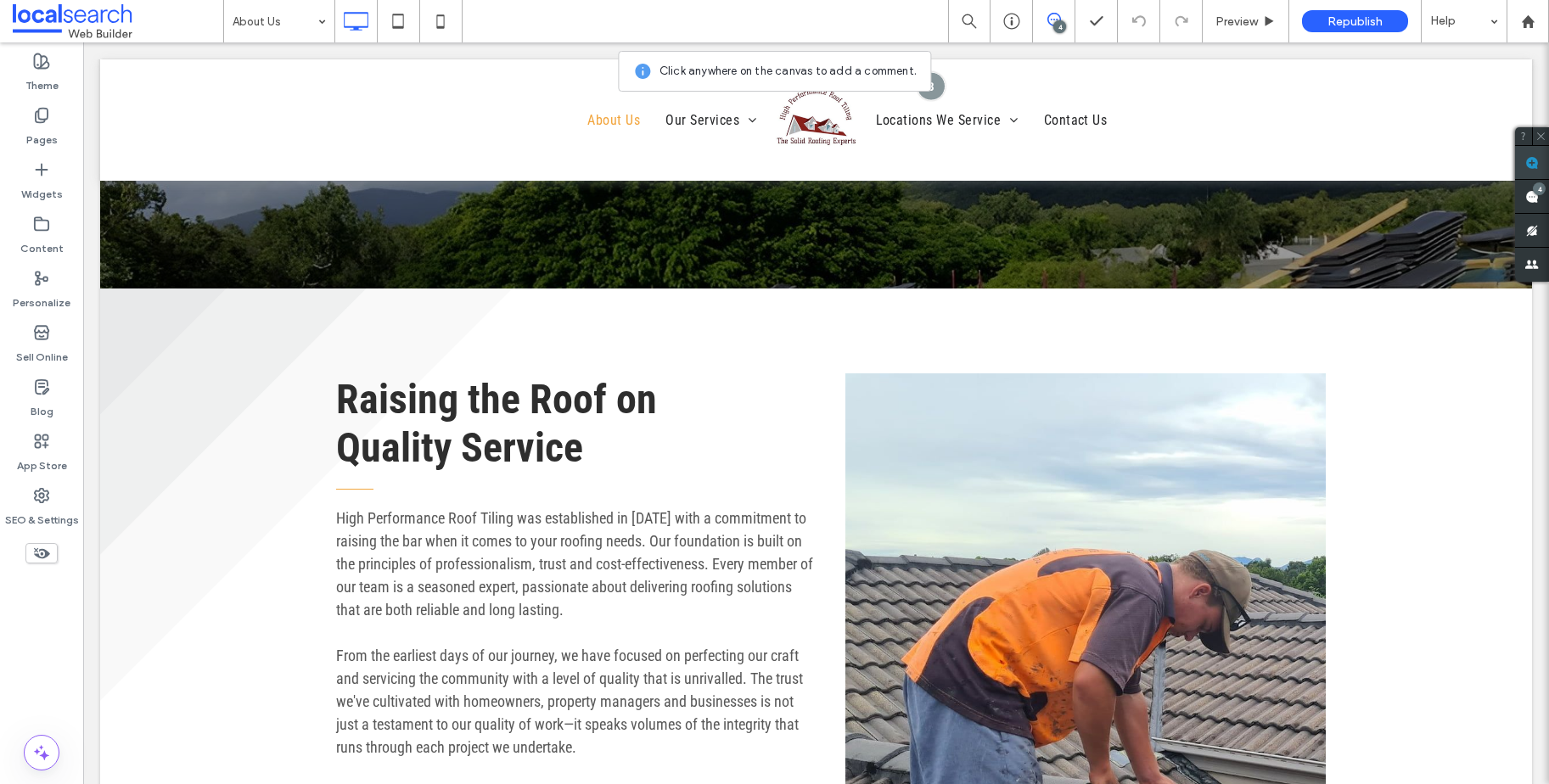
drag, startPoint x: 1530, startPoint y: 161, endPoint x: 1396, endPoint y: 162, distance: 134.0
click at [1530, 161] on use at bounding box center [1531, 162] width 13 height 13
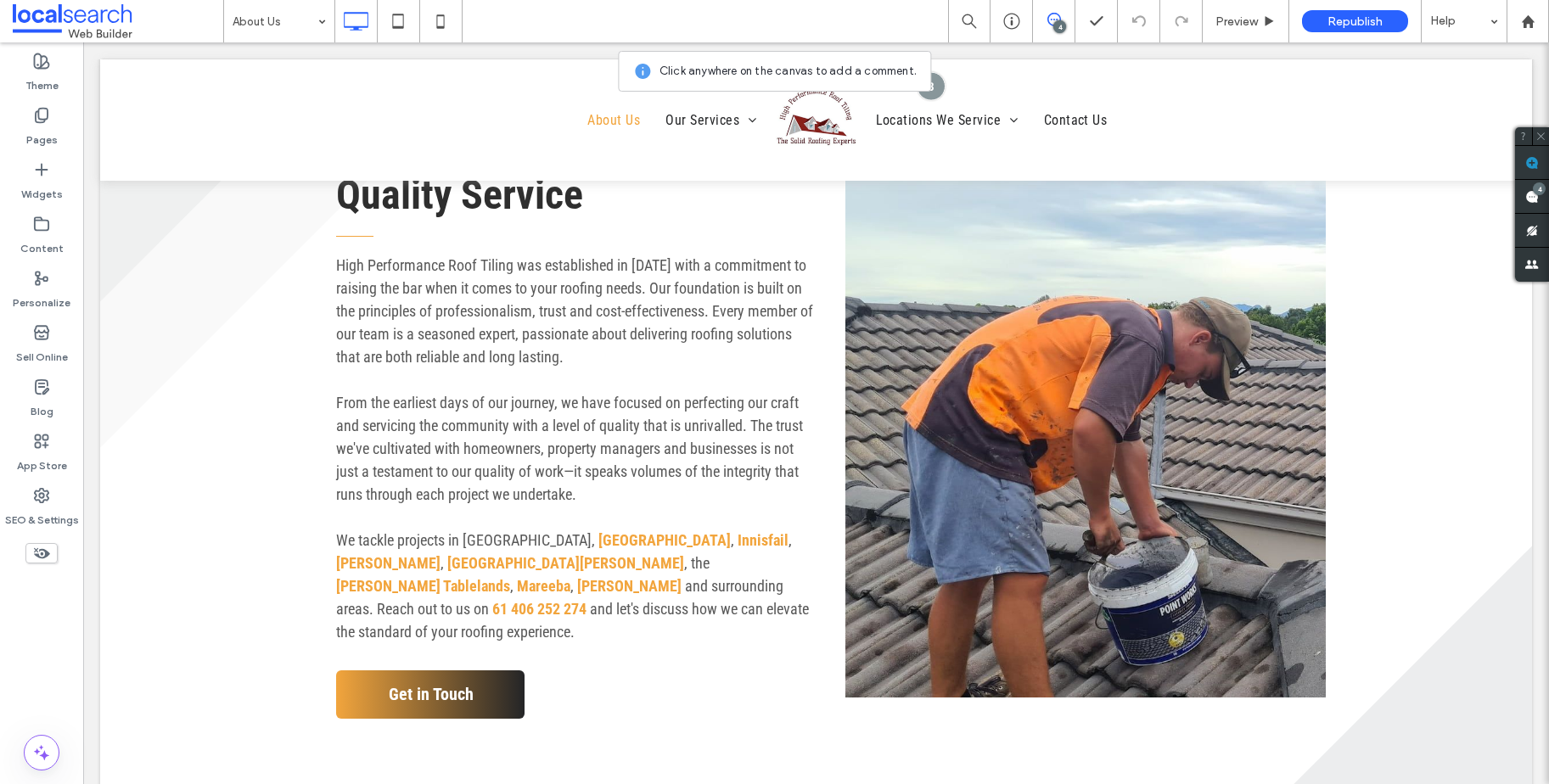
scroll to position [313, 0]
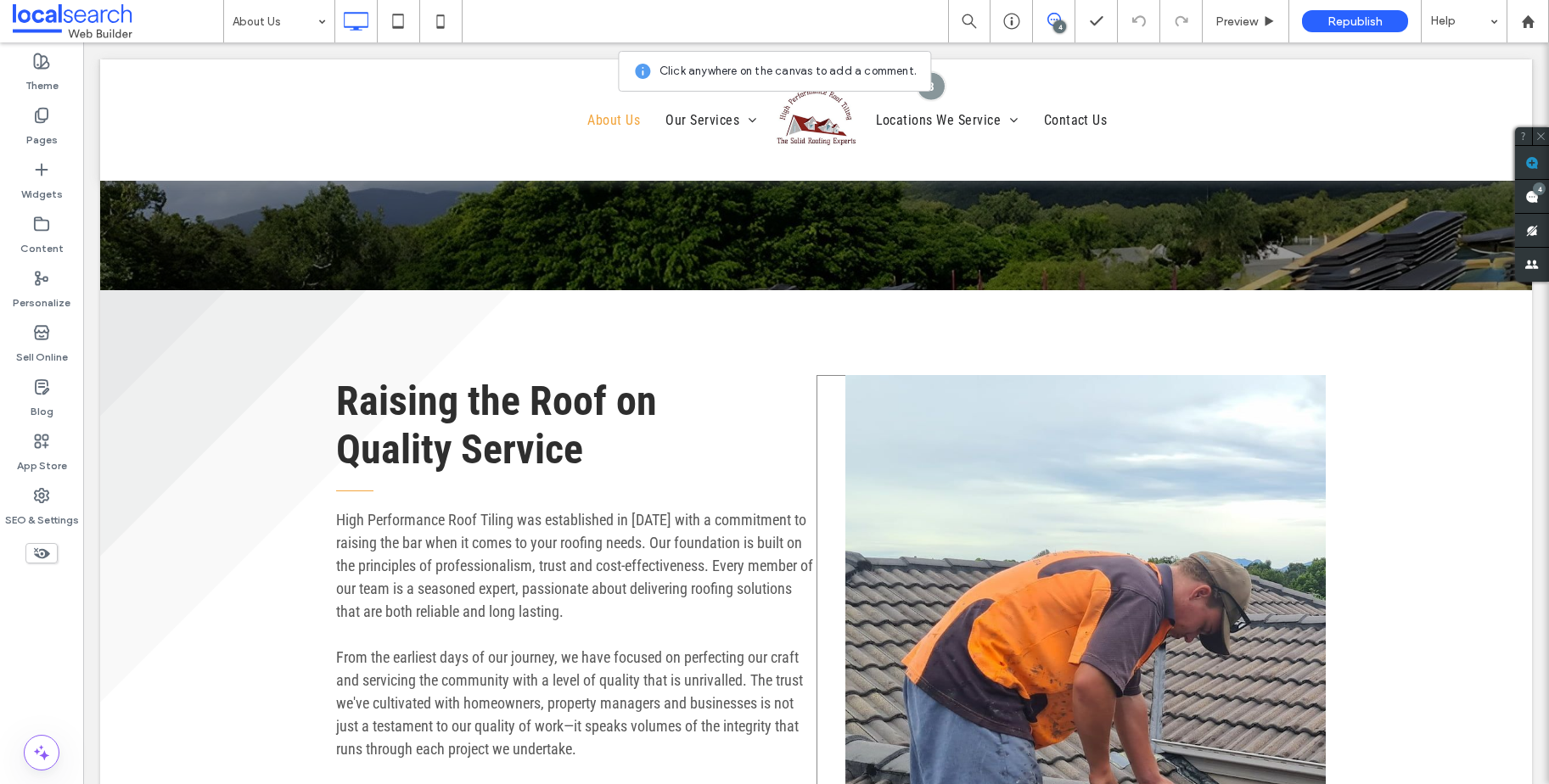
click at [817, 485] on div "Click To Paste" at bounding box center [1071, 678] width 509 height 607
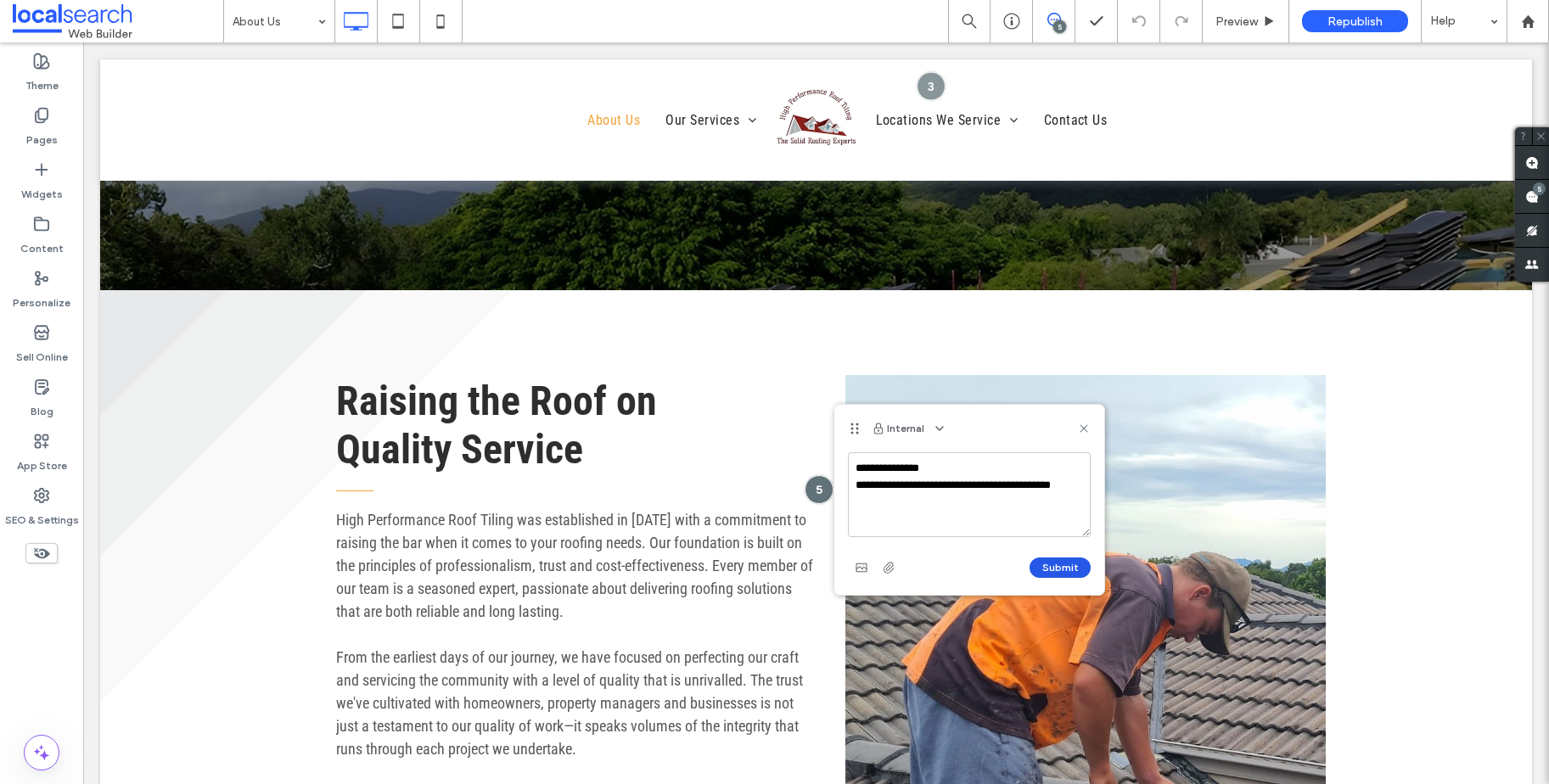
type textarea "**********"
click at [1058, 559] on button "Submit" at bounding box center [1060, 567] width 61 height 20
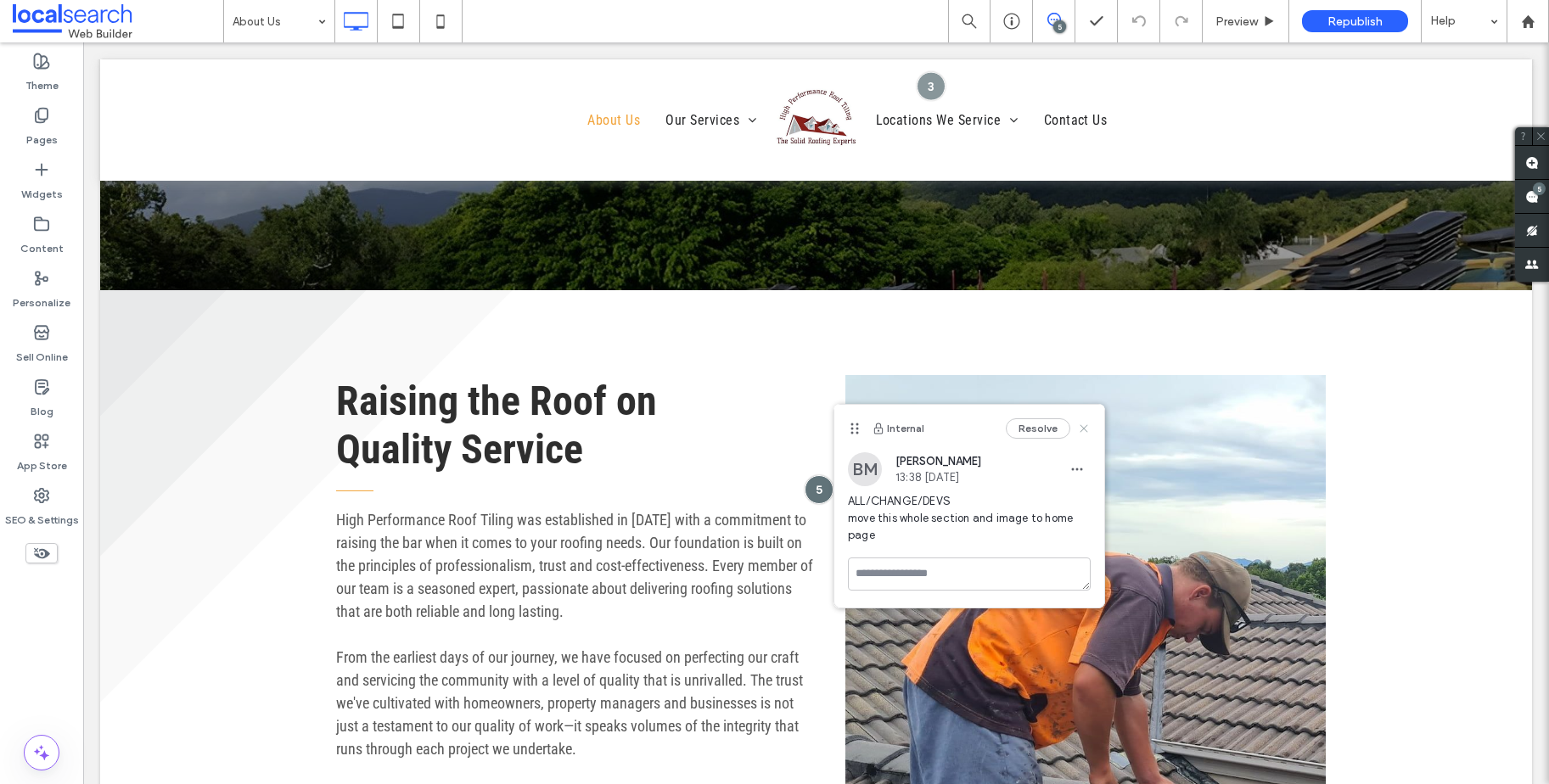
click at [1086, 432] on icon at bounding box center [1083, 427] width 13 height 13
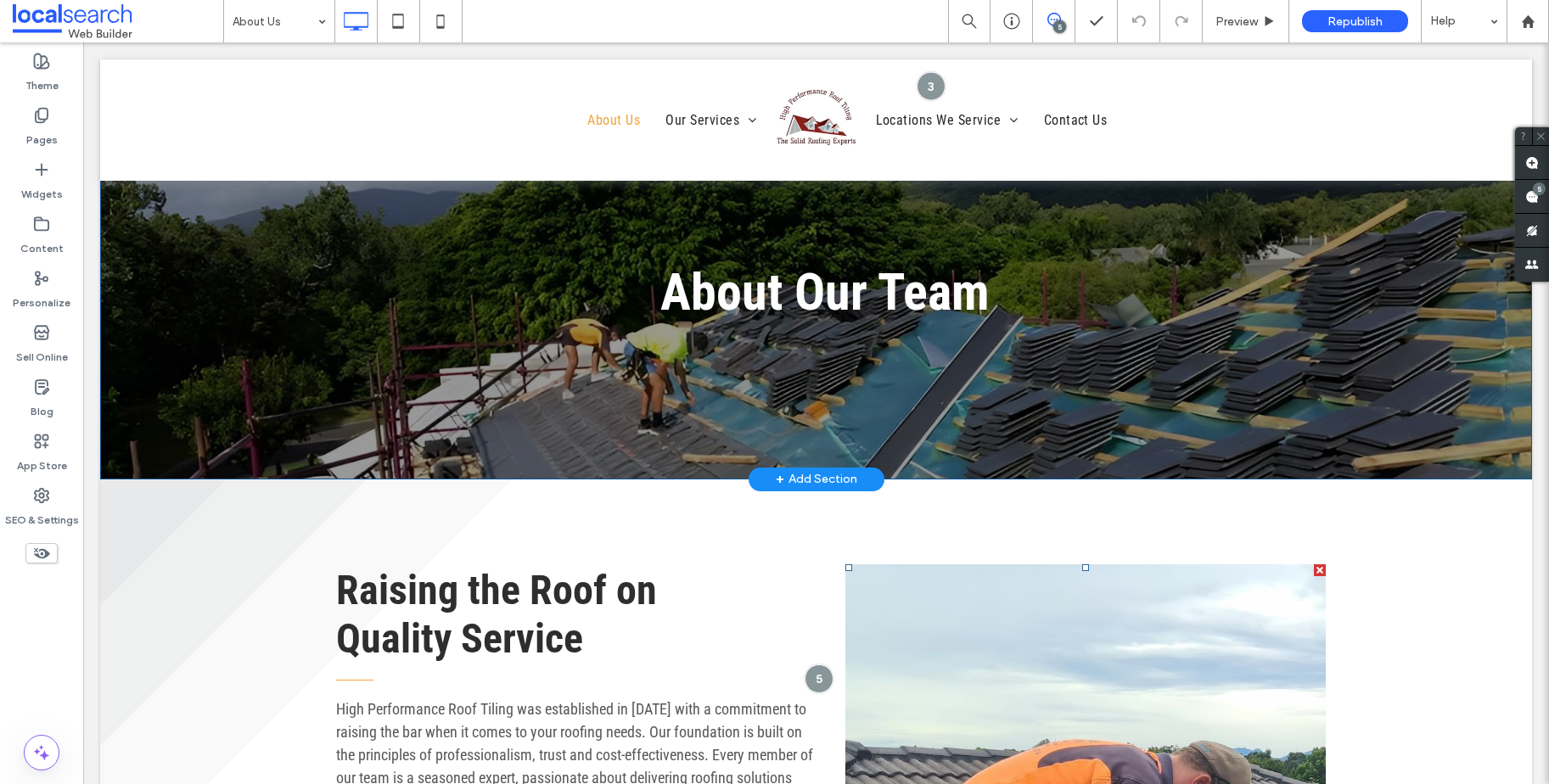
scroll to position [0, 0]
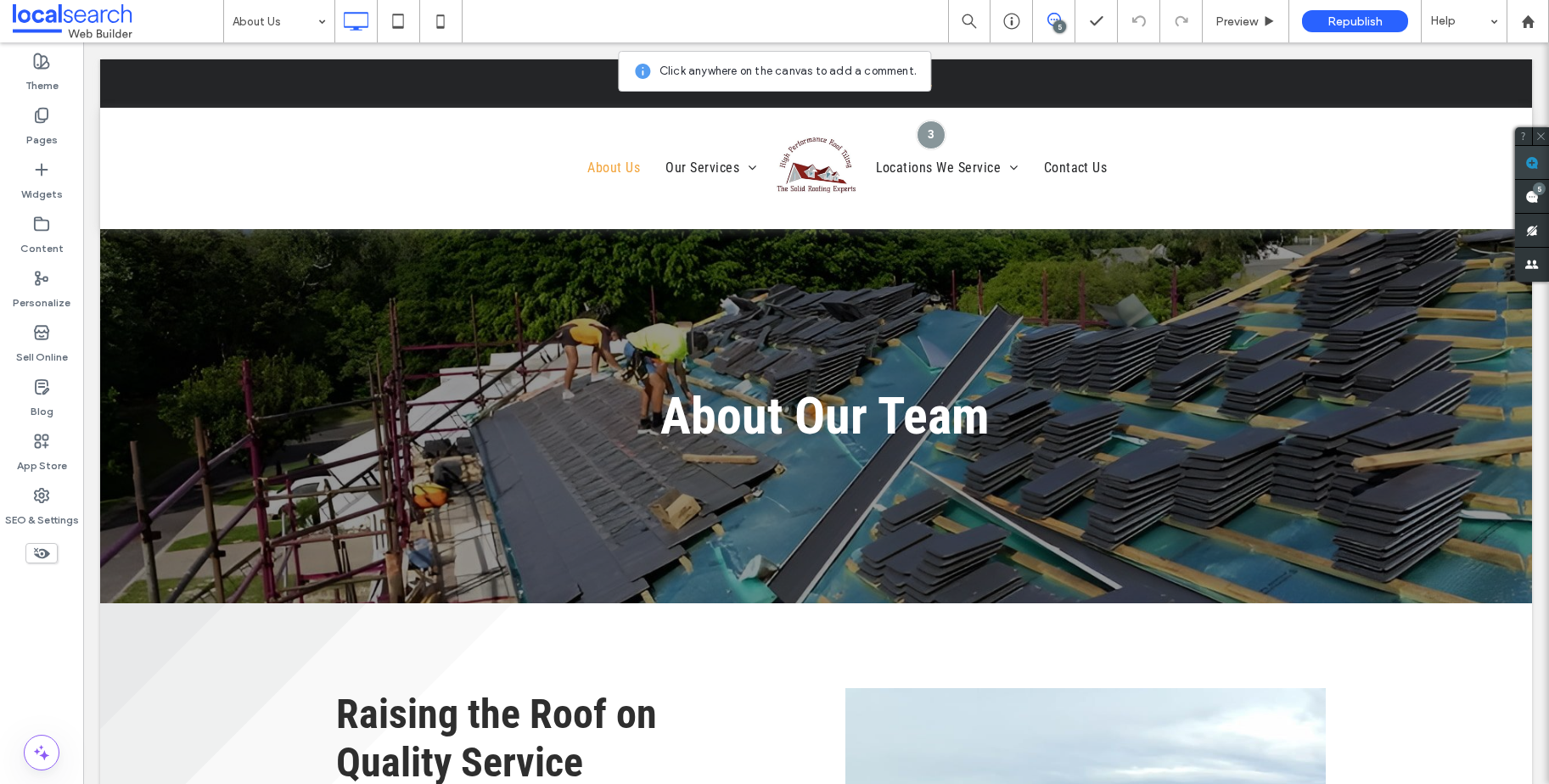
drag, startPoint x: 1531, startPoint y: 166, endPoint x: 1357, endPoint y: 272, distance: 203.7
click at [1531, 166] on use at bounding box center [1531, 162] width 13 height 13
click at [1040, 425] on h1 "About Our Team" at bounding box center [824, 416] width 588 height 60
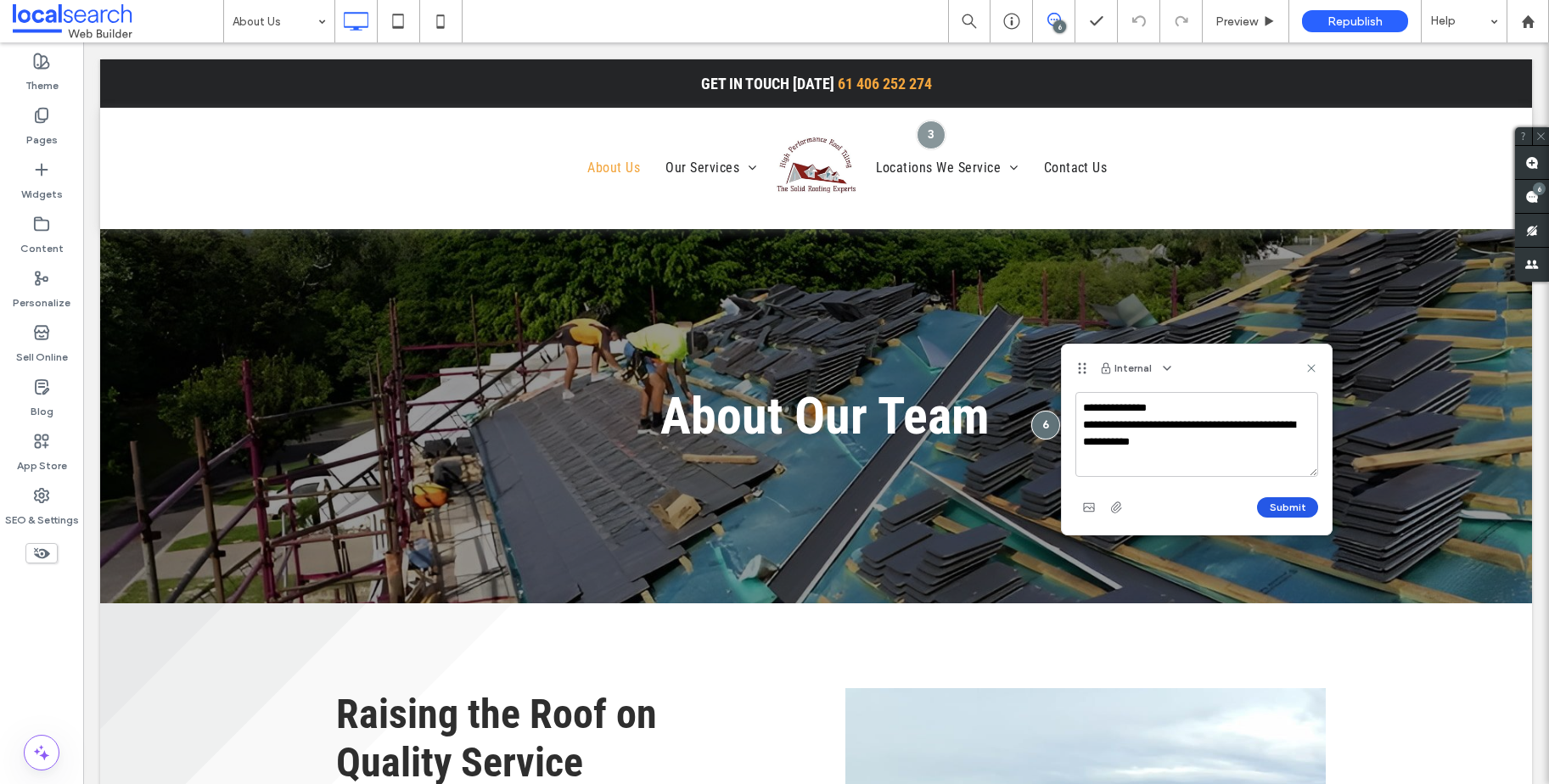
type textarea "**********"
click at [1308, 503] on button "Submit" at bounding box center [1288, 507] width 61 height 20
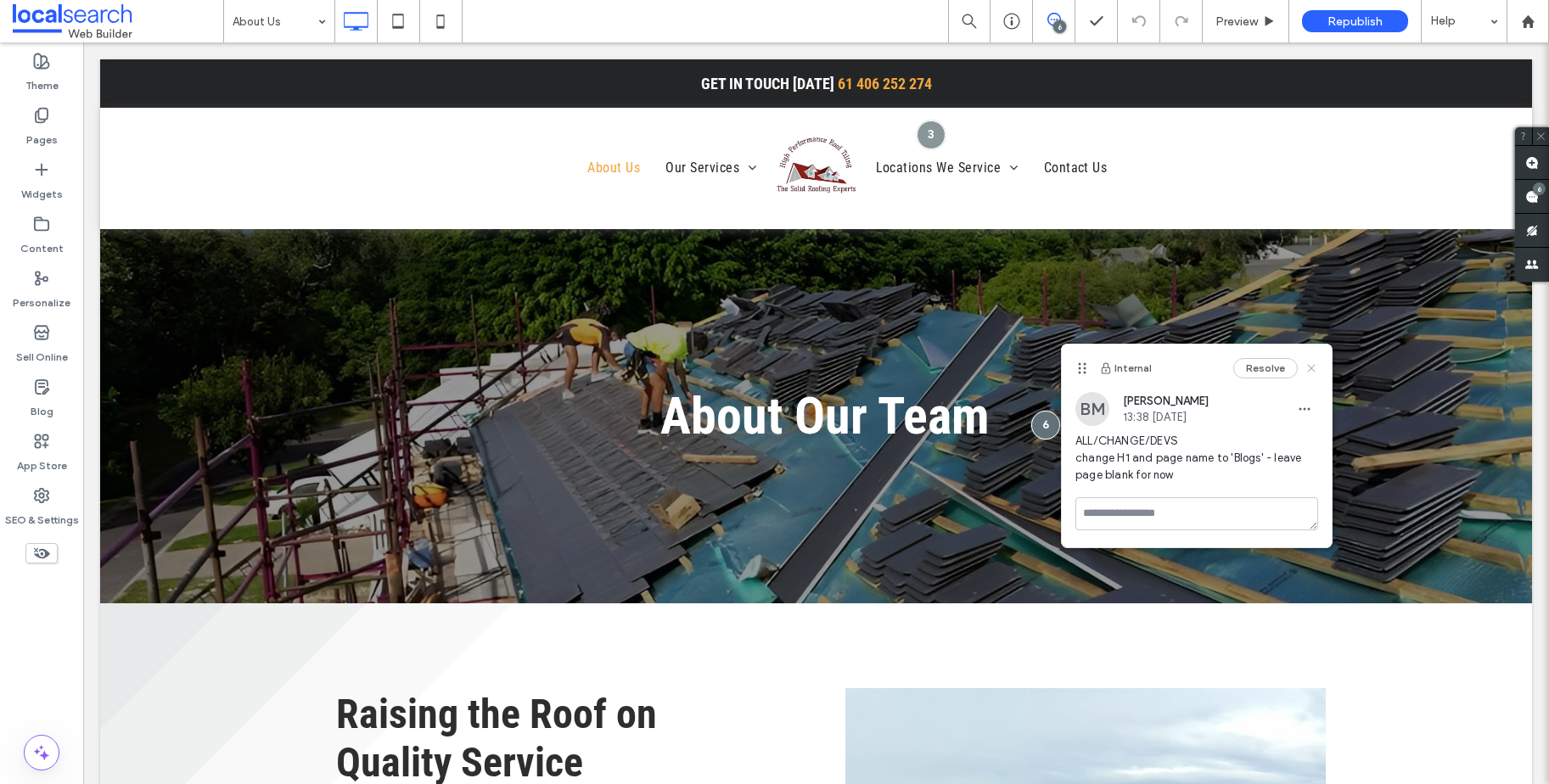
click at [1308, 371] on use at bounding box center [1311, 368] width 8 height 8
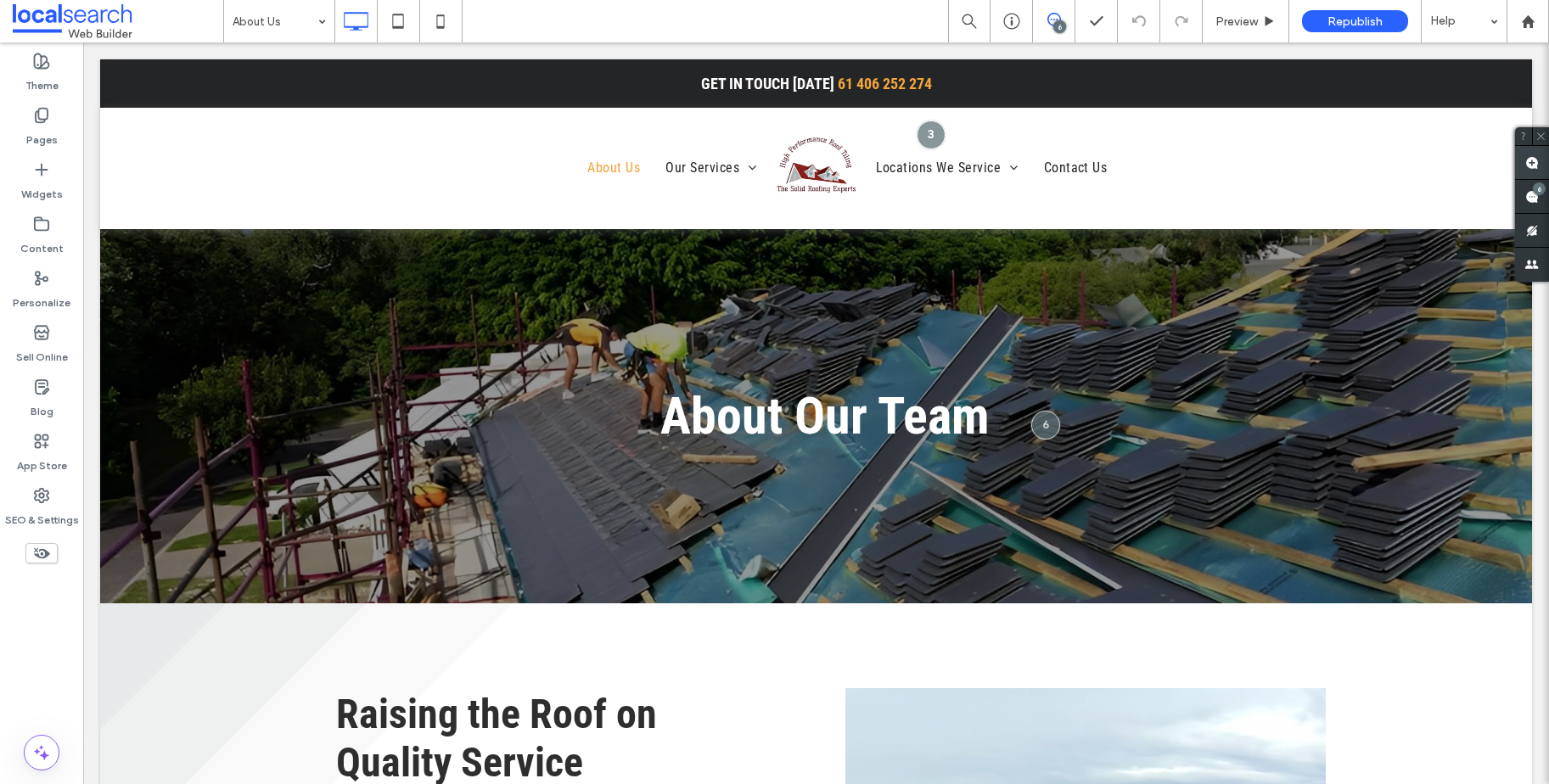
click at [1531, 163] on use at bounding box center [1531, 162] width 13 height 13
click at [953, 202] on ul "Locations We Service Townsville Innisfail Tully Port Douglas Atherton Tableland…" at bounding box center [1192, 167] width 657 height 85
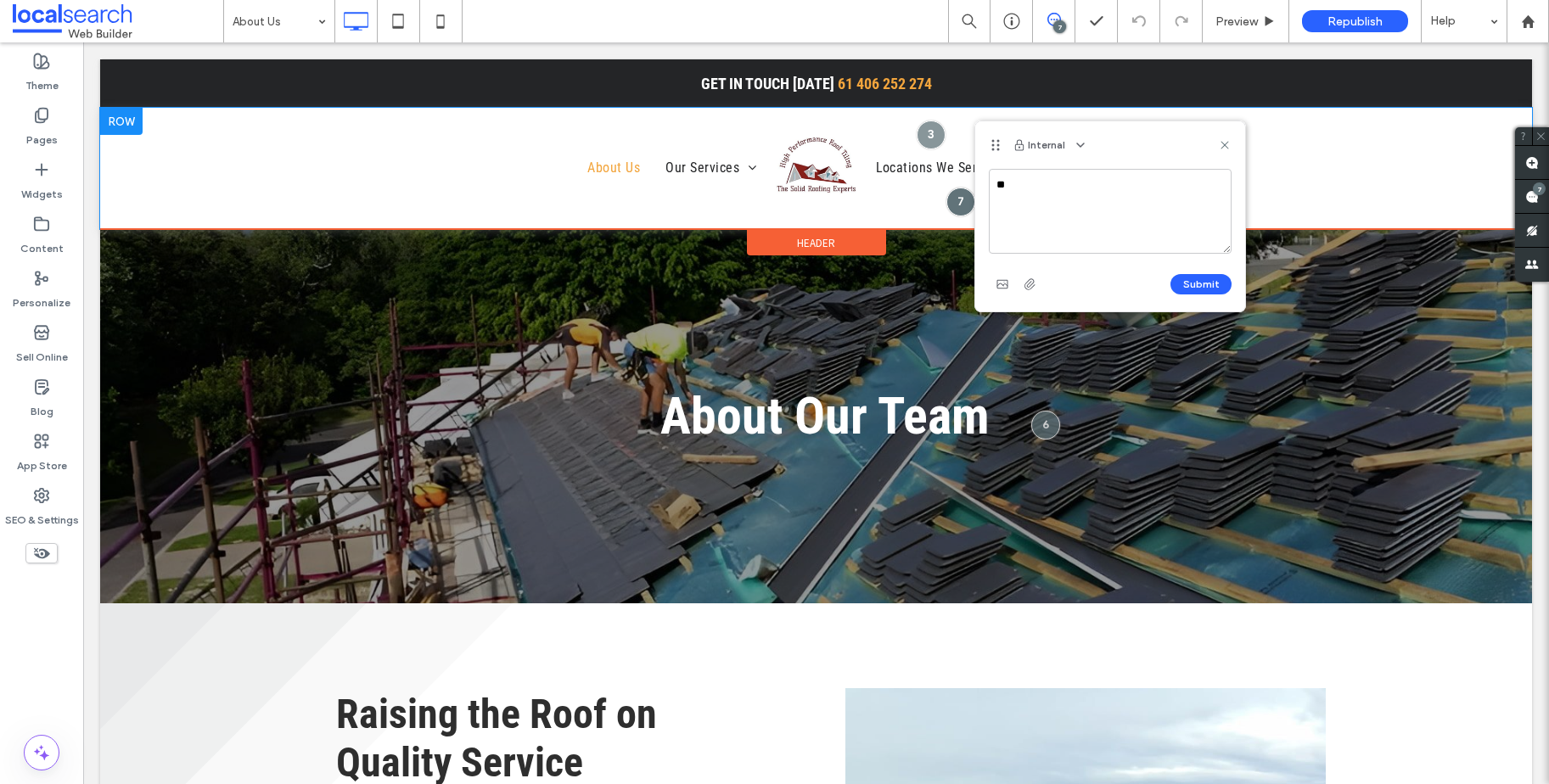
type textarea "*"
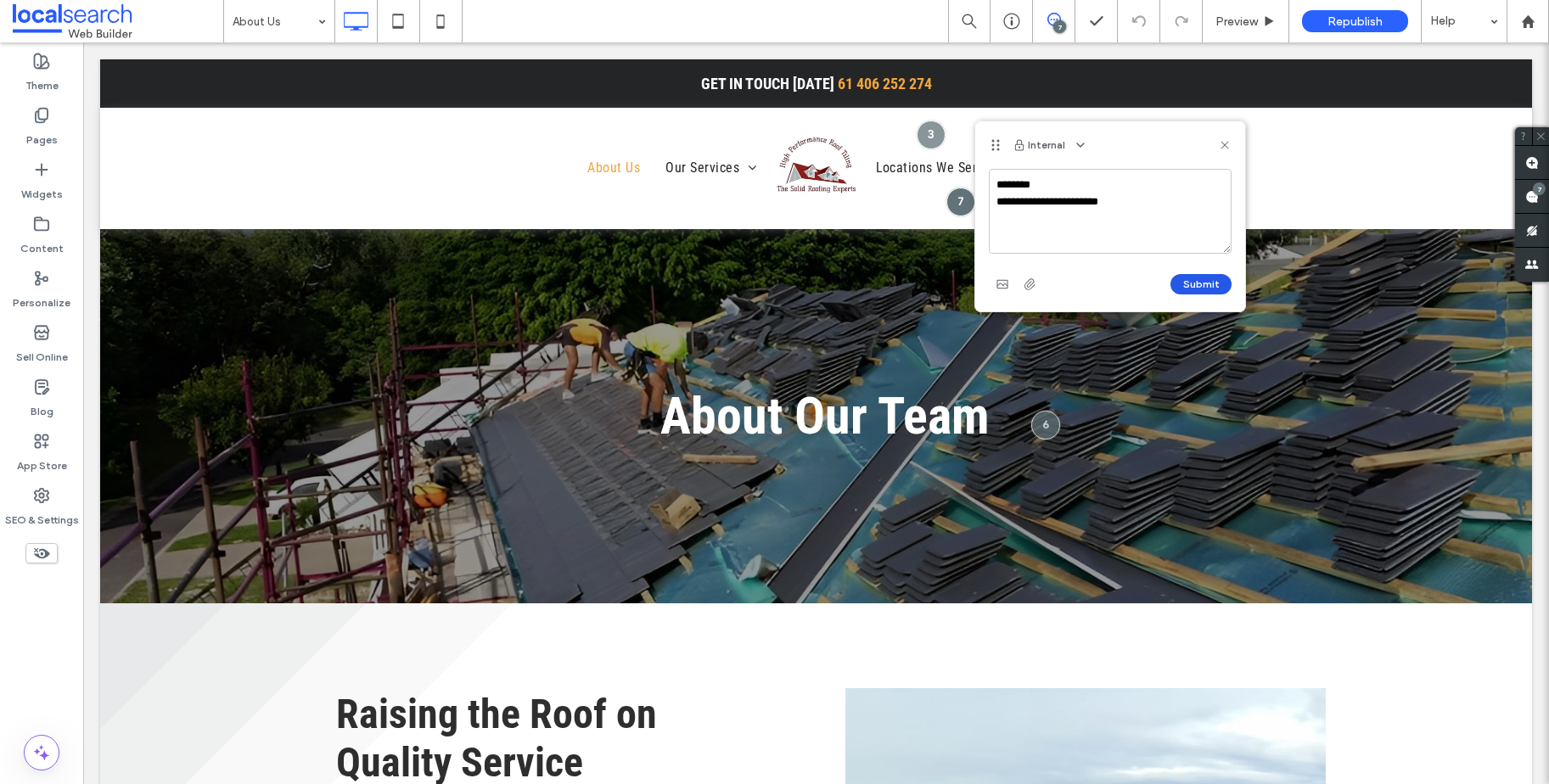
type textarea "**********"
click at [1192, 285] on button "Submit" at bounding box center [1201, 284] width 61 height 20
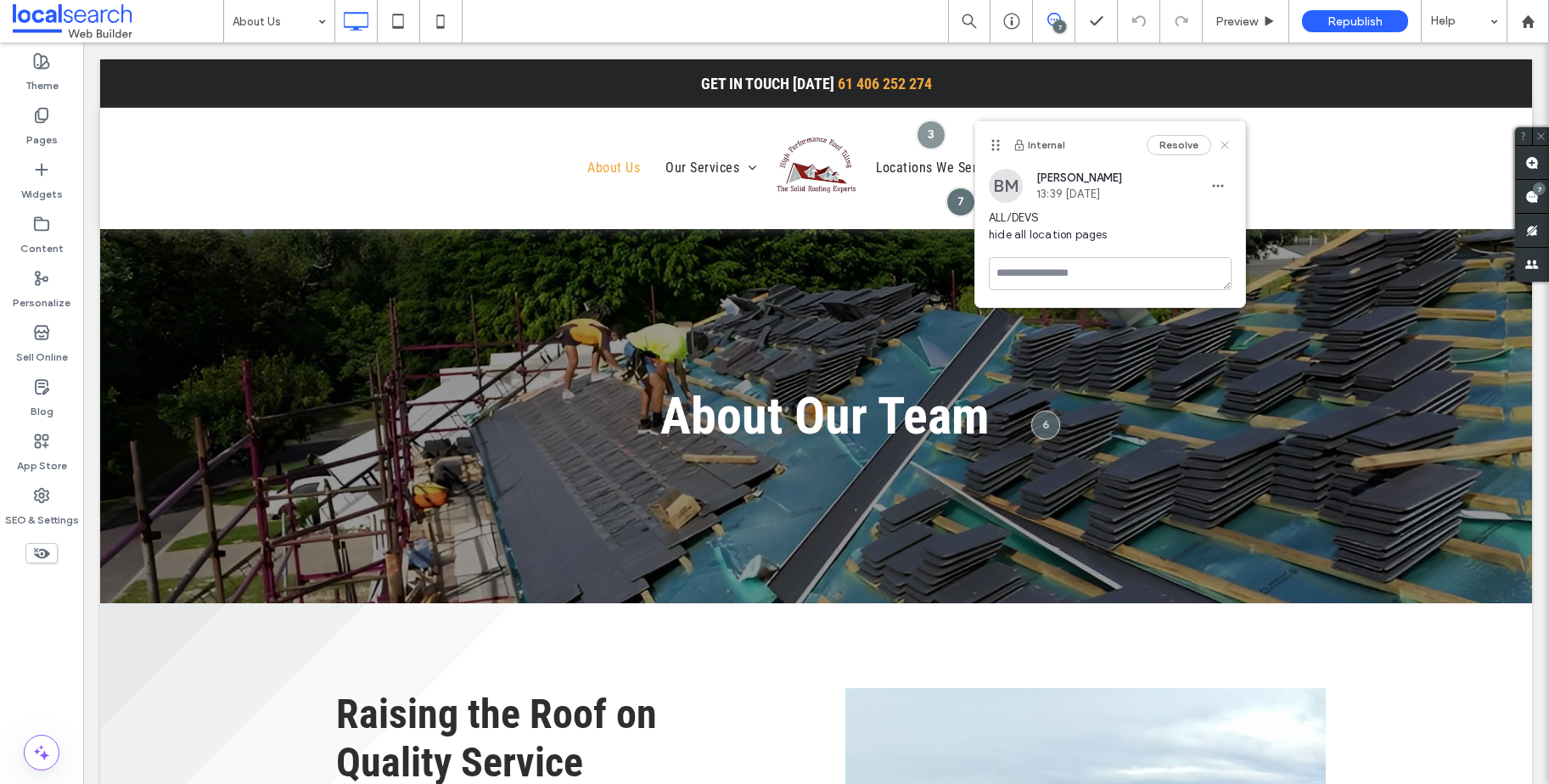
drag, startPoint x: 1222, startPoint y: 145, endPoint x: 1139, endPoint y: 106, distance: 91.7
click at [1222, 145] on icon at bounding box center [1224, 145] width 13 height 13
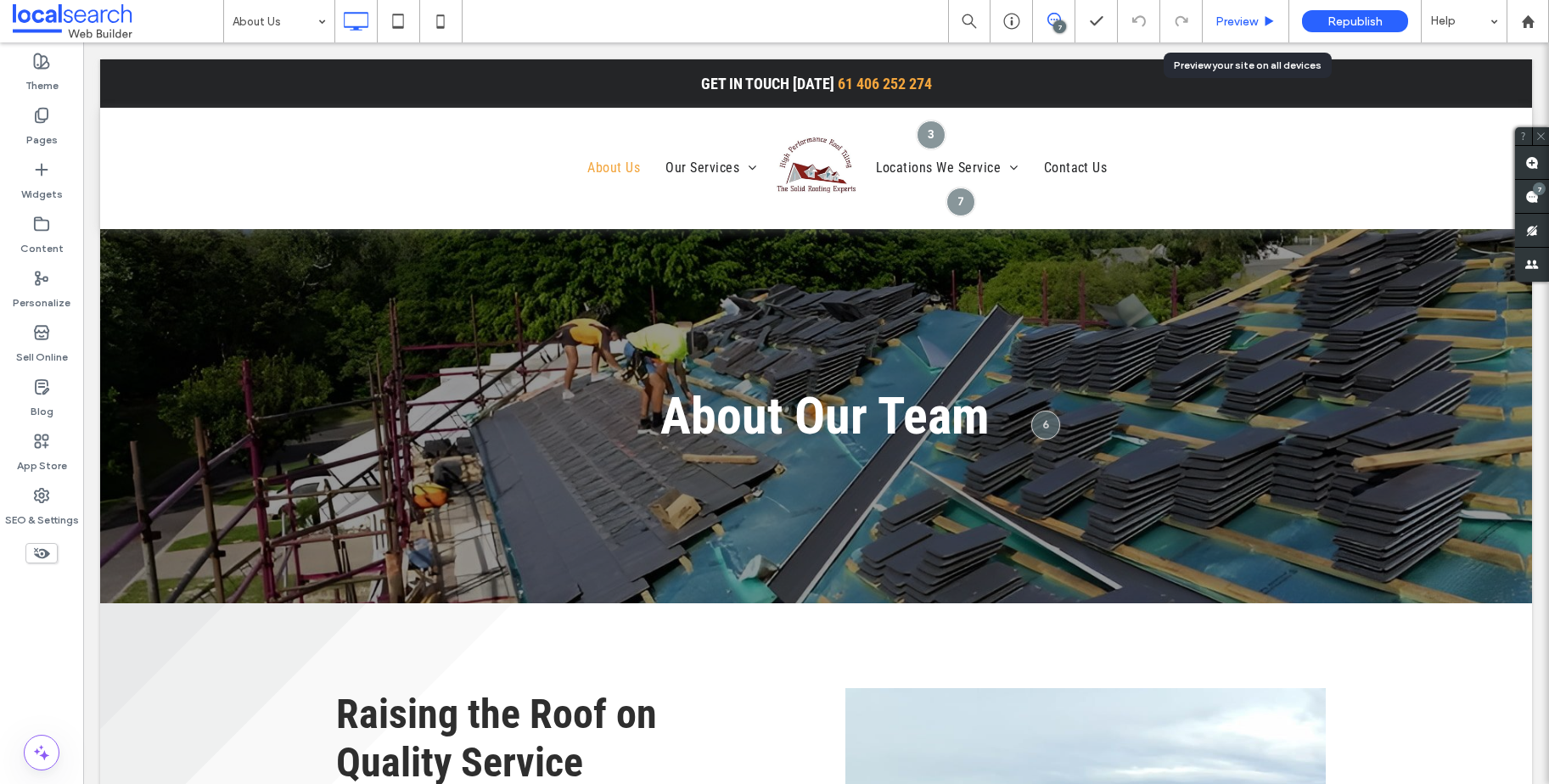
click at [1248, 23] on span "Preview" at bounding box center [1236, 21] width 42 height 14
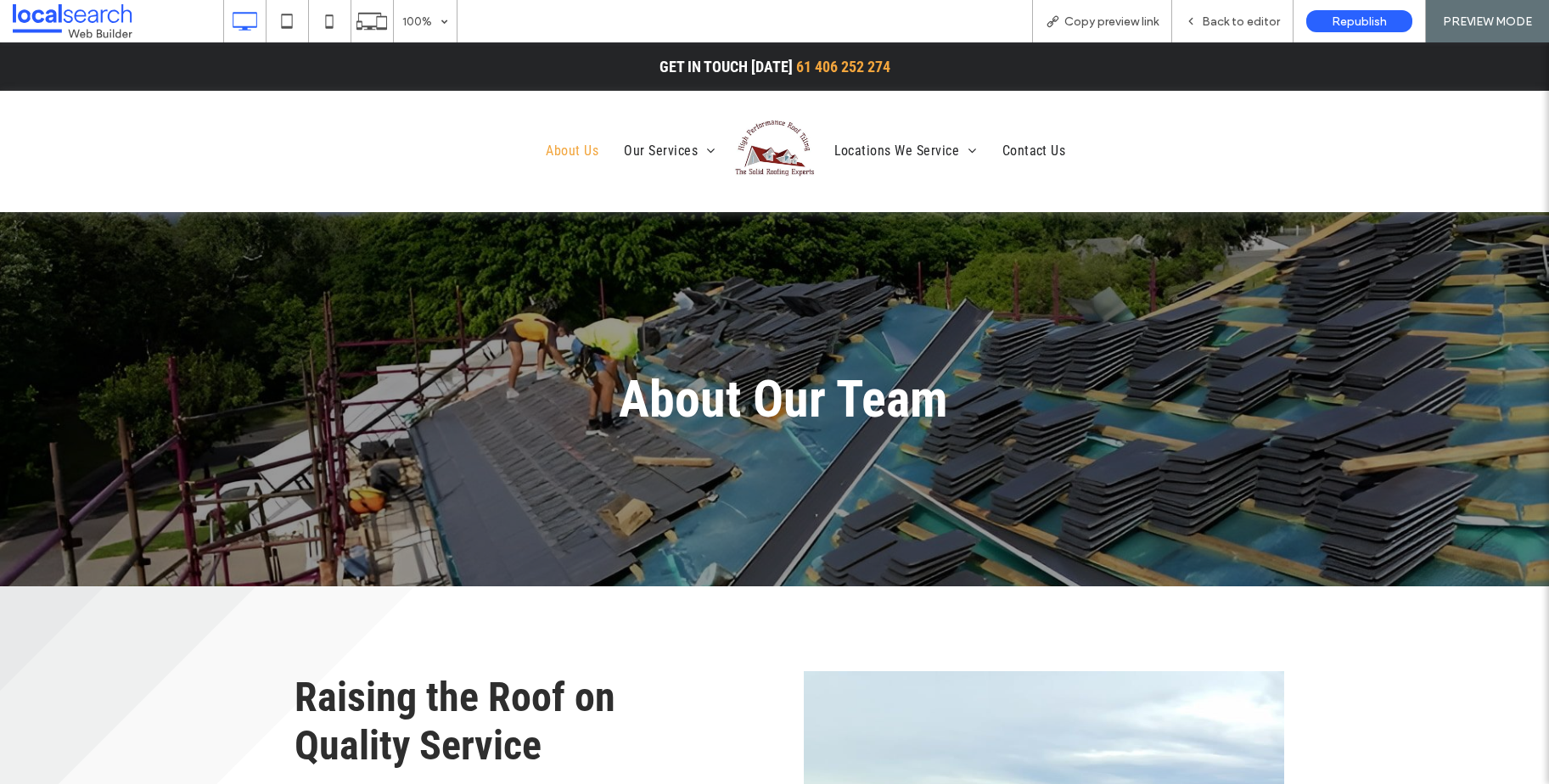
click at [777, 127] on img at bounding box center [774, 151] width 85 height 85
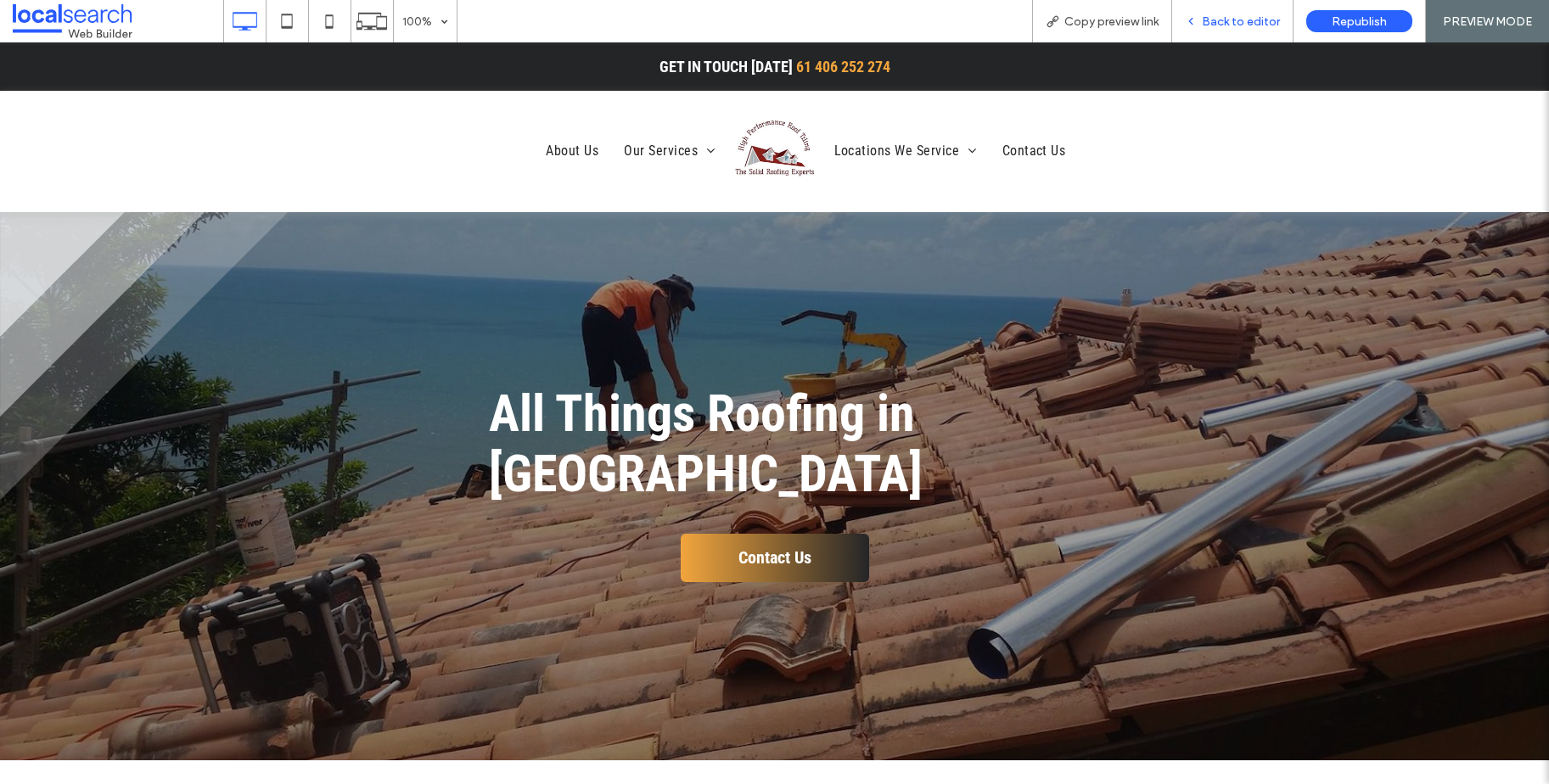
click at [1243, 18] on span "Back to editor" at bounding box center [1241, 21] width 78 height 14
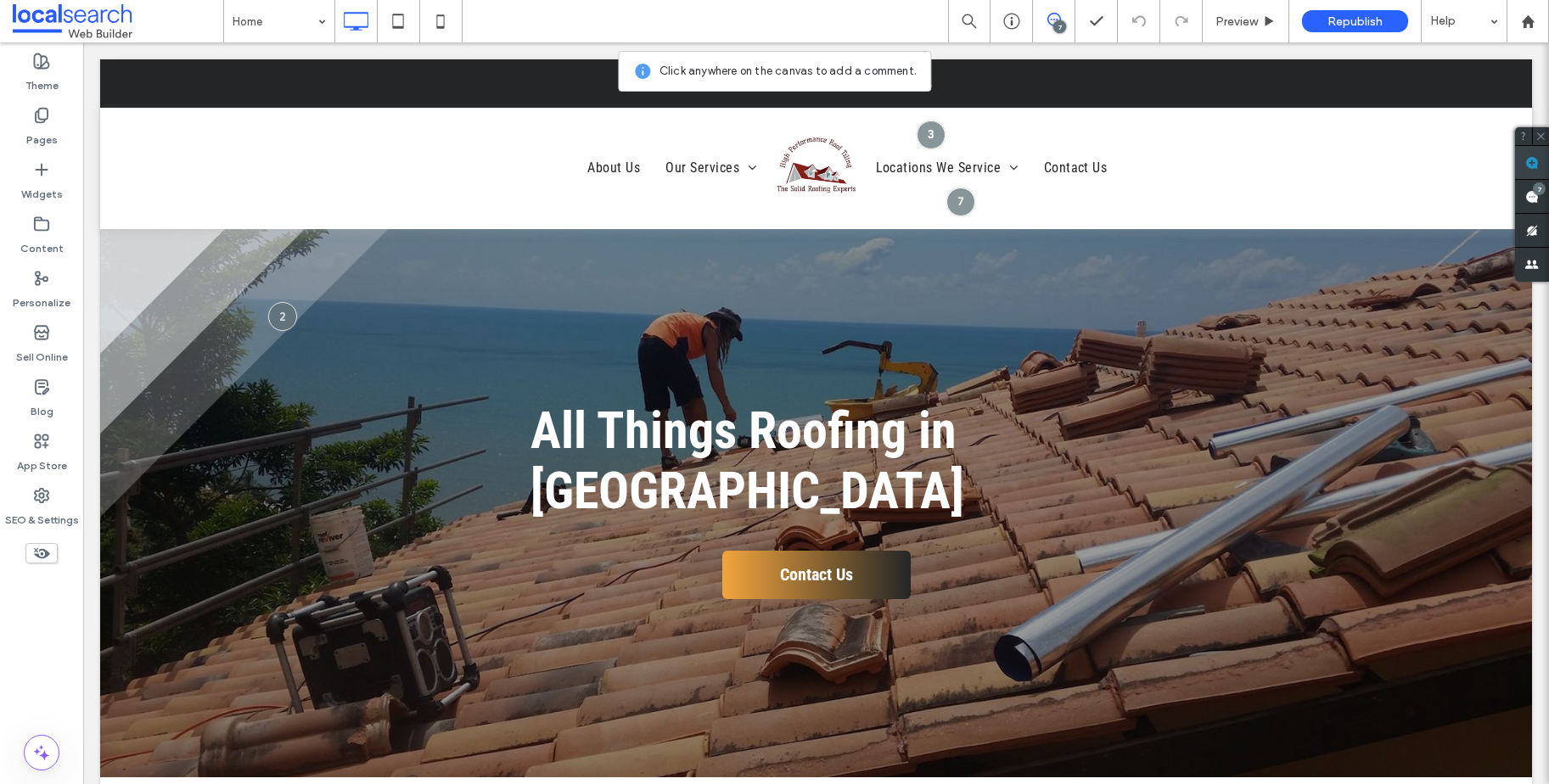
drag, startPoint x: 1530, startPoint y: 154, endPoint x: 378, endPoint y: 126, distance: 1152.3
click at [1530, 156] on icon at bounding box center [1531, 162] width 13 height 13
click at [1360, 166] on ul "Locations We Service Townsville Innisfail Tully Port Douglas Atherton Tableland…" at bounding box center [1192, 167] width 657 height 85
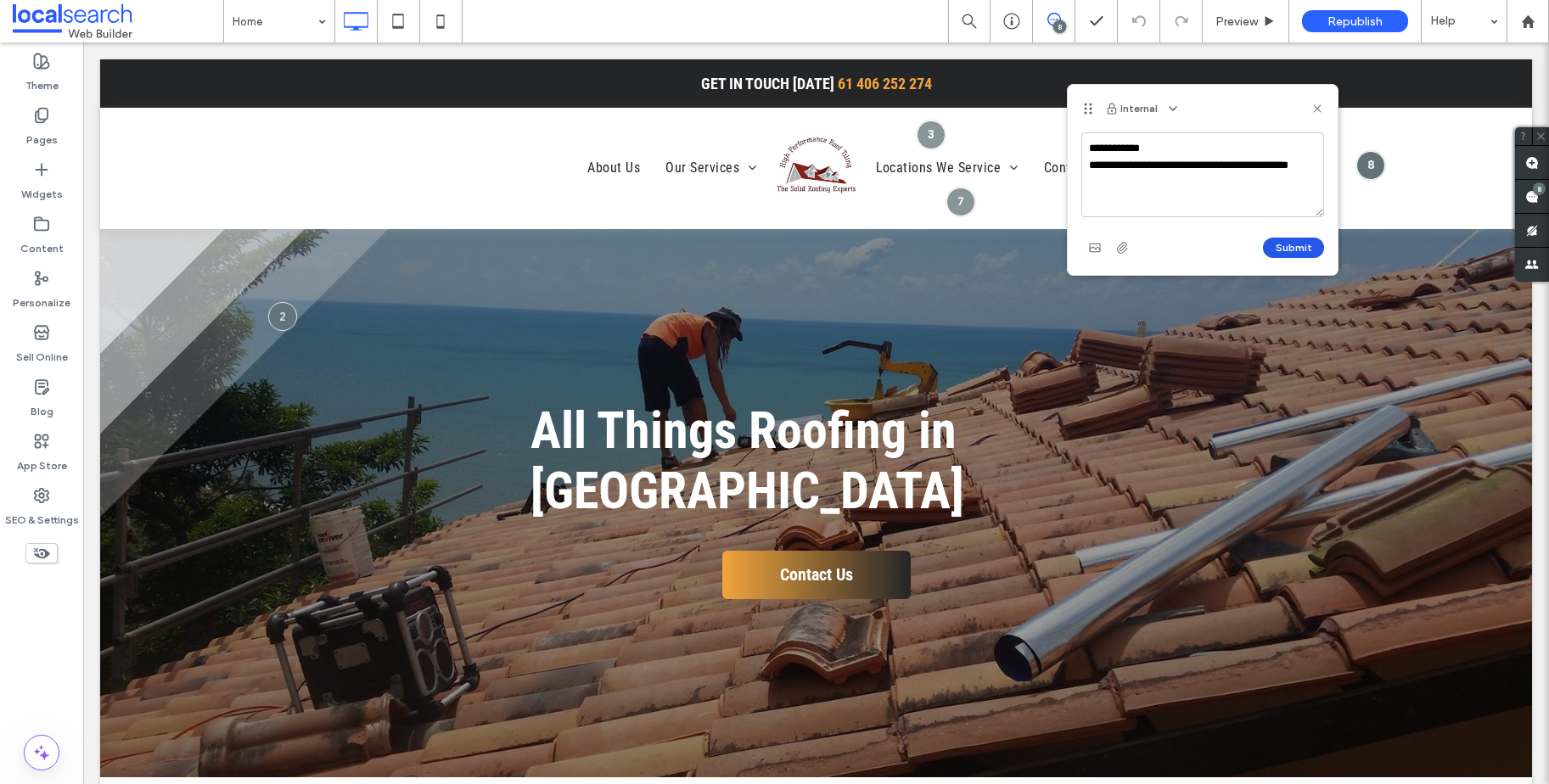
type textarea "**********"
click at [1312, 249] on button "Submit" at bounding box center [1293, 247] width 61 height 20
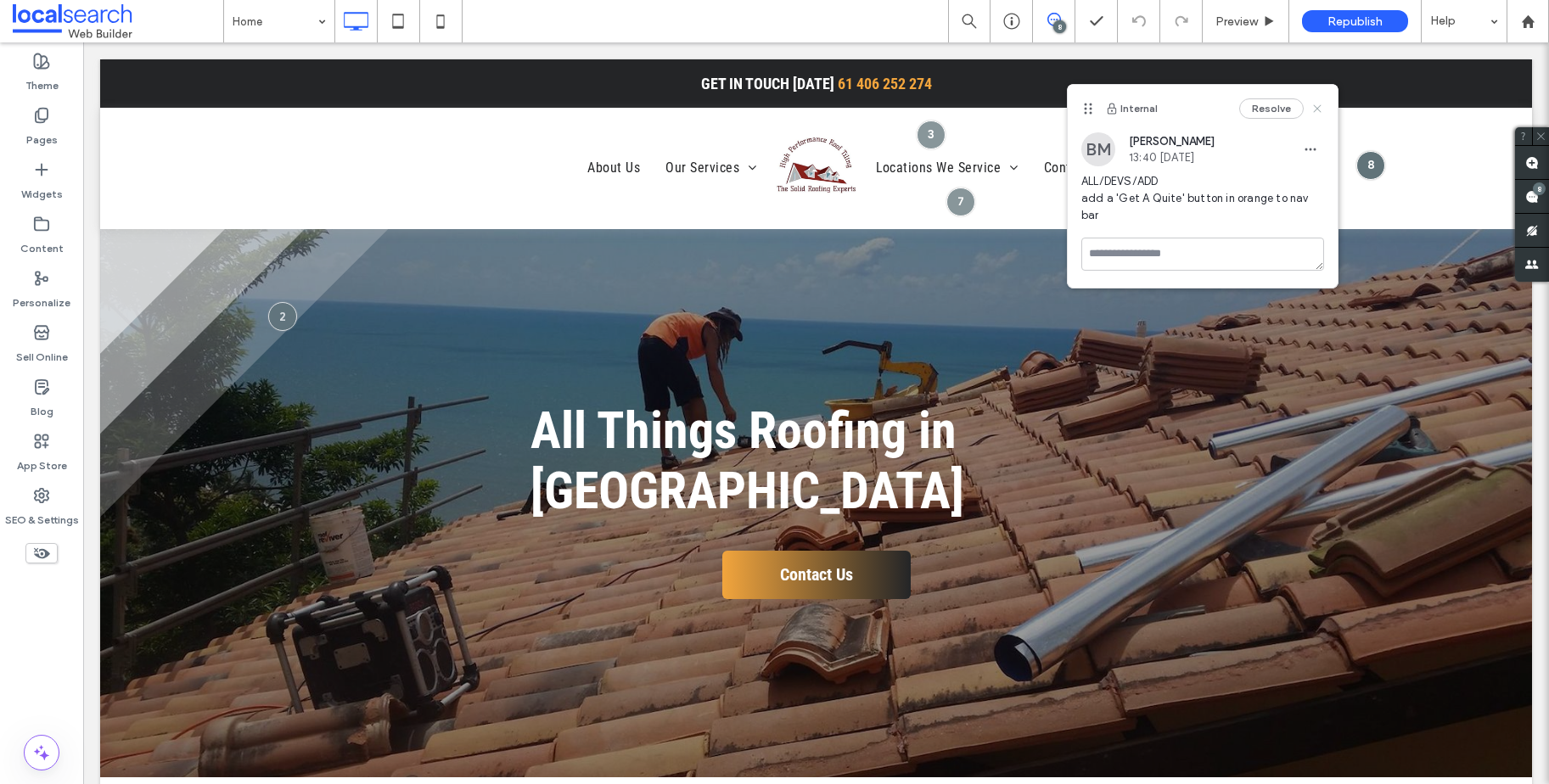
click at [1319, 107] on icon at bounding box center [1317, 108] width 13 height 13
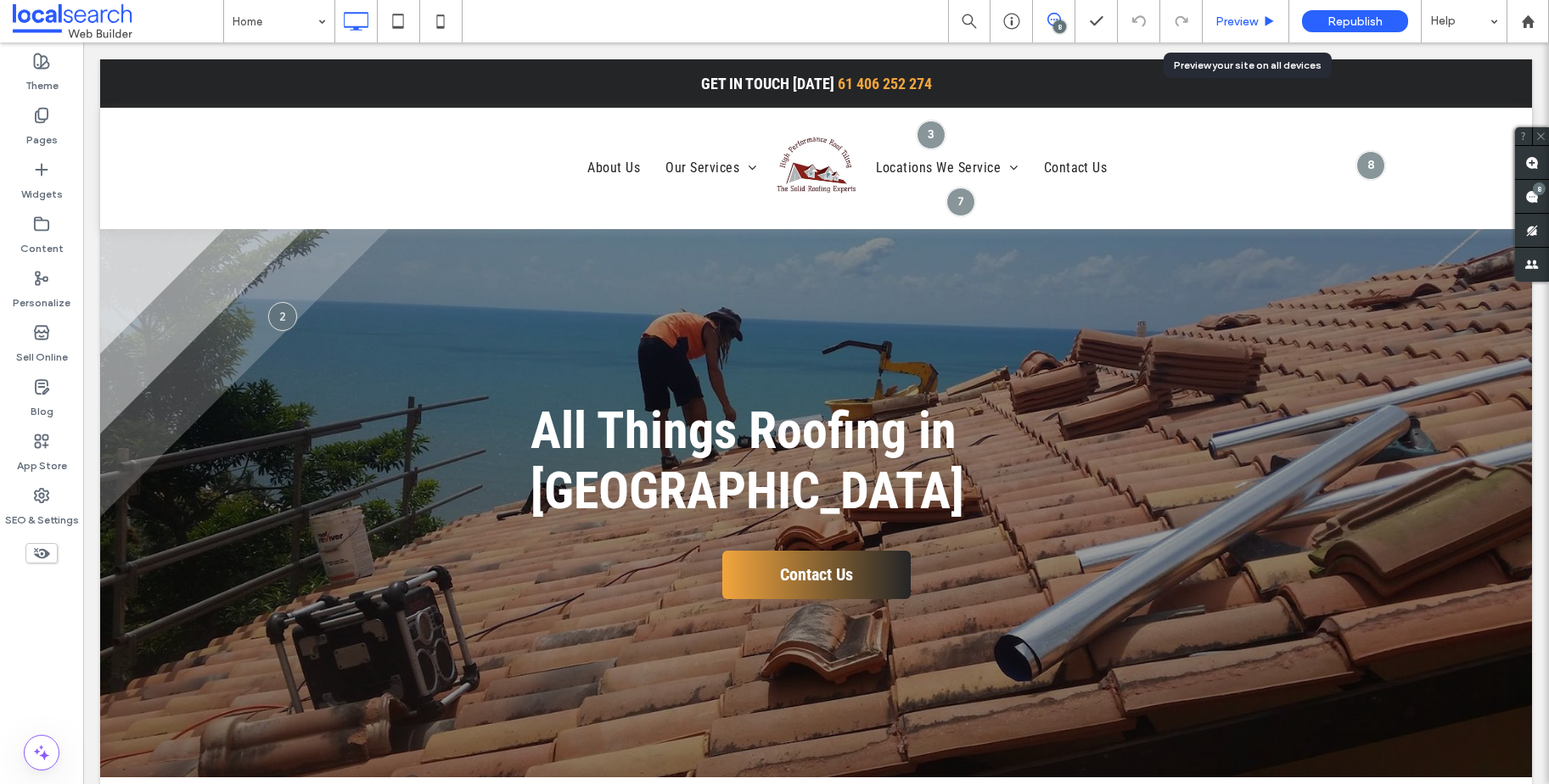
click at [1222, 18] on span "Preview" at bounding box center [1236, 21] width 42 height 14
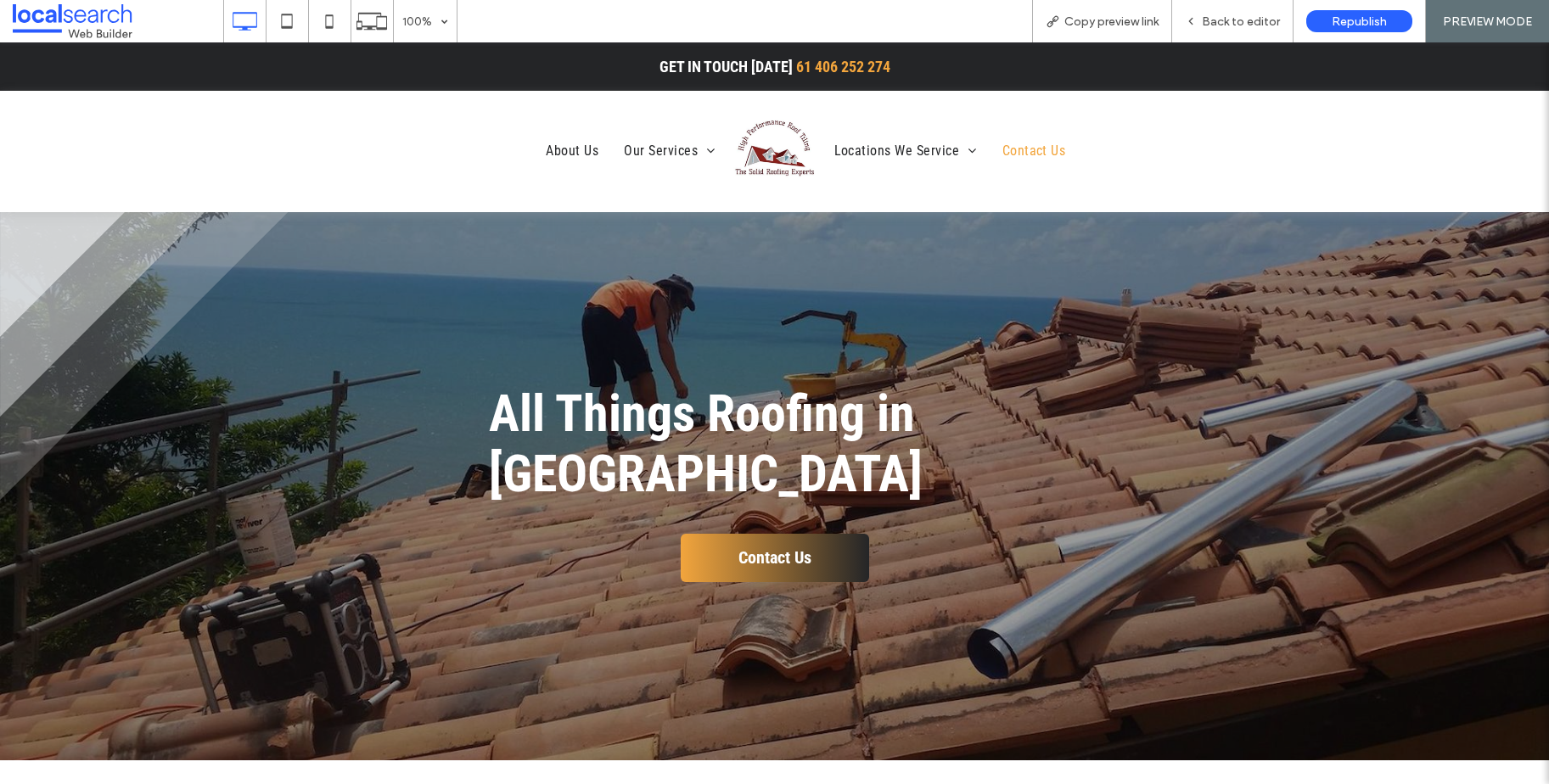
click at [1032, 147] on span "Contact Us" at bounding box center [1034, 151] width 64 height 29
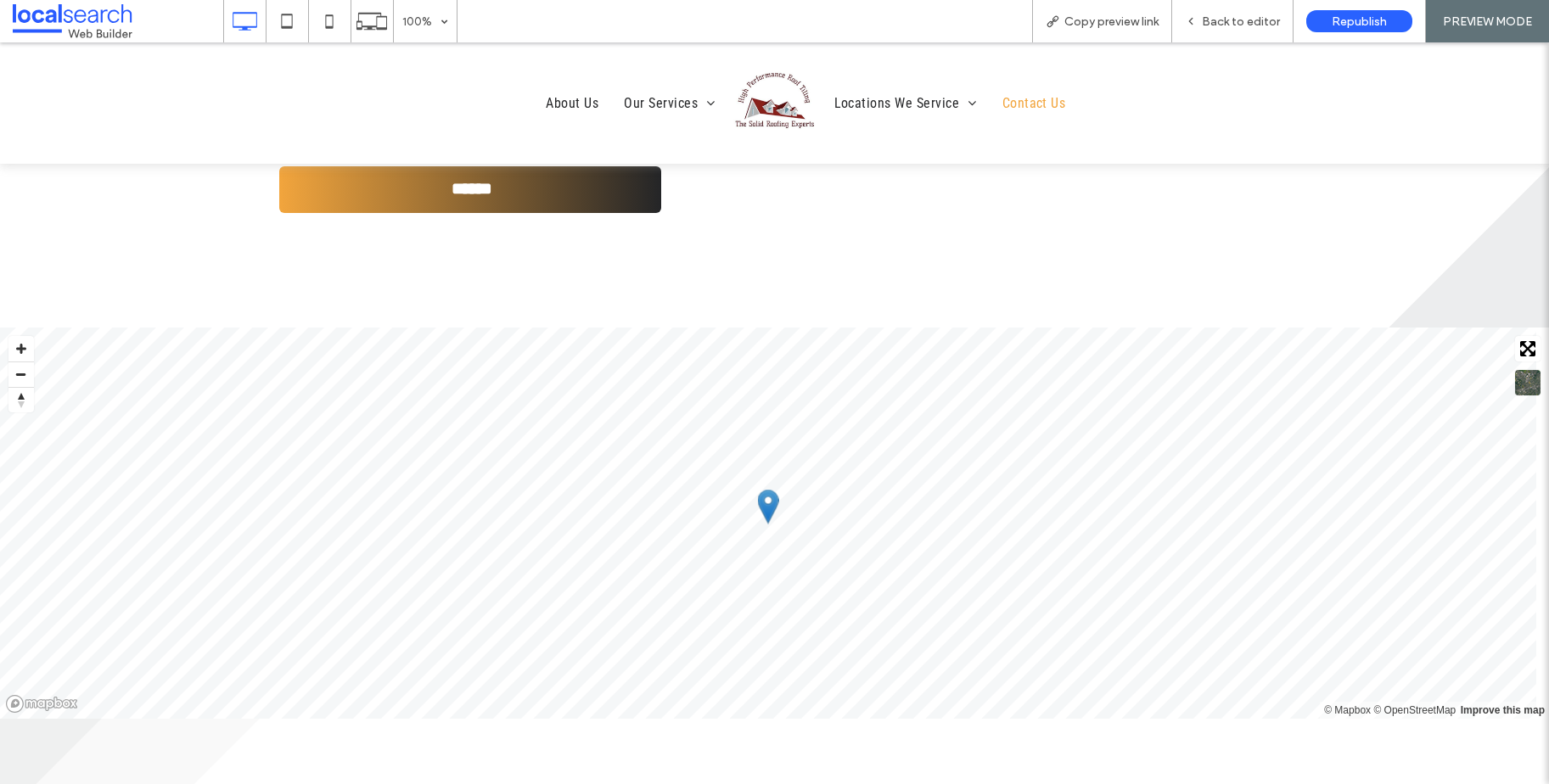
scroll to position [546, 0]
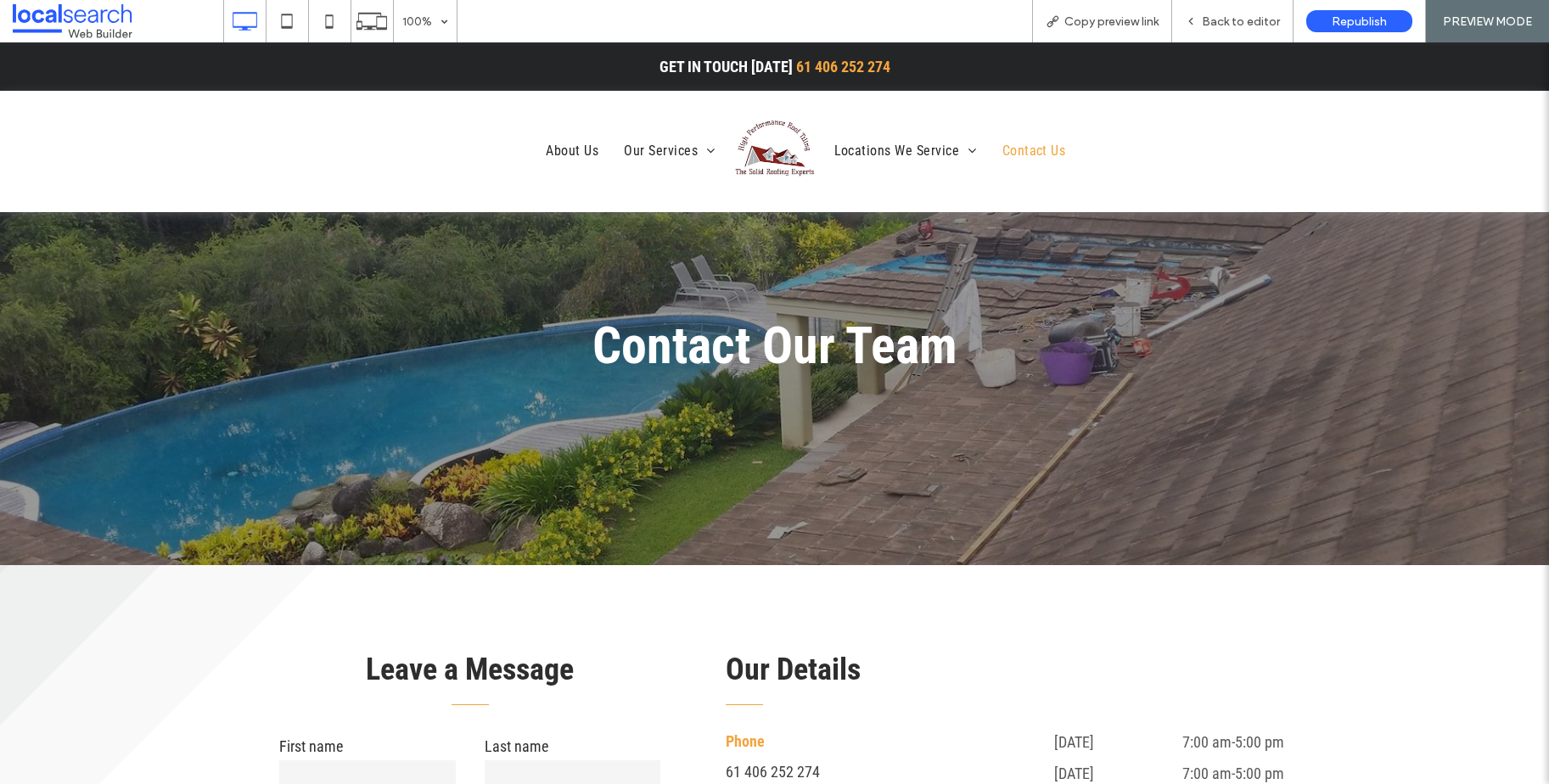
scroll to position [96, 0]
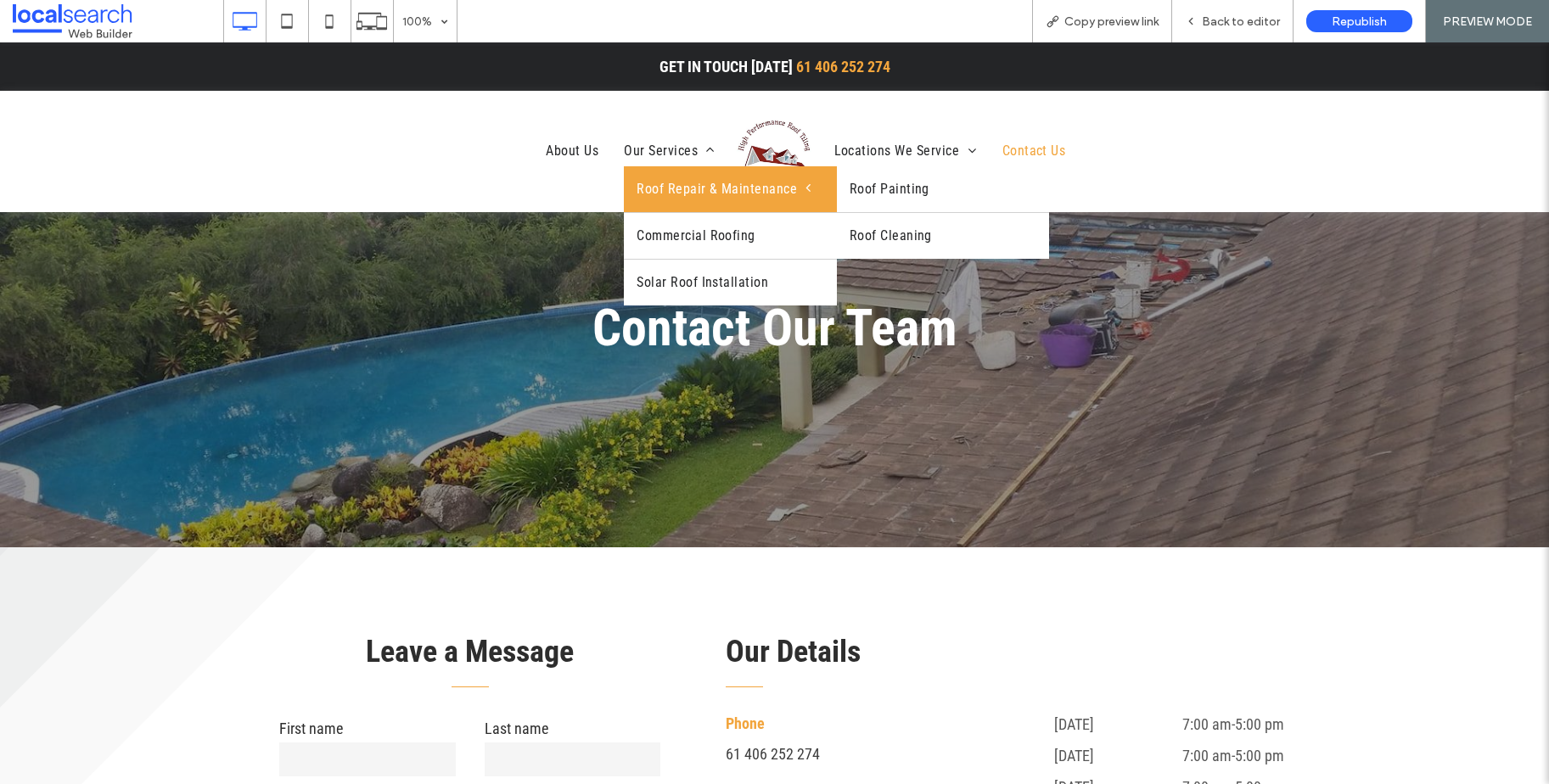
click at [672, 180] on span "Roof Repair & Maintenance" at bounding box center [724, 188] width 174 height 20
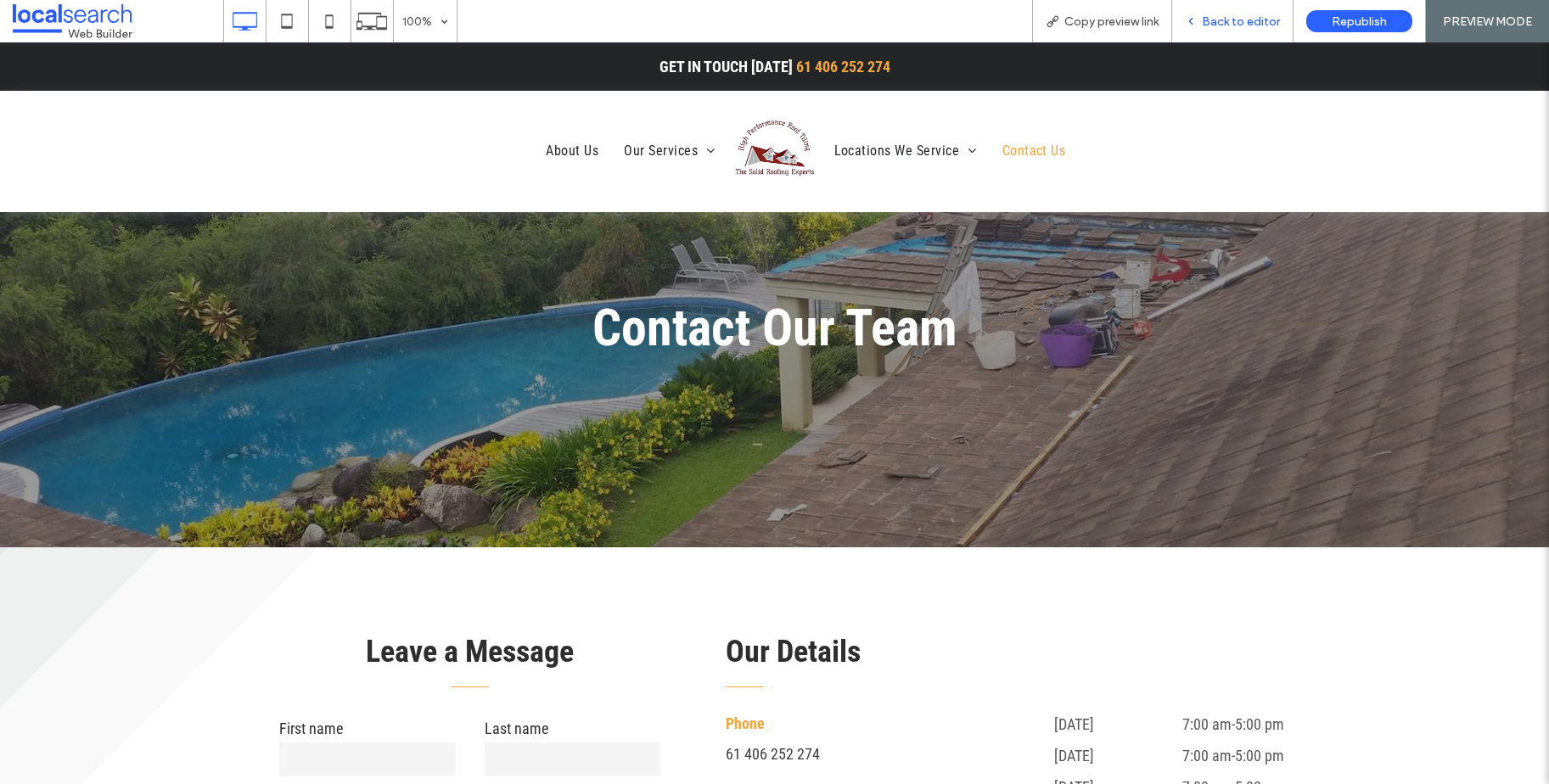
click at [1244, 27] on span "Back to editor" at bounding box center [1241, 21] width 78 height 14
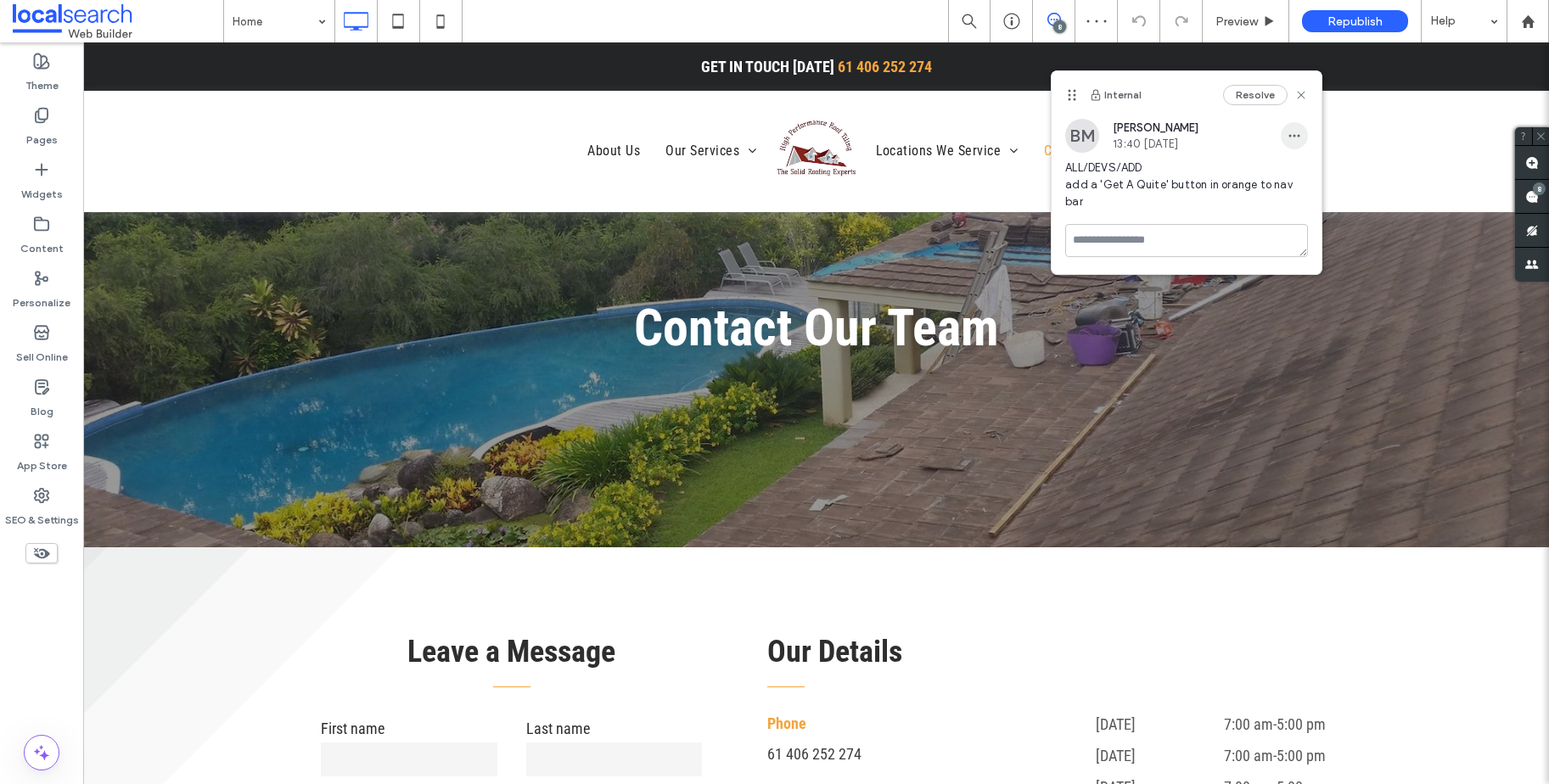
click at [1287, 136] on span "button" at bounding box center [1294, 135] width 27 height 27
click at [1306, 173] on span "Edit" at bounding box center [1305, 180] width 22 height 17
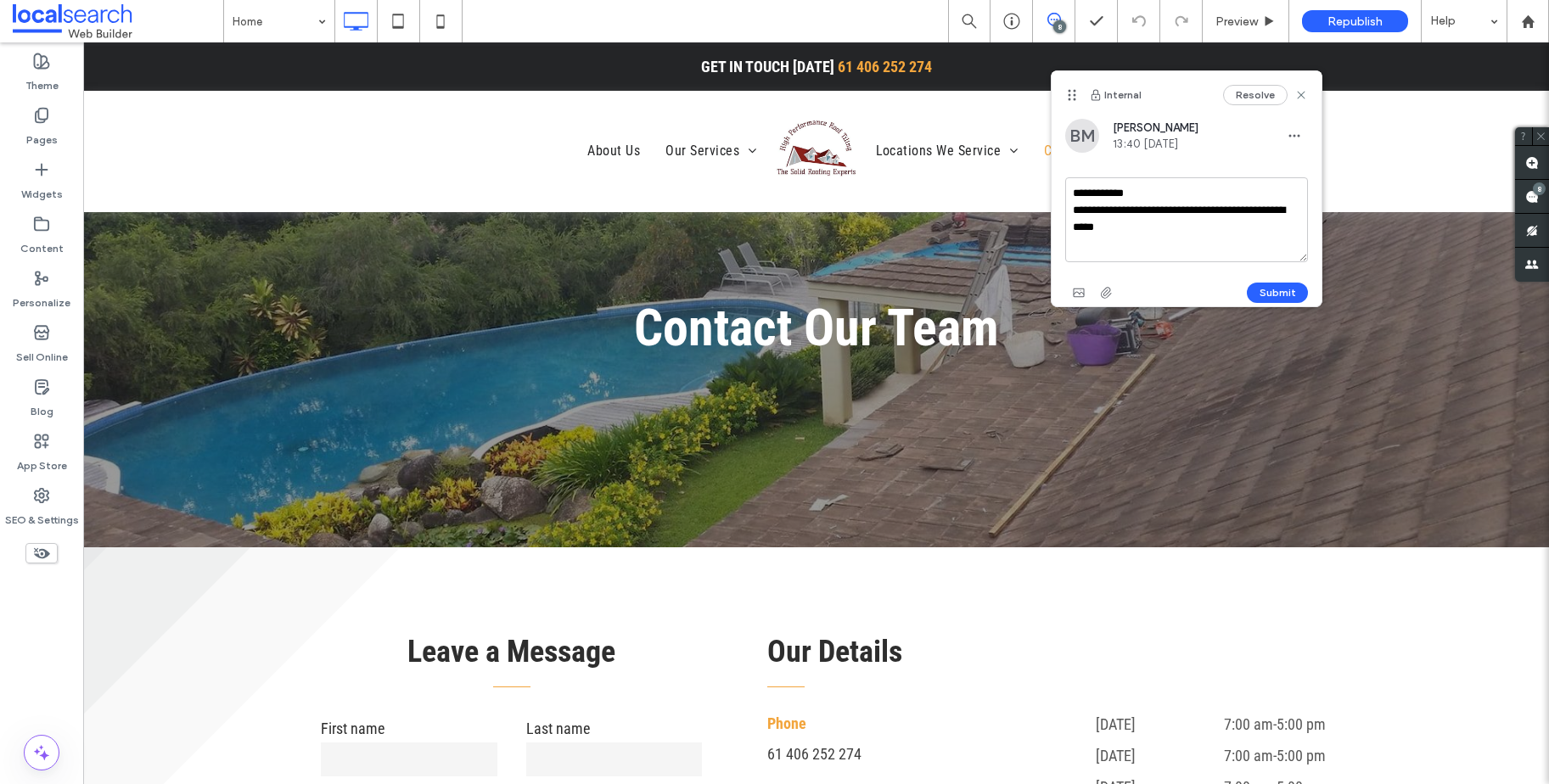
click at [1187, 238] on textarea "**********" at bounding box center [1186, 219] width 243 height 85
click at [1268, 286] on button "Submit" at bounding box center [1277, 293] width 61 height 20
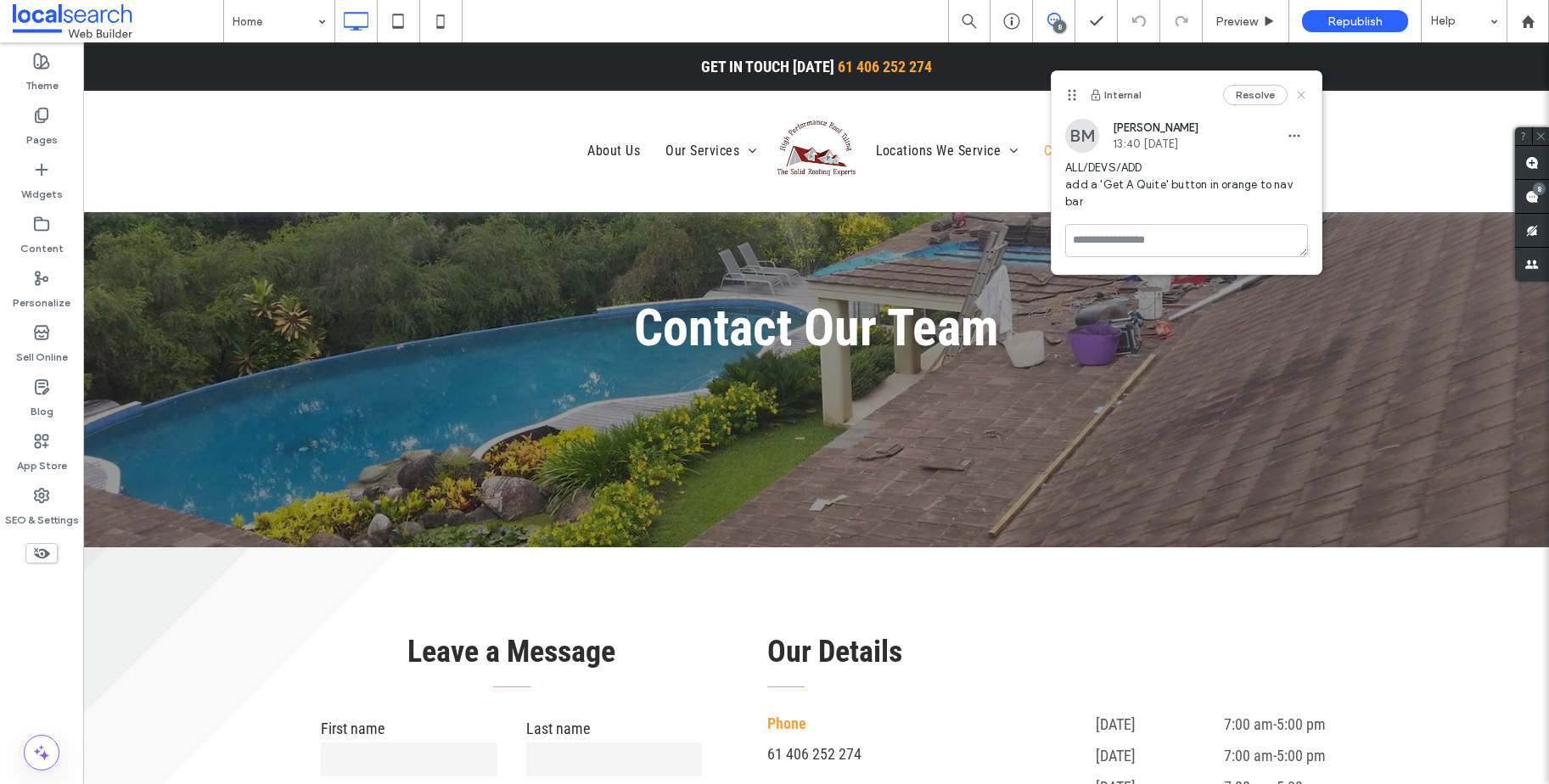
click at [1300, 95] on icon at bounding box center [1300, 95] width 13 height 13
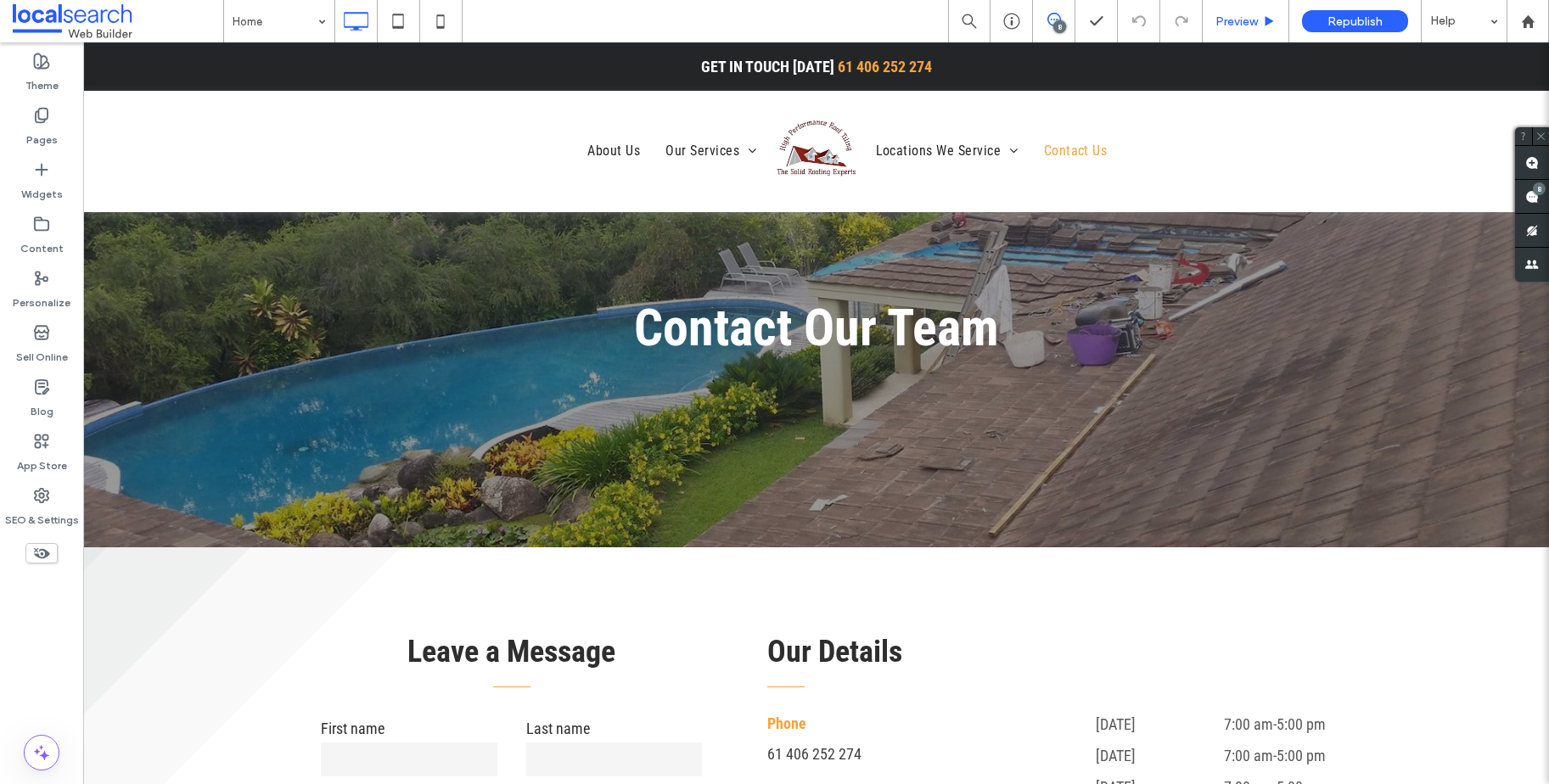
click at [1273, 14] on div "Preview" at bounding box center [1246, 21] width 86 height 14
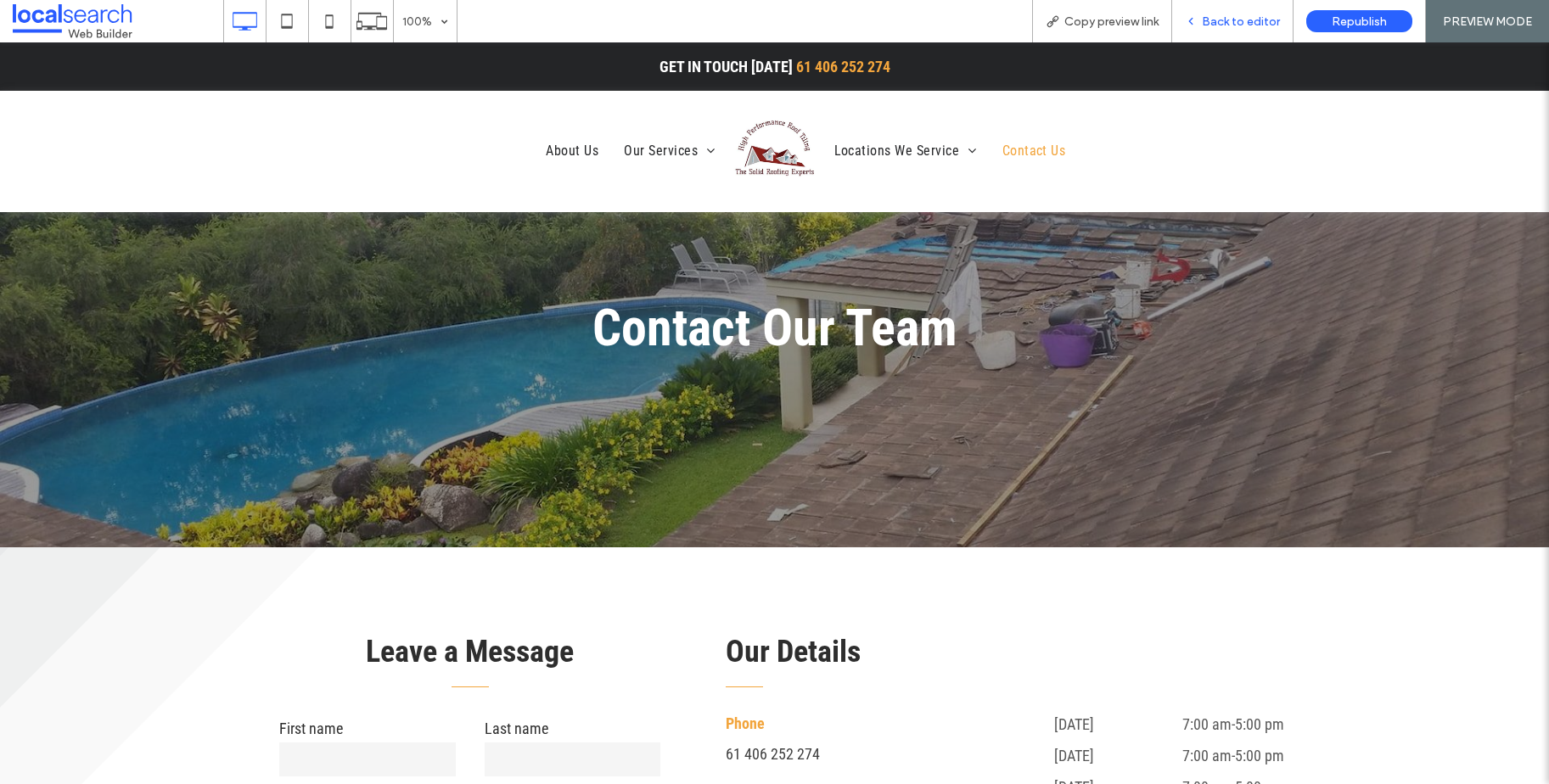
click at [1236, 16] on span "Back to editor" at bounding box center [1241, 21] width 78 height 14
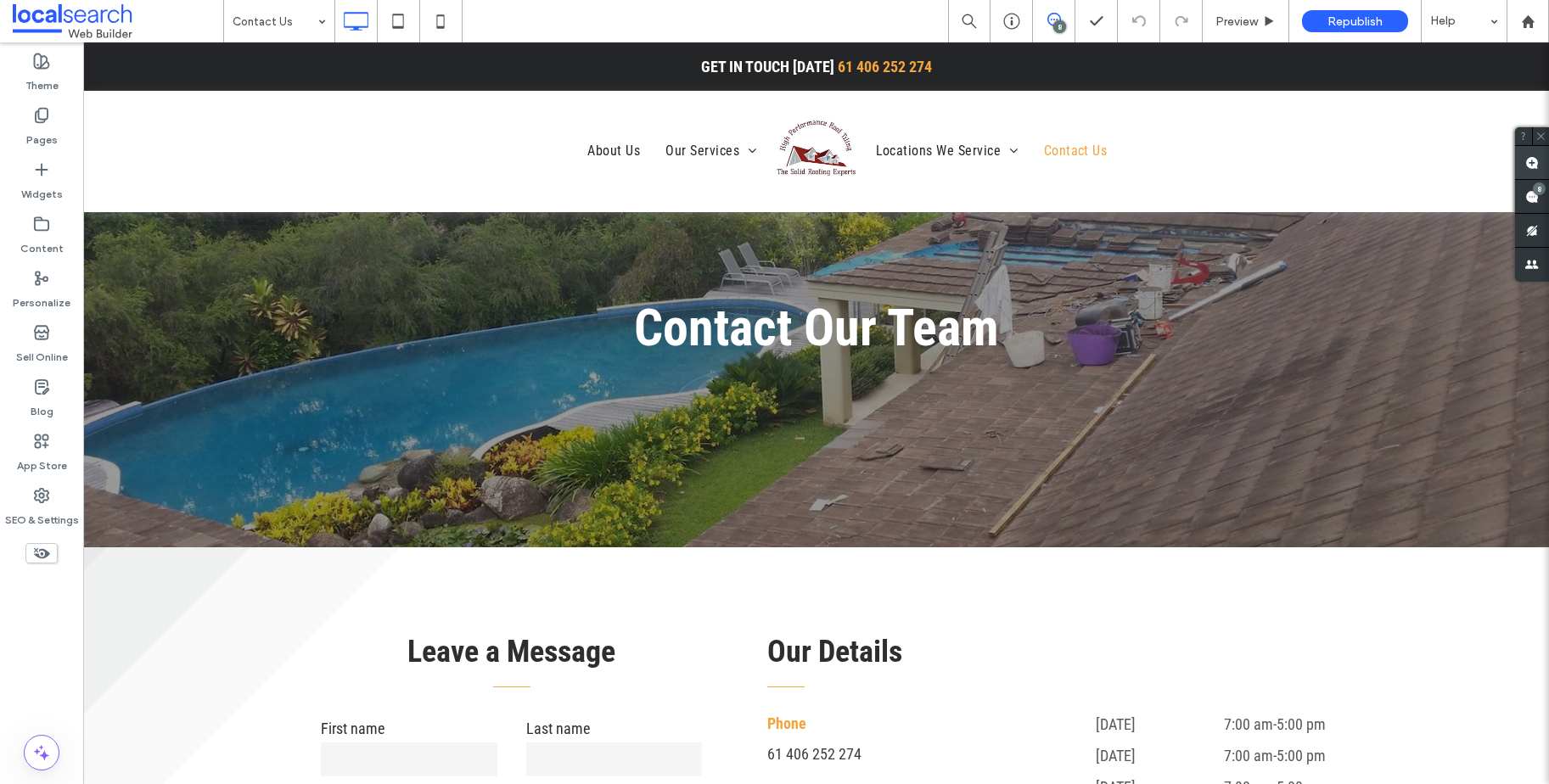
click at [1531, 152] on span at bounding box center [1531, 163] width 34 height 33
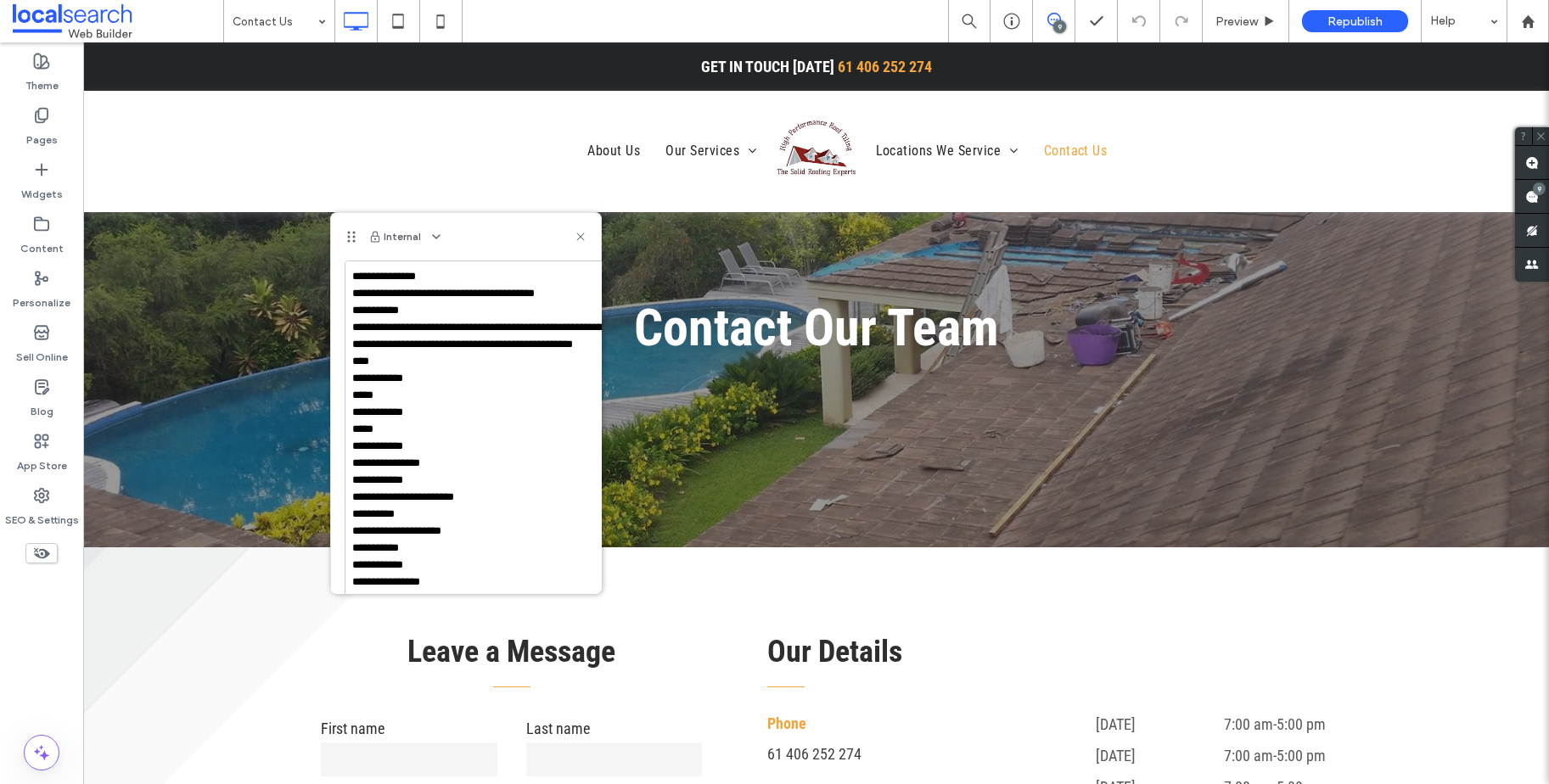
click at [432, 368] on textarea "**********" at bounding box center [486, 441] width 285 height 364
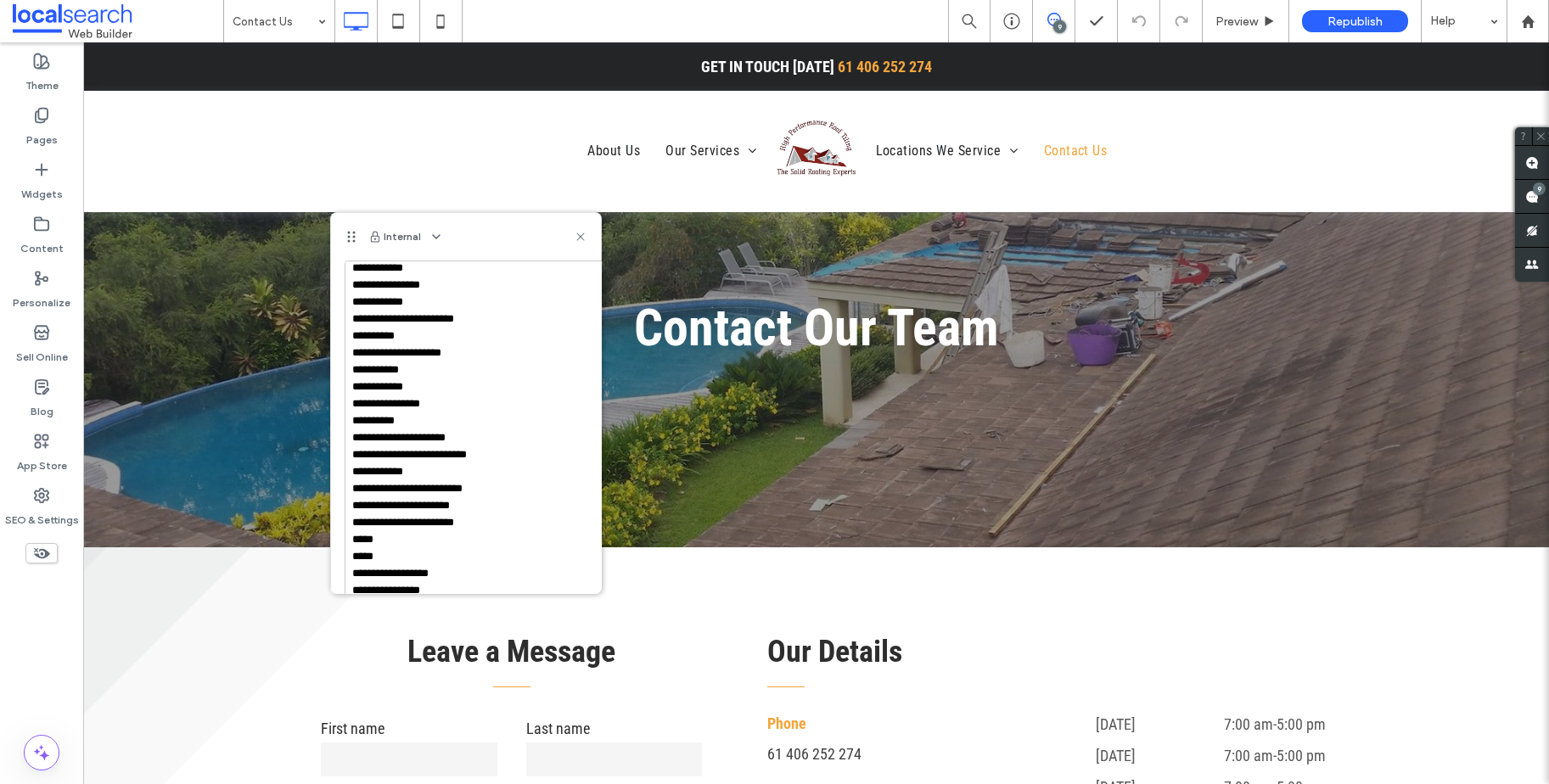
scroll to position [195, 0]
drag, startPoint x: 421, startPoint y: 503, endPoint x: 335, endPoint y: 502, distance: 86.0
click at [335, 502] on div "**********" at bounding box center [466, 470] width 270 height 420
click at [428, 502] on textarea "**********" at bounding box center [486, 441] width 285 height 364
drag, startPoint x: 421, startPoint y: 505, endPoint x: 359, endPoint y: 503, distance: 62.0
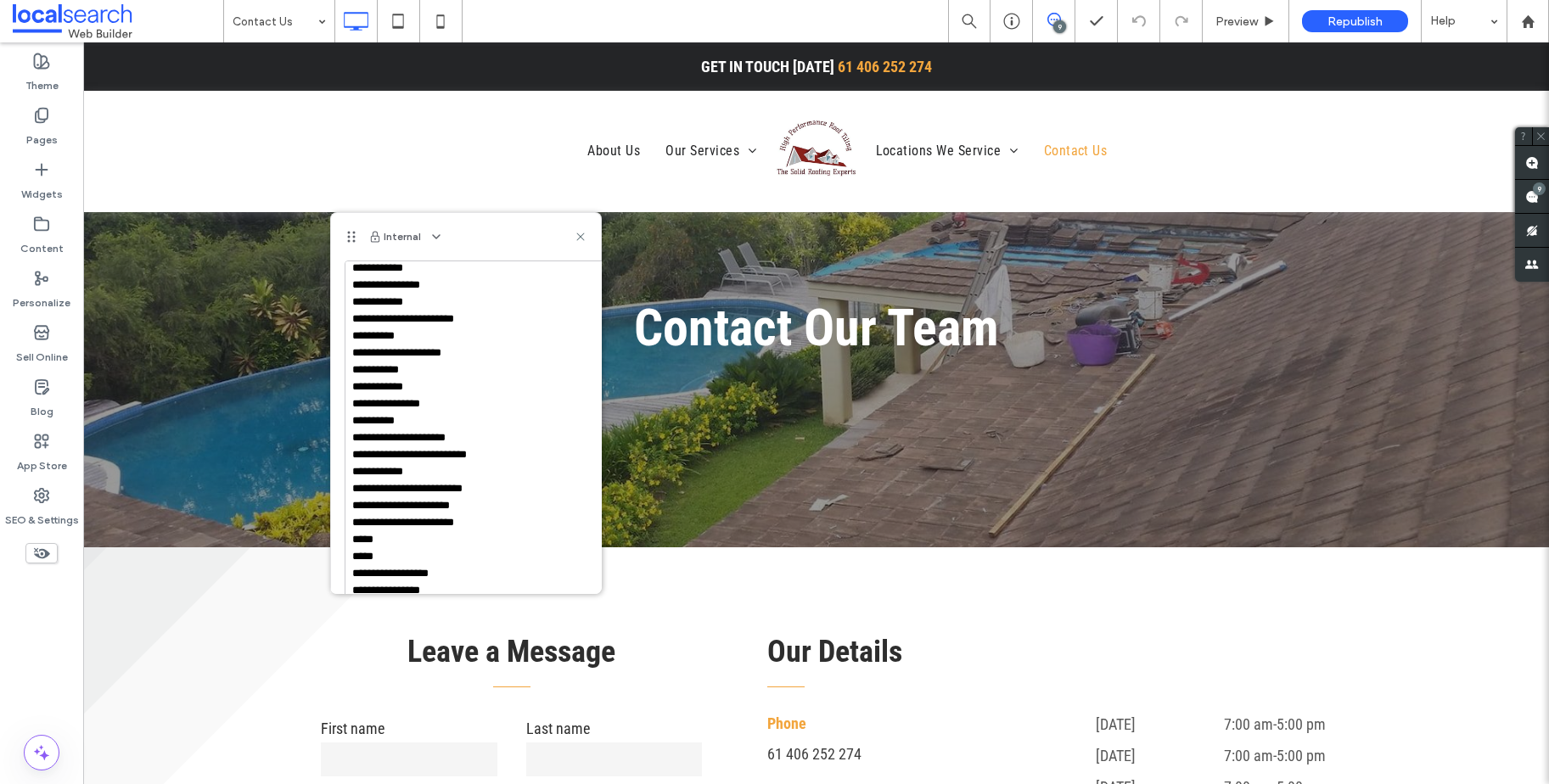
click at [359, 503] on textarea "**********" at bounding box center [486, 441] width 285 height 364
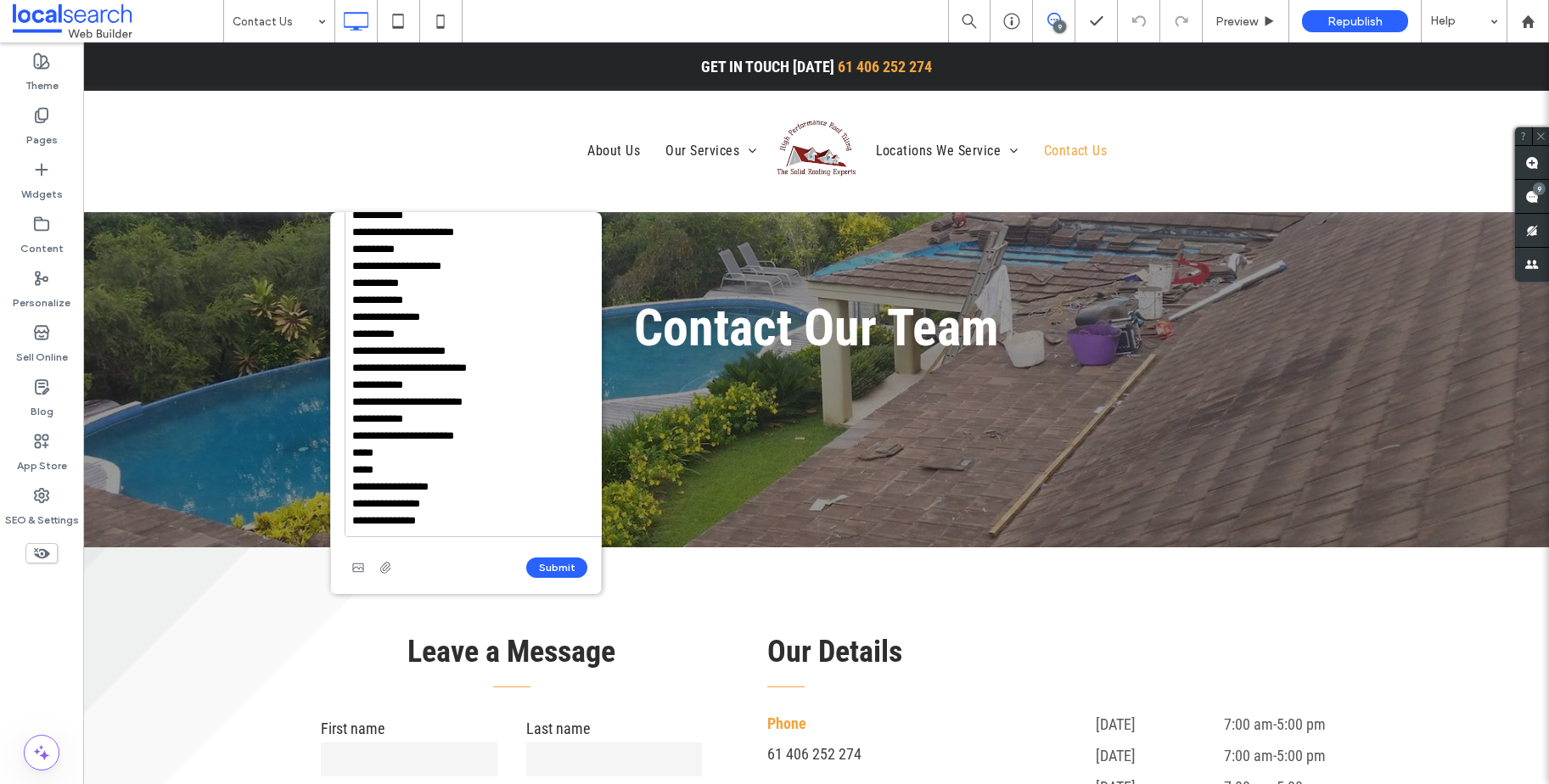
scroll to position [101, 0]
type textarea "**********"
click at [536, 555] on button "Submit" at bounding box center [557, 565] width 61 height 20
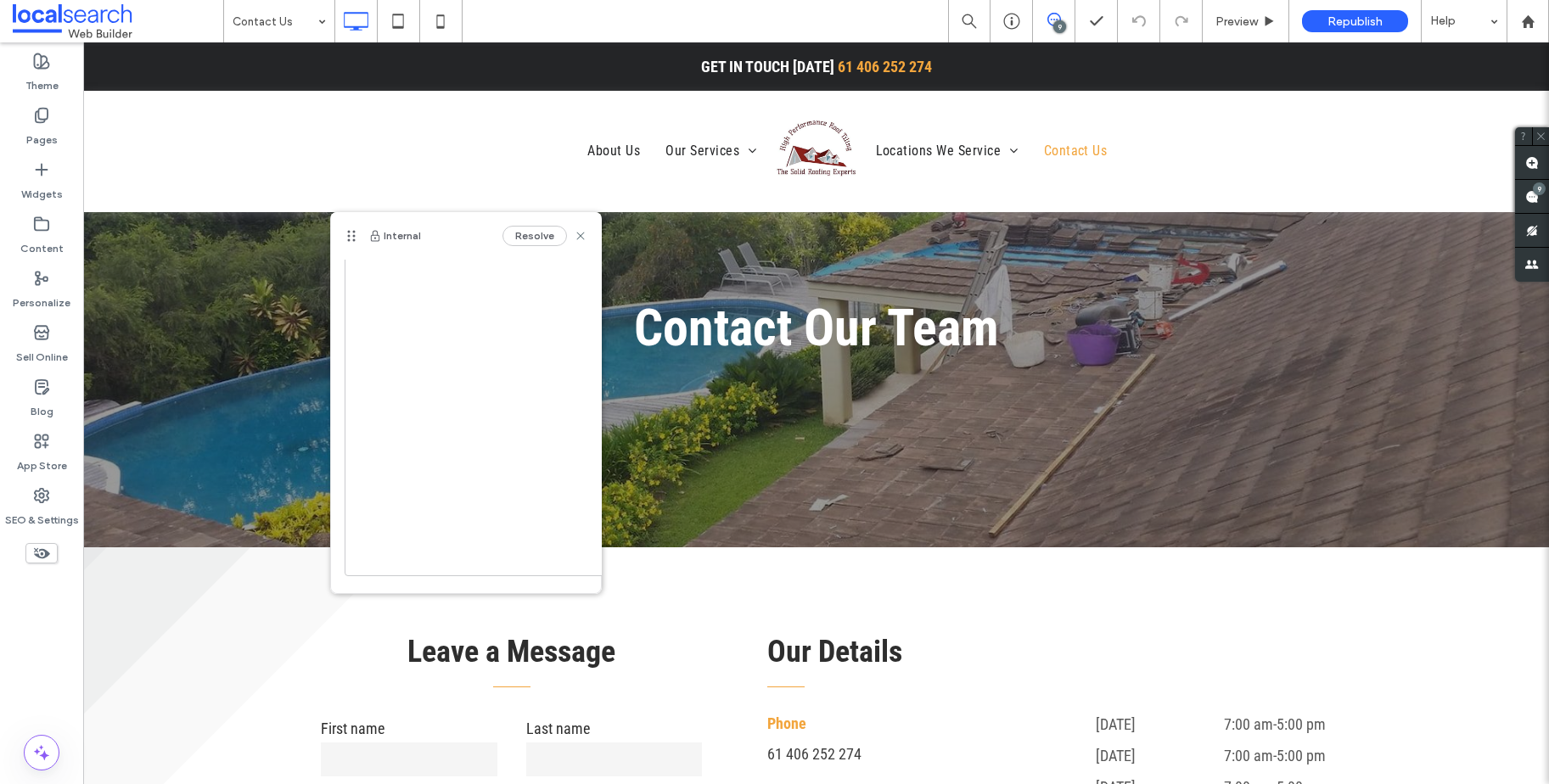
scroll to position [314, 0]
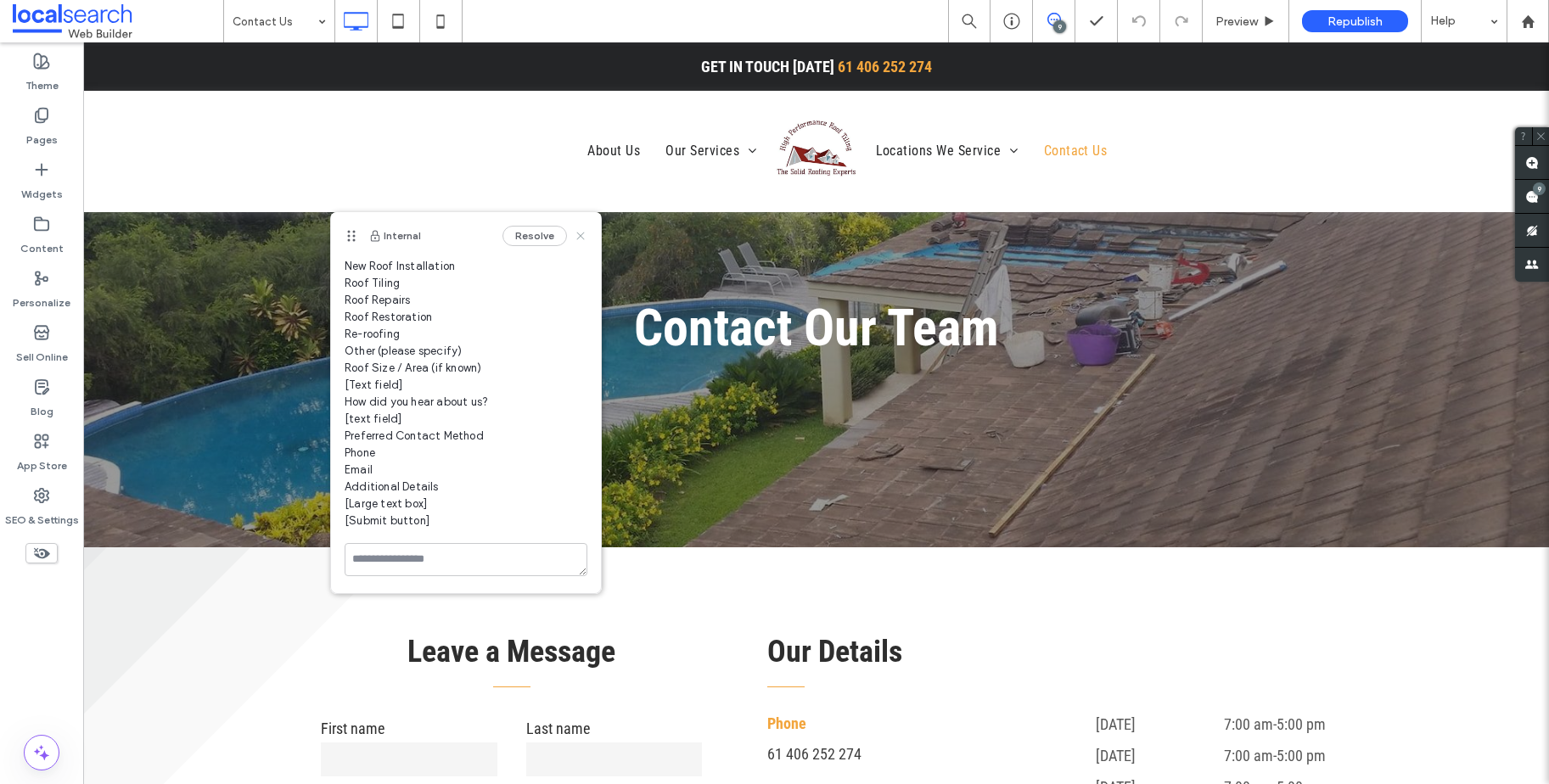
click at [574, 239] on icon at bounding box center [580, 236] width 13 height 13
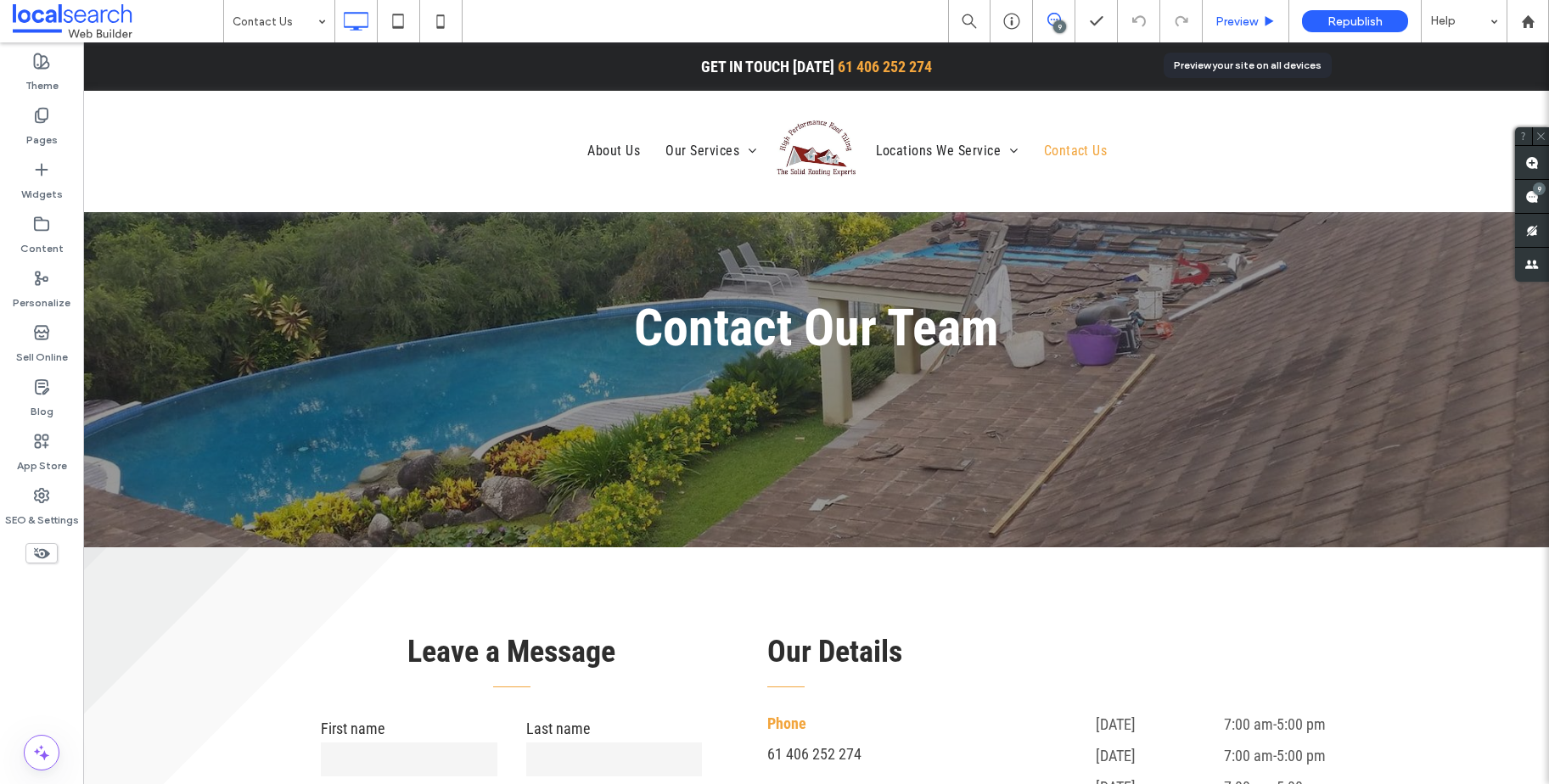
click at [1233, 25] on span "Preview" at bounding box center [1236, 21] width 42 height 14
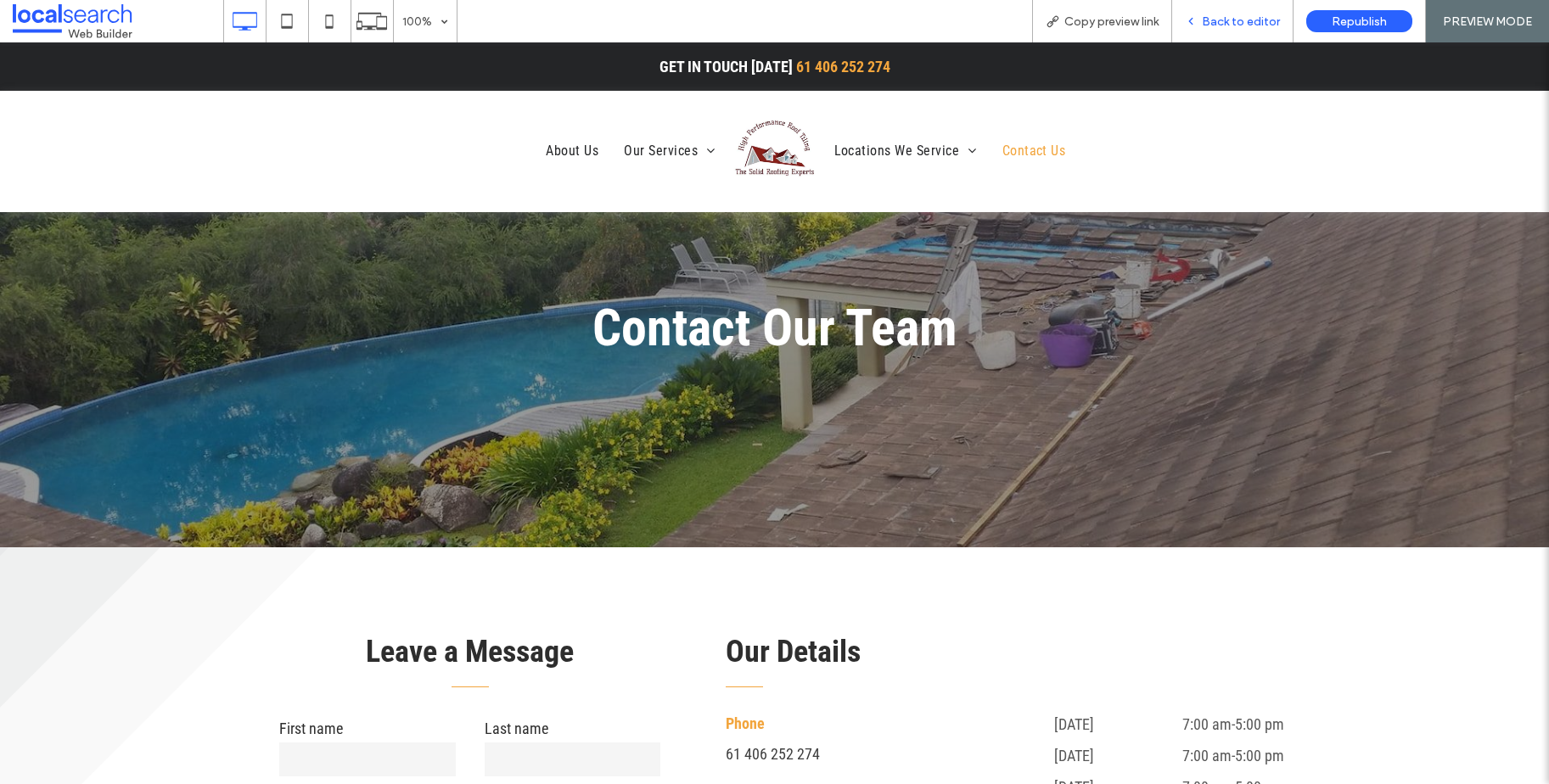
click at [1241, 34] on div "Back to editor" at bounding box center [1233, 21] width 122 height 42
click at [1236, 24] on span "Back to editor" at bounding box center [1241, 21] width 78 height 14
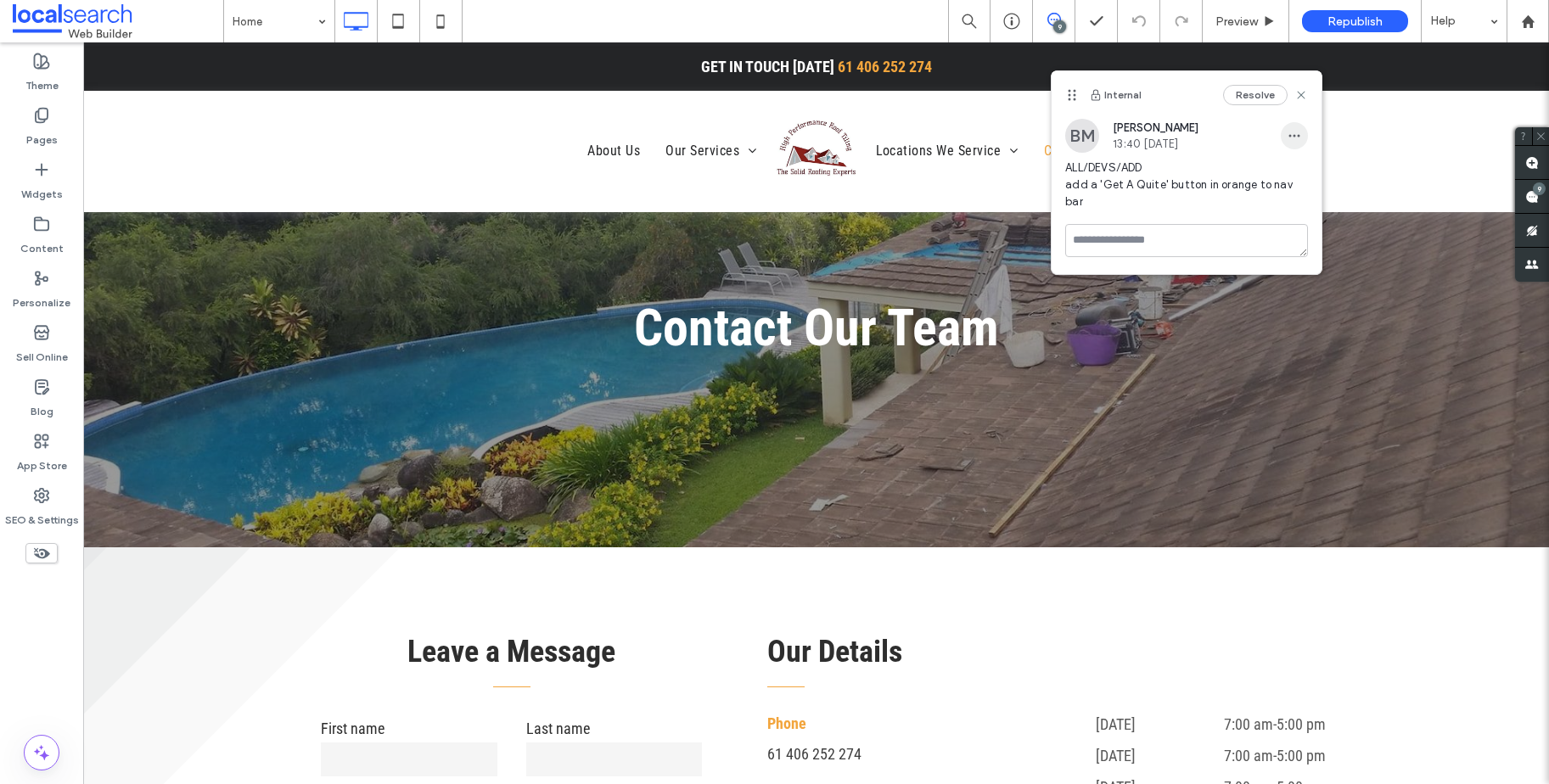
click at [1298, 131] on icon "button" at bounding box center [1294, 135] width 13 height 13
click at [1348, 205] on div "Delete" at bounding box center [1357, 212] width 151 height 32
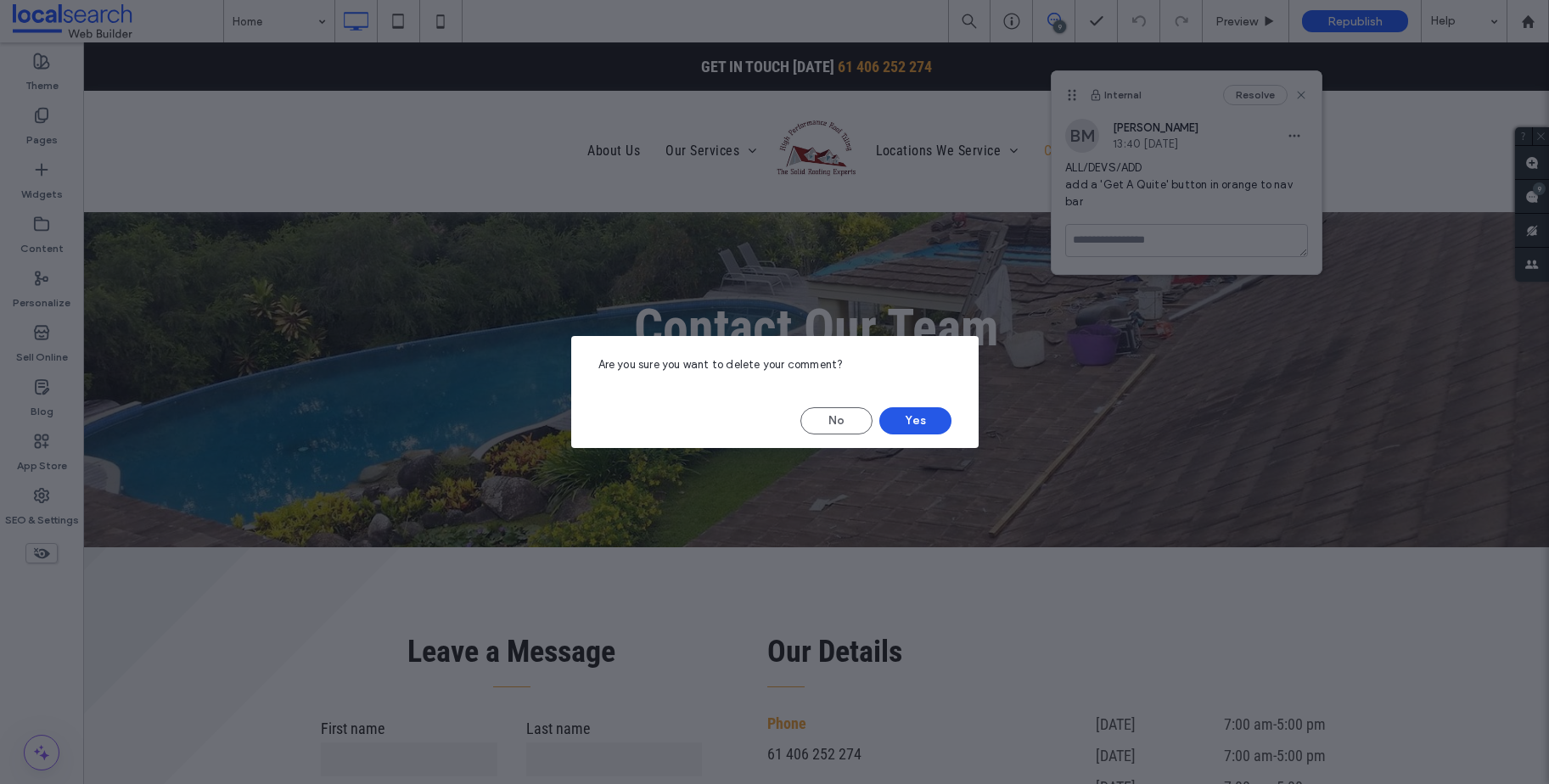
click at [911, 407] on button "Yes" at bounding box center [916, 420] width 72 height 27
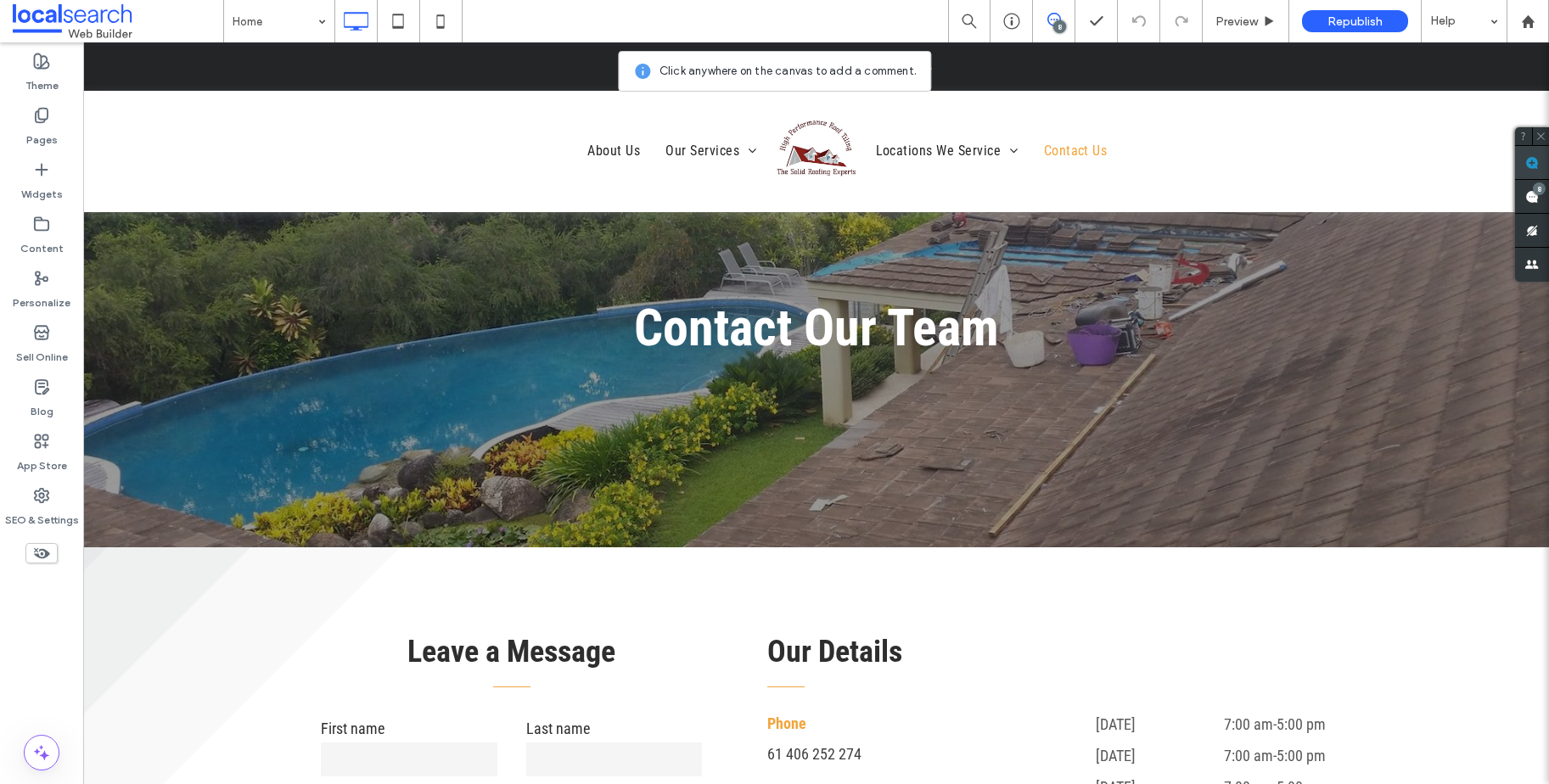
click at [1525, 163] on icon at bounding box center [1531, 162] width 13 height 13
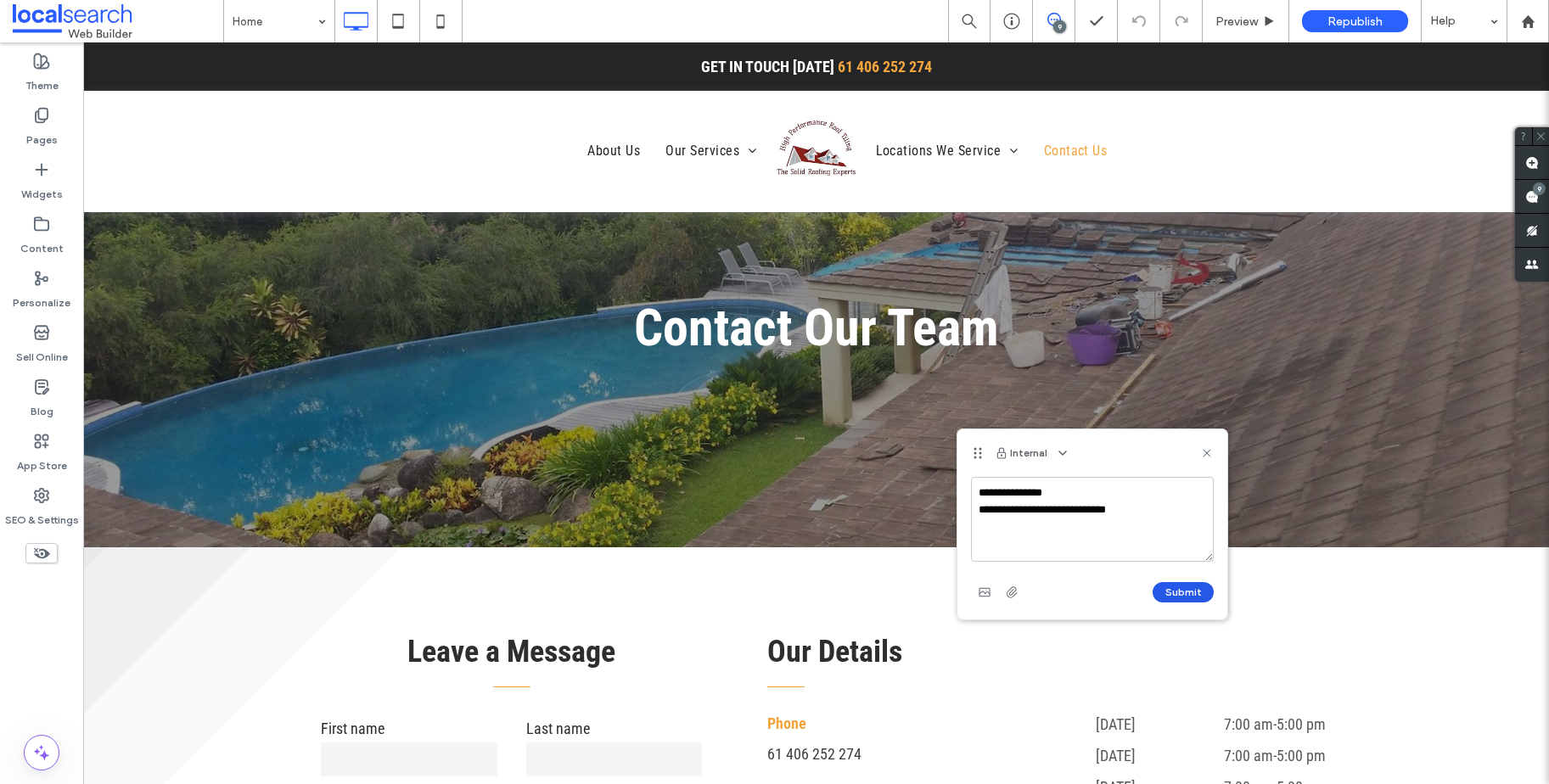
type textarea "**********"
click at [1190, 589] on button "Submit" at bounding box center [1183, 592] width 61 height 20
click at [1202, 454] on icon at bounding box center [1206, 453] width 13 height 13
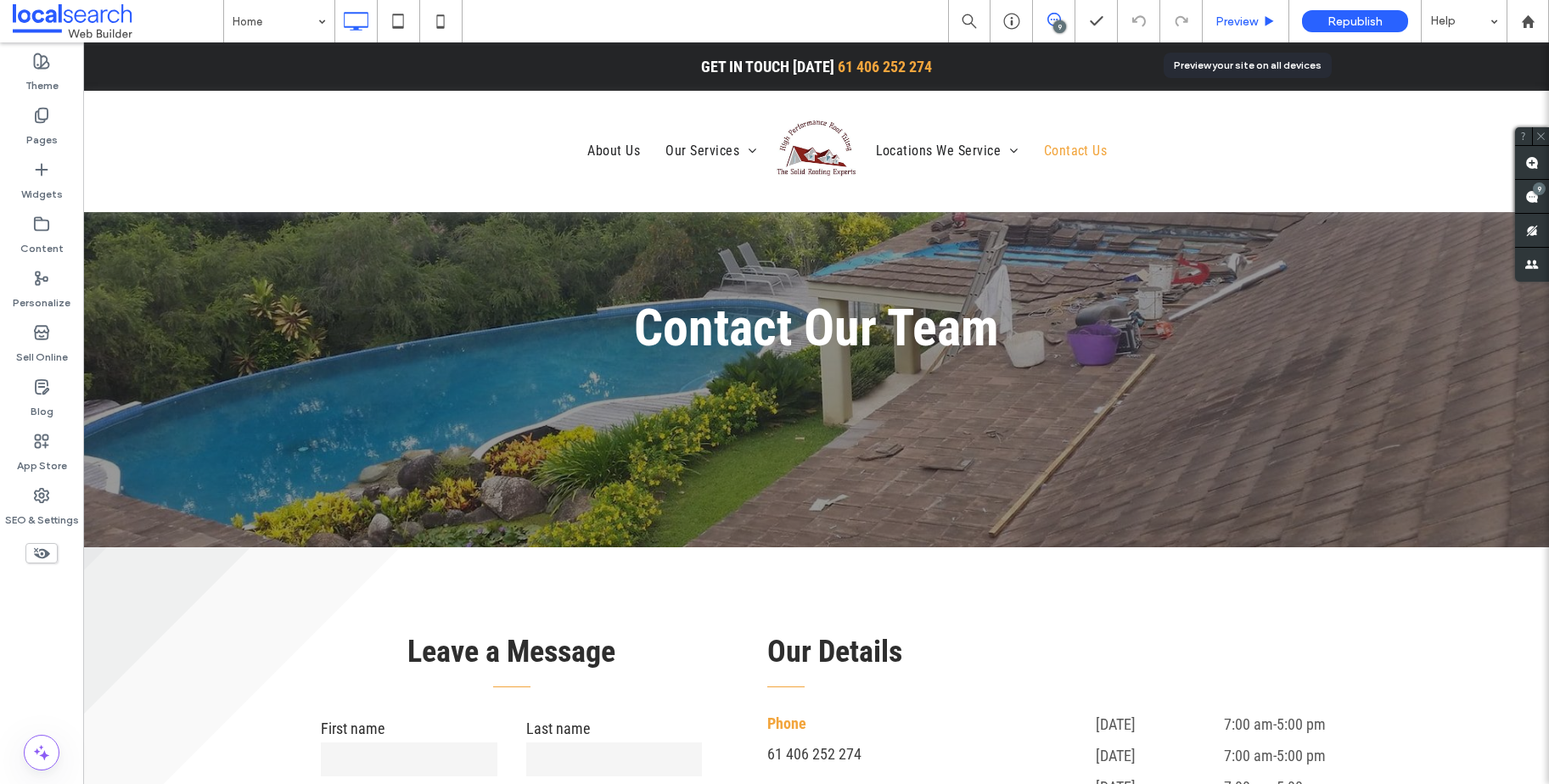
click at [1236, 25] on span "Preview" at bounding box center [1236, 21] width 42 height 14
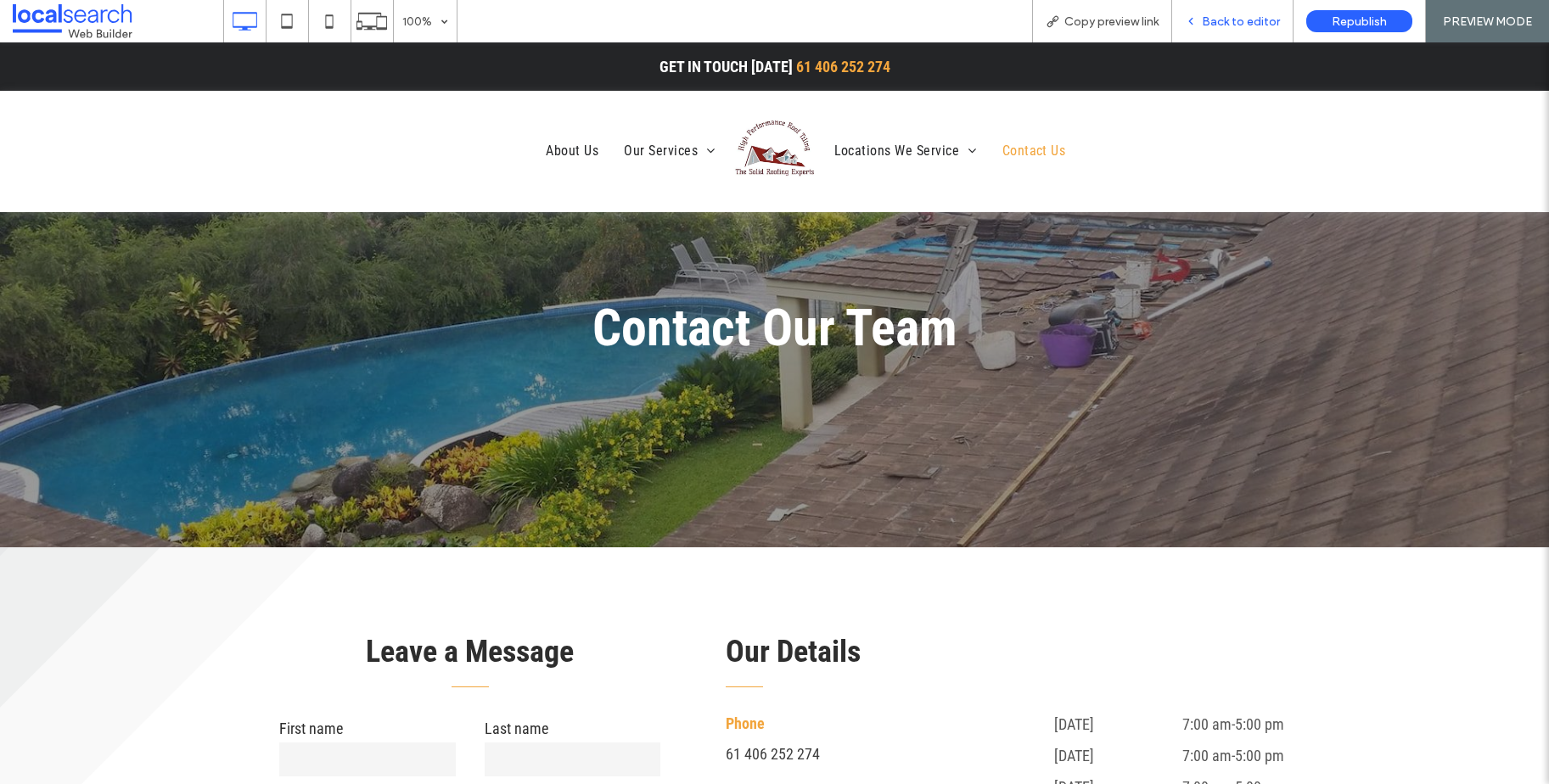
click at [1228, 27] on span "Back to editor" at bounding box center [1241, 21] width 78 height 14
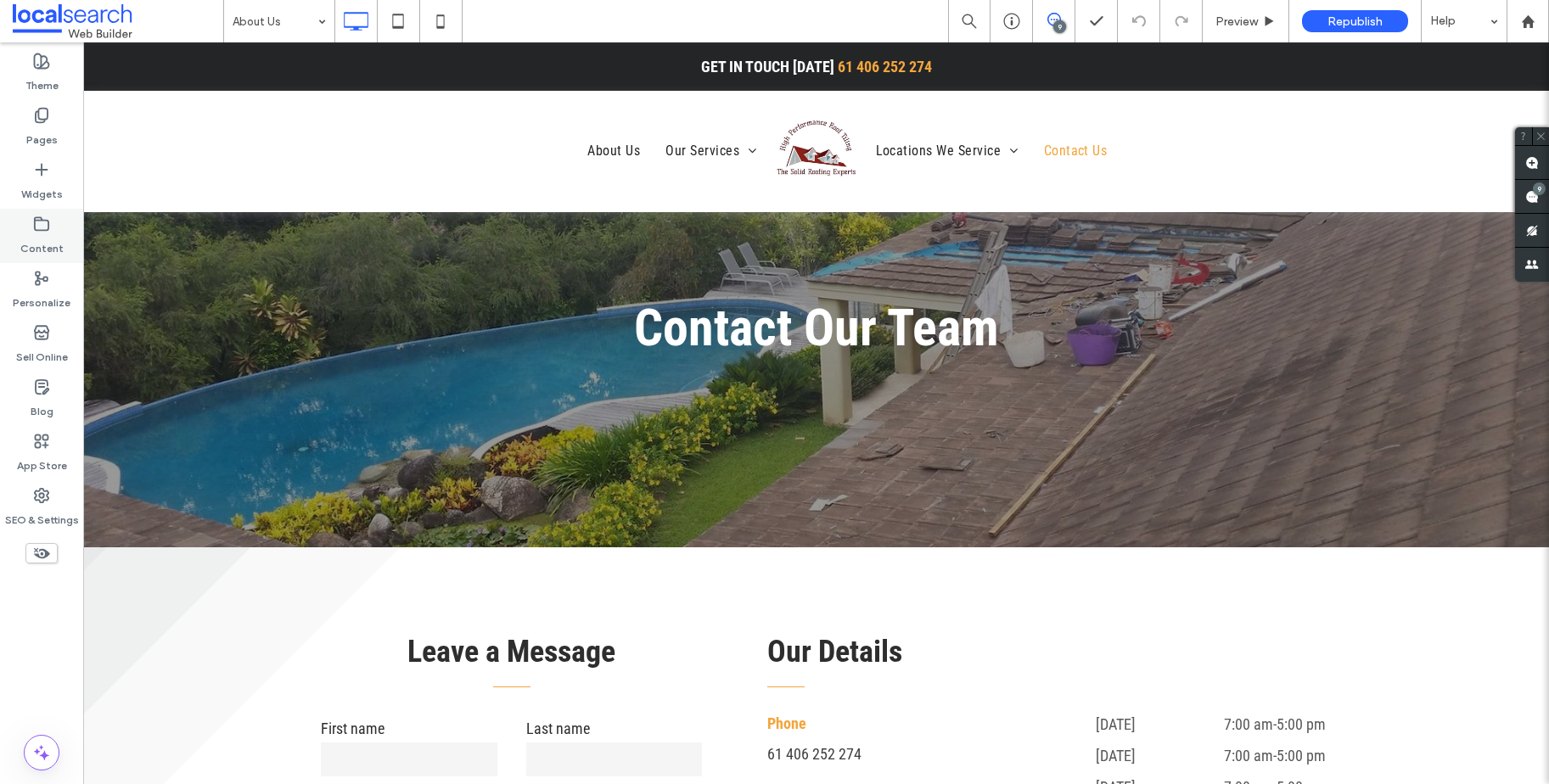
click at [39, 228] on icon at bounding box center [41, 223] width 17 height 17
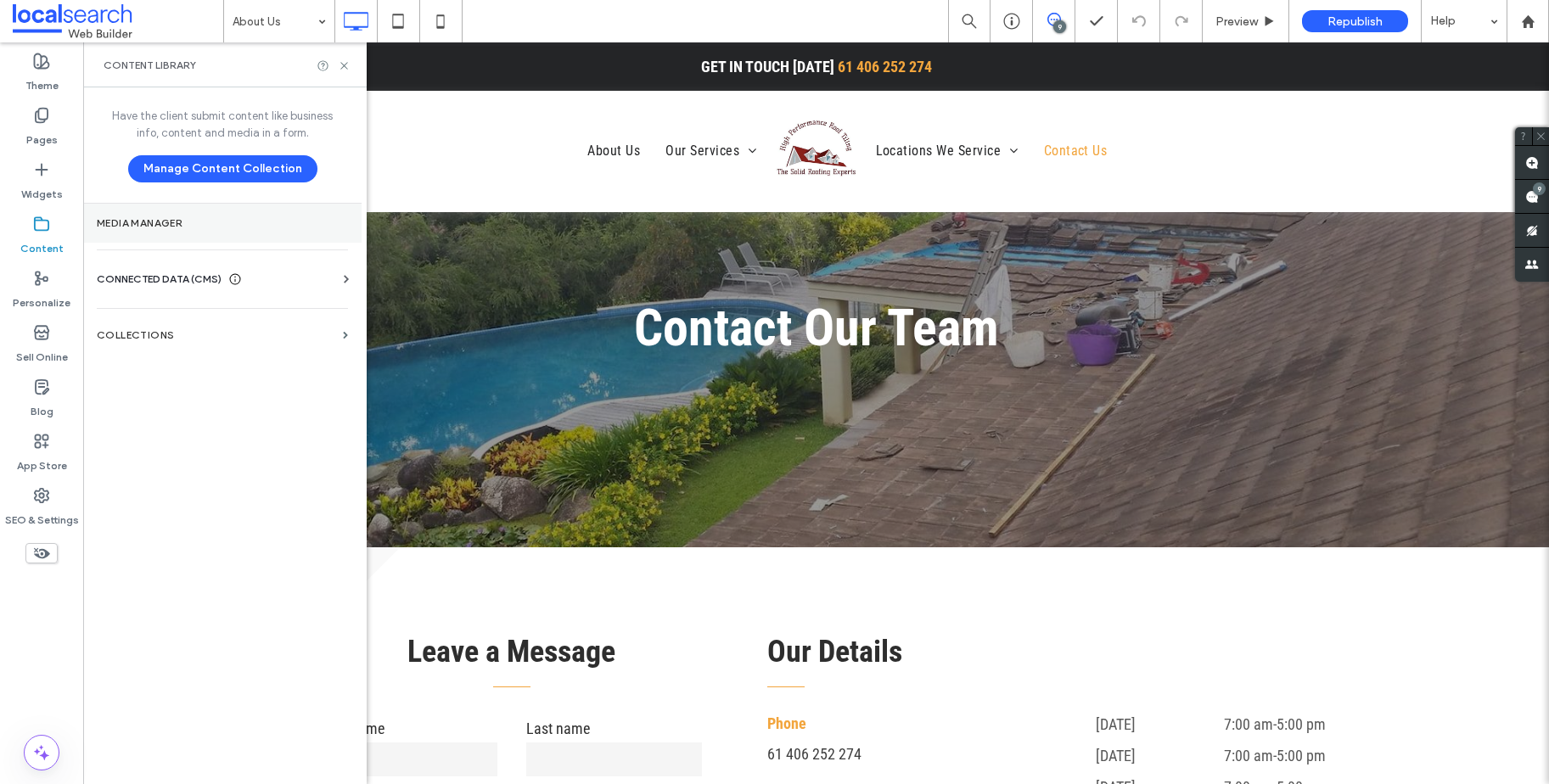
click at [118, 214] on section "Media Manager" at bounding box center [223, 222] width 279 height 39
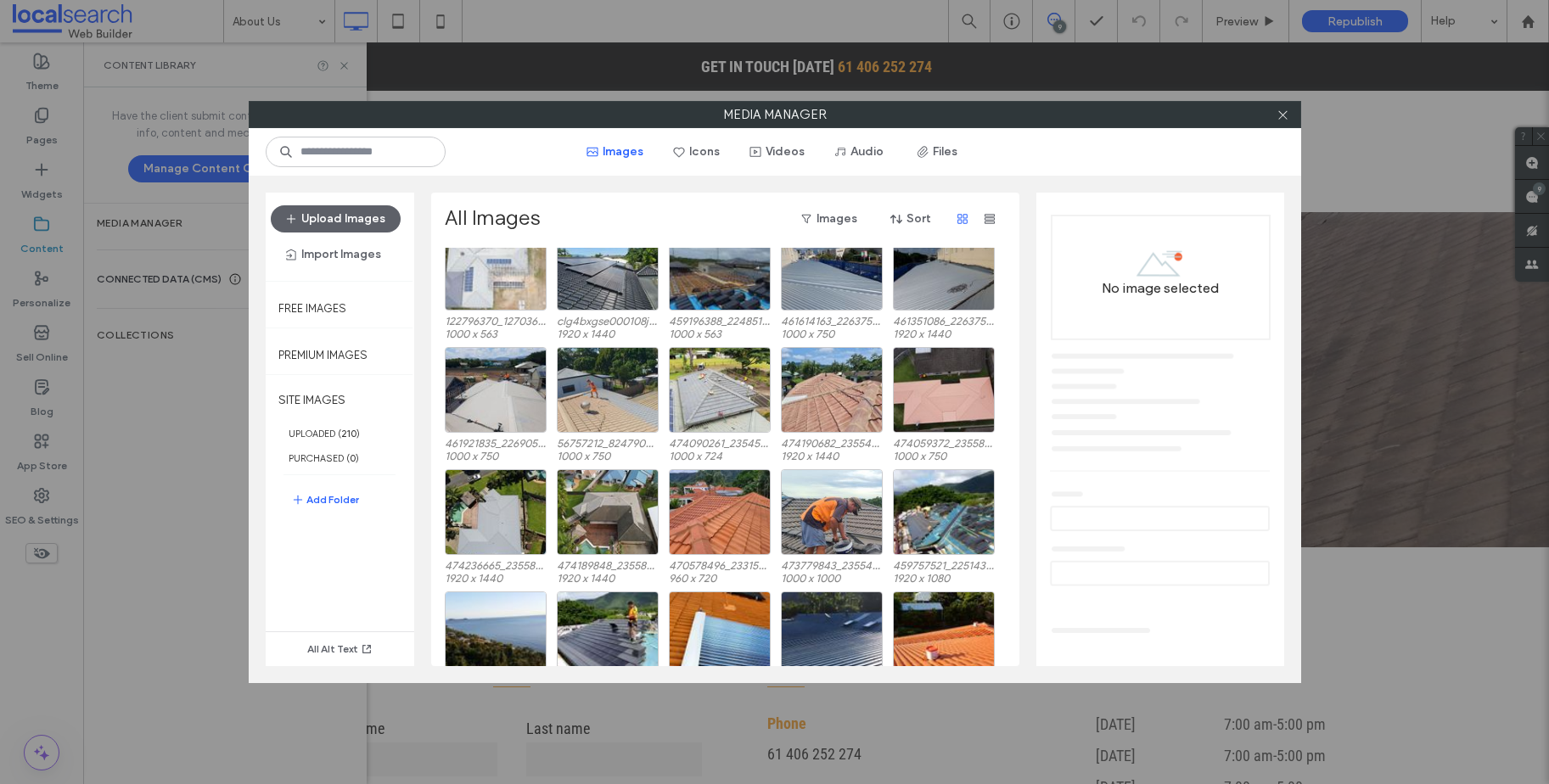
scroll to position [1888, 0]
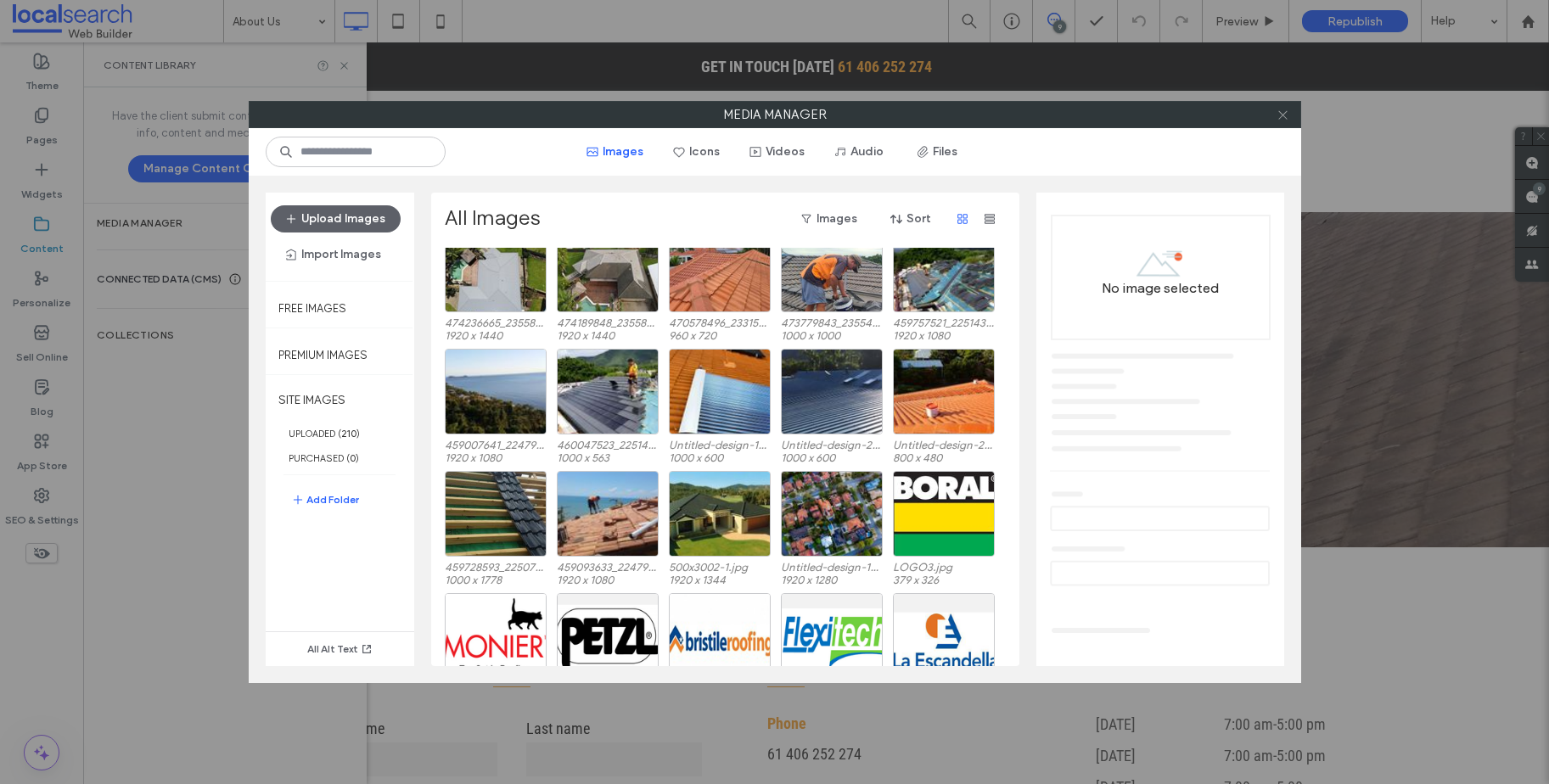
click at [1282, 113] on icon at bounding box center [1283, 115] width 13 height 13
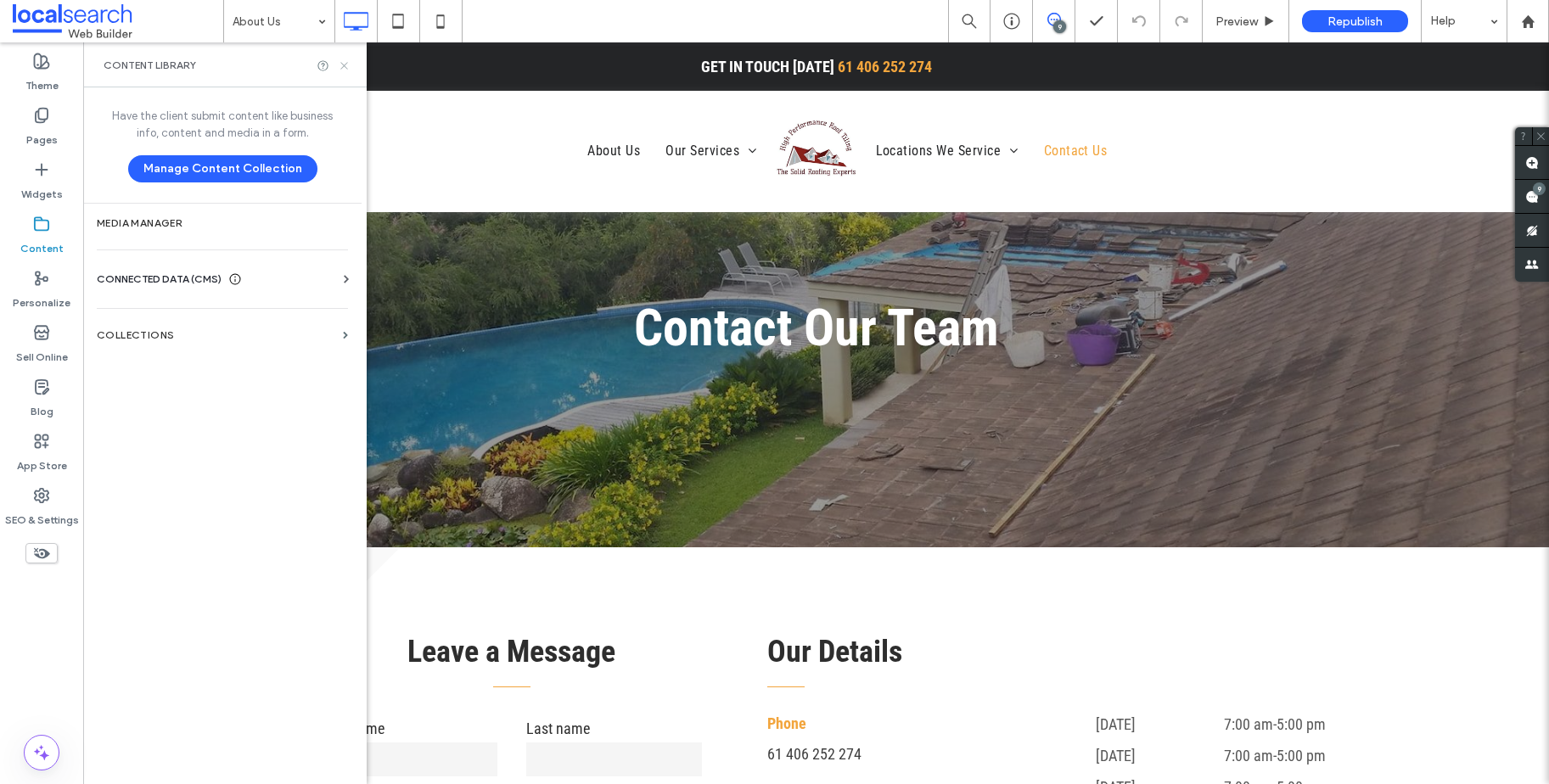
click at [349, 67] on icon at bounding box center [344, 66] width 13 height 13
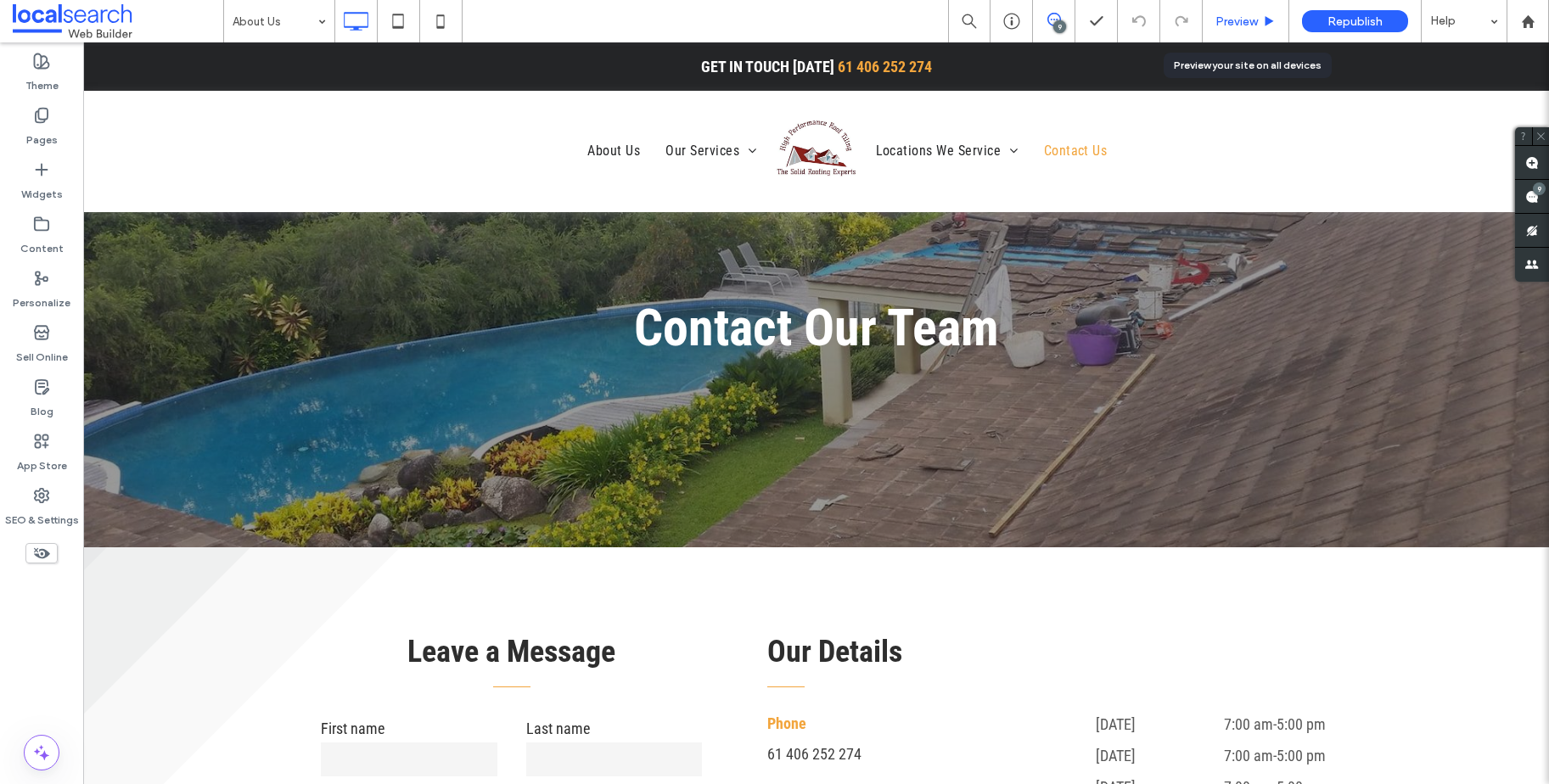
click at [1252, 19] on span "Preview" at bounding box center [1236, 21] width 42 height 14
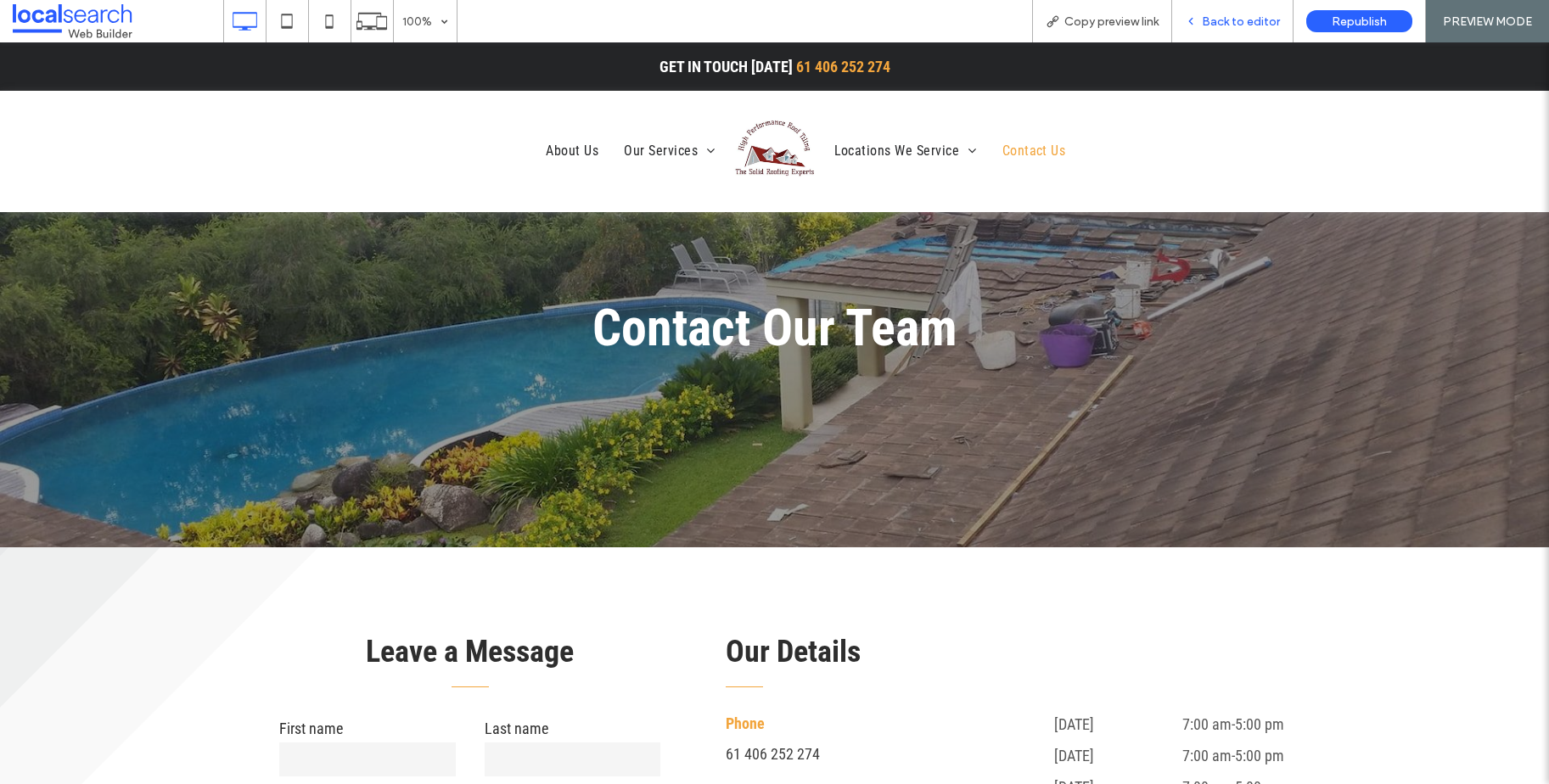
click at [1227, 23] on span "Back to editor" at bounding box center [1241, 21] width 78 height 14
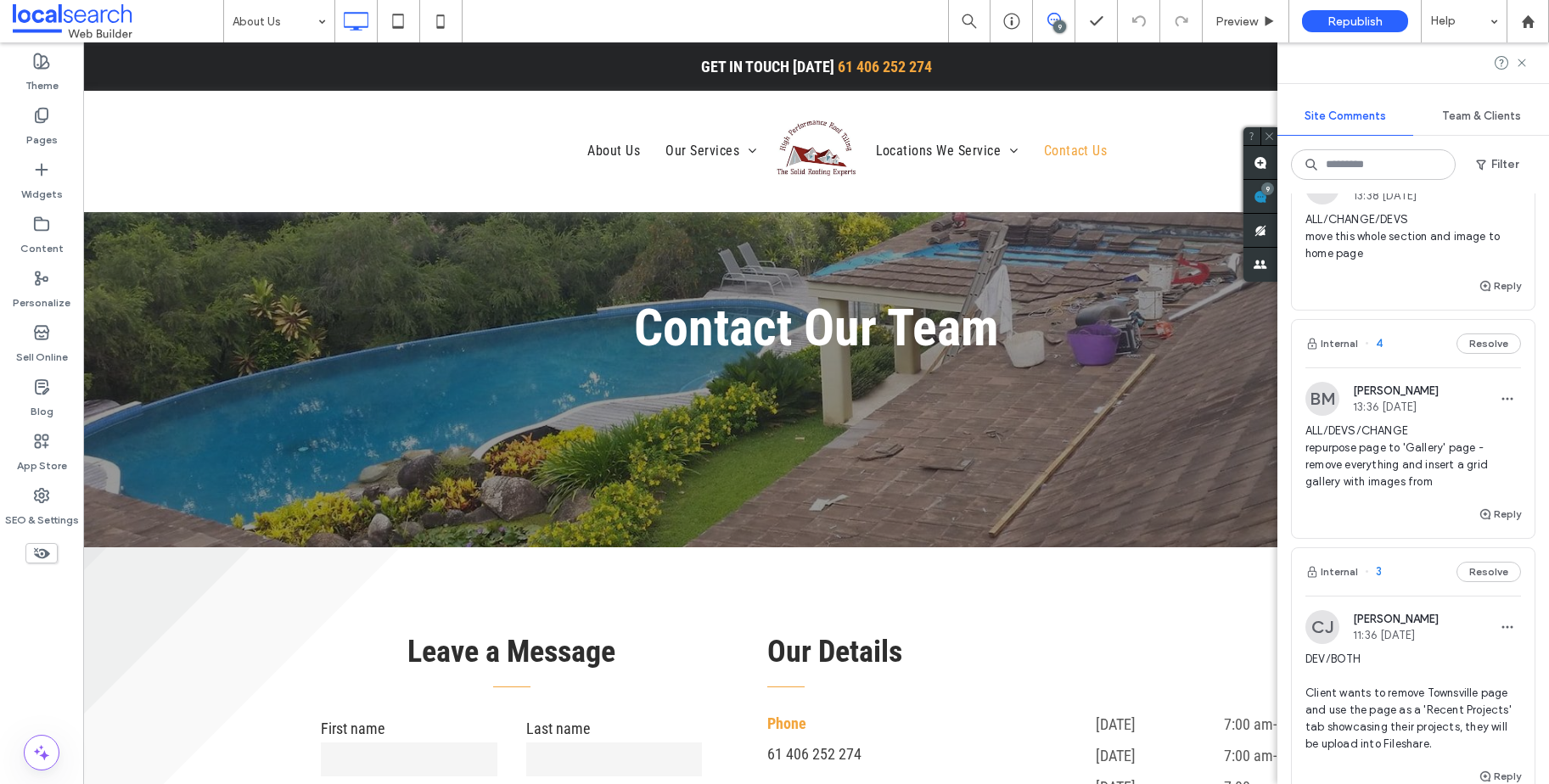
scroll to position [1423, 0]
click at [1501, 399] on icon "button" at bounding box center [1507, 396] width 13 height 13
click at [1454, 445] on div "Edit" at bounding box center [1432, 440] width 151 height 32
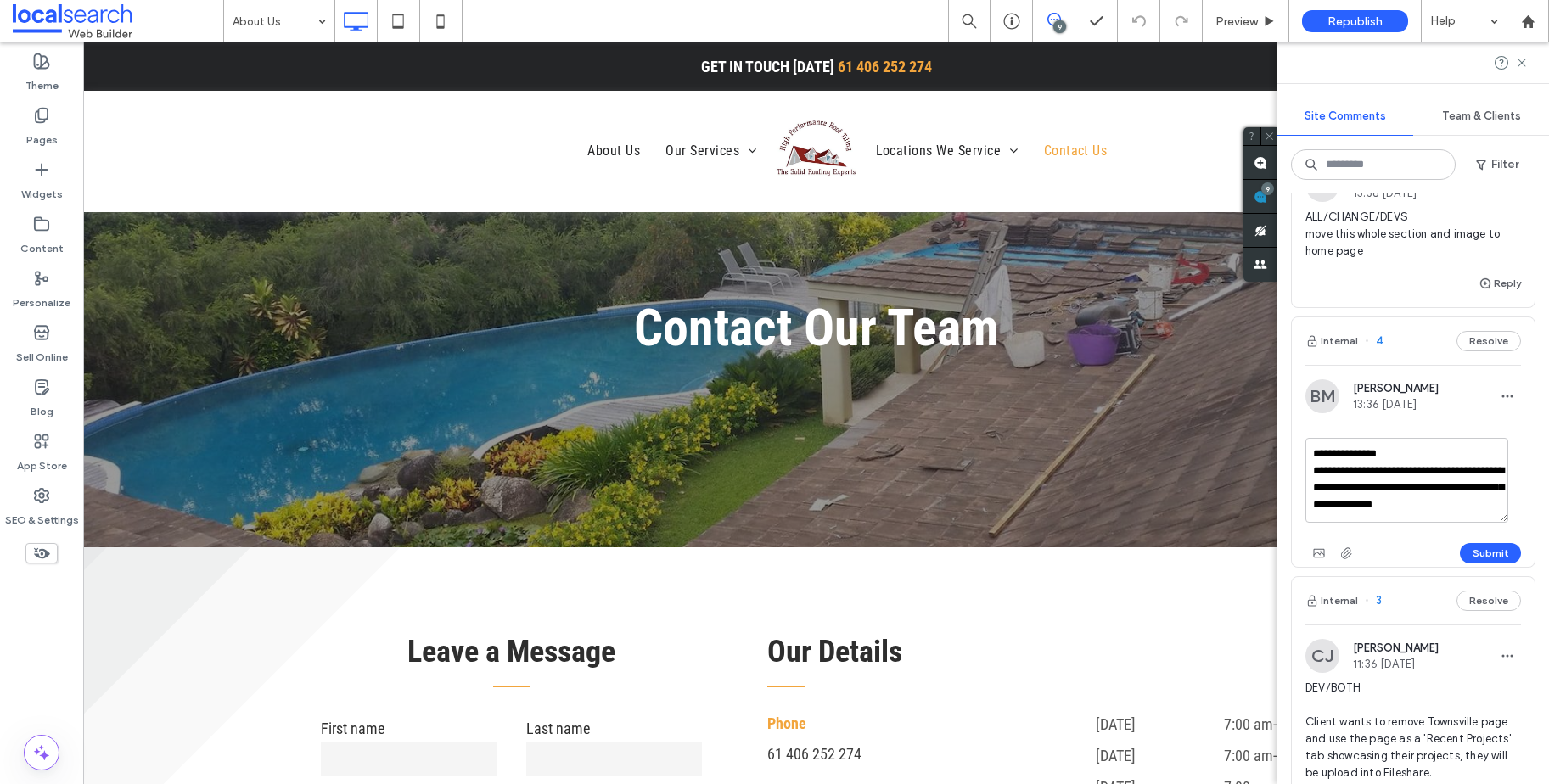
scroll to position [15, 0]
click at [1463, 505] on textarea "**********" at bounding box center [1407, 480] width 203 height 85
type textarea "**********"
click at [1477, 557] on button "Submit" at bounding box center [1490, 553] width 61 height 20
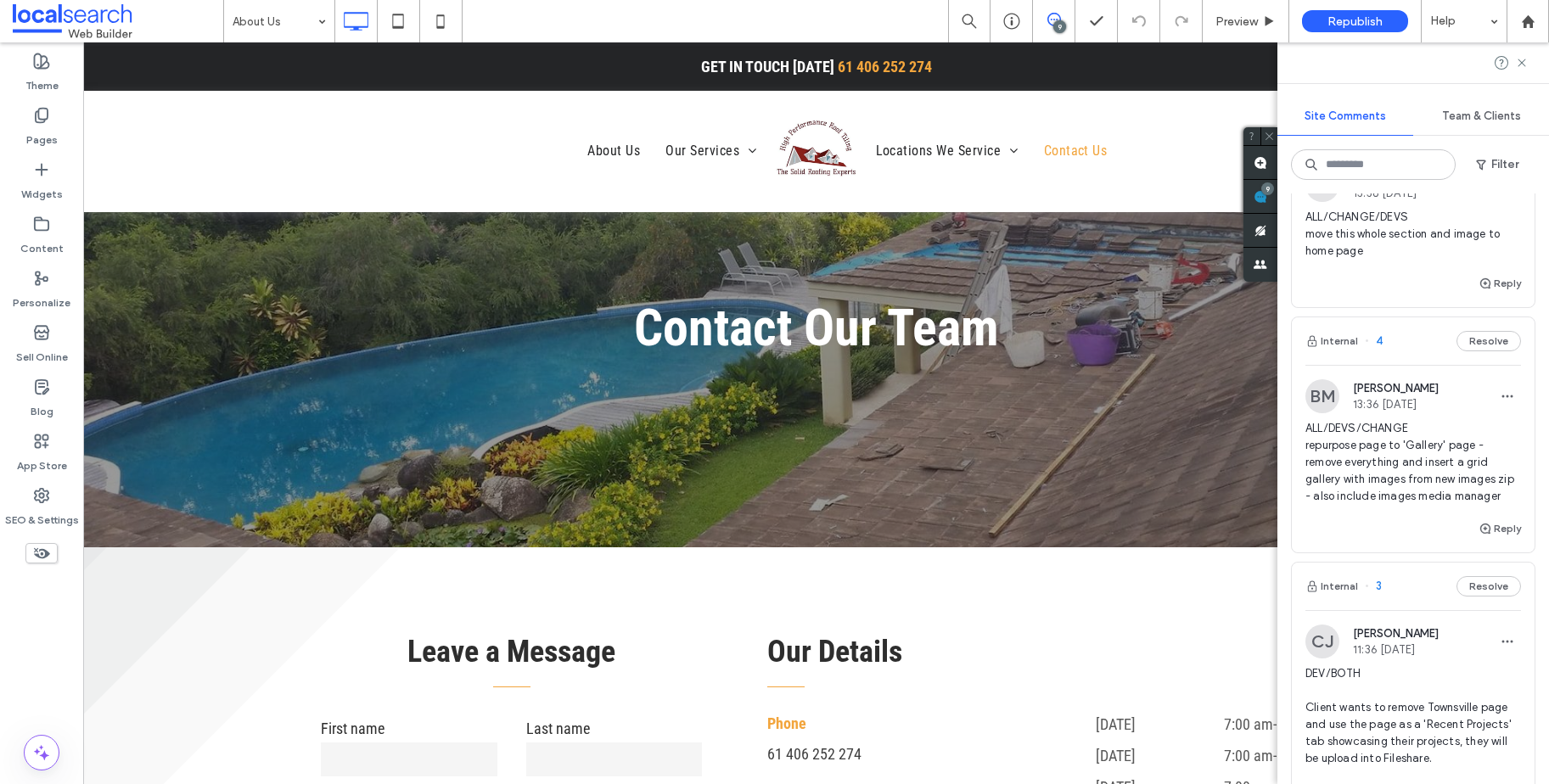
drag, startPoint x: 1524, startPoint y: 64, endPoint x: 1425, endPoint y: 45, distance: 100.8
click at [1524, 64] on use at bounding box center [1521, 62] width 8 height 8
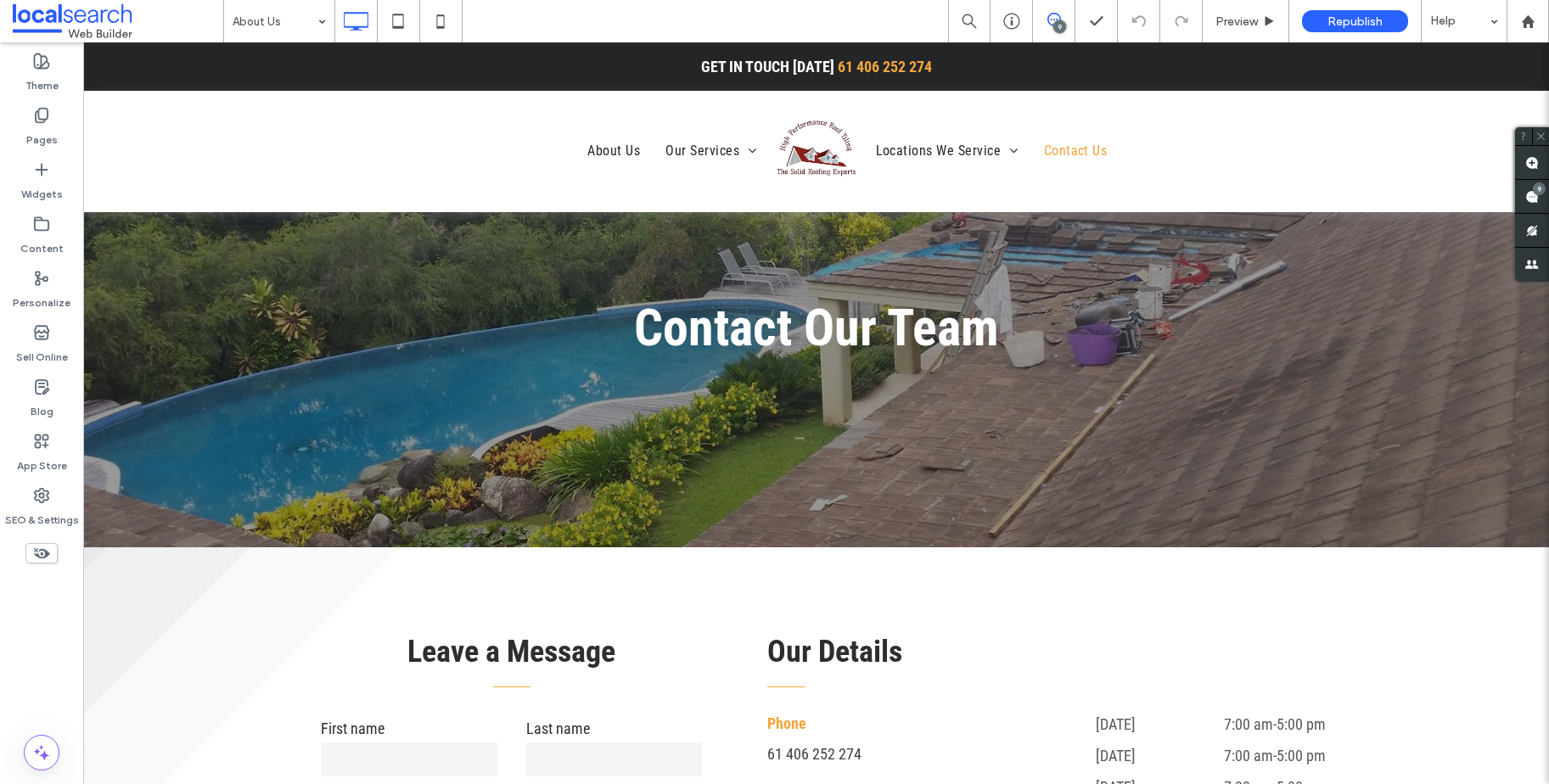
scroll to position [0, 0]
click at [1261, 14] on div "Preview" at bounding box center [1246, 21] width 86 height 14
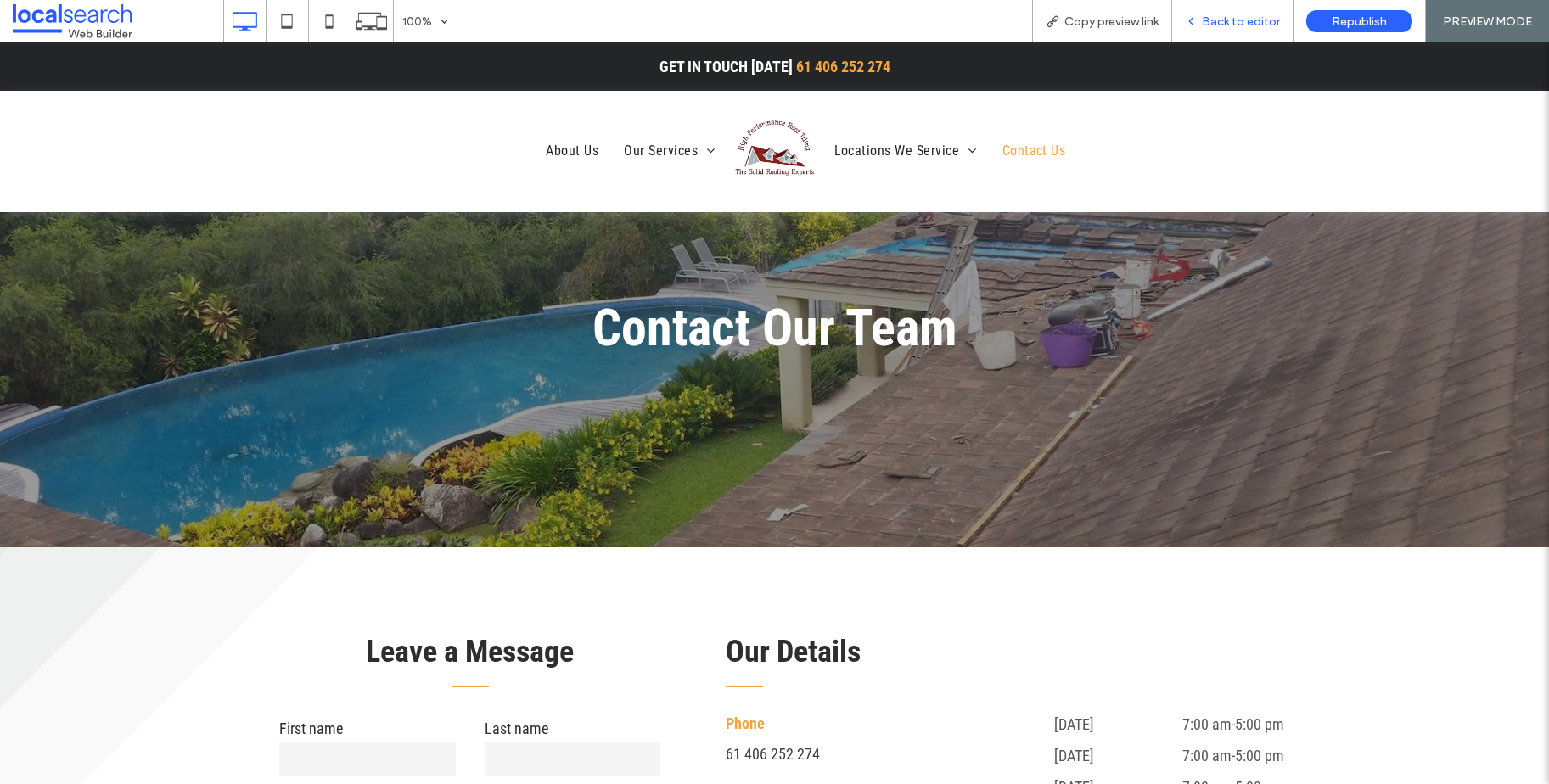
click at [1270, 21] on span "Back to editor" at bounding box center [1241, 21] width 78 height 14
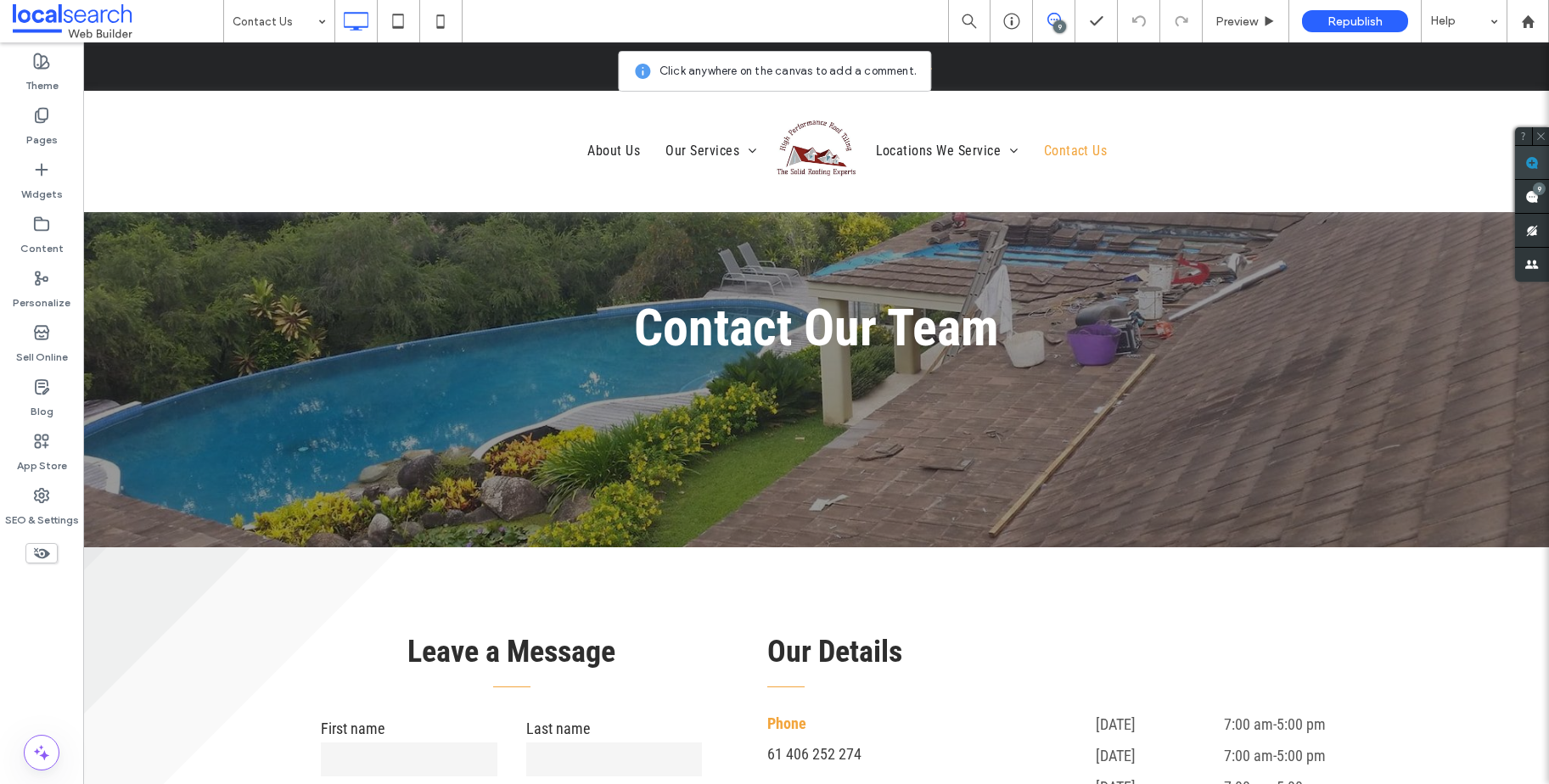
click at [1524, 159] on span at bounding box center [1531, 163] width 34 height 33
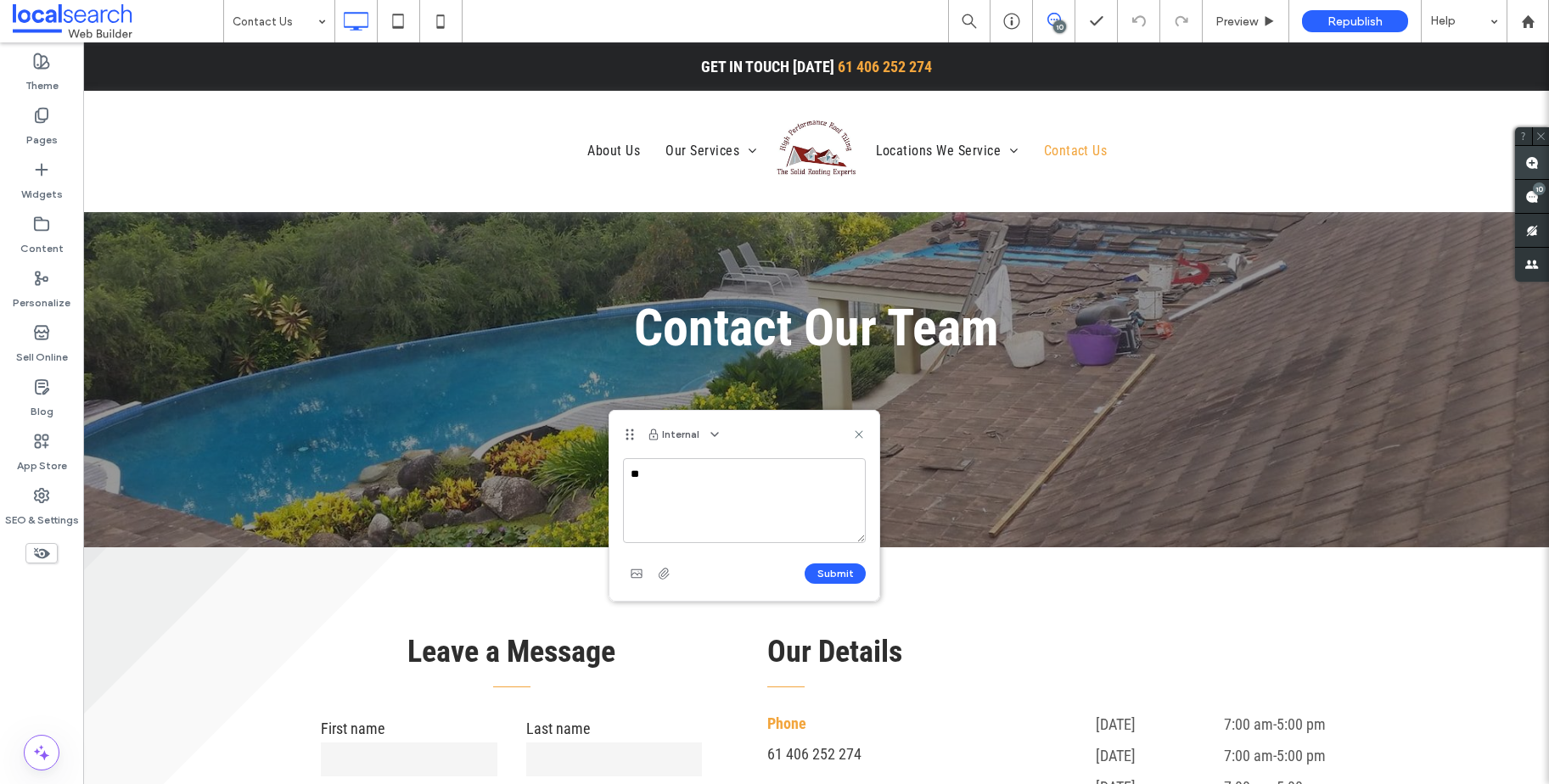
type textarea "*"
type textarea "**********"
click at [834, 577] on button "Submit" at bounding box center [835, 573] width 61 height 20
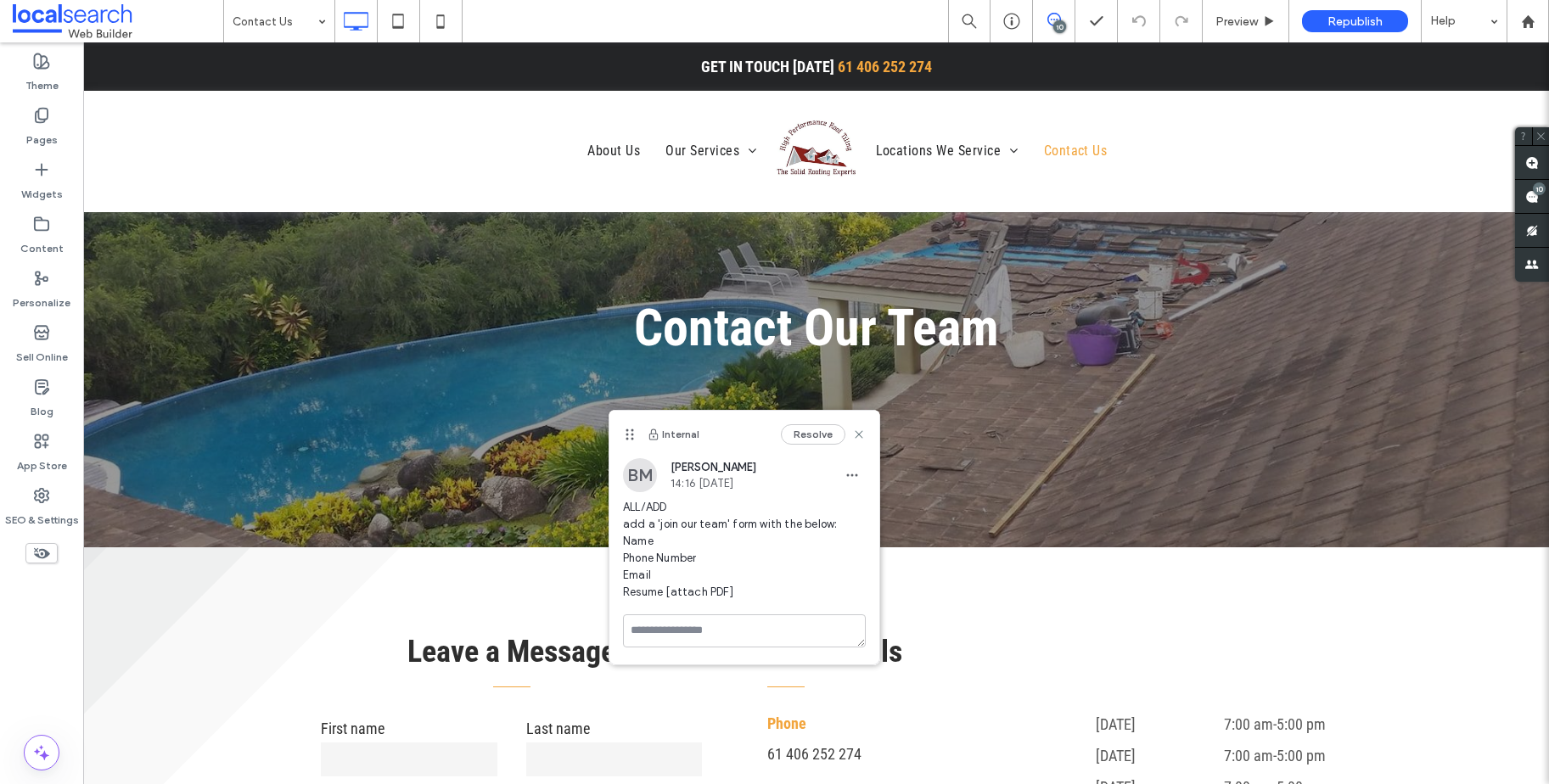
scroll to position [0, 0]
click at [854, 430] on use at bounding box center [858, 434] width 8 height 8
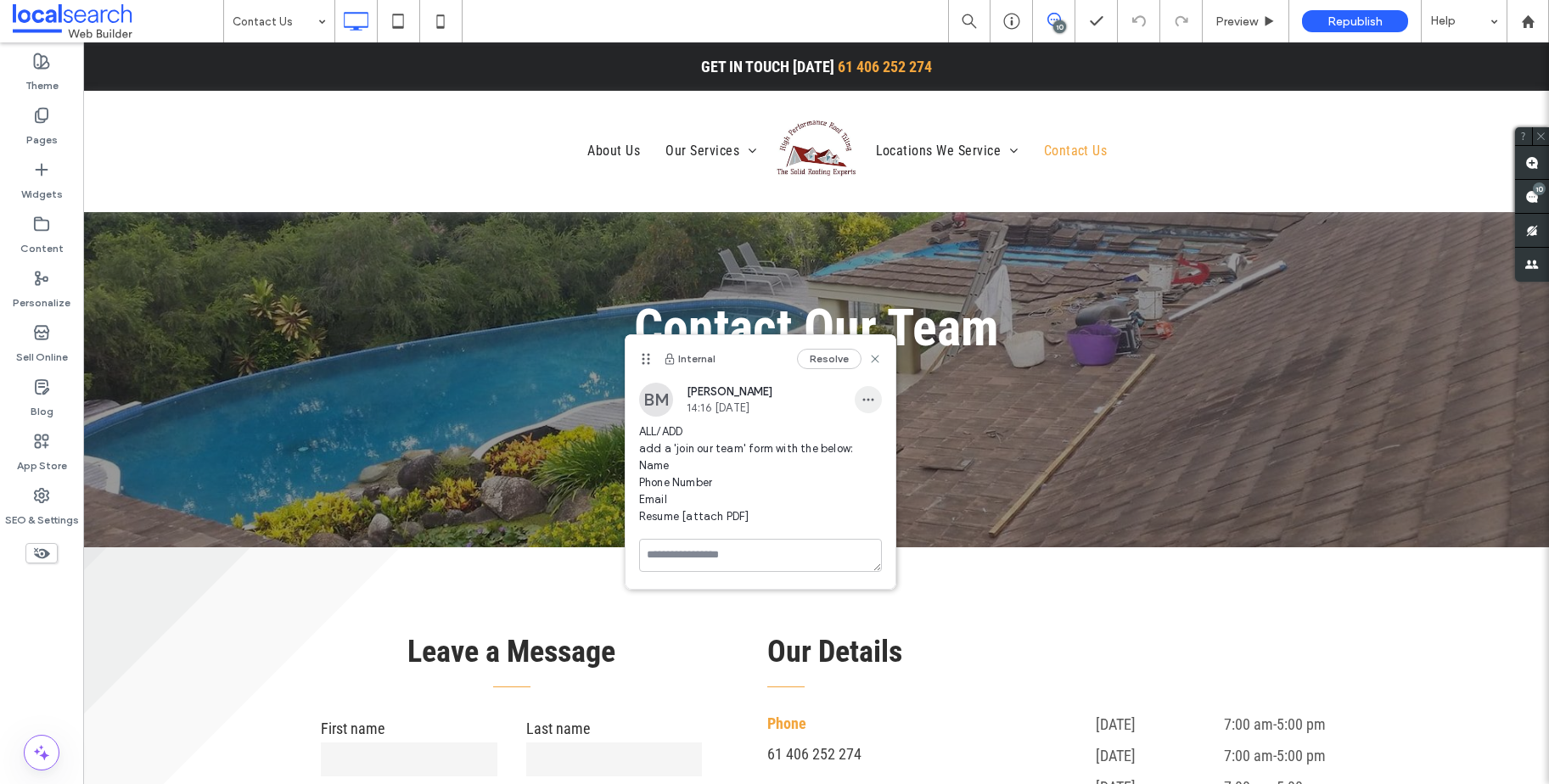
click at [869, 404] on icon "button" at bounding box center [867, 399] width 13 height 13
click at [889, 439] on div "Edit" at bounding box center [930, 443] width 151 height 32
click at [783, 504] on textarea "**********" at bounding box center [760, 484] width 243 height 85
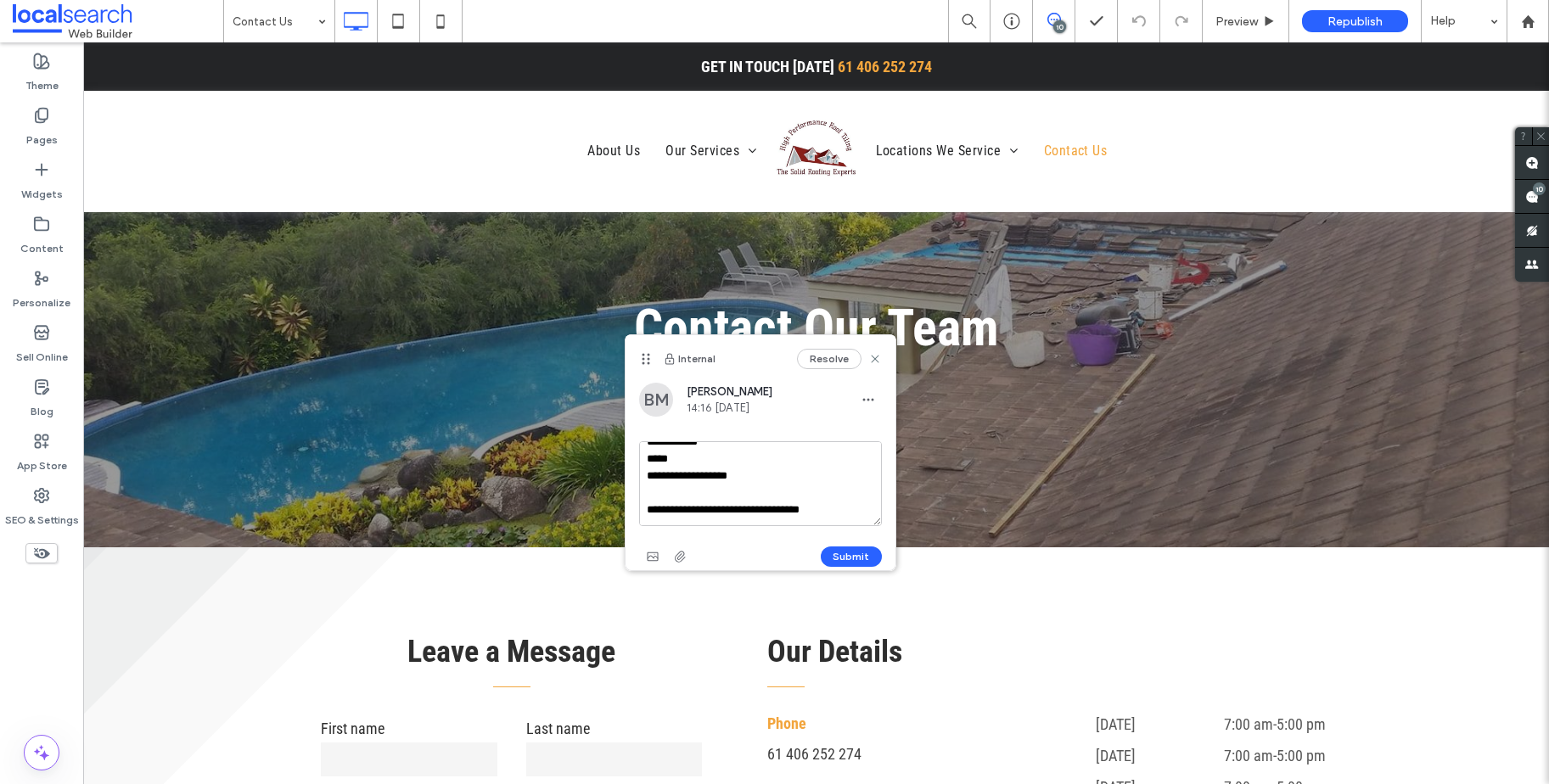
type textarea "**********"
click at [818, 552] on div "Submit" at bounding box center [760, 556] width 243 height 27
click at [826, 555] on button "Submit" at bounding box center [852, 556] width 61 height 20
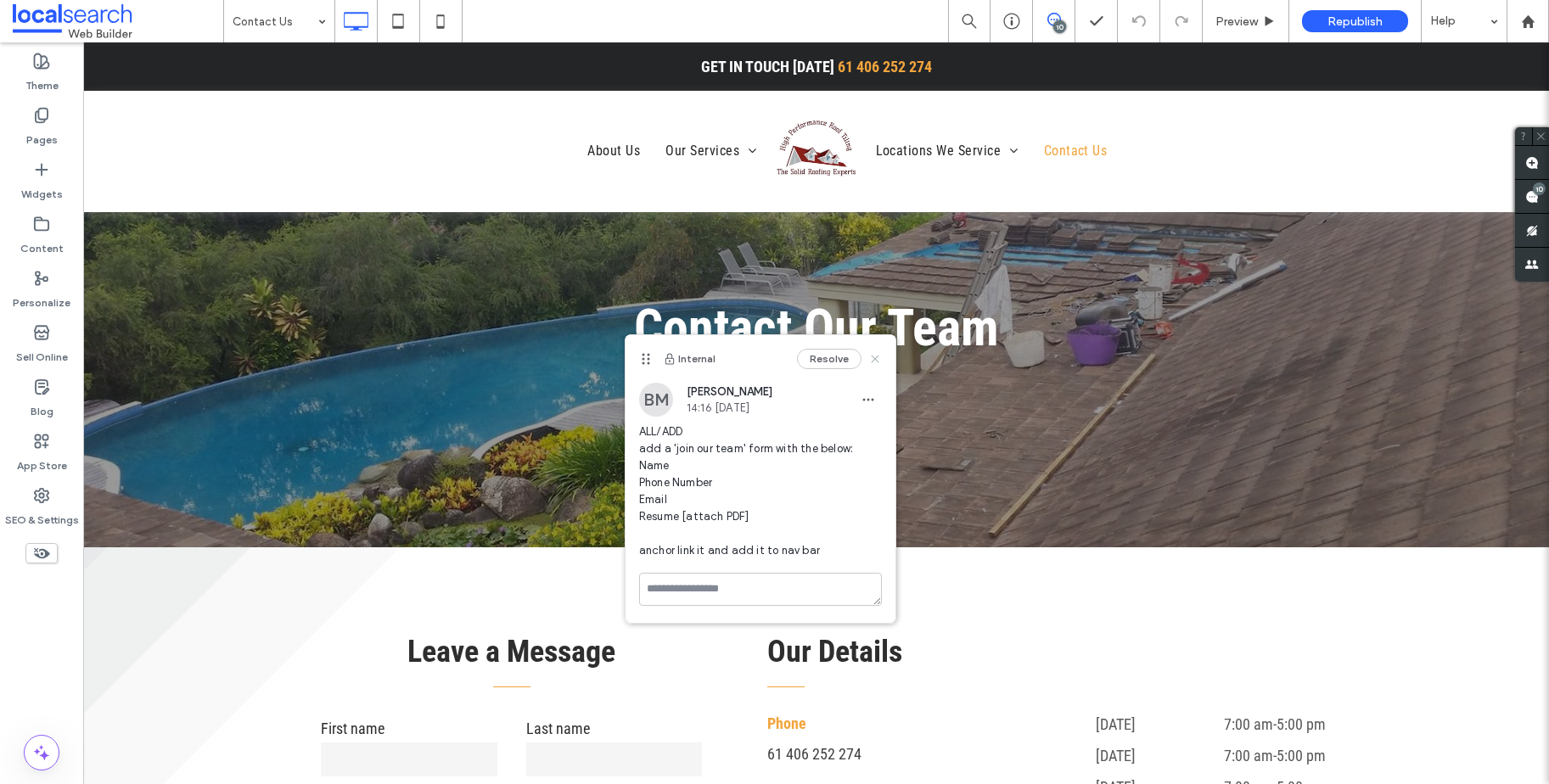
click at [870, 358] on icon at bounding box center [874, 358] width 13 height 13
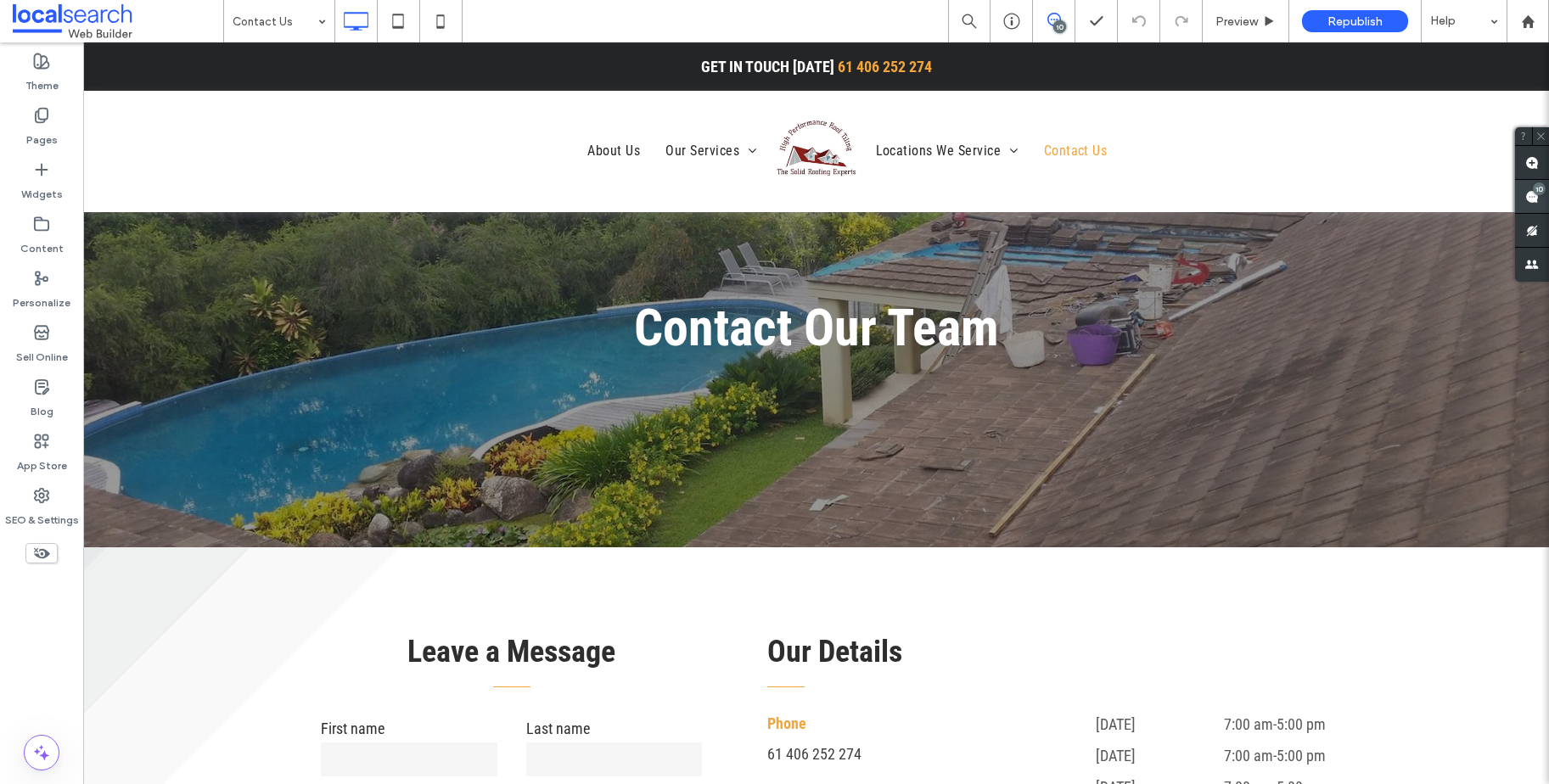
click at [1541, 189] on div "10" at bounding box center [1538, 188] width 13 height 13
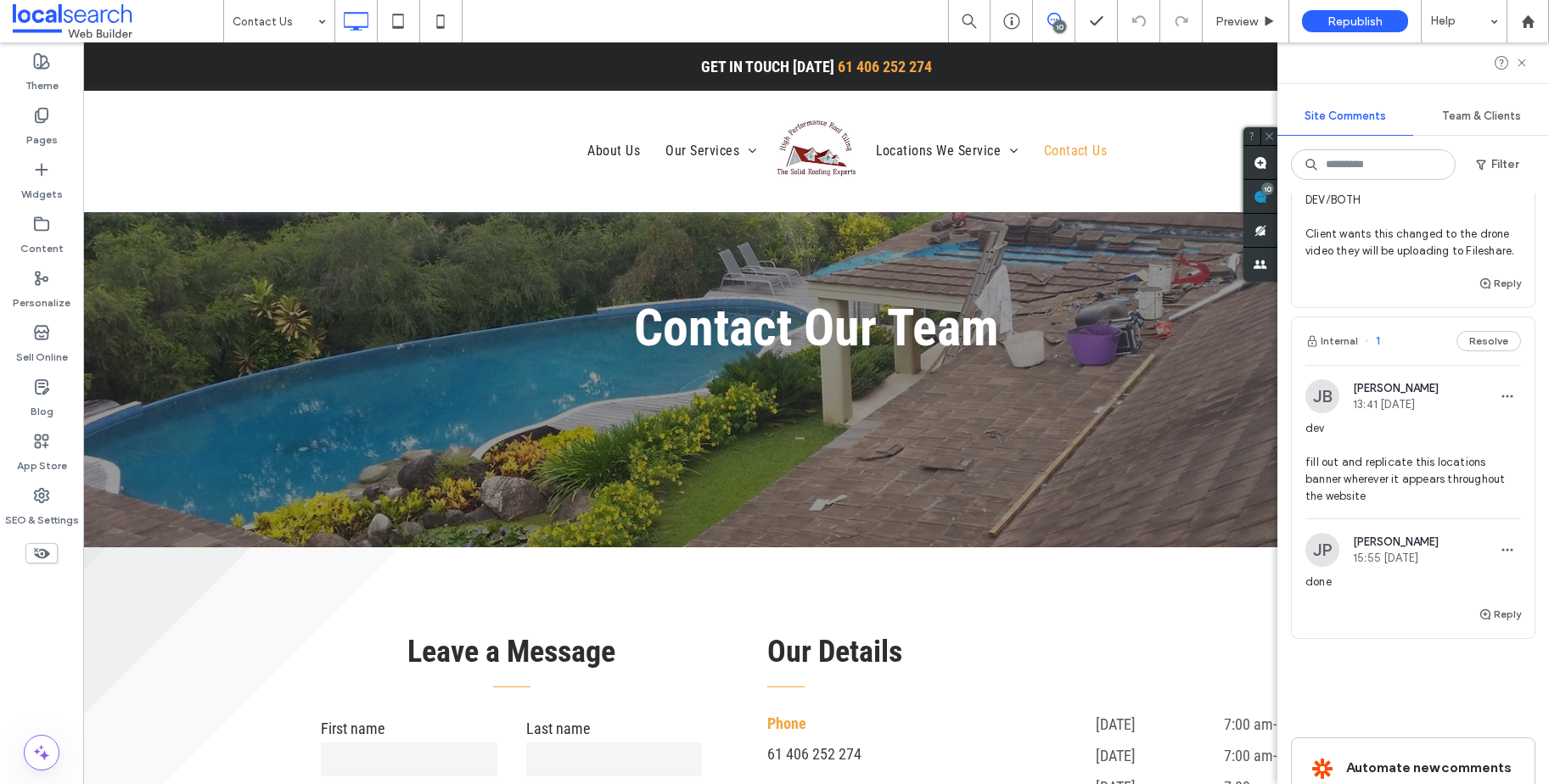
scroll to position [2450, 0]
click at [1471, 356] on button "Resolve" at bounding box center [1489, 345] width 65 height 20
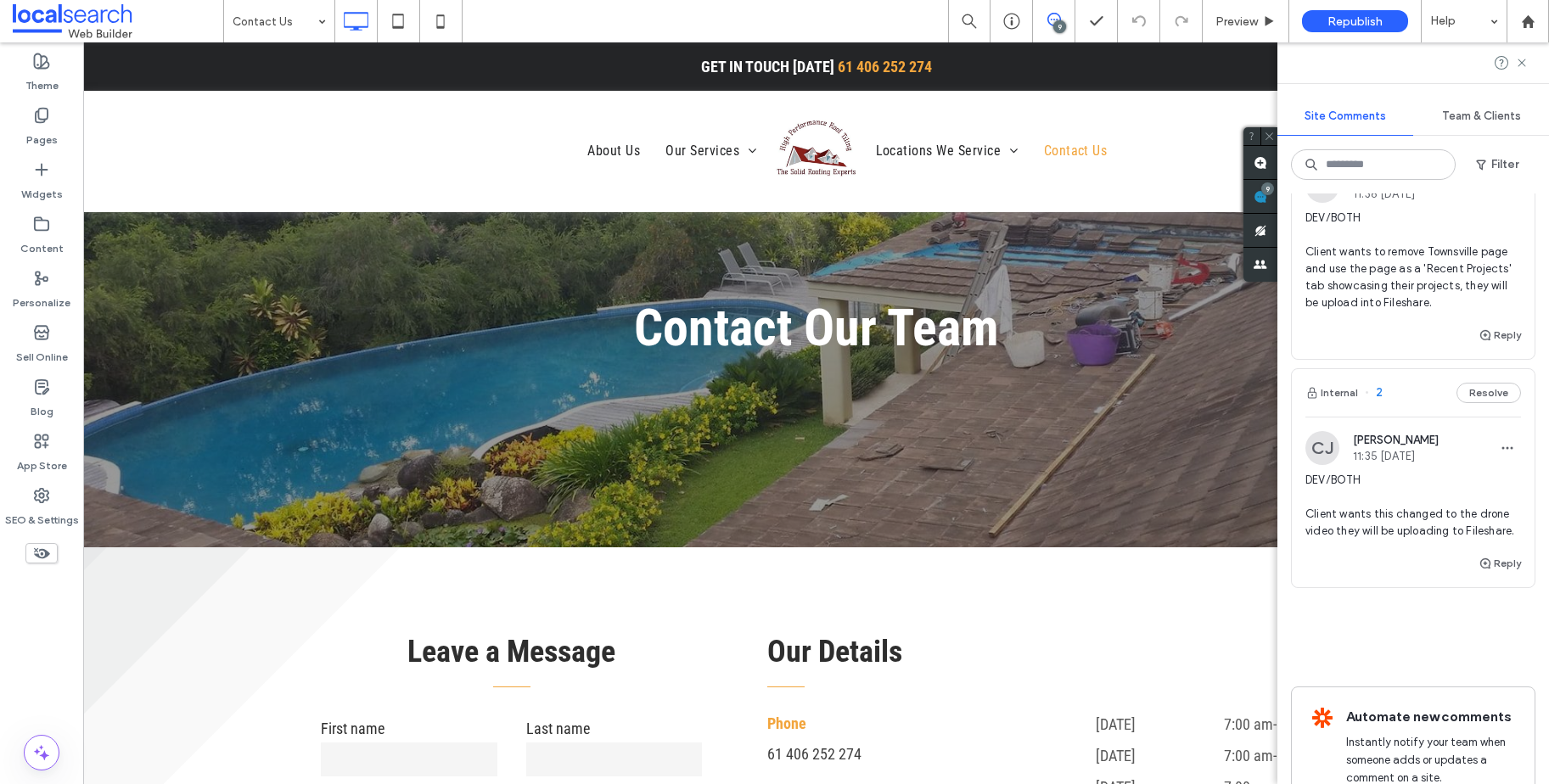
scroll to position [2172, 0]
click at [1464, 405] on button "Resolve" at bounding box center [1489, 394] width 65 height 20
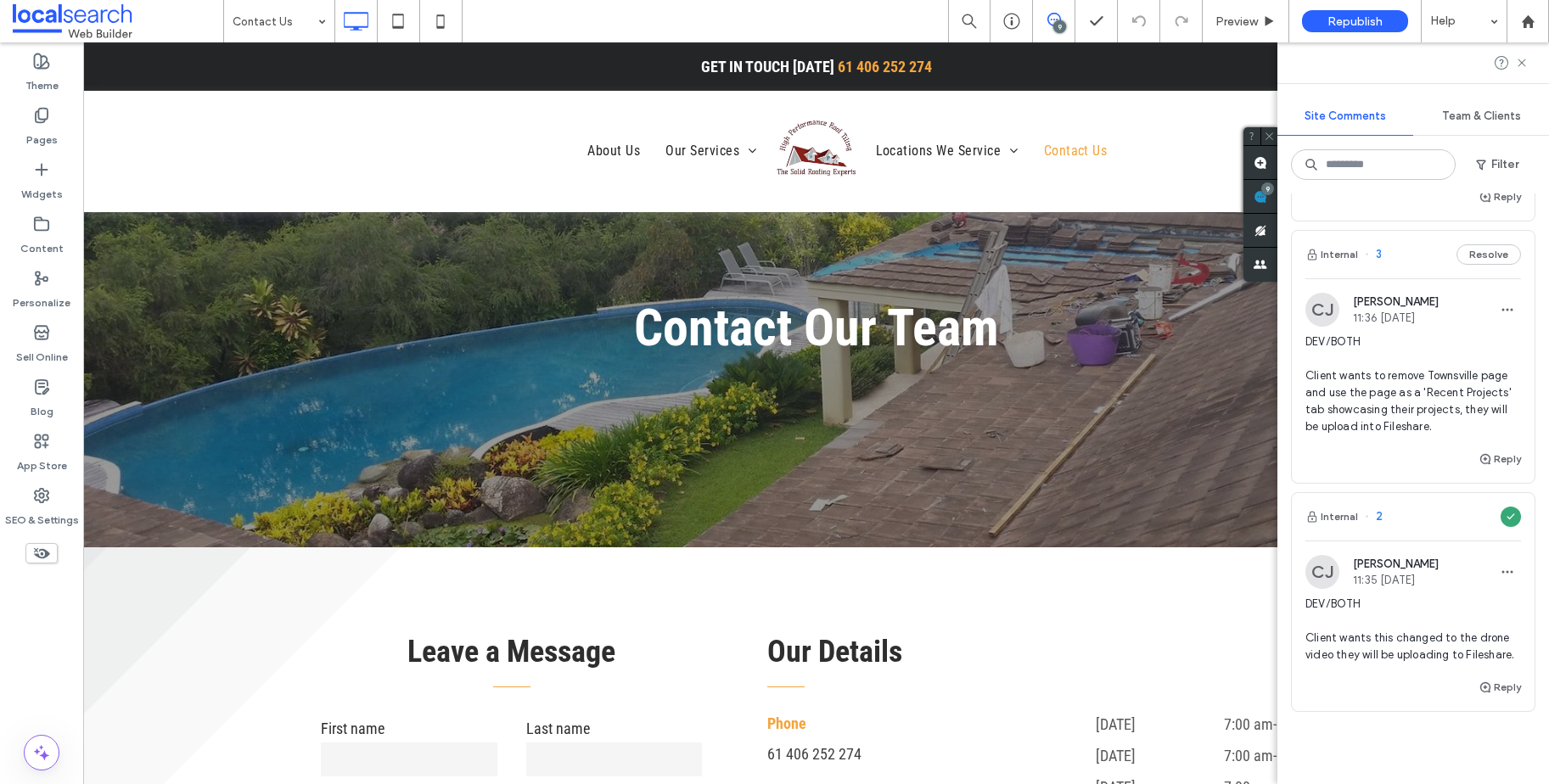
scroll to position [2049, 0]
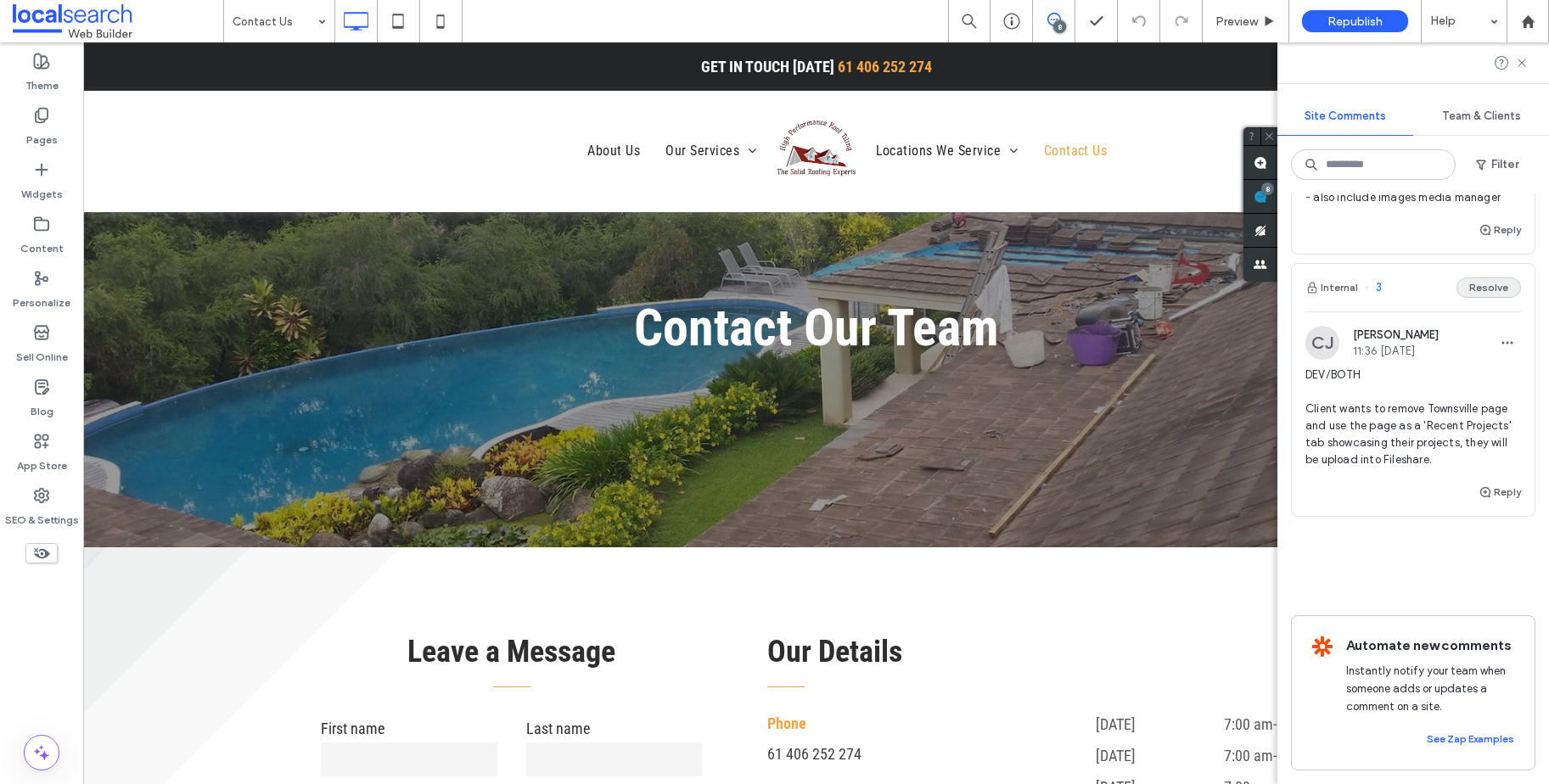
click at [1468, 293] on button "Resolve" at bounding box center [1489, 287] width 65 height 20
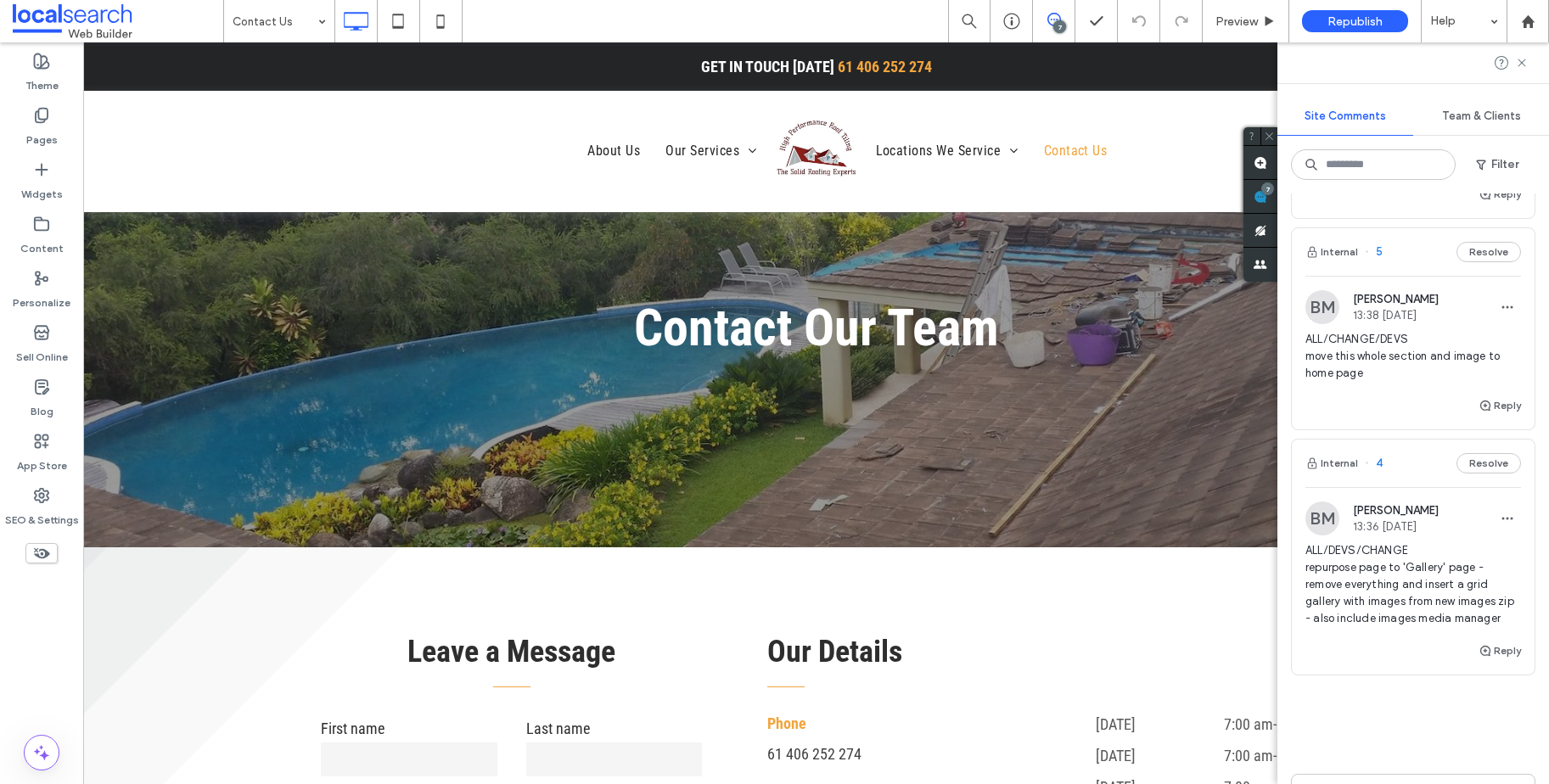
scroll to position [1599, 0]
click at [1501, 523] on icon "button" at bounding box center [1507, 515] width 13 height 13
click at [1456, 569] on div "Edit" at bounding box center [1432, 576] width 151 height 32
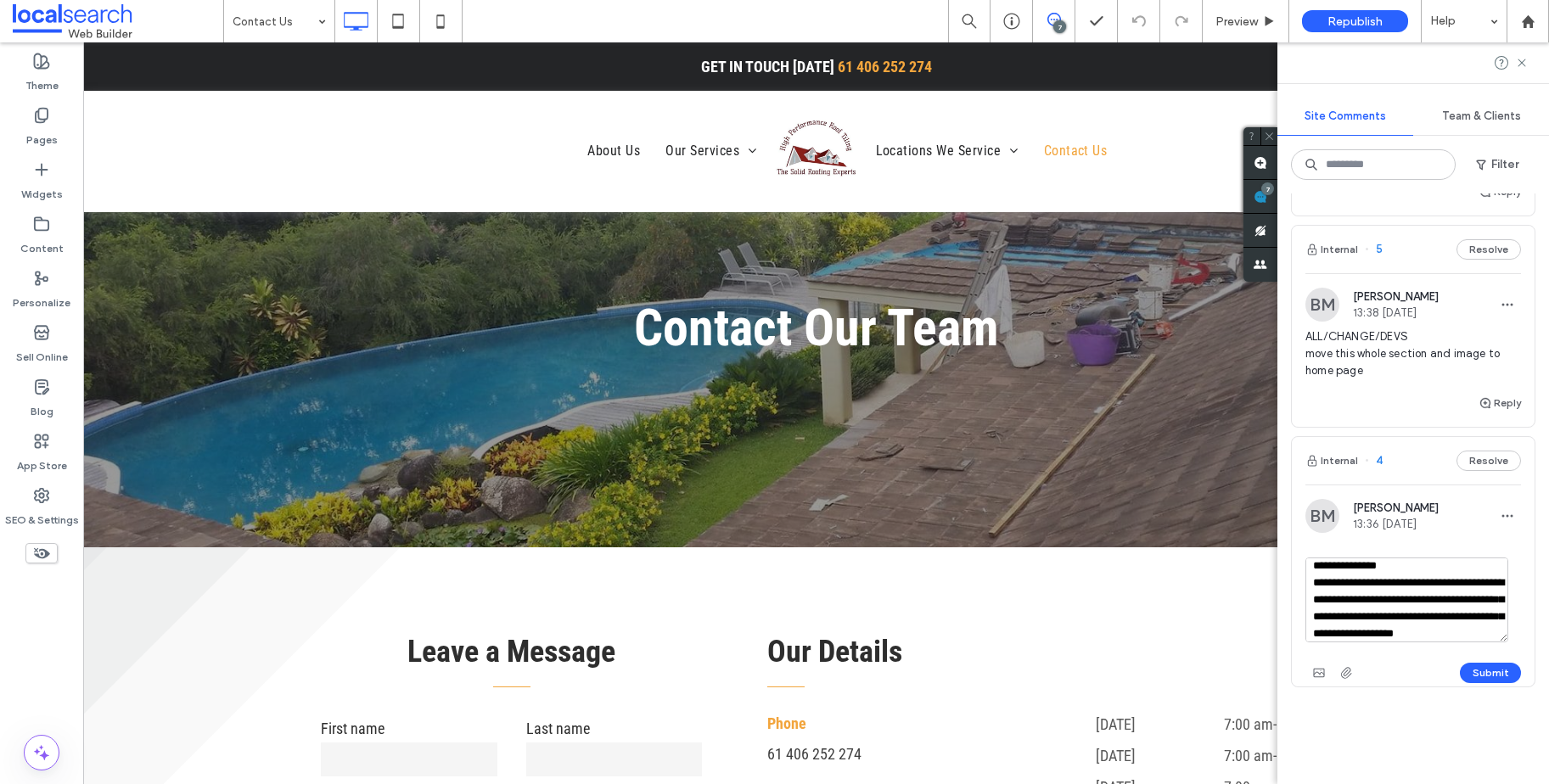
scroll to position [49, 0]
click at [1485, 624] on textarea "**********" at bounding box center [1407, 599] width 203 height 85
type textarea "**********"
click at [1481, 683] on button "Submit" at bounding box center [1490, 673] width 61 height 20
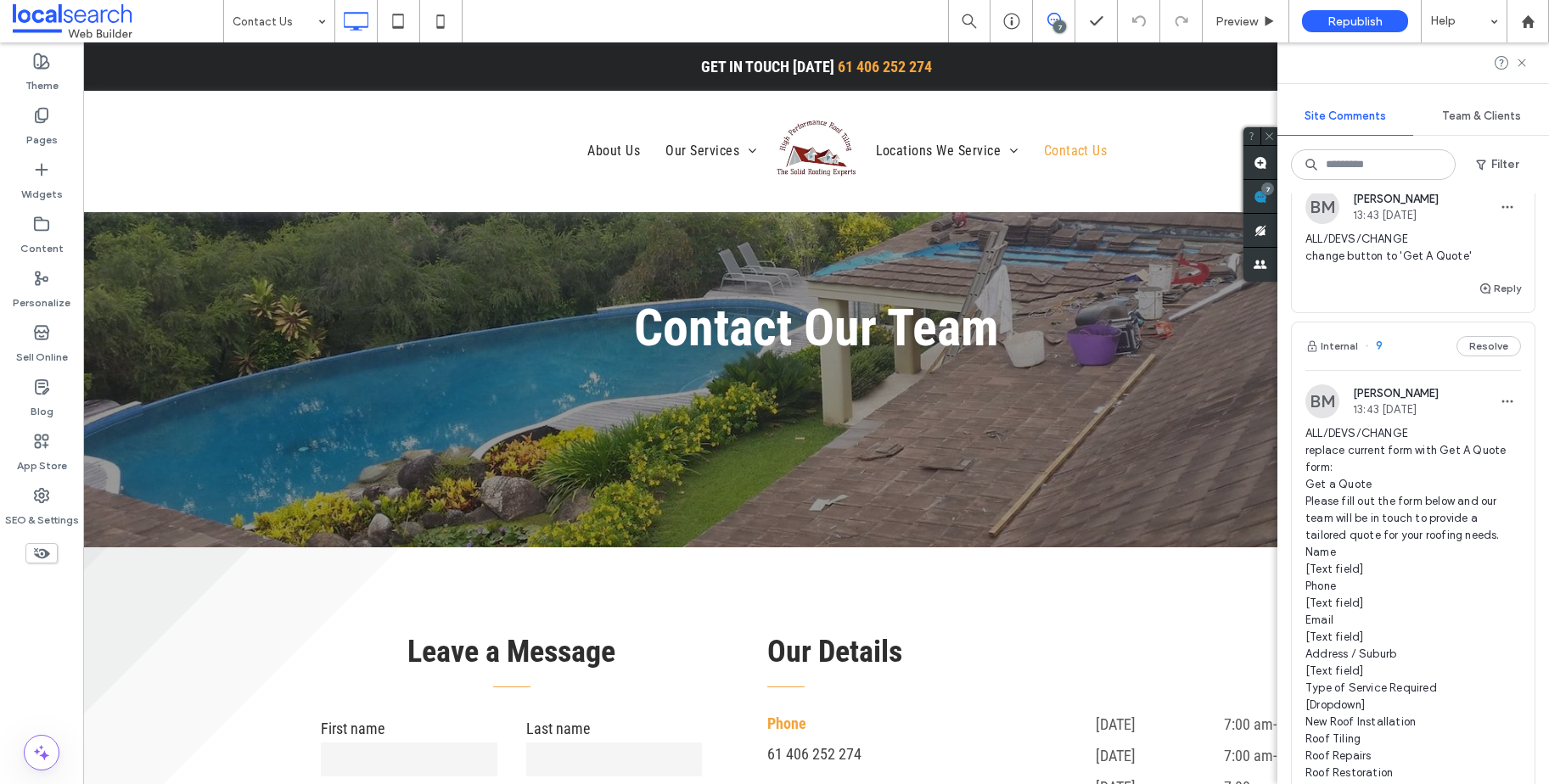
scroll to position [0, 0]
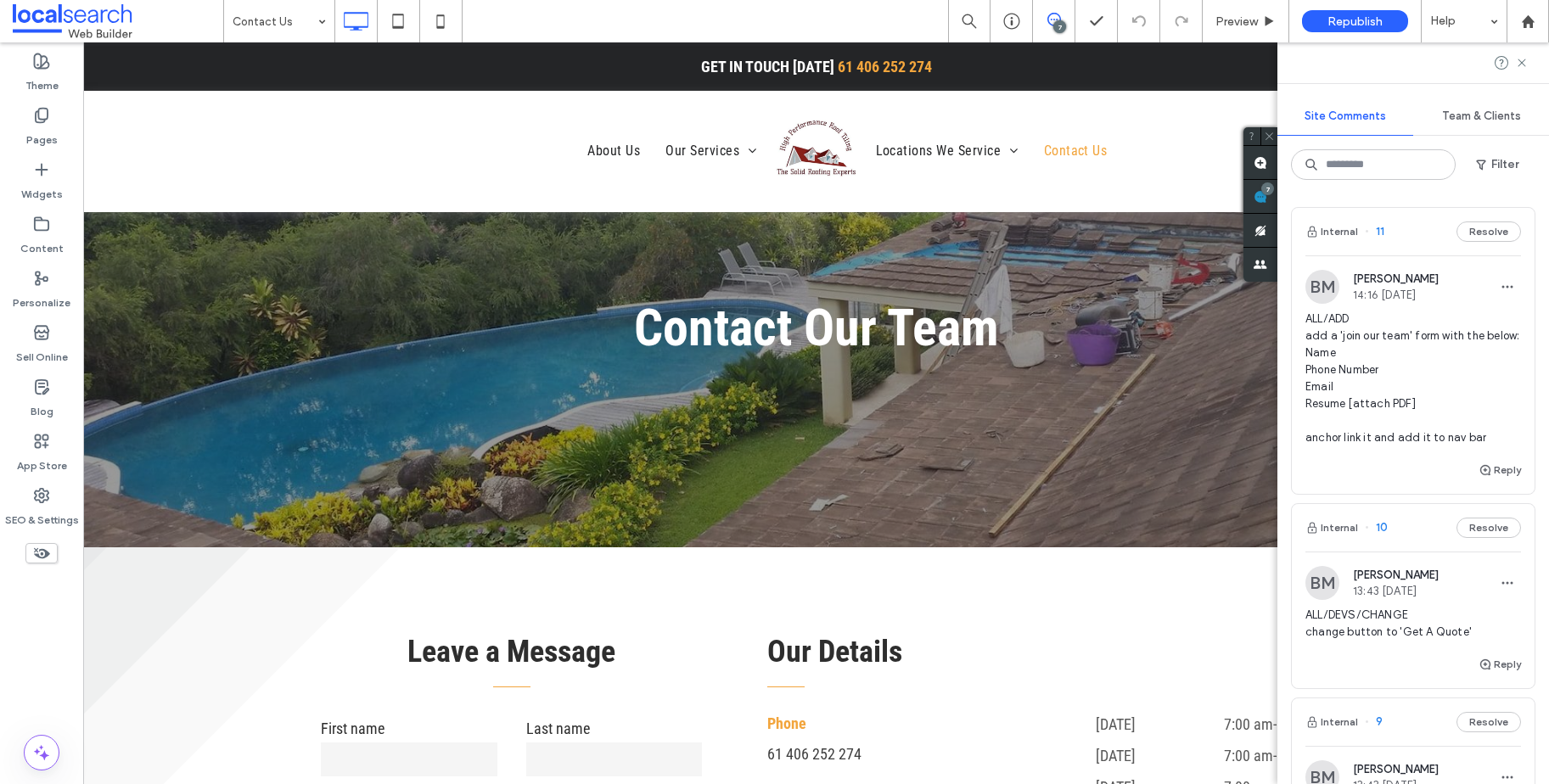
drag, startPoint x: 1522, startPoint y: 60, endPoint x: 1391, endPoint y: 54, distance: 131.1
click at [1522, 60] on icon at bounding box center [1521, 62] width 13 height 13
